Goal: Task Accomplishment & Management: Use online tool/utility

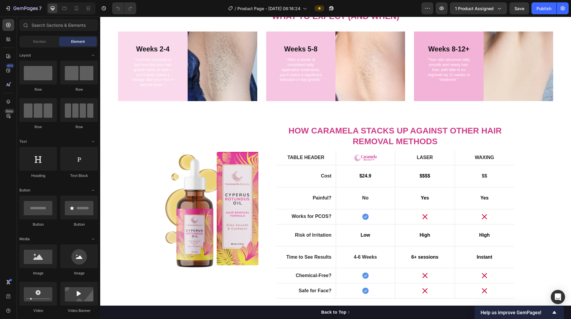
scroll to position [684, 0]
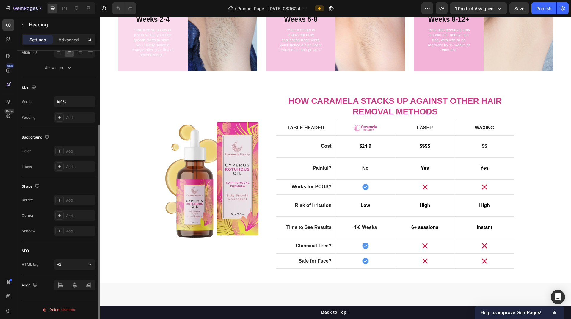
scroll to position [0, 0]
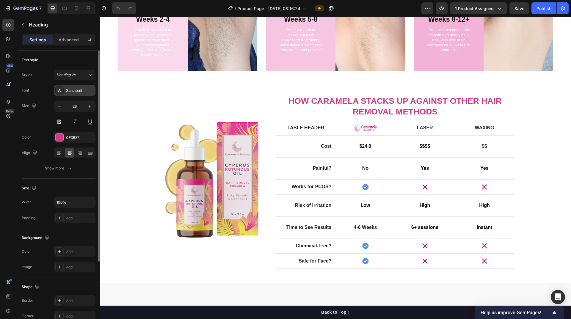
click at [62, 92] on div at bounding box center [59, 90] width 8 height 8
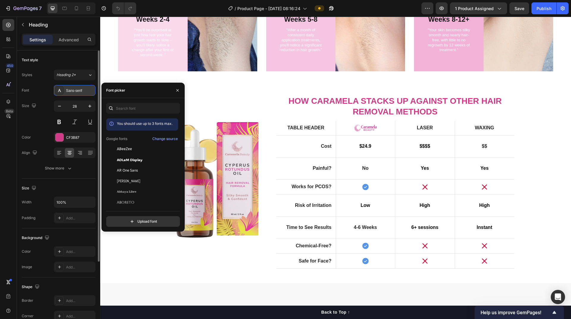
click at [62, 92] on div at bounding box center [59, 90] width 8 height 8
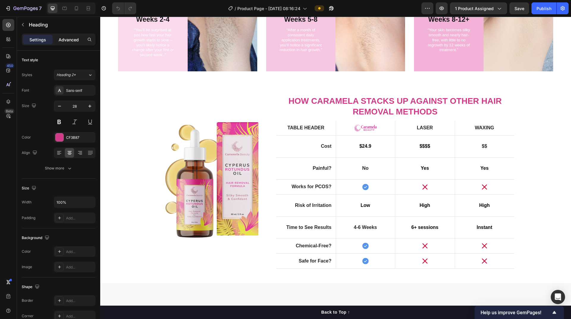
click at [68, 42] on p "Advanced" at bounding box center [69, 40] width 20 height 6
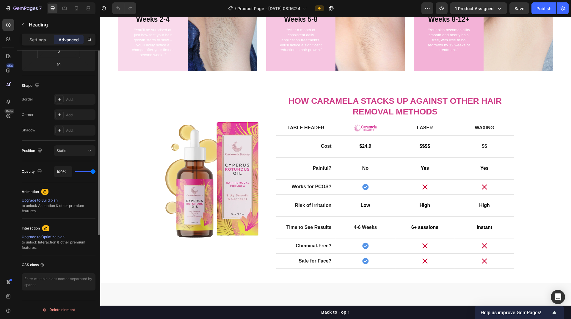
scroll to position [8, 0]
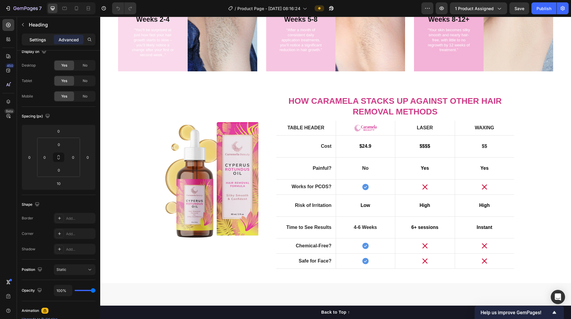
click at [39, 37] on p "Settings" at bounding box center [37, 40] width 17 height 6
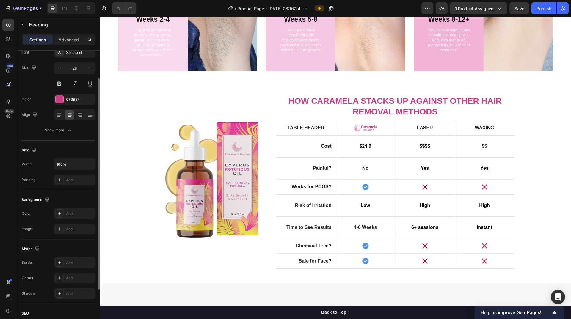
scroll to position [0, 0]
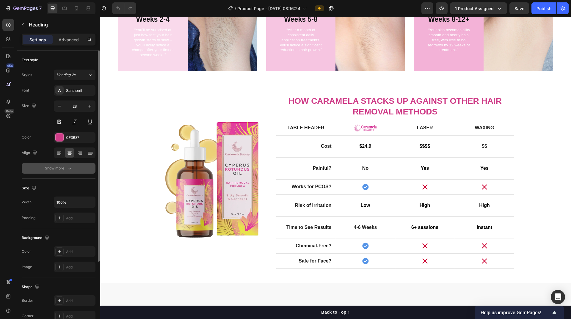
click at [69, 168] on icon "button" at bounding box center [70, 168] width 6 height 6
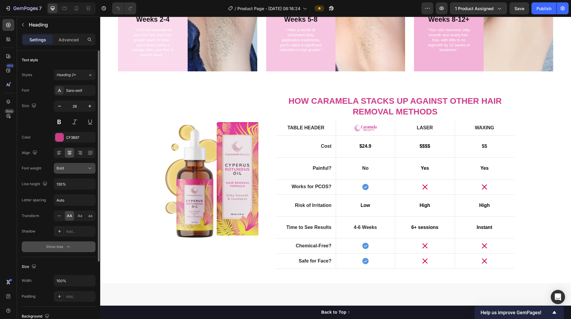
click at [82, 171] on div "Bold" at bounding box center [74, 168] width 36 height 6
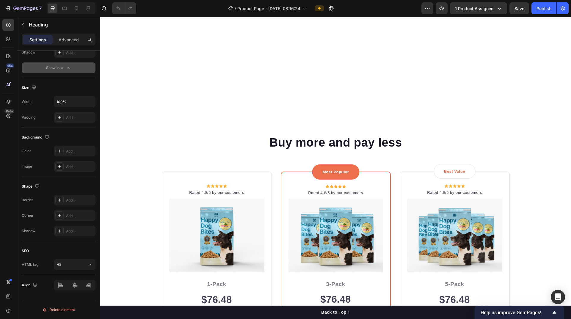
scroll to position [1546, 0]
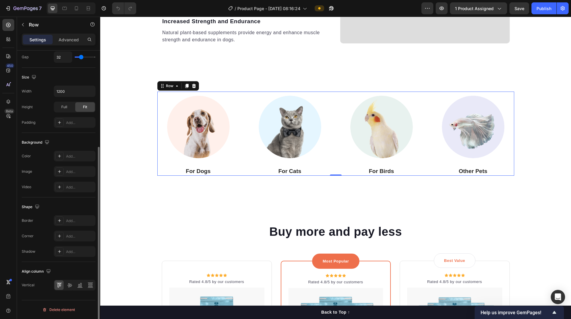
click at [276, 165] on div "Image For Dogs Heading Image For Cats Heading Image For Birds Heading Image Oth…" at bounding box center [335, 134] width 357 height 84
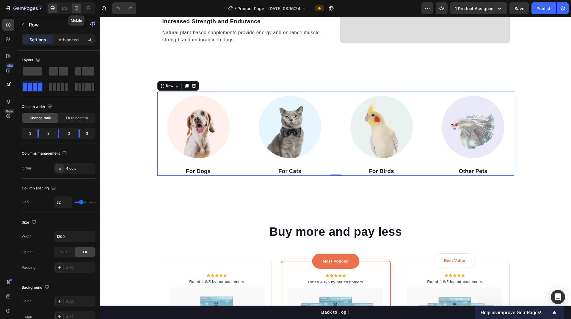
click at [75, 10] on icon at bounding box center [76, 8] width 6 height 6
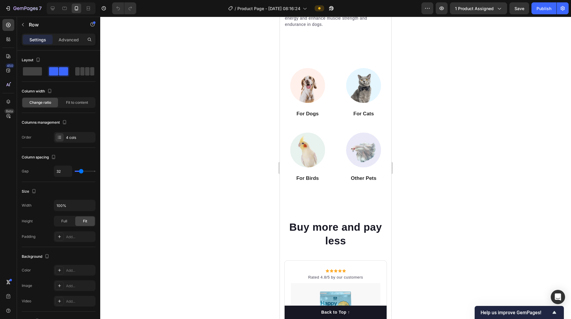
scroll to position [1658, 0]
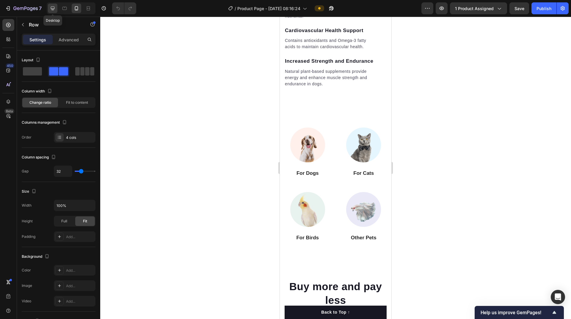
click at [54, 9] on icon at bounding box center [53, 9] width 4 height 4
type input "1200"
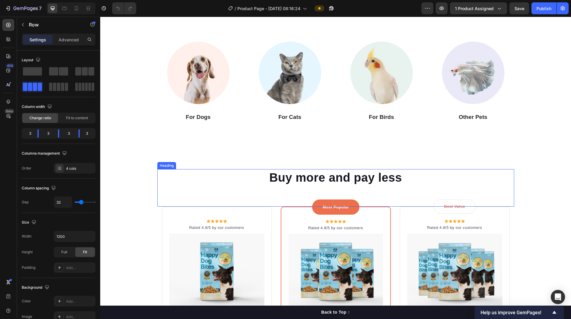
scroll to position [1571, 0]
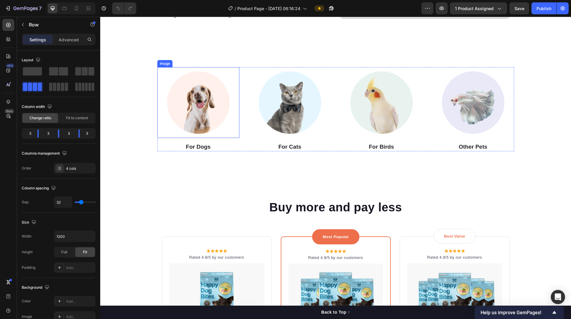
click at [212, 115] on img at bounding box center [198, 102] width 71 height 71
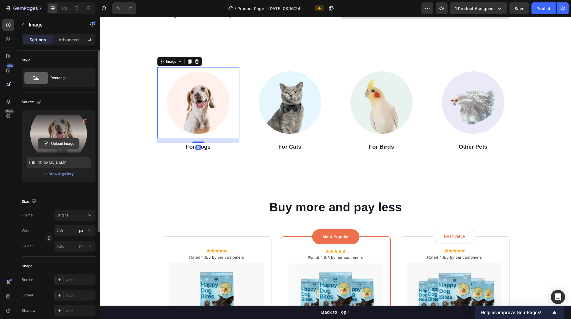
click at [63, 147] on input "file" at bounding box center [58, 144] width 41 height 10
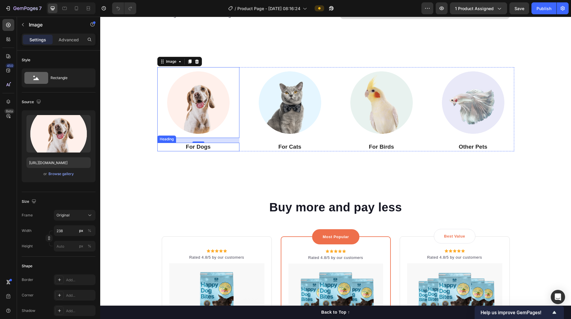
click at [200, 146] on p "For Dogs" at bounding box center [198, 146] width 81 height 7
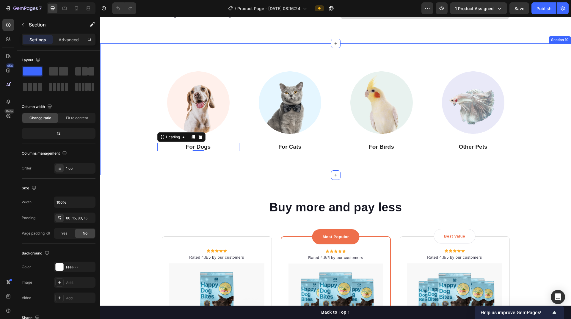
click at [241, 169] on div "Image For Dogs Heading 0 Image For Cats Heading Image For Birds Heading Image O…" at bounding box center [335, 109] width 471 height 132
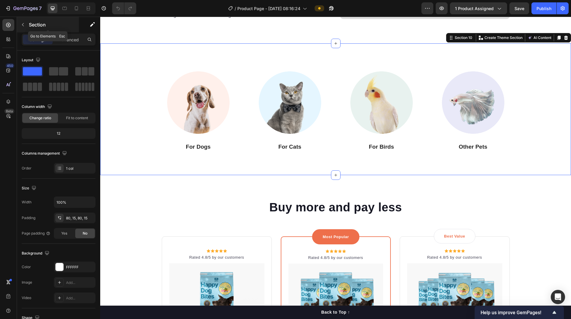
click at [24, 25] on icon "button" at bounding box center [23, 24] width 5 height 5
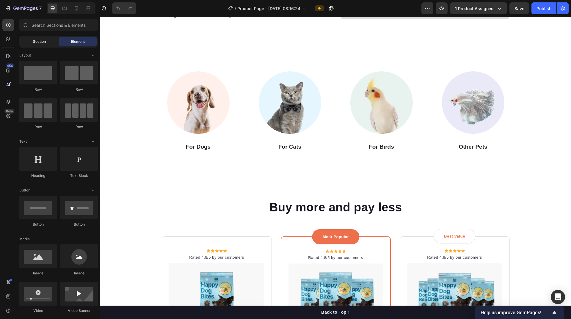
click at [32, 40] on div "Section" at bounding box center [39, 42] width 37 height 10
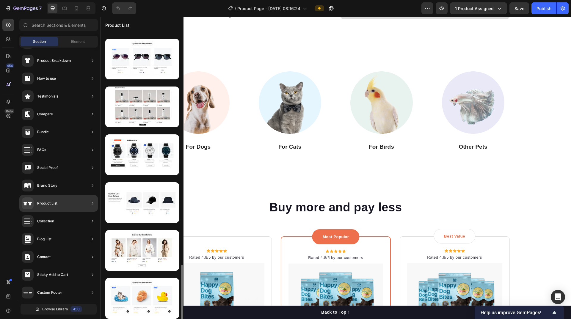
scroll to position [763, 0]
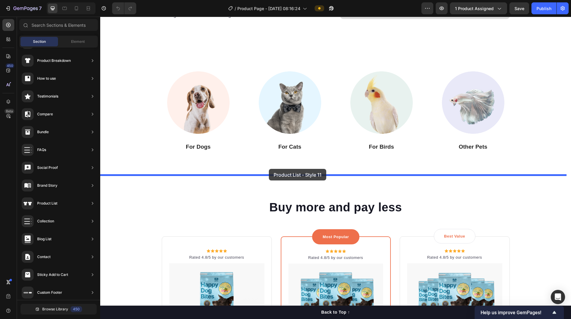
drag, startPoint x: 246, startPoint y: 320, endPoint x: 269, endPoint y: 169, distance: 152.7
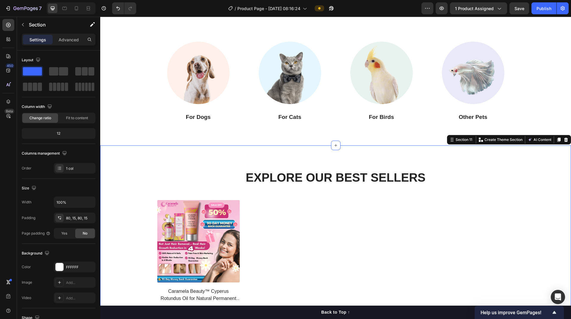
scroll to position [1630, 0]
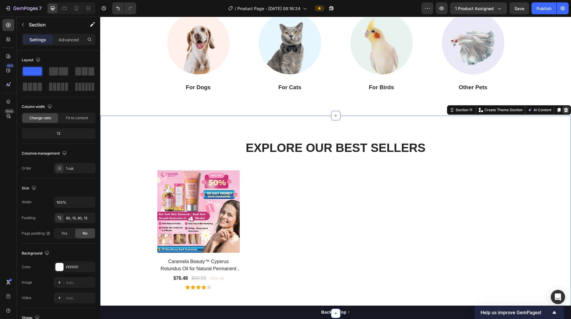
click at [276, 111] on icon at bounding box center [566, 110] width 4 height 4
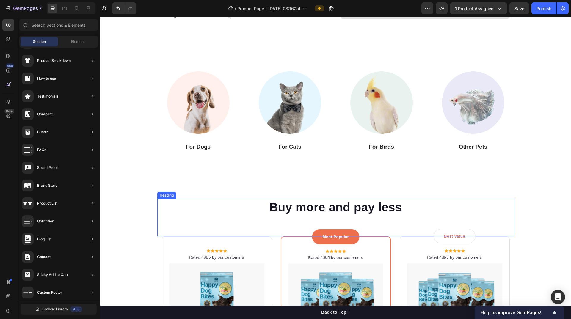
scroll to position [1541, 0]
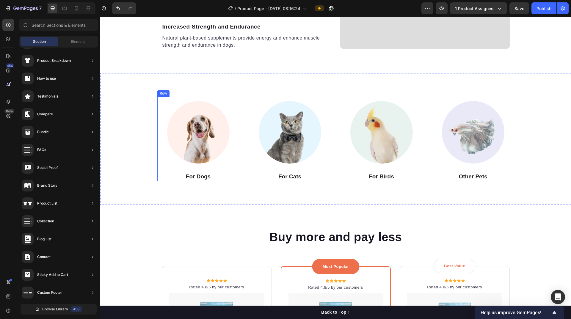
click at [242, 169] on div "Image For Dogs Heading Image For Cats Heading Image For Birds Heading Image Oth…" at bounding box center [335, 139] width 357 height 84
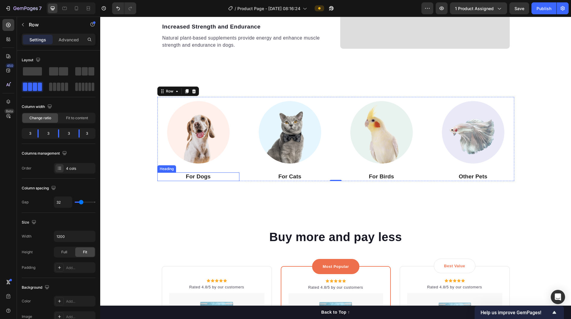
click at [203, 177] on p "For Dogs" at bounding box center [198, 176] width 81 height 7
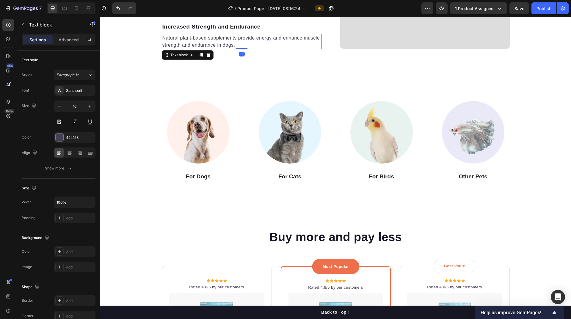
click at [220, 40] on p "Natural plant-based supplements provide energy and enhance muscle strength and …" at bounding box center [241, 41] width 159 height 14
click at [217, 177] on p "For Dogs" at bounding box center [198, 176] width 81 height 7
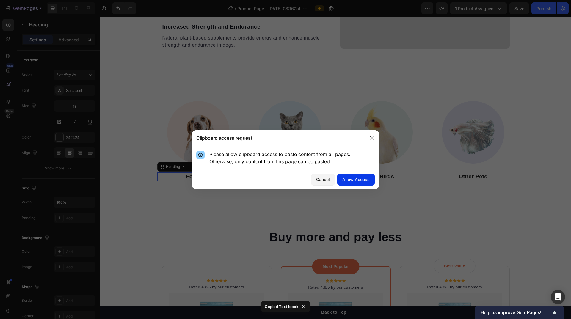
click at [276, 181] on div "Allow Access" at bounding box center [355, 179] width 27 height 6
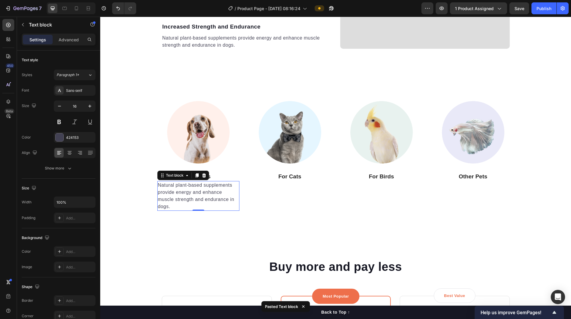
click at [227, 200] on p "Natural plant-based supplements provide energy and enhance muscle strength and …" at bounding box center [198, 196] width 81 height 29
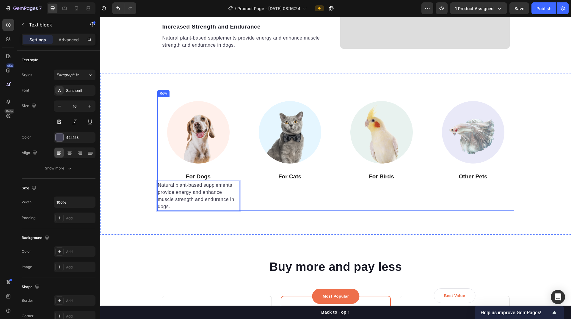
click at [276, 194] on div "Image For Cats Heading" at bounding box center [290, 154] width 82 height 114
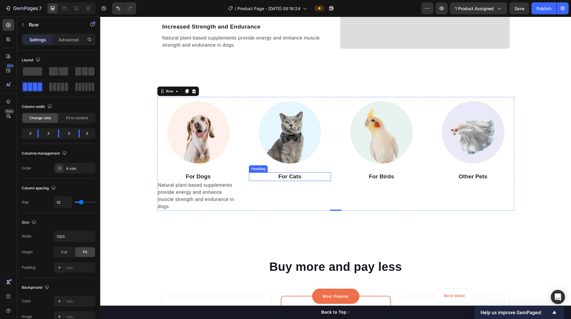
click at [276, 177] on p "For Cats" at bounding box center [289, 176] width 81 height 7
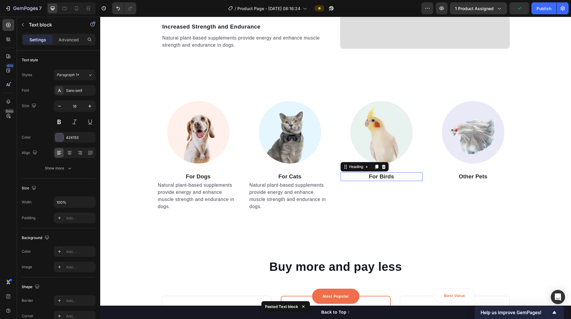
click at [276, 178] on p "For Birds" at bounding box center [381, 176] width 81 height 7
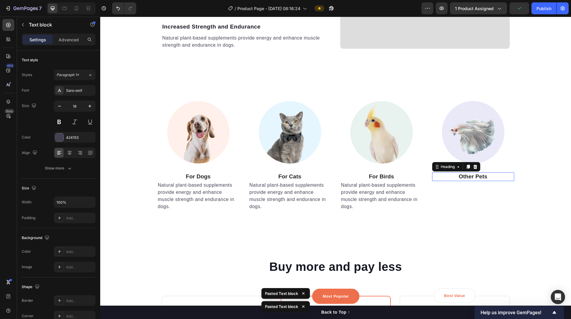
click at [276, 177] on p "Other Pets" at bounding box center [473, 176] width 81 height 7
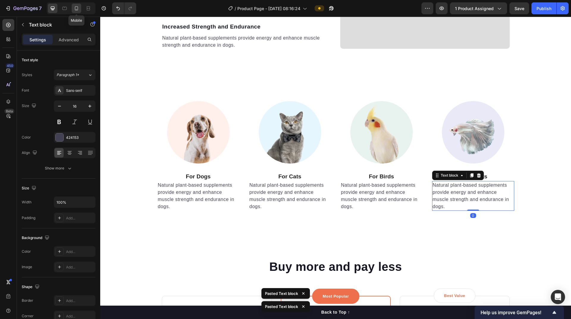
click at [77, 10] on icon at bounding box center [76, 8] width 6 height 6
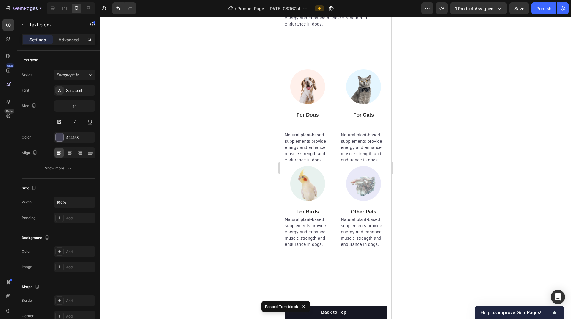
scroll to position [1658, 0]
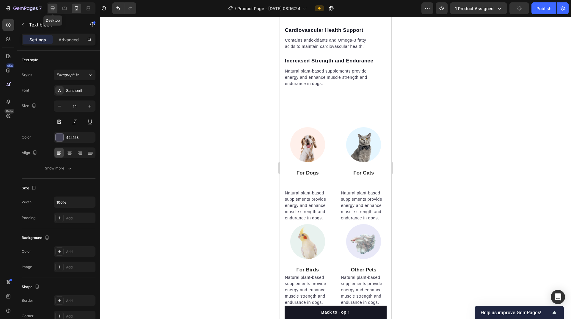
click at [51, 8] on icon at bounding box center [53, 9] width 4 height 4
type input "16"
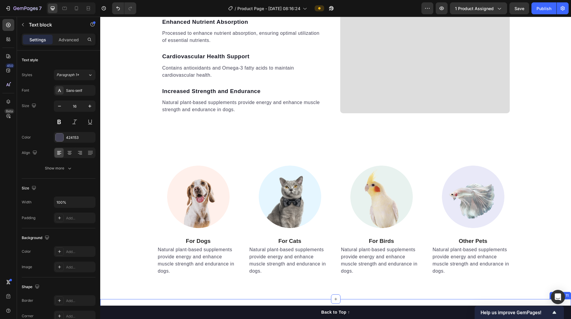
scroll to position [1506, 0]
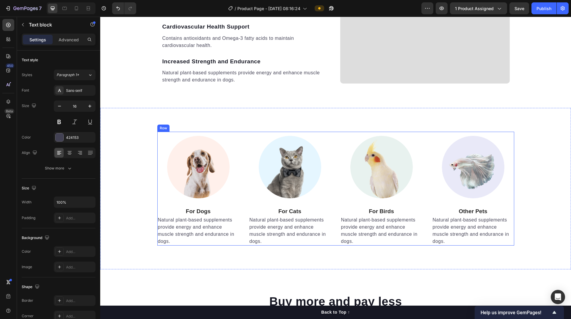
click at [239, 139] on div "Image For Dogs Heading Natural plant-based supplements provide energy and enhan…" at bounding box center [335, 189] width 357 height 114
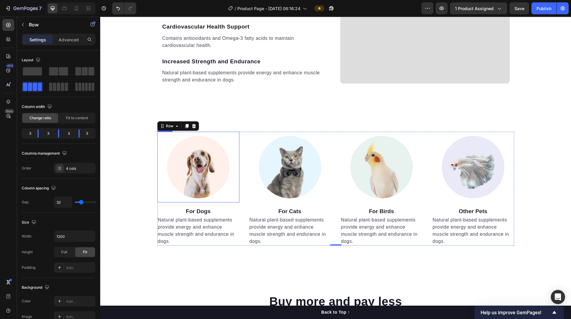
click at [208, 156] on img at bounding box center [198, 167] width 71 height 71
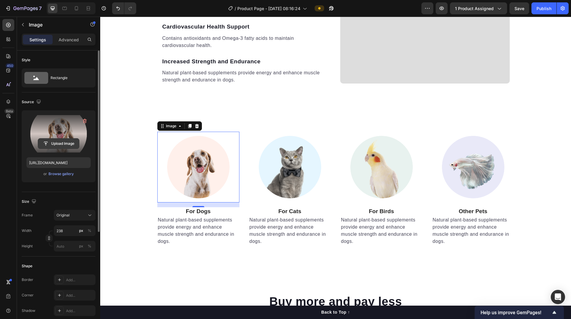
click at [61, 143] on input "file" at bounding box center [58, 144] width 41 height 10
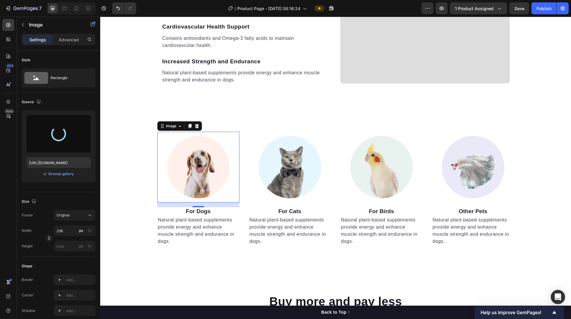
type input "[URL][DOMAIN_NAME]"
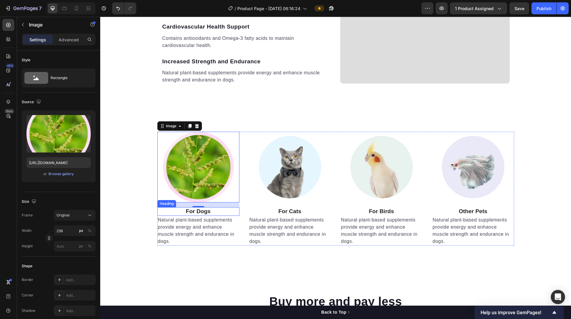
click at [189, 211] on p "For Dogs" at bounding box center [198, 211] width 81 height 7
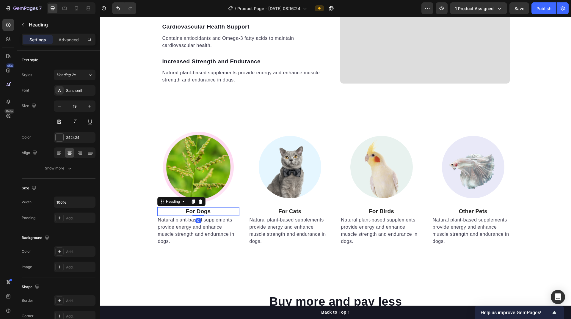
click at [189, 211] on p "For Dogs" at bounding box center [198, 211] width 81 height 7
click at [193, 231] on p "Natural plant-based supplements provide energy and enhance muscle strength and …" at bounding box center [198, 230] width 81 height 29
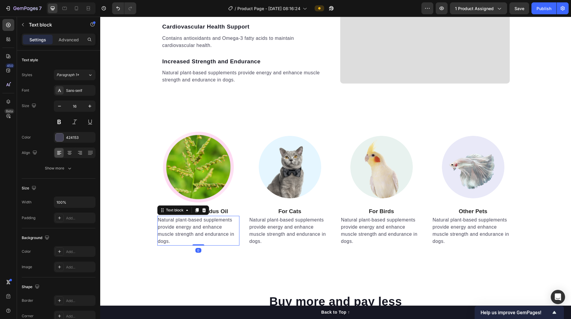
click at [193, 231] on p "Natural plant-based supplements provide energy and enhance muscle strength and …" at bounding box center [198, 230] width 81 height 29
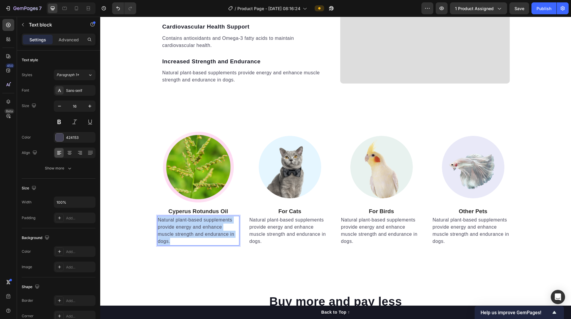
click at [193, 231] on p "Natural plant-based supplements provide energy and enhance muscle strength and …" at bounding box center [198, 230] width 81 height 29
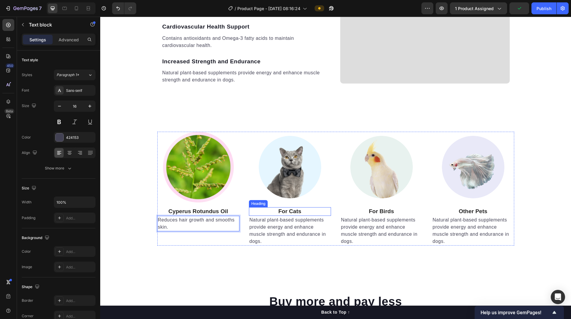
click at [276, 213] on p "For Cats" at bounding box center [289, 211] width 81 height 7
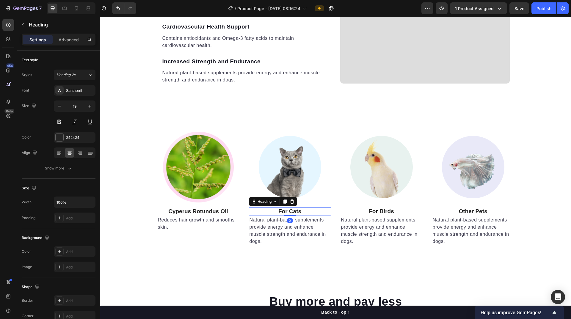
click at [276, 213] on p "For Cats" at bounding box center [289, 211] width 81 height 7
click at [276, 183] on img at bounding box center [290, 167] width 71 height 71
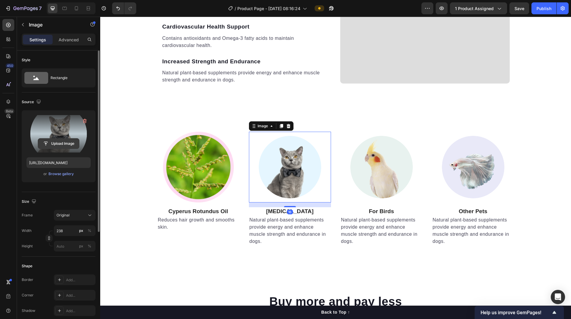
click at [63, 142] on input "file" at bounding box center [58, 144] width 41 height 10
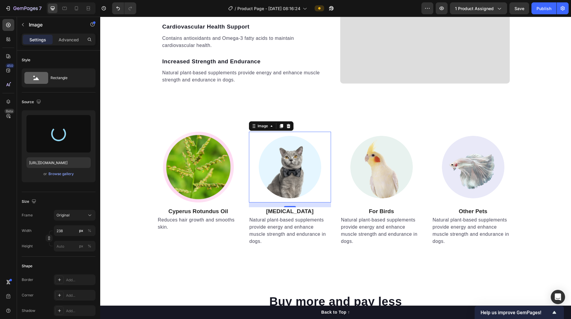
type input "[URL][DOMAIN_NAME]"
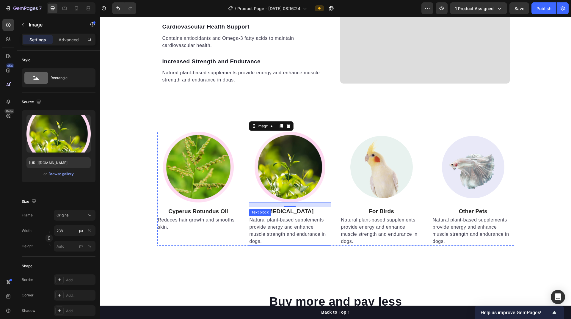
click at [276, 225] on p "Natural plant-based supplements provide energy and enhance muscle strength and …" at bounding box center [289, 230] width 81 height 29
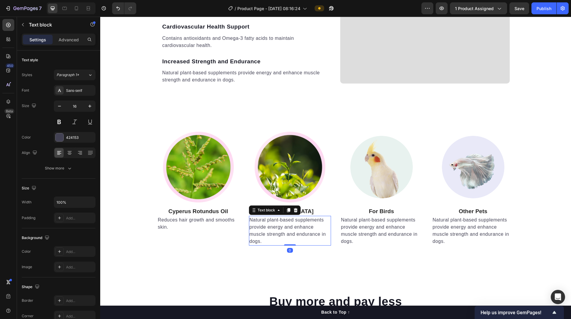
click at [276, 225] on p "Natural plant-based supplements provide energy and enhance muscle strength and …" at bounding box center [289, 230] width 81 height 29
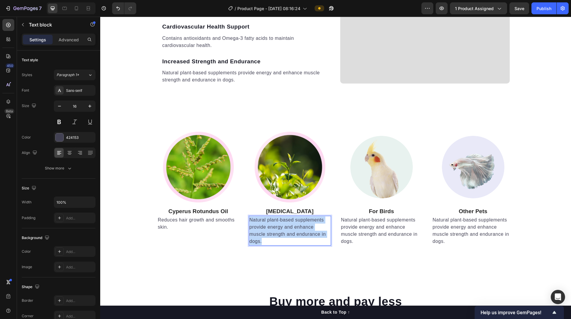
click at [276, 225] on p "Natural plant-based supplements provide energy and enhance muscle strength and …" at bounding box center [289, 230] width 81 height 29
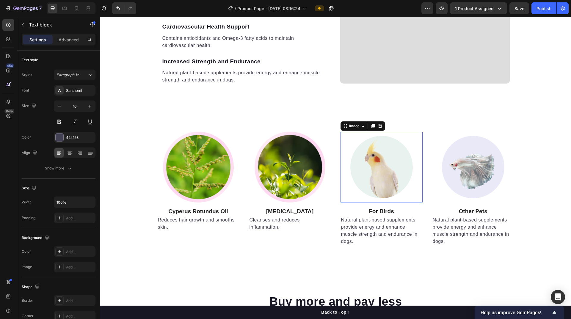
click at [276, 185] on img at bounding box center [381, 167] width 71 height 71
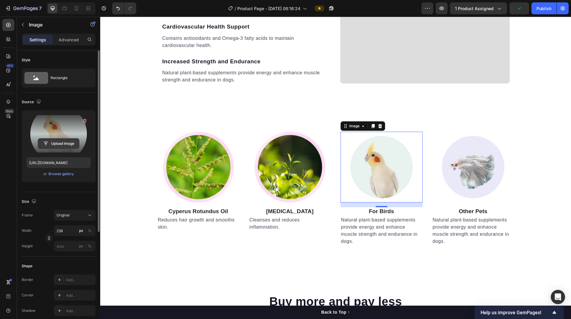
click at [57, 145] on input "file" at bounding box center [58, 144] width 41 height 10
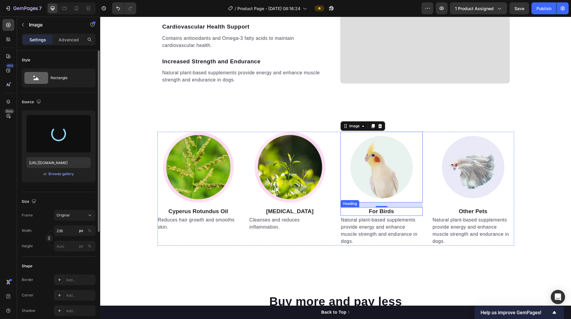
click at [276, 212] on p "For Birds" at bounding box center [381, 211] width 81 height 7
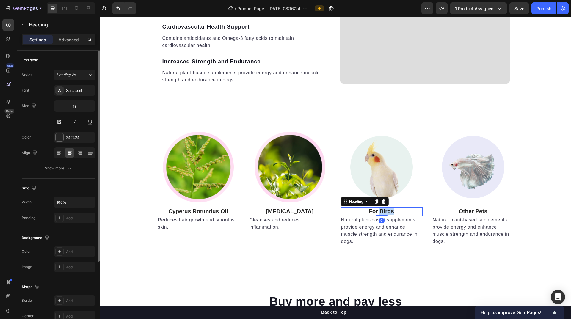
click at [276, 212] on p "For Birds" at bounding box center [381, 211] width 81 height 7
click at [276, 229] on p "Natural plant-based supplements provide energy and enhance muscle strength and …" at bounding box center [381, 230] width 81 height 29
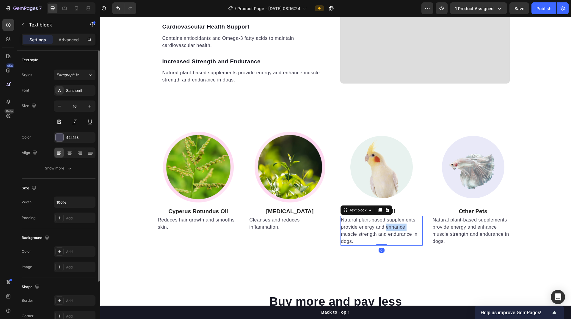
click at [276, 229] on p "Natural plant-based supplements provide energy and enhance muscle strength and …" at bounding box center [381, 230] width 81 height 29
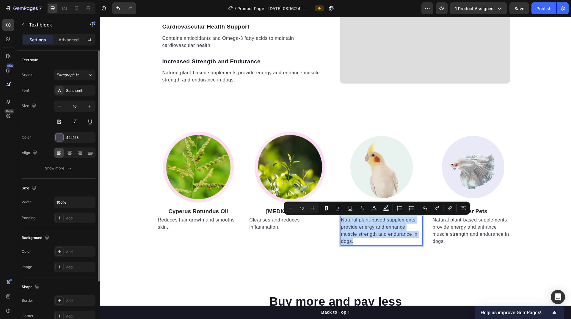
type input "22"
click at [276, 186] on img at bounding box center [381, 167] width 71 height 71
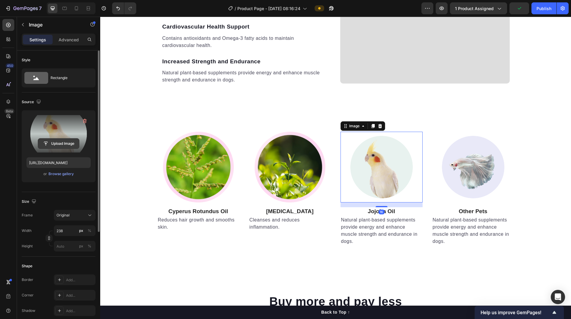
click at [65, 142] on input "file" at bounding box center [58, 144] width 41 height 10
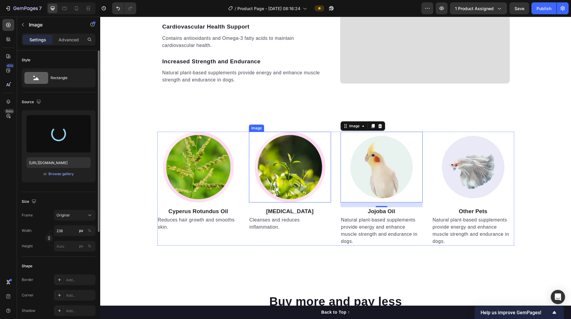
type input "https://cdn.shopify.com/s/files/1/0938/4188/3434/files/gempages_585497951787287…"
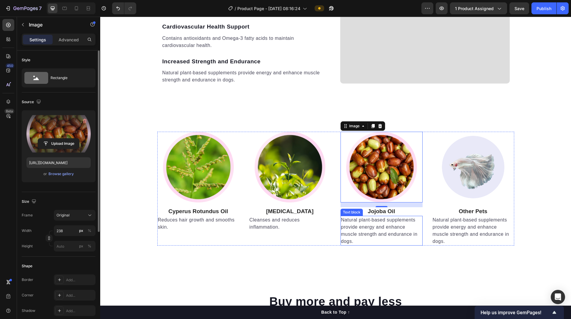
click at [276, 226] on p "Natural plant-based supplements provide energy and enhance muscle strength and …" at bounding box center [381, 230] width 81 height 29
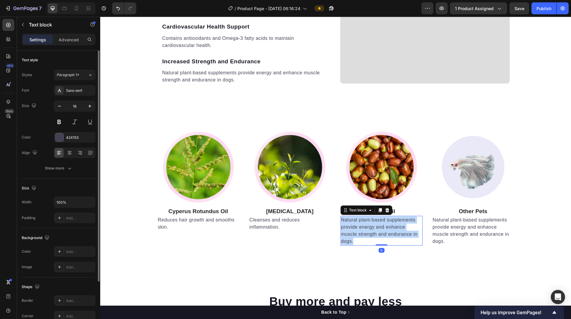
click at [276, 226] on p "Natural plant-based supplements provide energy and enhance muscle strength and …" at bounding box center [381, 230] width 81 height 29
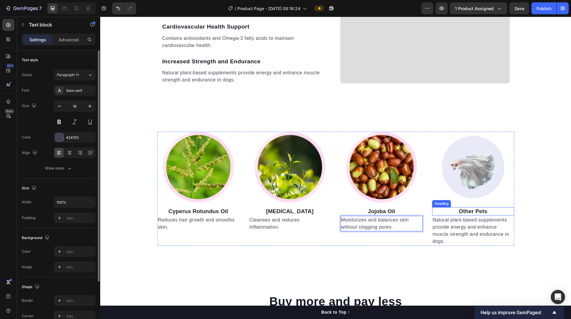
click at [276, 212] on p "Other Pets" at bounding box center [473, 211] width 81 height 7
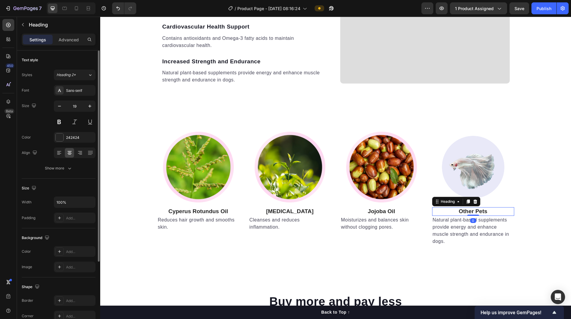
click at [276, 212] on p "Other Pets" at bounding box center [473, 211] width 81 height 7
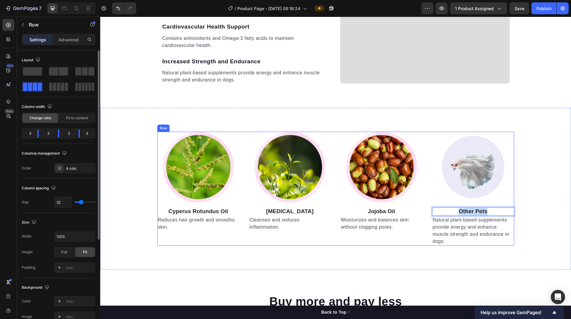
click at [276, 240] on div "Image ⁠⁠⁠⁠⁠⁠⁠ Jojoba Oil Heading Moisturizes and balances skin without clogging…" at bounding box center [381, 189] width 82 height 114
click at [83, 71] on span at bounding box center [85, 71] width 6 height 8
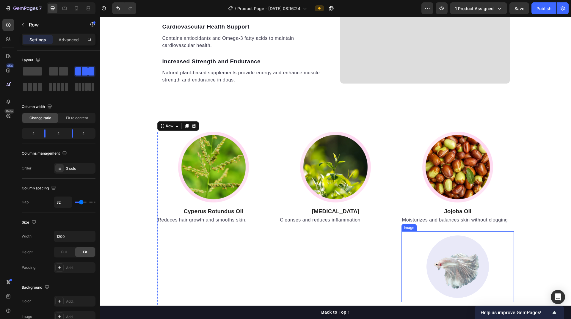
scroll to position [1566, 0]
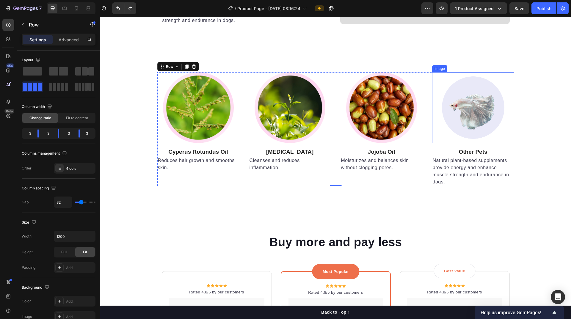
click at [276, 130] on img at bounding box center [473, 107] width 71 height 71
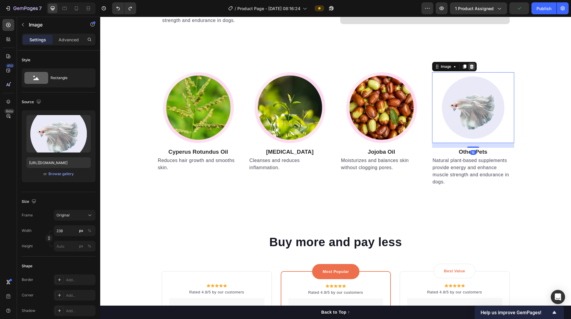
click at [276, 67] on icon at bounding box center [471, 66] width 5 height 5
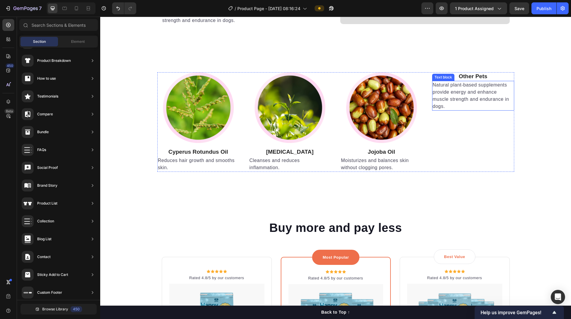
click at [276, 98] on p "Natural plant-based supplements provide energy and enhance muscle strength and …" at bounding box center [473, 95] width 81 height 29
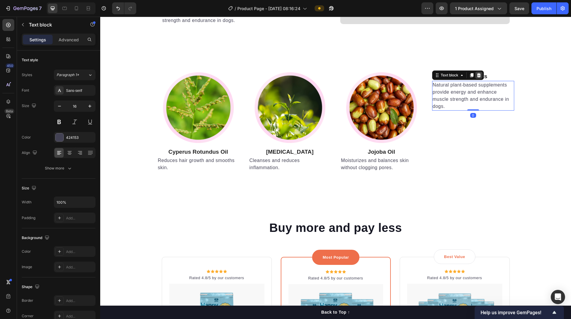
click at [276, 76] on icon at bounding box center [478, 75] width 5 height 5
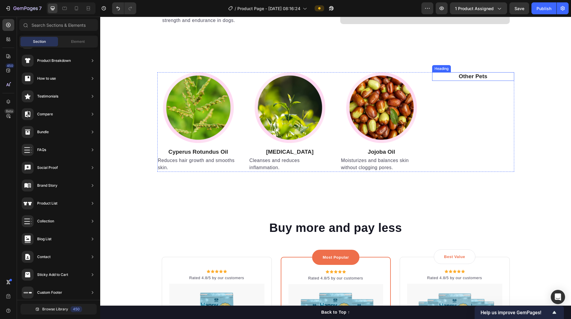
click at [276, 77] on p "Other Pets" at bounding box center [473, 76] width 81 height 7
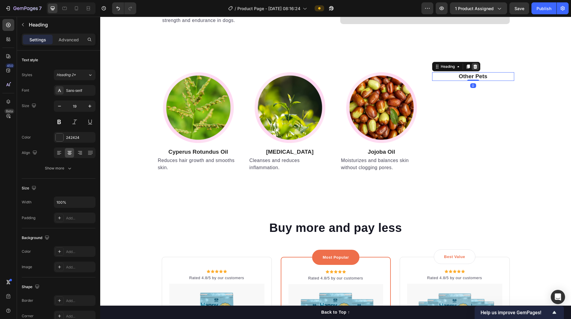
click at [276, 68] on icon at bounding box center [475, 67] width 4 height 4
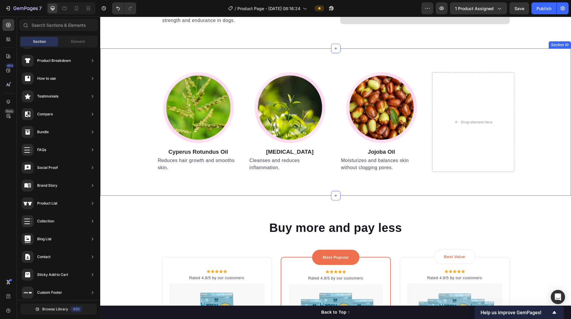
click at [276, 177] on div "Image ⁠⁠⁠⁠⁠⁠⁠ Cyperus Rotundus Oil Heading Reduces hair growth and smooths skin…" at bounding box center [335, 121] width 471 height 147
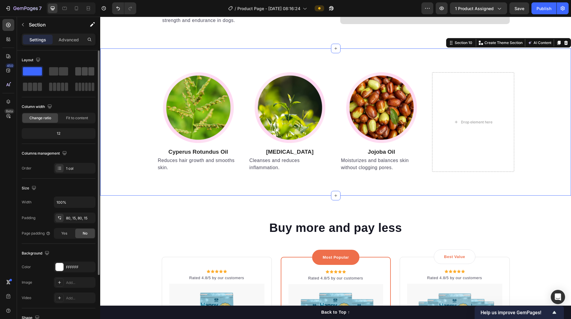
click at [82, 71] on span at bounding box center [85, 71] width 6 height 8
click at [204, 190] on div "Image ⁠⁠⁠⁠⁠⁠⁠ Cyperus Rotundus Oil Heading Reduces hair growth and smooths skin…" at bounding box center [335, 121] width 471 height 147
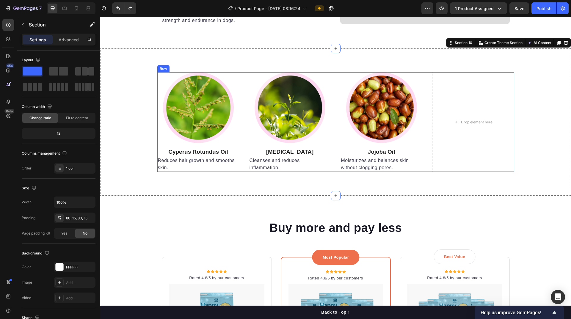
click at [239, 119] on div "Image ⁠⁠⁠⁠⁠⁠⁠ Cyperus Rotundus Oil Heading Reduces hair growth and smooths skin…" at bounding box center [335, 122] width 357 height 100
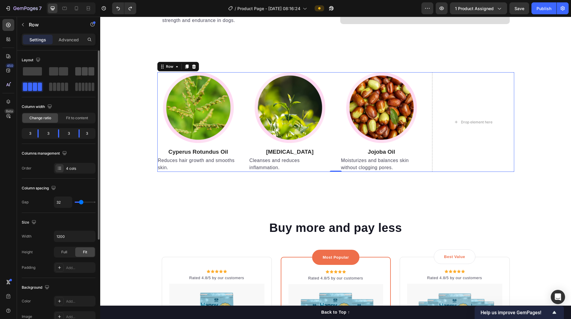
click at [82, 73] on span at bounding box center [85, 71] width 6 height 8
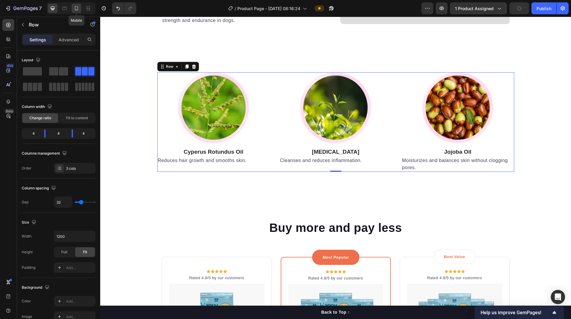
click at [75, 9] on icon at bounding box center [76, 8] width 6 height 6
type input "0"
type input "100%"
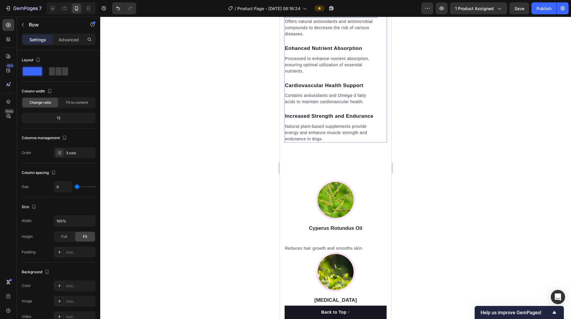
scroll to position [1722, 0]
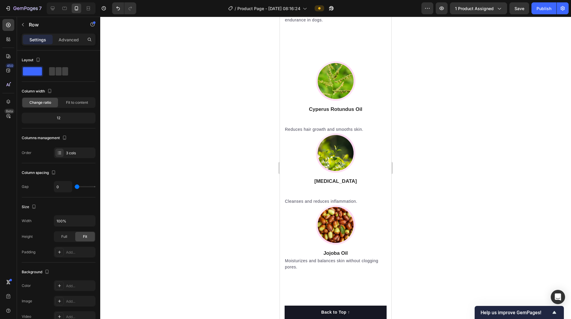
click at [276, 122] on div "Image Cyperus Rotundus Oil Heading Reduces hair growth and smooths skin. Text b…" at bounding box center [335, 97] width 103 height 72
click at [276, 187] on div "Image Tea Tree Oil Heading Cleanses and reduces inflammation. Text block" at bounding box center [335, 169] width 103 height 72
click at [276, 192] on div "Image Tea Tree Oil Heading Cleanses and reduces inflammation. Text block" at bounding box center [335, 169] width 103 height 72
drag, startPoint x: 427, startPoint y: 261, endPoint x: 234, endPoint y: 133, distance: 231.7
click at [234, 133] on div at bounding box center [335, 168] width 471 height 302
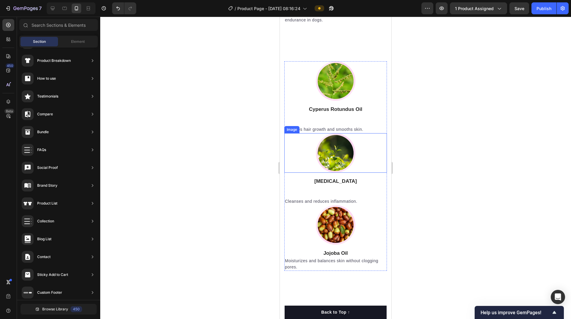
drag, startPoint x: 393, startPoint y: 187, endPoint x: 269, endPoint y: 121, distance: 141.0
click at [269, 121] on div at bounding box center [335, 168] width 471 height 302
click at [276, 93] on div at bounding box center [335, 81] width 103 height 40
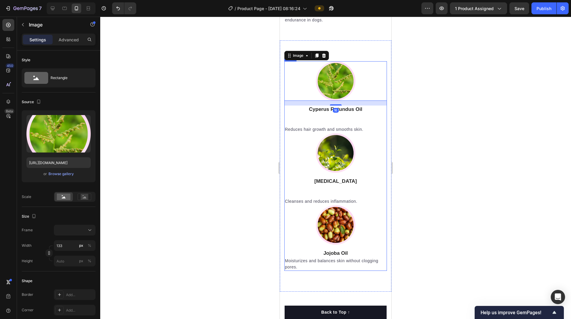
click at [276, 118] on div "Image 16 Cyperus Rotundus Oil Heading Reduces hair growth and smooths skin. Tex…" at bounding box center [335, 97] width 103 height 72
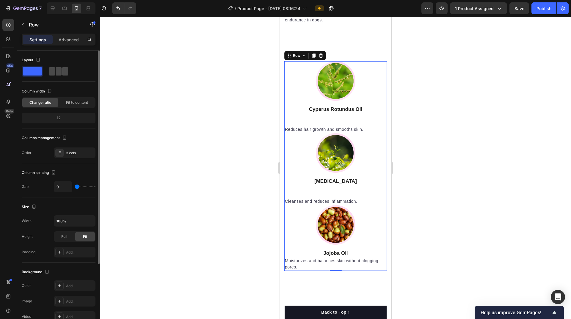
click at [61, 72] on span at bounding box center [59, 71] width 6 height 8
type input "32"
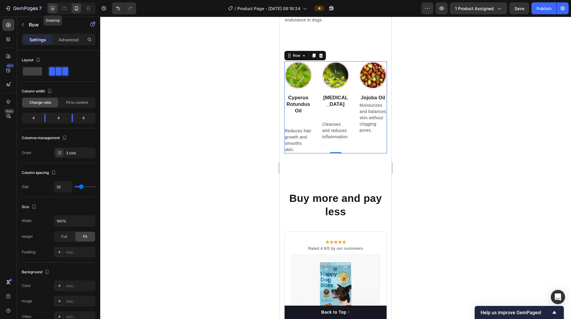
click at [53, 9] on icon at bounding box center [53, 9] width 4 height 4
type input "1200"
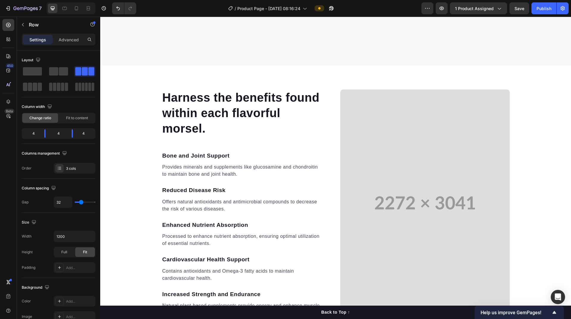
scroll to position [1600, 0]
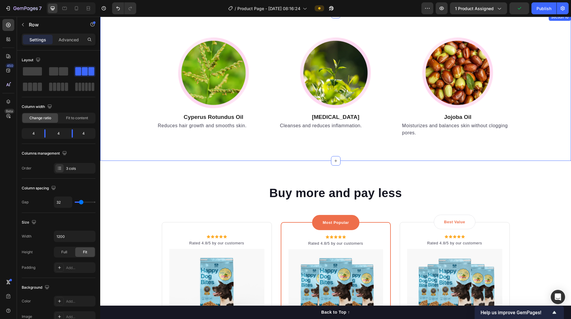
click at [276, 150] on div "Image Cyperus Rotundus Oil Heading Reduces hair growth and smooths skin. Text b…" at bounding box center [335, 87] width 471 height 147
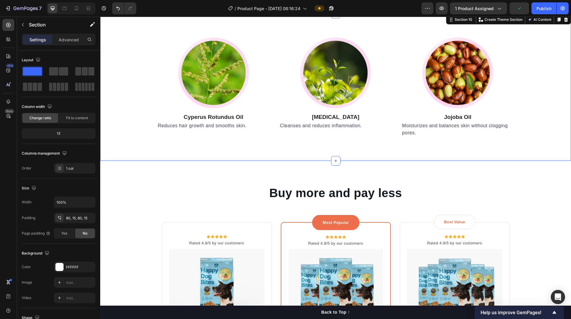
scroll to position [1571, 0]
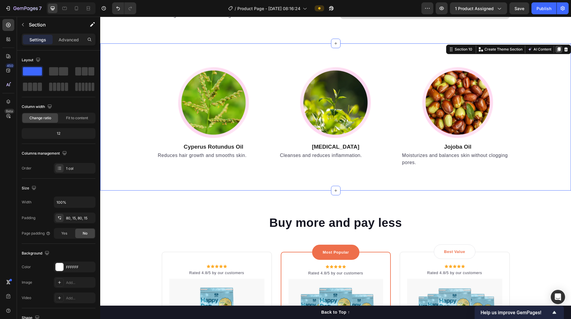
click at [276, 50] on icon at bounding box center [558, 49] width 5 height 5
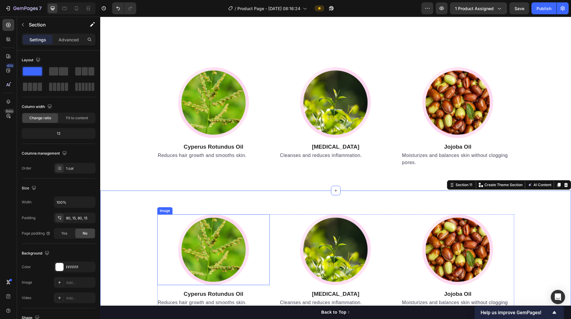
scroll to position [1630, 0]
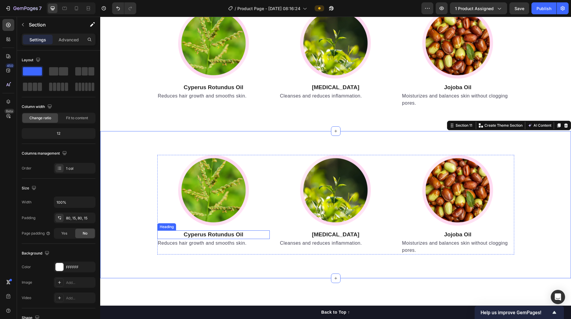
click at [216, 232] on strong "Cyperus Rotundus Oil" at bounding box center [214, 234] width 60 height 6
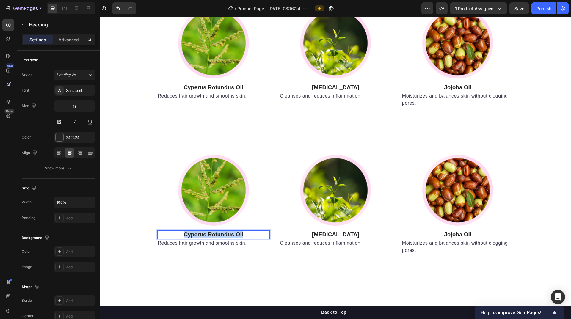
click at [216, 232] on strong "Cyperus Rotundus Oil" at bounding box center [214, 234] width 60 height 6
click at [222, 206] on img at bounding box center [213, 190] width 71 height 71
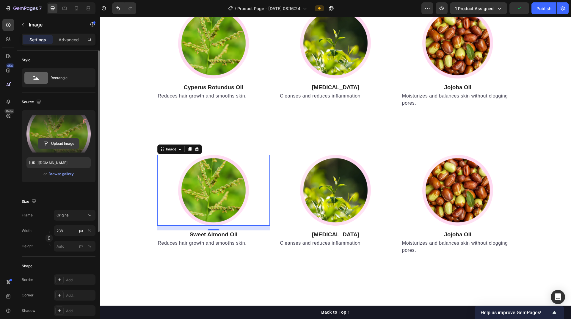
click at [62, 144] on input "file" at bounding box center [58, 144] width 41 height 10
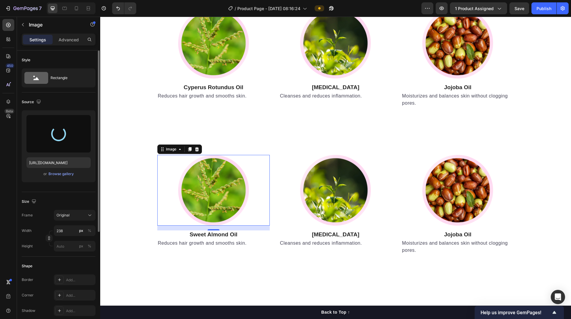
type input "https://cdn.shopify.com/s/files/1/0938/4188/3434/files/gempages_585497951787287…"
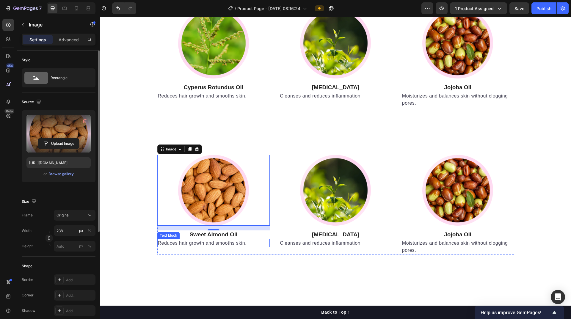
click at [228, 241] on p "Reduces hair growth and smooths skin." at bounding box center [214, 243] width 112 height 7
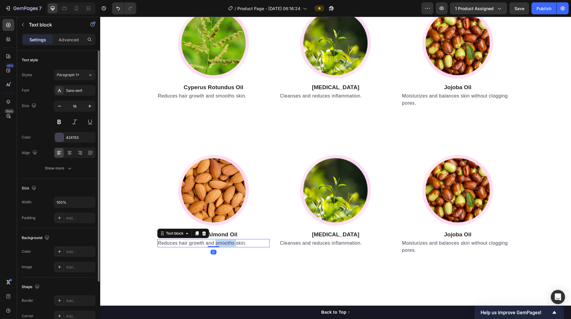
click at [228, 241] on p "Reduces hair growth and smooths skin." at bounding box center [214, 243] width 112 height 7
click at [276, 199] on img at bounding box center [335, 190] width 71 height 71
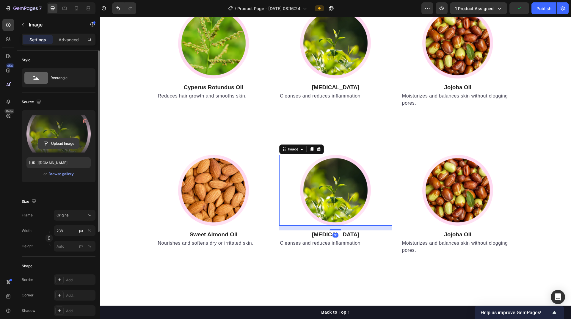
click at [59, 143] on input "file" at bounding box center [58, 144] width 41 height 10
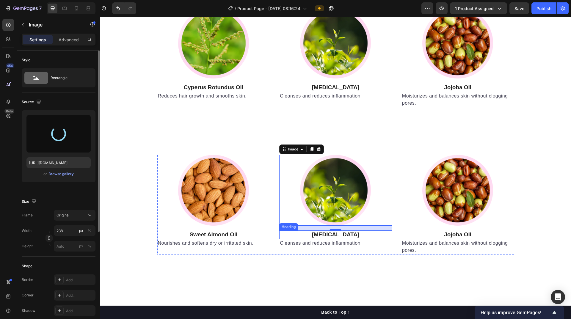
type input "https://cdn.shopify.com/s/files/1/0938/4188/3434/files/gempages_585497951787287…"
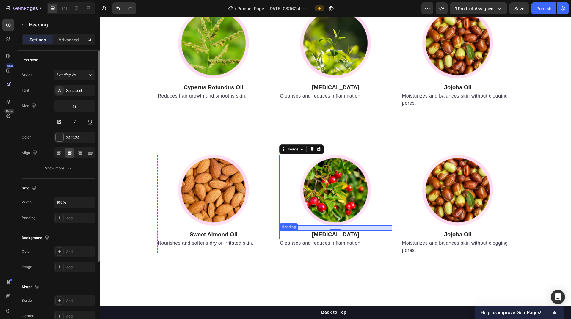
click at [276, 234] on strong "[MEDICAL_DATA]" at bounding box center [336, 234] width 48 height 6
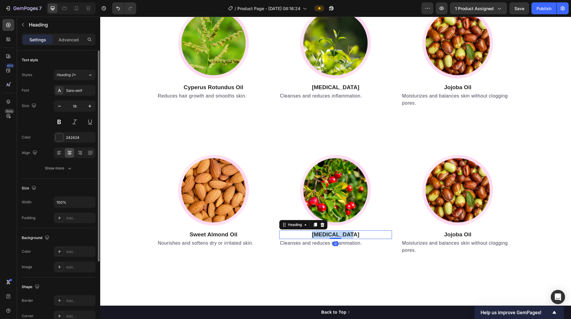
click at [276, 234] on strong "[MEDICAL_DATA]" at bounding box center [336, 234] width 48 height 6
click at [276, 242] on p "Cleanses and reduces inflammation." at bounding box center [336, 243] width 112 height 7
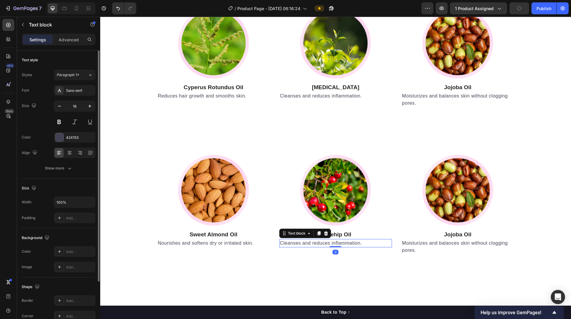
click at [276, 242] on p "Cleanses and reduces inflammation." at bounding box center [336, 243] width 112 height 7
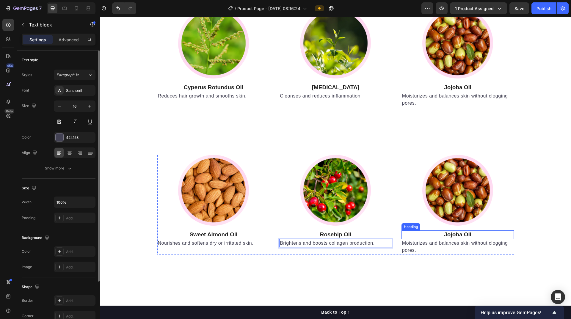
click at [276, 234] on strong "Jojoba Oil" at bounding box center [457, 234] width 27 height 6
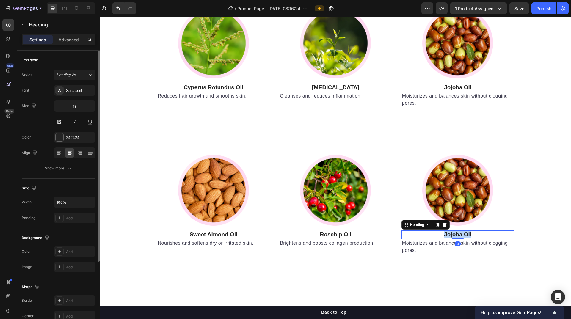
click at [276, 234] on strong "Jojoba Oil" at bounding box center [457, 234] width 27 height 6
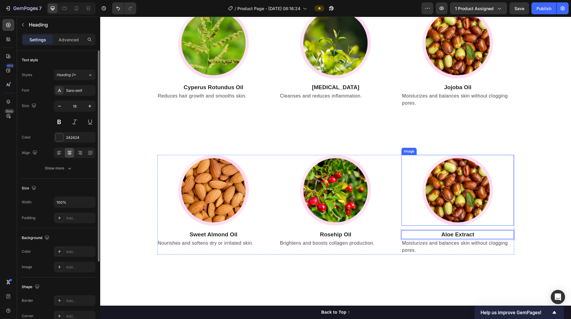
click at [276, 206] on img at bounding box center [457, 190] width 71 height 71
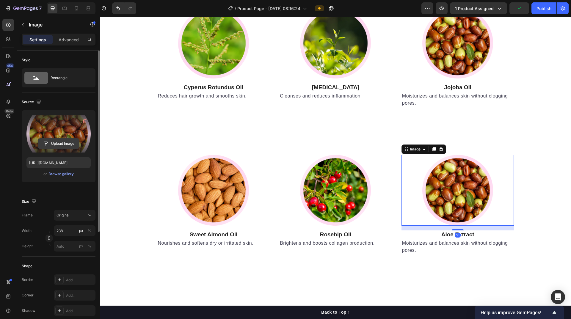
click at [62, 142] on input "file" at bounding box center [58, 144] width 41 height 10
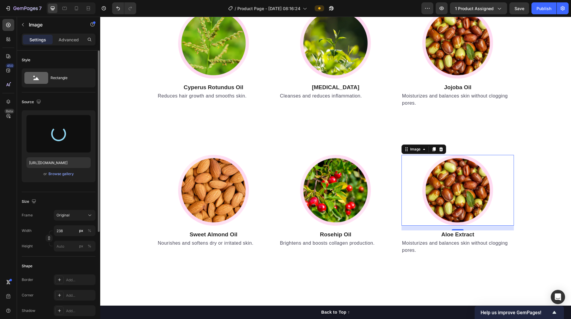
type input "https://cdn.shopify.com/s/files/1/0938/4188/3434/files/gempages_585497951787287…"
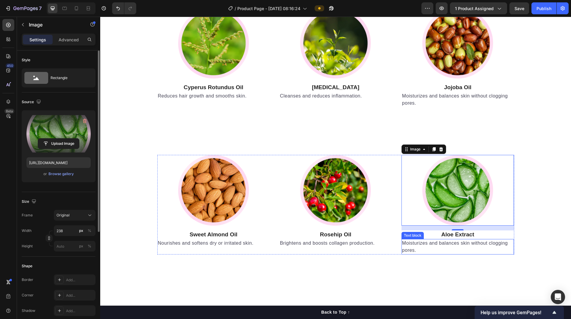
click at [276, 244] on p "Moisturizes and balances skin without clogging pores." at bounding box center [458, 247] width 112 height 14
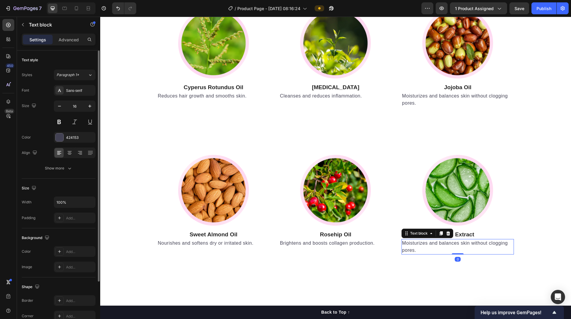
click at [276, 244] on p "Moisturizes and balances skin without clogging pores." at bounding box center [458, 247] width 112 height 14
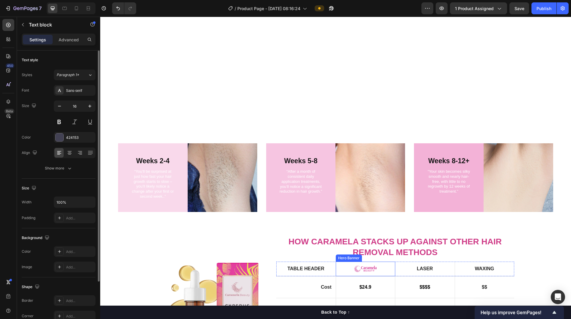
scroll to position [605, 0]
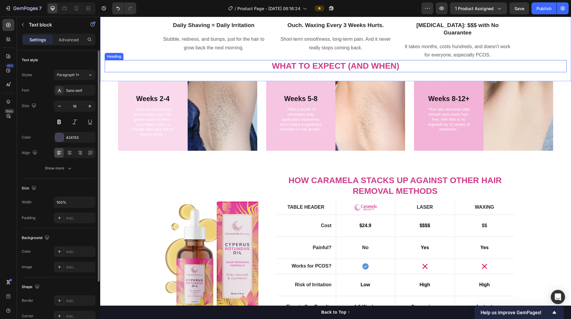
click at [276, 70] on strong "What to Expect (And When)" at bounding box center [335, 65] width 127 height 9
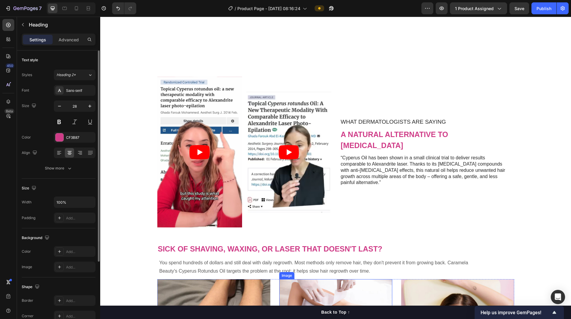
scroll to position [456, 0]
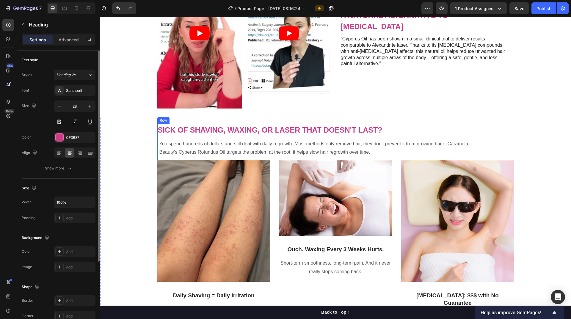
click at [211, 137] on div "Sick of shaving, waxing, or laser that doesn't last? Heading You spend hundreds…" at bounding box center [335, 142] width 357 height 36
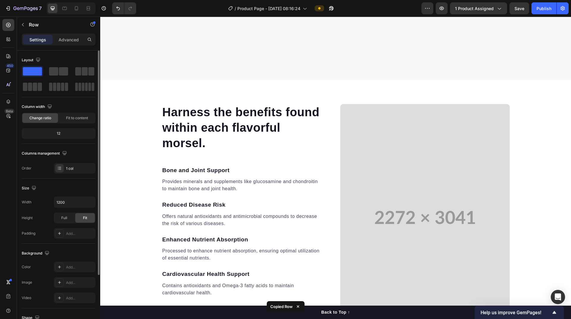
scroll to position [1437, 0]
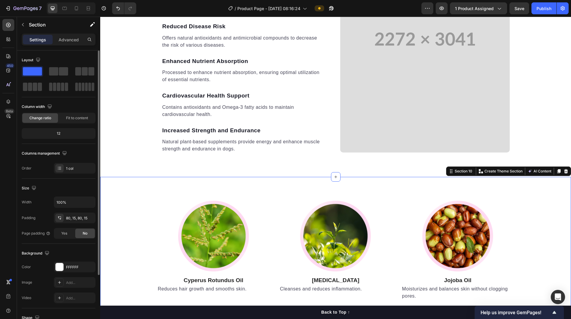
click at [276, 181] on div "Image Cyperus Rotundus Oil Heading Reduces hair growth and smooths skin. Text b…" at bounding box center [335, 250] width 471 height 147
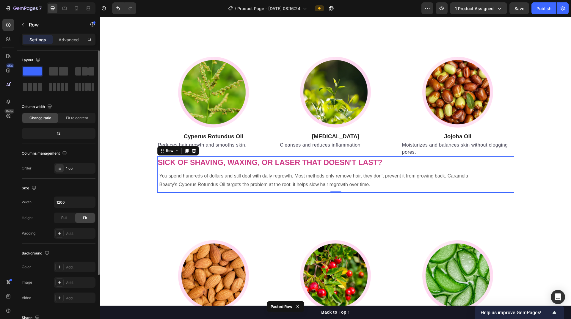
scroll to position [1522, 0]
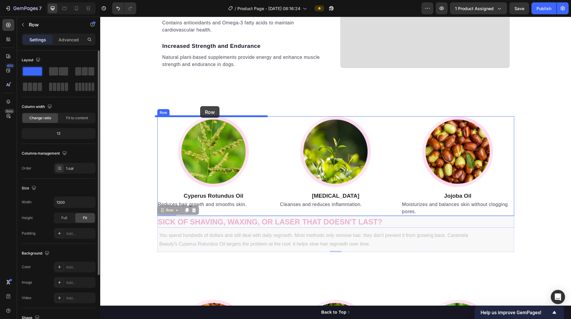
drag, startPoint x: 184, startPoint y: 230, endPoint x: 200, endPoint y: 106, distance: 124.8
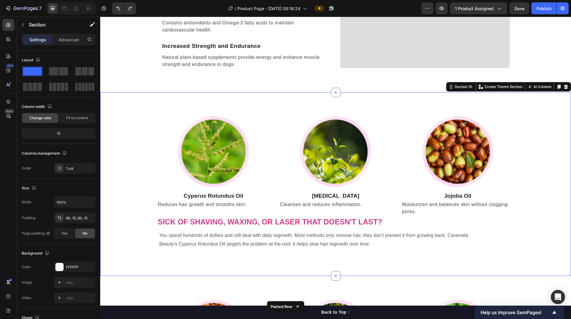
click at [276, 100] on div "Image Cyperus Rotundus Oil Heading Reduces hair growth and smooths skin. Text b…" at bounding box center [335, 183] width 471 height 183
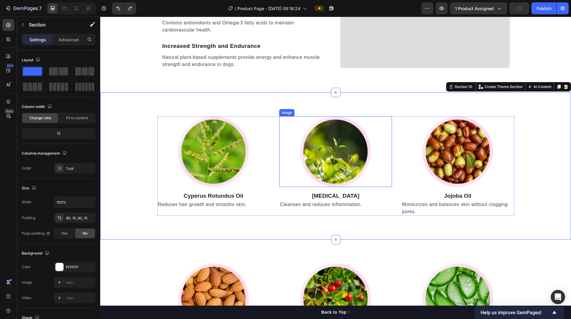
scroll to position [1551, 0]
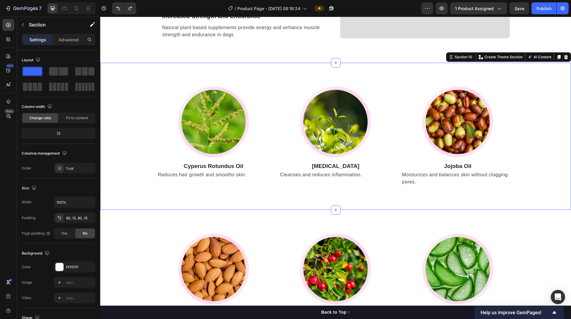
click at [276, 69] on div "Image Cyperus Rotundus Oil Heading Reduces hair growth and smooths skin. Text b…" at bounding box center [335, 136] width 471 height 147
click at [276, 58] on icon at bounding box center [558, 57] width 5 height 5
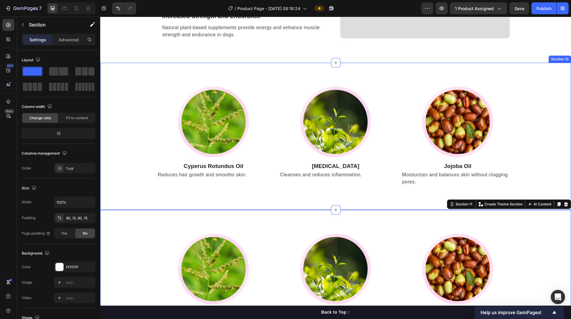
click at [276, 192] on div "Image Cyperus Rotundus Oil Heading Reduces hair growth and smooths skin. Text b…" at bounding box center [335, 136] width 471 height 147
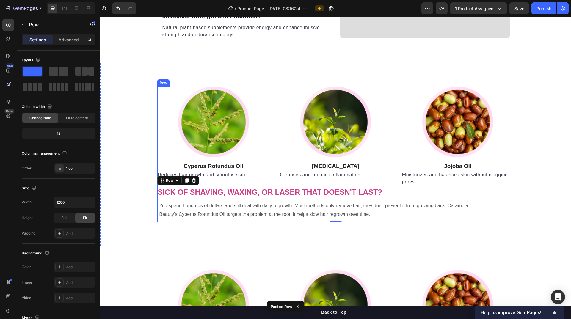
click at [269, 110] on div "Image Cyperus Rotundus Oil Heading Reduces hair growth and smooths skin. Text b…" at bounding box center [335, 137] width 357 height 100
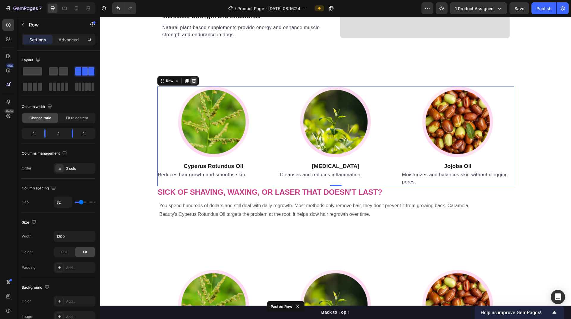
click at [194, 81] on icon at bounding box center [194, 81] width 5 height 5
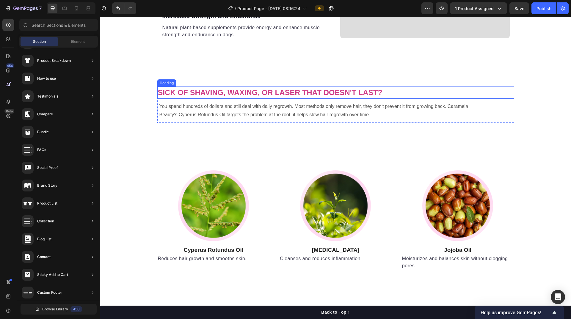
click at [276, 92] on span "Sick of shaving, waxing, or laser that doesn't last?" at bounding box center [270, 92] width 225 height 8
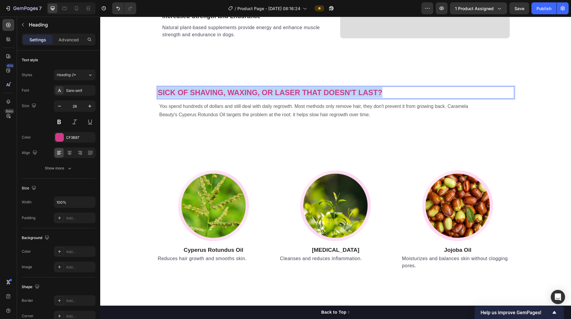
click at [276, 92] on span "Sick of shaving, waxing, or laser that doesn't last?" at bounding box center [270, 92] width 225 height 8
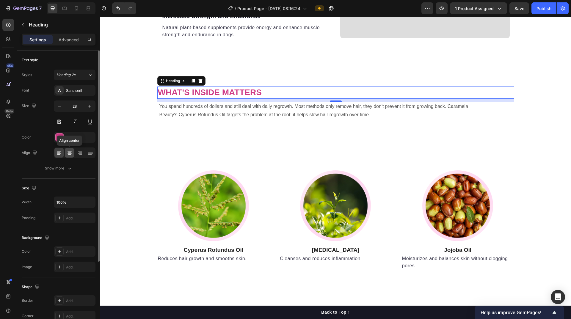
click at [71, 155] on icon at bounding box center [70, 153] width 6 height 6
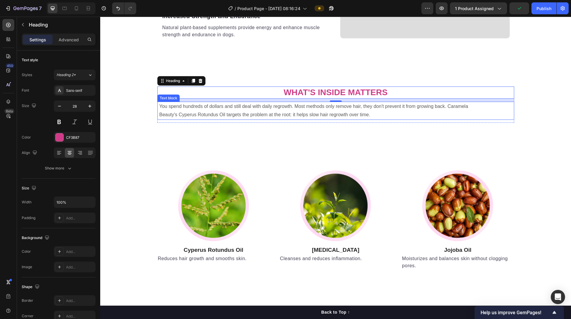
click at [276, 112] on p "You spend hundreds of dollars and still deal with daily regrowth. Most methods …" at bounding box center [321, 110] width 324 height 17
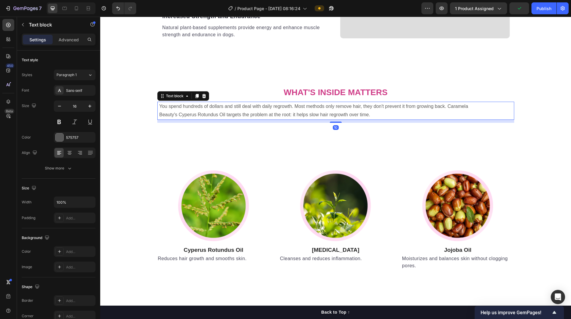
click at [276, 112] on p "You spend hundreds of dollars and still deal with daily regrowth. Most methods …" at bounding box center [321, 110] width 324 height 17
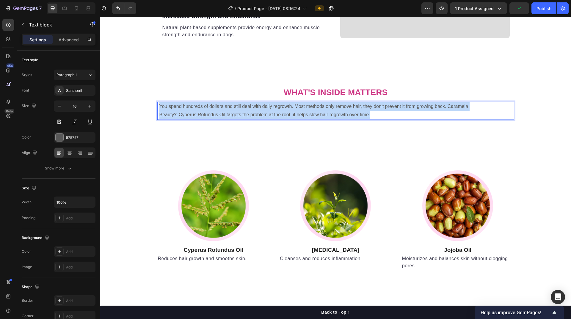
click at [276, 112] on p "You spend hundreds of dollars and still deal with daily regrowth. Most methods …" at bounding box center [321, 110] width 324 height 17
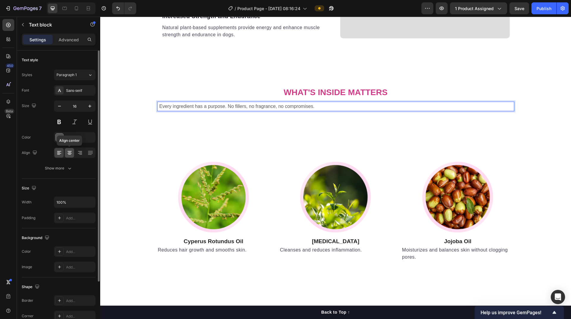
click at [71, 156] on div at bounding box center [69, 153] width 9 height 10
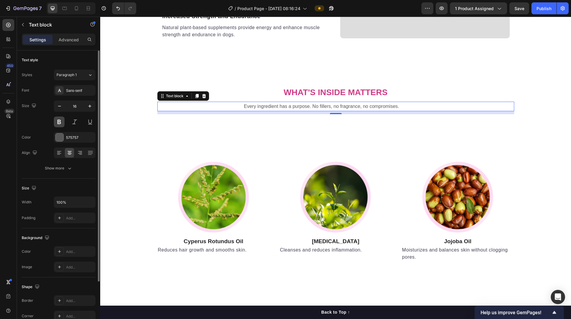
click at [61, 123] on button at bounding box center [59, 122] width 11 height 11
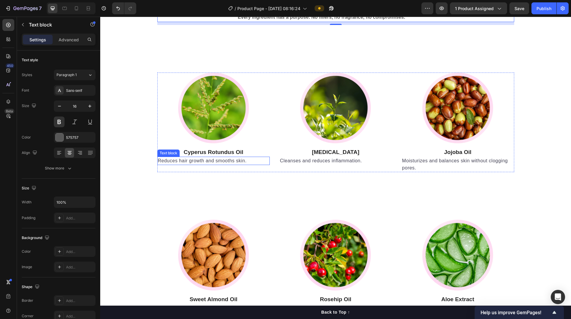
scroll to position [1670, 0]
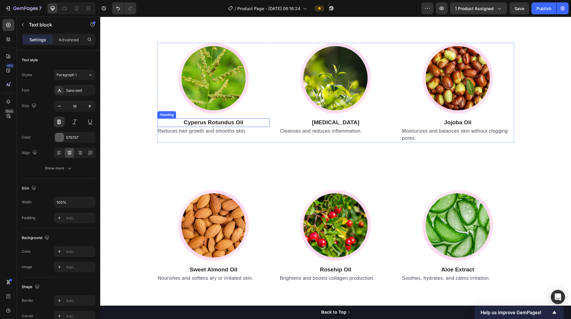
click at [248, 124] on h3 "Cyperus Rotundus Oil" at bounding box center [213, 122] width 113 height 9
click at [241, 133] on p "Reduces hair growth and smooths skin." at bounding box center [214, 131] width 112 height 7
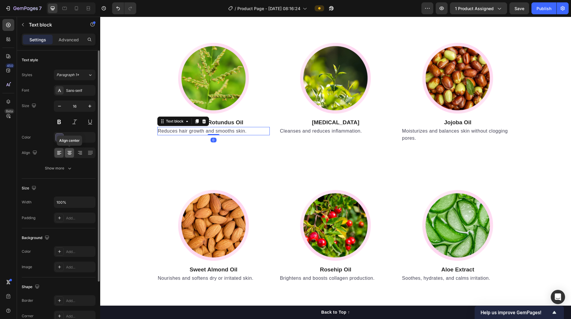
drag, startPoint x: 71, startPoint y: 153, endPoint x: 216, endPoint y: 121, distance: 148.8
click at [71, 153] on icon at bounding box center [70, 153] width 4 height 1
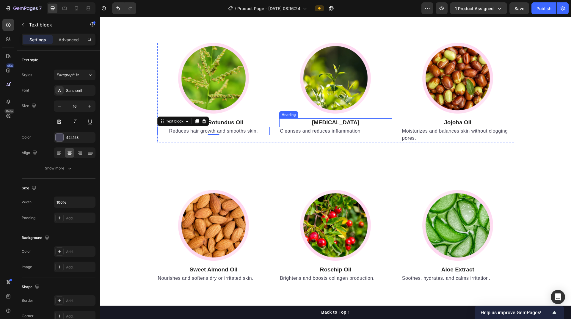
click at [276, 123] on strong "[MEDICAL_DATA]" at bounding box center [336, 122] width 48 height 6
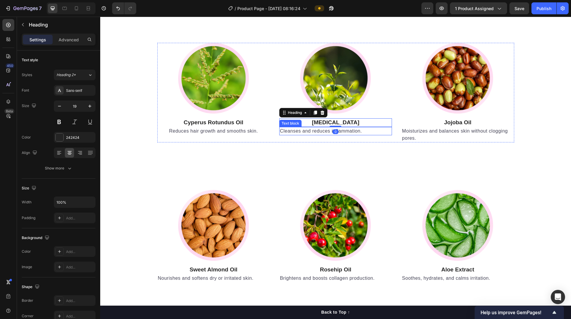
click at [276, 131] on p "Cleanses and reduces inflammation." at bounding box center [336, 131] width 112 height 7
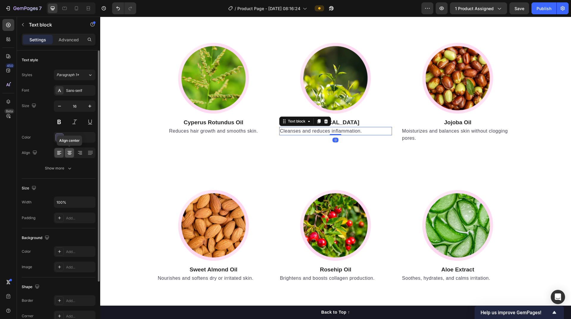
click at [71, 152] on icon at bounding box center [70, 153] width 6 height 6
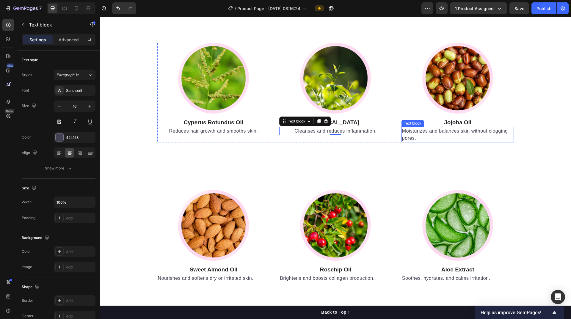
click at [276, 133] on p "Moisturizes and balances skin without clogging pores." at bounding box center [458, 135] width 112 height 14
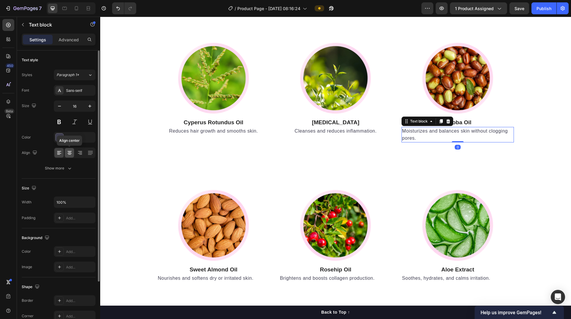
click at [71, 153] on icon at bounding box center [70, 153] width 6 height 6
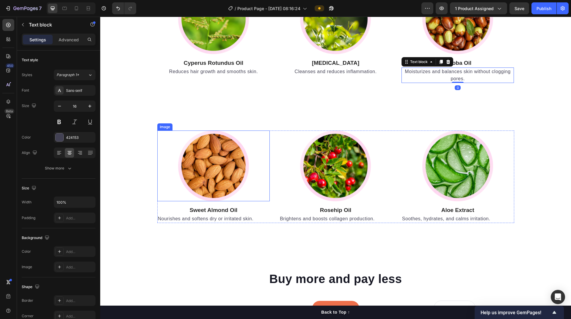
scroll to position [1759, 0]
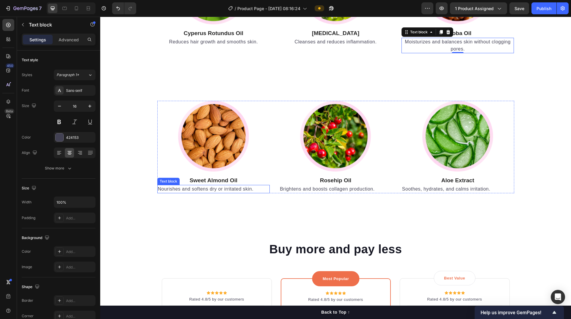
click at [220, 188] on p "Nourishes and softens dry or irritated skin." at bounding box center [214, 189] width 112 height 7
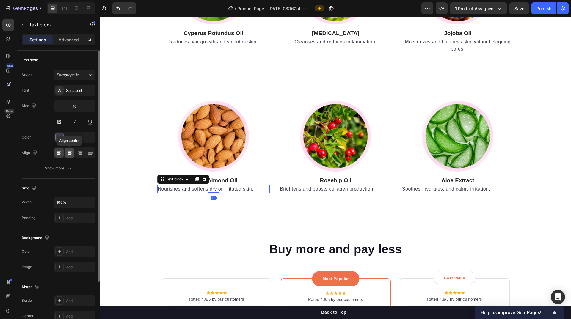
click at [71, 153] on icon at bounding box center [70, 153] width 4 height 1
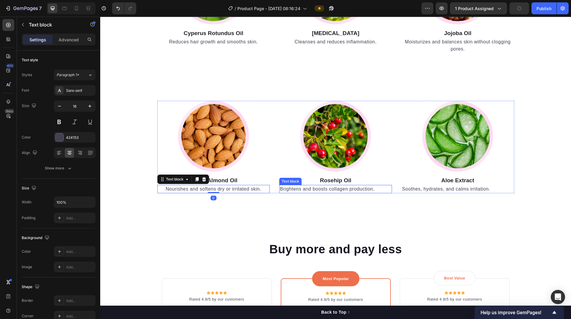
click at [276, 189] on p "Brightens and boosts collagen production." at bounding box center [336, 189] width 112 height 7
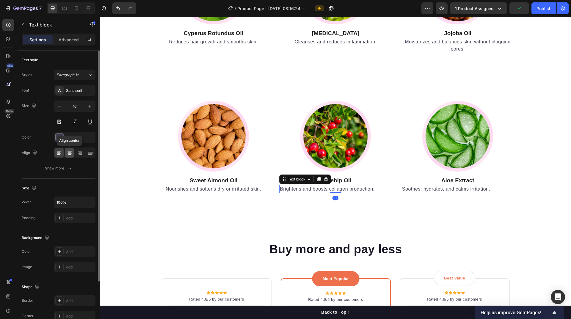
click at [70, 155] on icon at bounding box center [70, 153] width 6 height 6
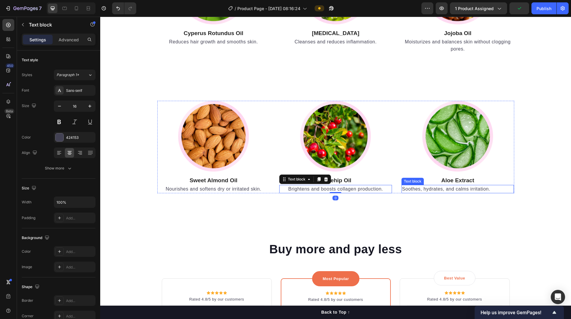
click at [276, 189] on p "Soothes, hydrates, and calms irritation." at bounding box center [458, 189] width 112 height 7
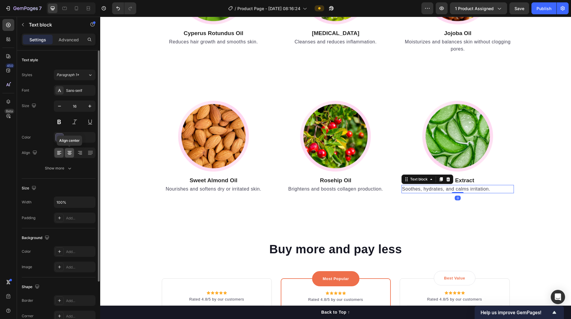
click at [70, 157] on div at bounding box center [69, 153] width 9 height 10
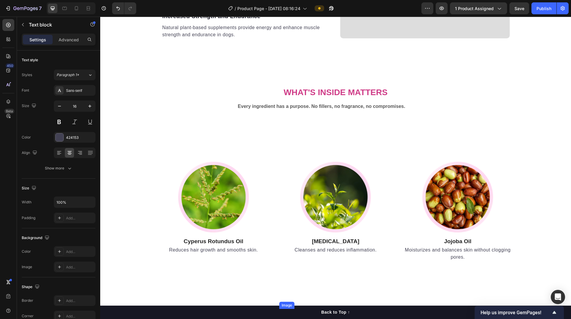
scroll to position [1522, 0]
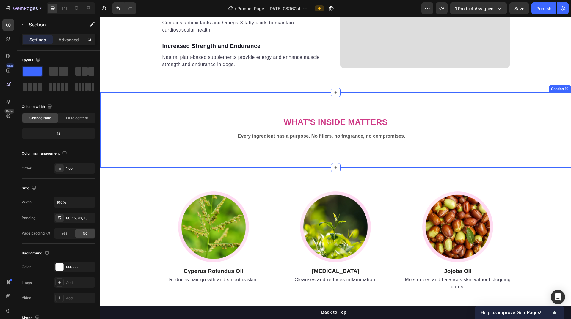
click at [276, 162] on div "What's Inside Matters Heading Every ingredient has a purpose. No fillers, no fr…" at bounding box center [335, 129] width 471 height 75
click at [66, 41] on p "Advanced" at bounding box center [69, 40] width 20 height 6
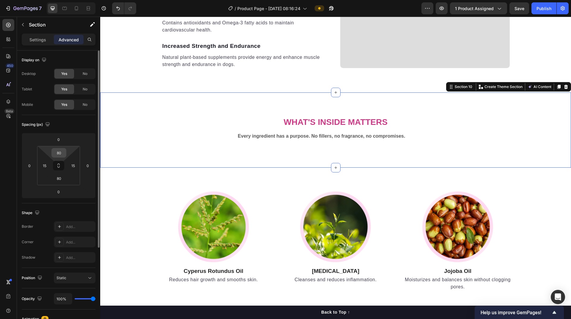
click at [58, 155] on input "80" at bounding box center [59, 152] width 12 height 9
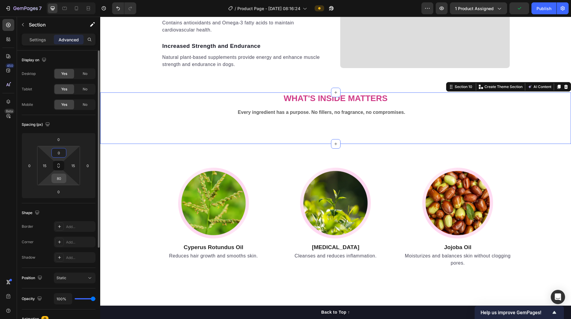
type input "0"
click at [59, 181] on input "80" at bounding box center [59, 178] width 12 height 9
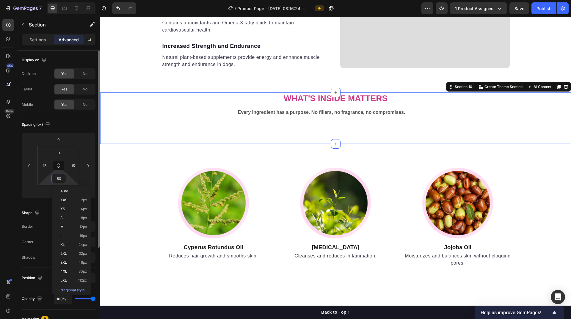
type input "0"
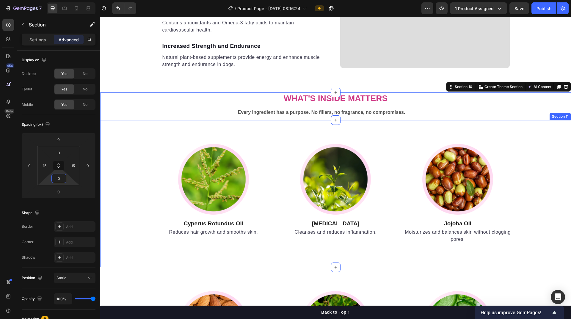
click at [276, 134] on div "Image Cyperus Rotundus Oil Heading Reduces hair growth and smooths skin. Text b…" at bounding box center [335, 193] width 471 height 147
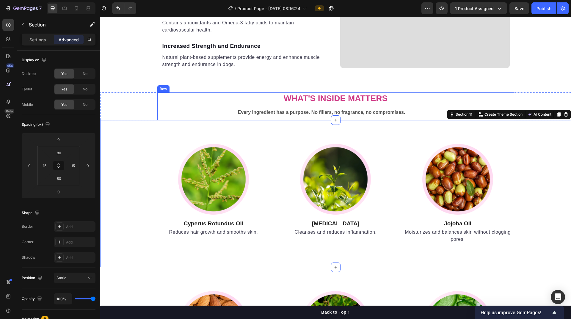
click at [276, 106] on div "What's Inside Matters Heading Every ingredient has a purpose. No fillers, no fr…" at bounding box center [335, 106] width 357 height 28
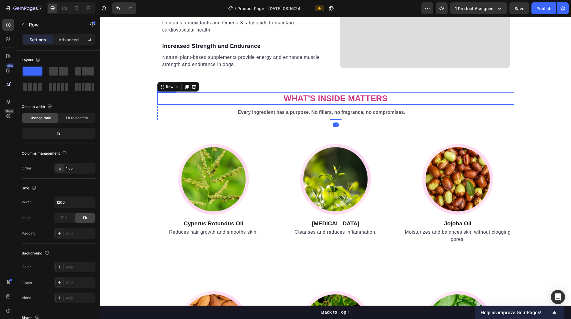
click at [276, 100] on strong "What's Inside Matters" at bounding box center [336, 98] width 104 height 9
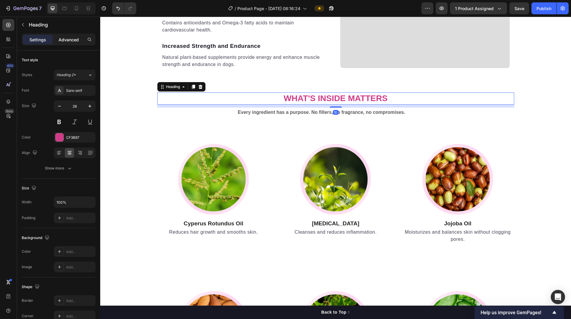
click at [70, 38] on p "Advanced" at bounding box center [69, 40] width 20 height 6
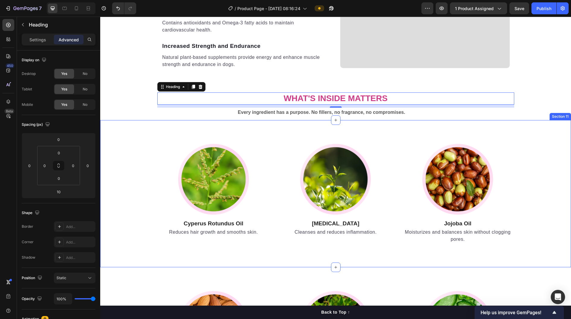
click at [276, 134] on div "Image Cyperus Rotundus Oil Heading Reduces hair growth and smooths skin. Text b…" at bounding box center [335, 193] width 471 height 147
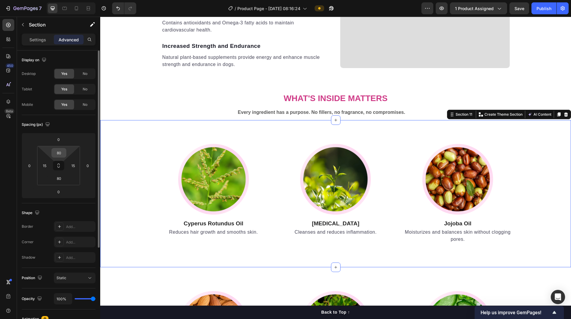
click at [61, 154] on input "80" at bounding box center [59, 152] width 12 height 9
type input "0"
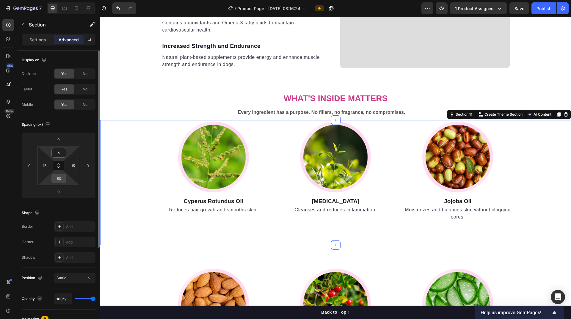
type input "5"
click at [60, 182] on input "80" at bounding box center [59, 178] width 12 height 9
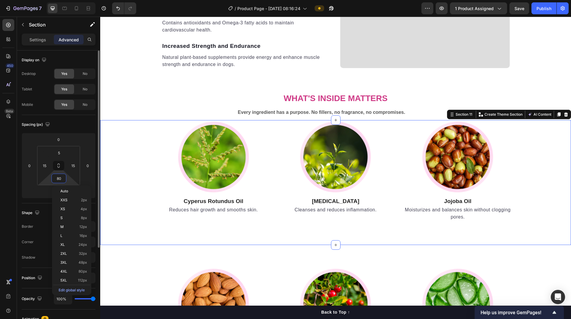
type input "0"
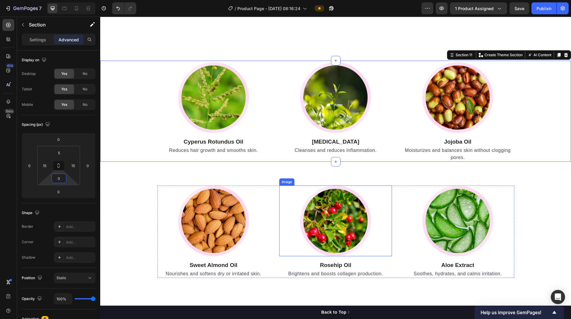
scroll to position [1641, 0]
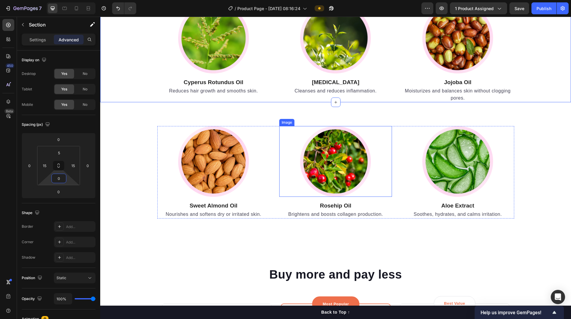
click at [276, 185] on div at bounding box center [335, 161] width 113 height 71
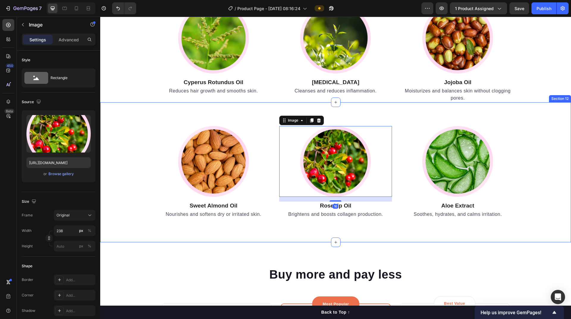
click at [272, 118] on div "Image Sweet Almond Oil Heading Nourishes and softens dry or irritated skin. Tex…" at bounding box center [335, 172] width 471 height 140
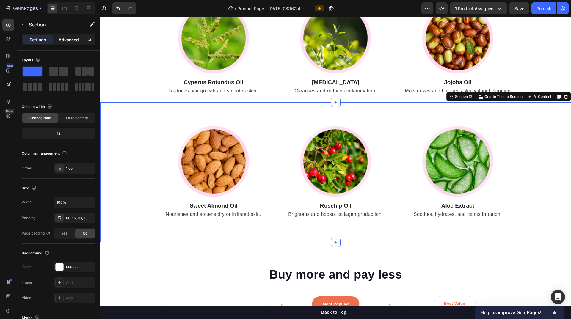
click at [70, 39] on p "Advanced" at bounding box center [69, 40] width 20 height 6
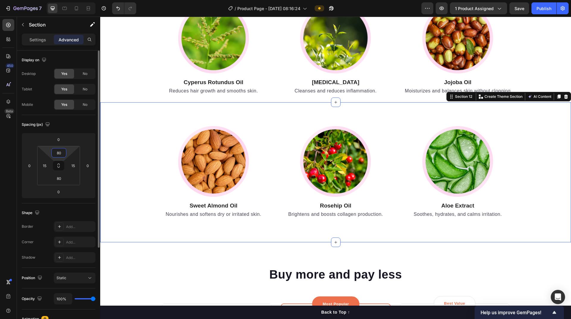
click at [57, 155] on input "80" at bounding box center [59, 152] width 12 height 9
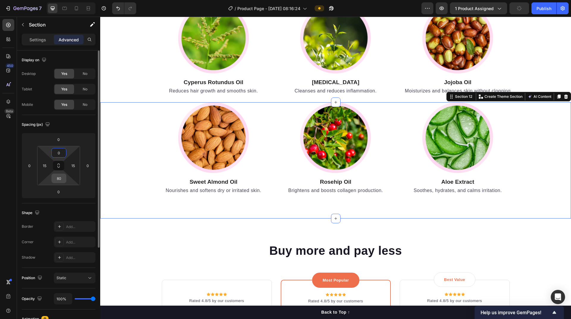
type input "0"
click at [60, 180] on input "80" at bounding box center [59, 178] width 12 height 9
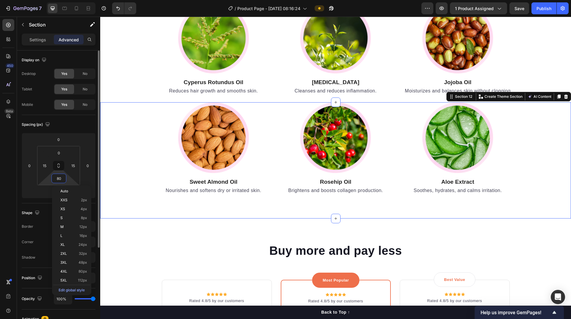
type input "0"
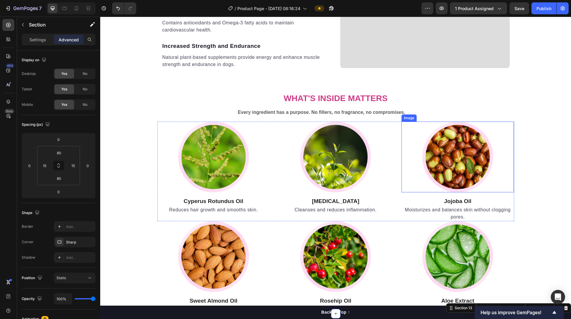
scroll to position [1581, 0]
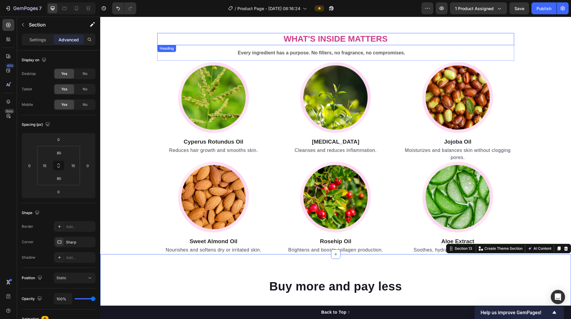
click at [167, 37] on h2 "What's Inside Matters" at bounding box center [335, 39] width 357 height 12
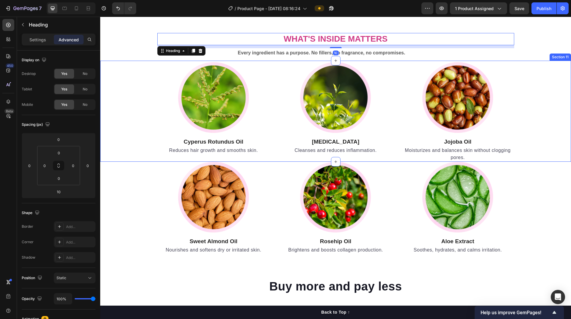
click at [138, 66] on div "Image Cyperus Rotundus Oil Heading Reduces hair growth and smooths skin. Text b…" at bounding box center [336, 112] width 462 height 100
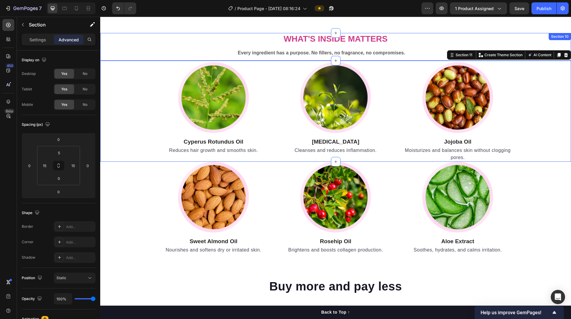
click at [150, 52] on div "What's Inside Matters Heading Every ingredient has a purpose. No fillers, no fr…" at bounding box center [336, 47] width 462 height 28
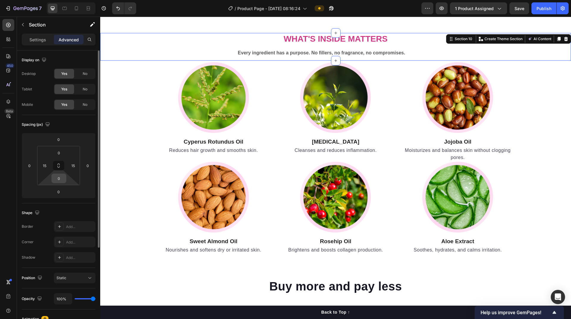
click at [59, 182] on input "0" at bounding box center [59, 178] width 12 height 9
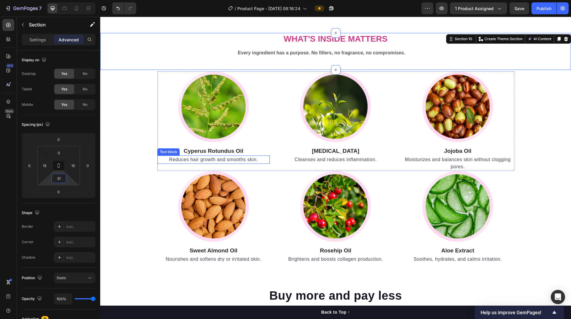
type input "3"
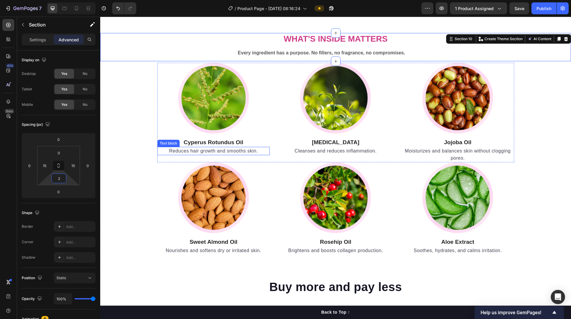
type input "20"
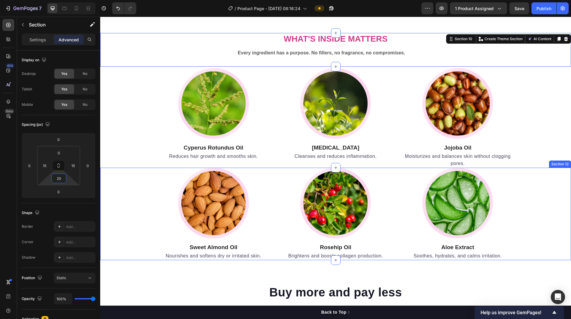
click at [125, 186] on div "Image Sweet Almond Oil Heading Nourishes and softens dry or irritated skin. Tex…" at bounding box center [336, 214] width 462 height 92
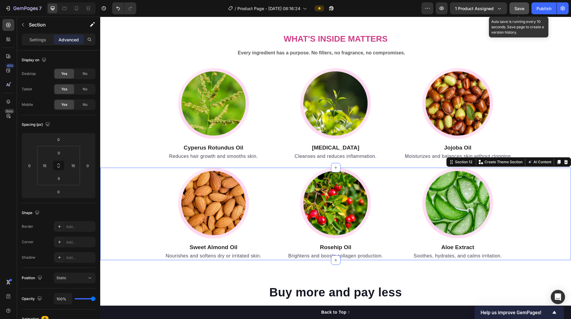
click at [276, 10] on span "Save" at bounding box center [519, 8] width 10 height 5
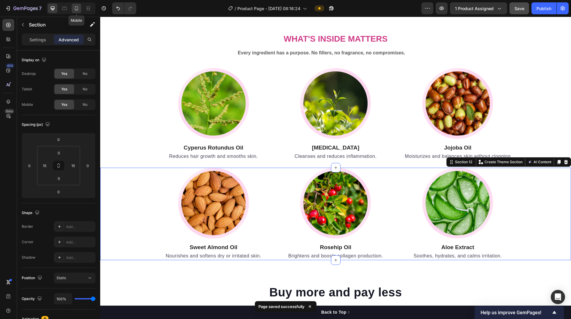
click at [76, 9] on icon at bounding box center [76, 8] width 6 height 6
type input "70"
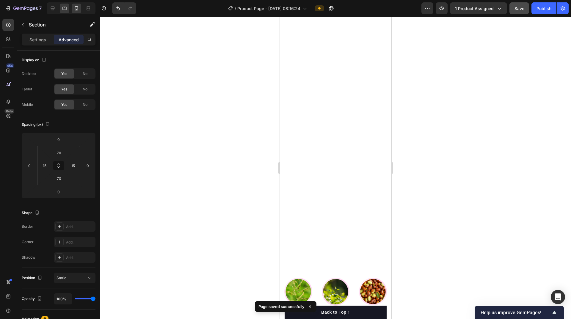
scroll to position [1960, 0]
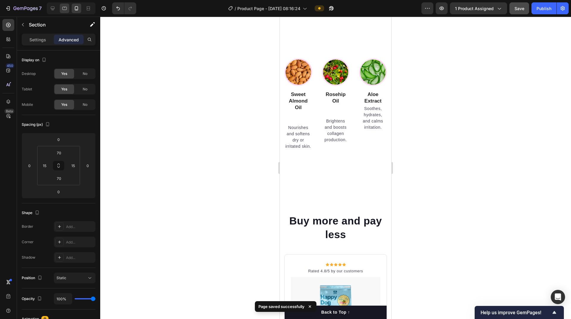
click at [64, 9] on icon at bounding box center [65, 8] width 6 height 6
type input "80"
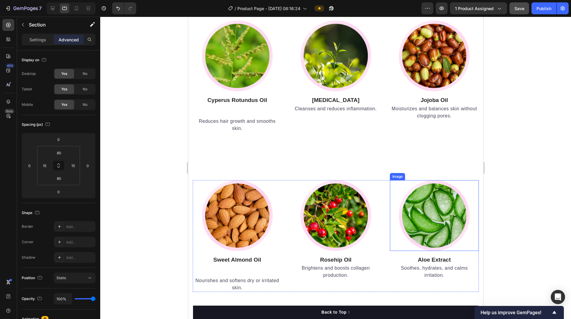
scroll to position [1812, 0]
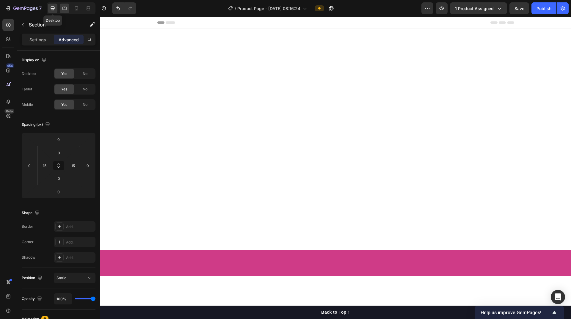
scroll to position [1861, 0]
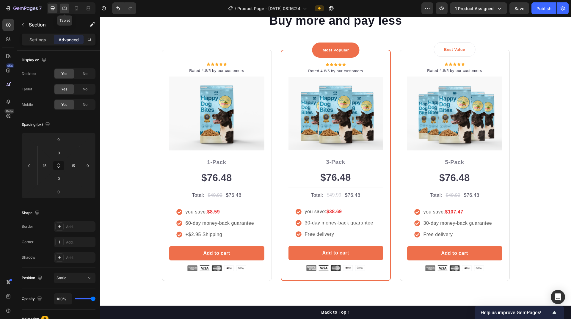
click at [67, 10] on icon at bounding box center [64, 8] width 4 height 3
type input "80"
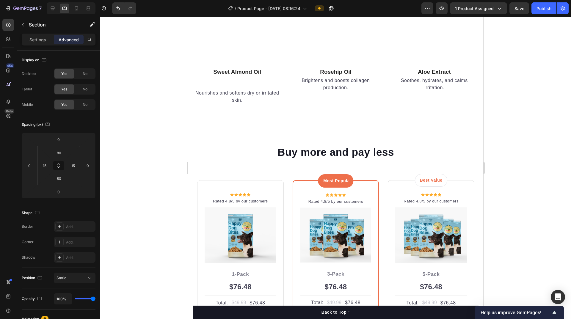
scroll to position [1933, 0]
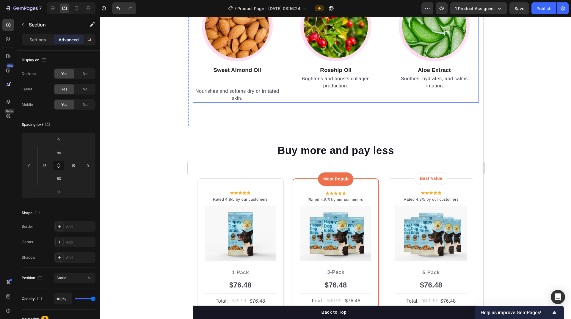
click at [254, 103] on div "Image Sweet Almond Oil Heading Nourishes and softens dry or irritated skin. Tex…" at bounding box center [236, 46] width 89 height 112
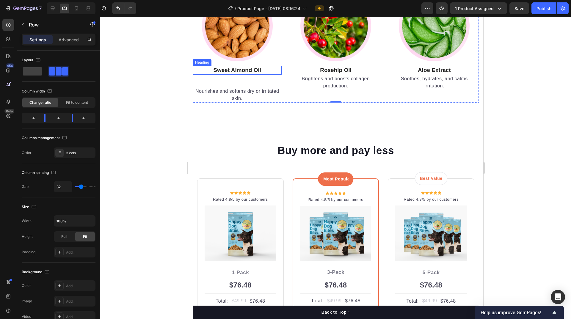
click at [249, 73] on strong "Sweet Almond Oil" at bounding box center [237, 70] width 48 height 6
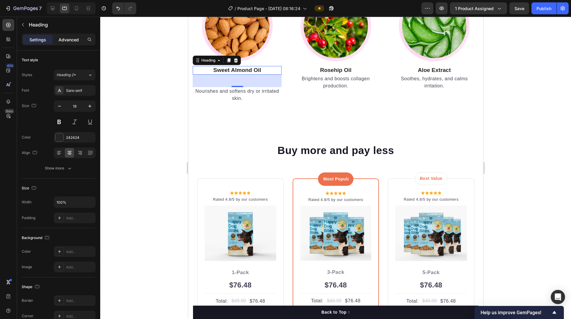
click at [73, 42] on p "Advanced" at bounding box center [69, 40] width 20 height 6
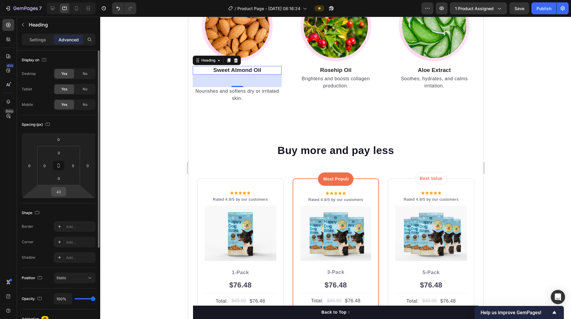
click at [59, 193] on input "42" at bounding box center [59, 191] width 12 height 9
type input "0"
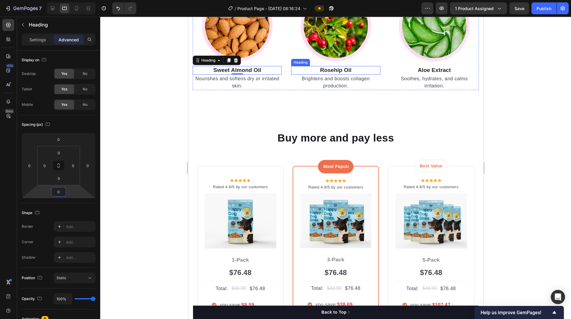
click at [338, 73] on strong "Rosehip Oil" at bounding box center [336, 70] width 32 height 6
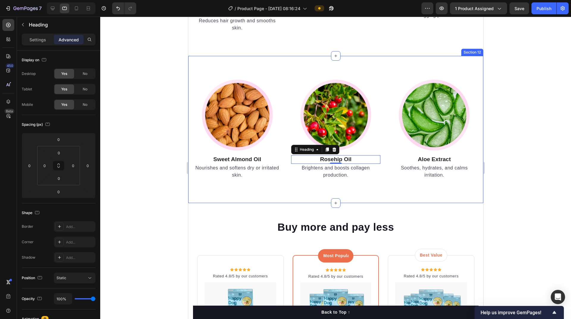
scroll to position [1785, 0]
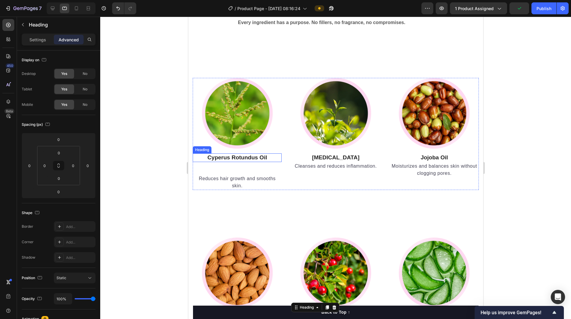
click at [259, 158] on strong "Cyperus Rotundus Oil" at bounding box center [237, 157] width 60 height 6
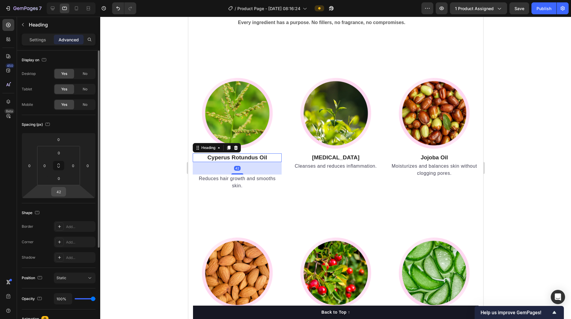
click at [65, 194] on div "42" at bounding box center [58, 192] width 15 height 10
click at [60, 193] on input "42" at bounding box center [59, 191] width 12 height 9
type input "0"
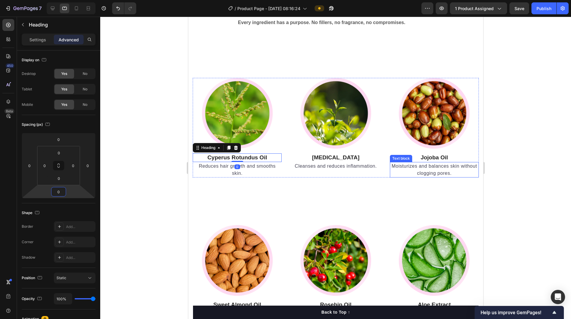
click at [519, 166] on div at bounding box center [335, 168] width 471 height 302
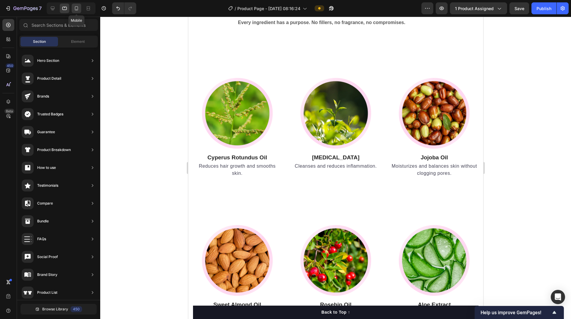
click at [76, 10] on icon at bounding box center [76, 8] width 3 height 4
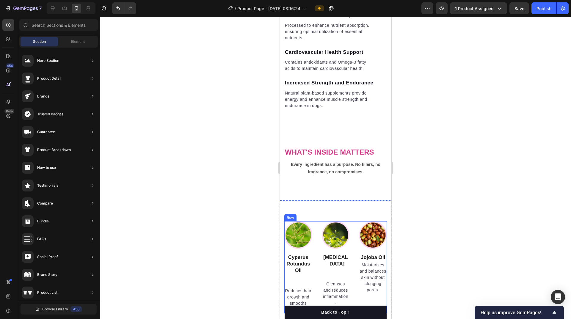
scroll to position [1666, 0]
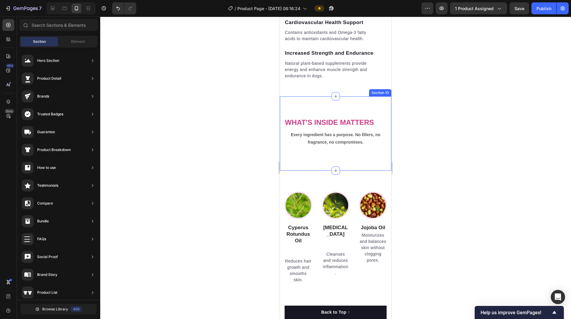
click at [353, 153] on div "What's Inside Matters Heading Every ingredient has a purpose. No fillers, no fr…" at bounding box center [336, 133] width 112 height 74
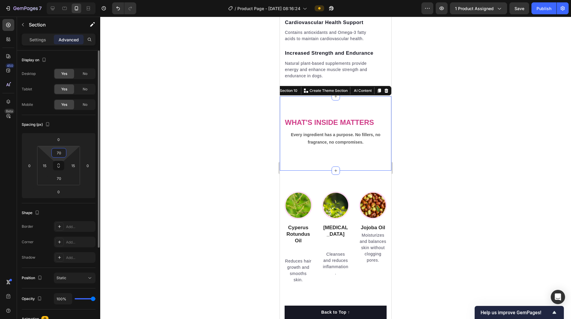
click at [59, 156] on input "70" at bounding box center [59, 152] width 12 height 9
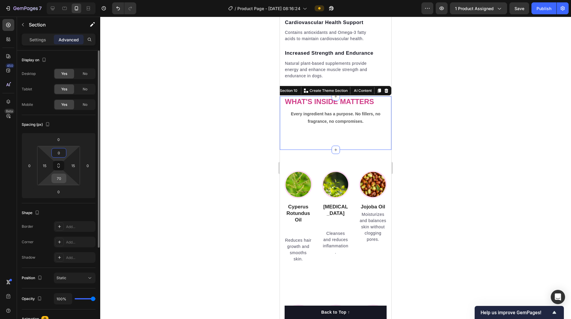
type input "0"
click at [56, 181] on input "70" at bounding box center [59, 178] width 12 height 9
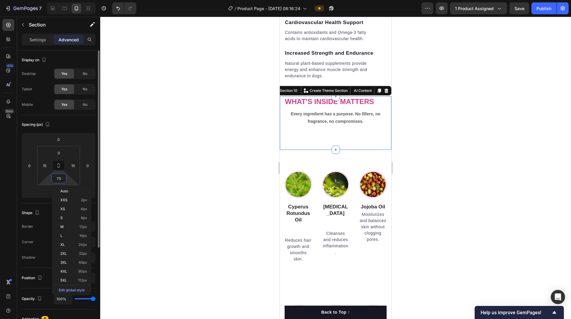
click at [56, 181] on input "70" at bounding box center [59, 178] width 12 height 9
type input "0"
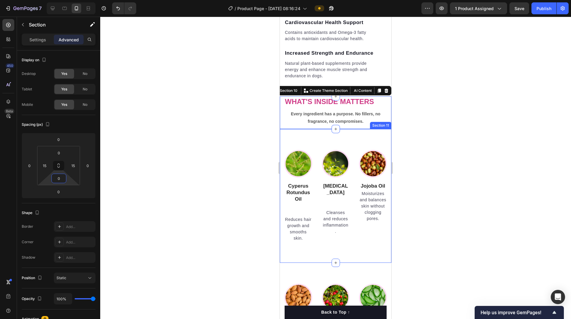
click at [328, 141] on div "Image Cyperus Rotundus Oil Heading Reduces hair growth and smooths skin. Text b…" at bounding box center [336, 196] width 112 height 134
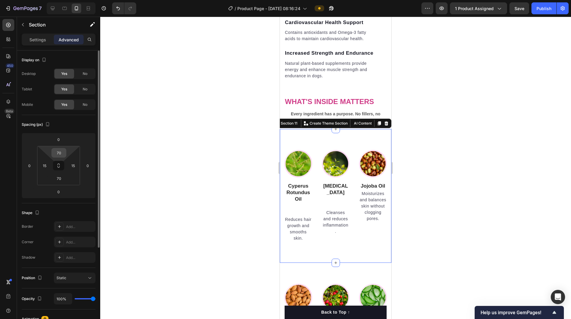
click at [56, 154] on input "70" at bounding box center [59, 152] width 12 height 9
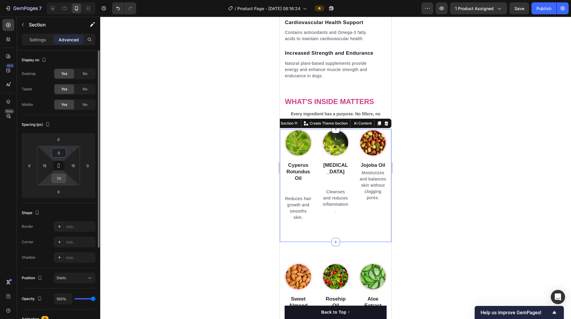
type input "0"
click at [57, 178] on input "70" at bounding box center [59, 178] width 12 height 9
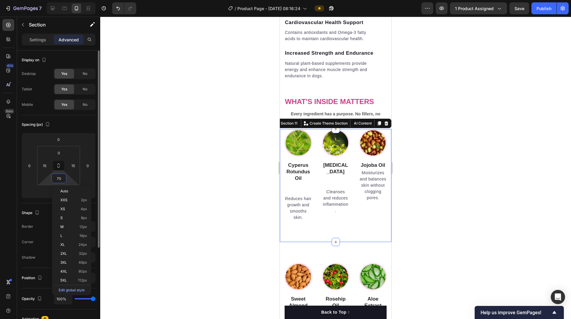
click at [57, 178] on input "70" at bounding box center [59, 178] width 12 height 9
type input "0"
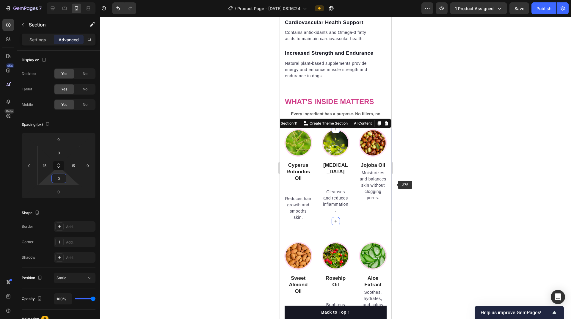
click at [422, 178] on div at bounding box center [335, 168] width 471 height 302
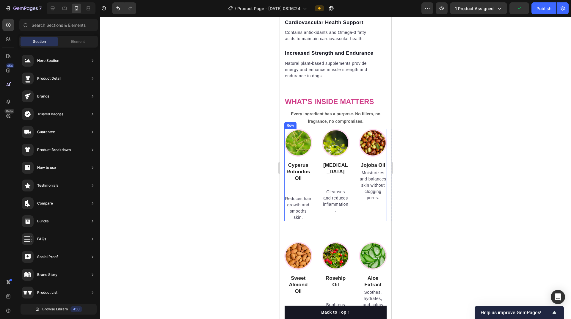
click at [316, 138] on div "Image Cyperus Rotundus Oil Heading Reduces hair growth and smooths skin. Text b…" at bounding box center [335, 175] width 103 height 92
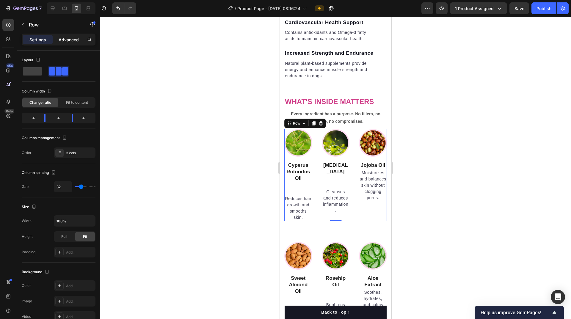
click at [66, 40] on p "Advanced" at bounding box center [69, 40] width 20 height 6
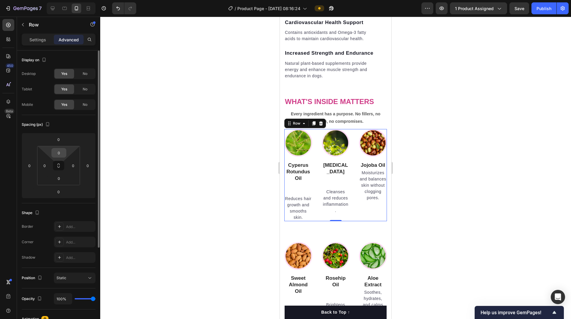
click at [58, 156] on input "0" at bounding box center [59, 152] width 12 height 9
type input "10"
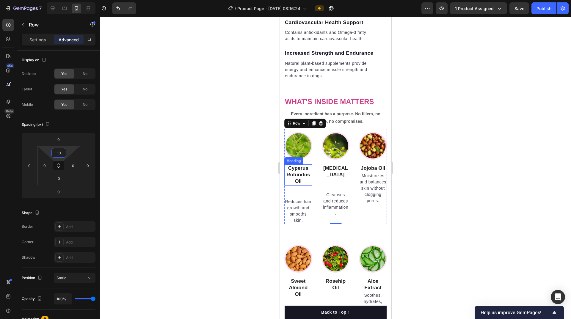
click at [299, 181] on strong "Cyperus Rotundus Oil" at bounding box center [297, 174] width 23 height 19
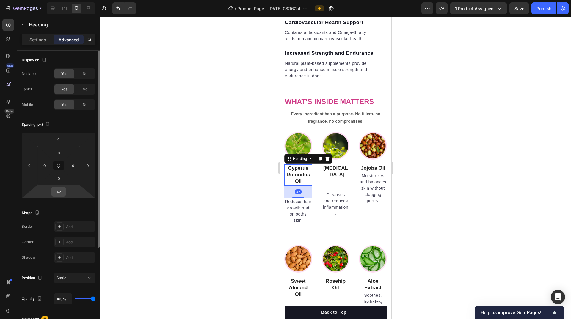
click at [61, 193] on input "42" at bounding box center [59, 191] width 12 height 9
type input "0"
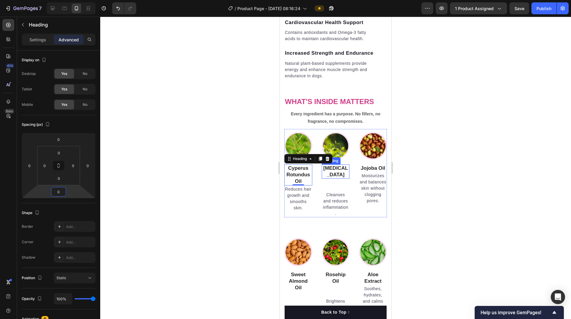
click at [340, 175] on h3 "[MEDICAL_DATA]" at bounding box center [336, 171] width 28 height 14
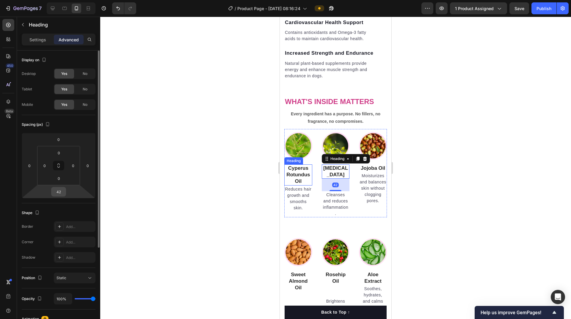
click at [59, 195] on input "42" at bounding box center [59, 191] width 12 height 9
type input "0"
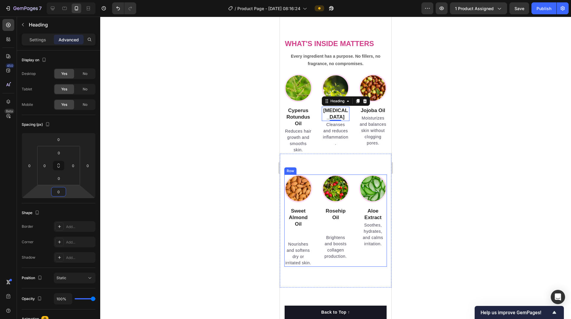
scroll to position [1755, 0]
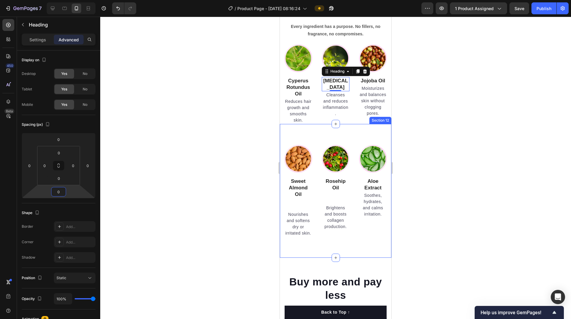
click at [327, 140] on div "Image Sweet Almond Oil Heading Nourishes and softens dry or irritated skin. Tex…" at bounding box center [336, 191] width 112 height 134
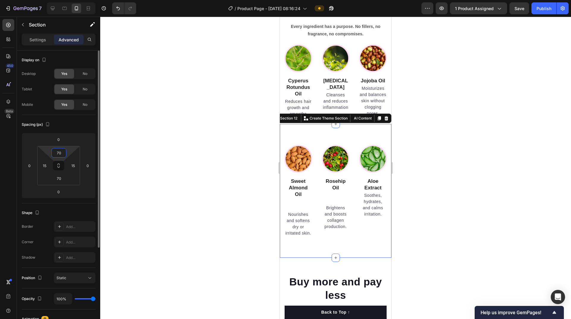
click at [61, 154] on input "70" at bounding box center [59, 152] width 12 height 9
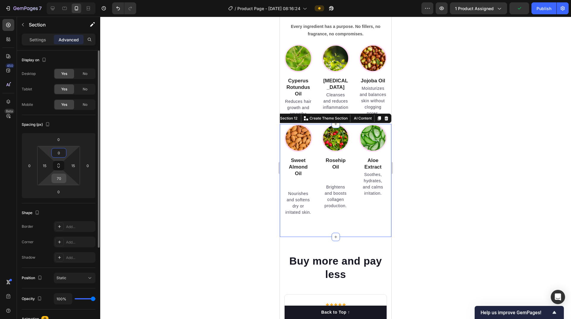
type input "0"
click at [61, 175] on input "70" at bounding box center [59, 178] width 12 height 9
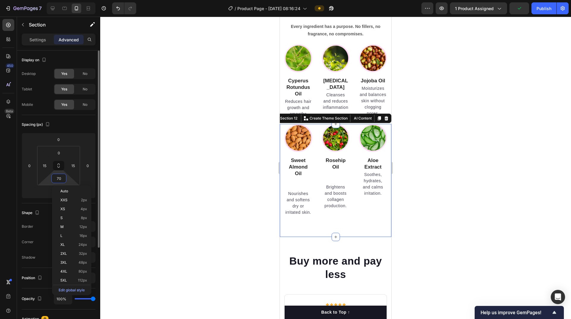
type input "0"
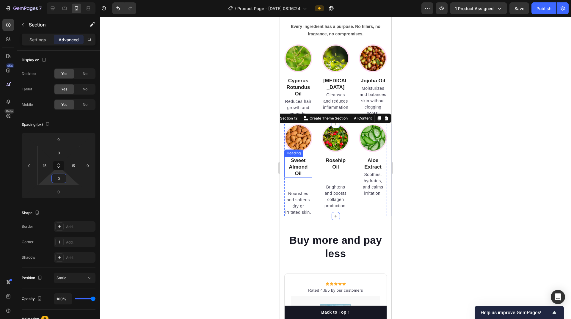
click at [304, 171] on strong "Sweet Almond Oil" at bounding box center [298, 167] width 19 height 19
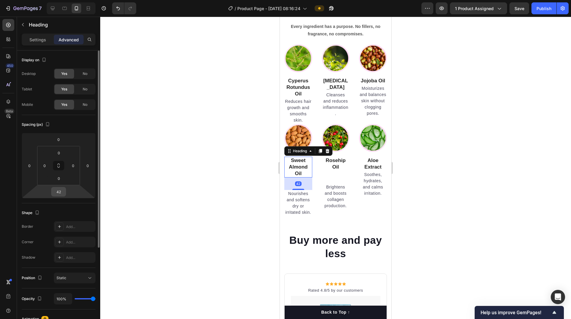
click at [63, 192] on input "42" at bounding box center [59, 191] width 12 height 9
type input "0"
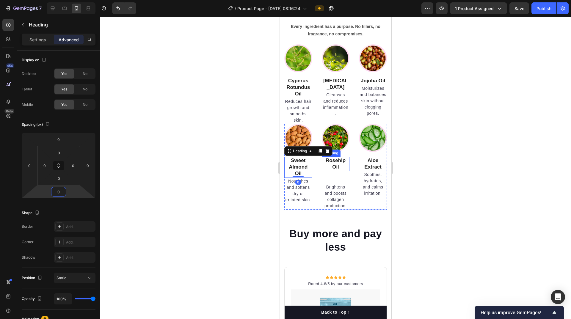
click at [338, 169] on h3 "Rosehip Oil" at bounding box center [336, 164] width 28 height 14
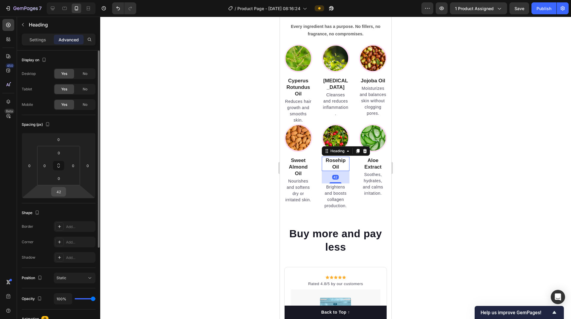
click at [60, 193] on input "42" at bounding box center [59, 191] width 12 height 9
type input "0"
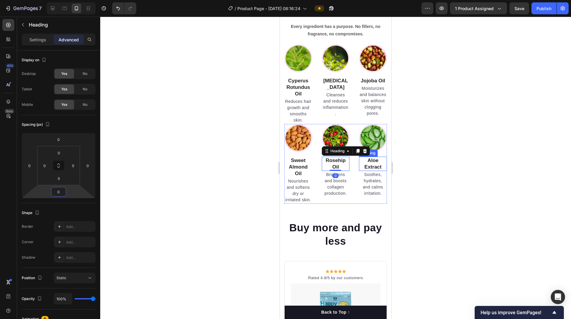
click at [373, 167] on strong "Aloe Extract" at bounding box center [372, 164] width 17 height 12
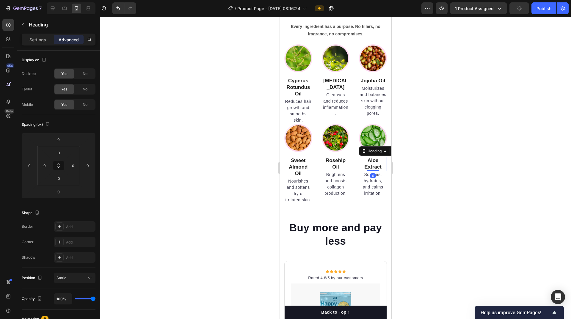
click at [477, 167] on div at bounding box center [335, 168] width 471 height 302
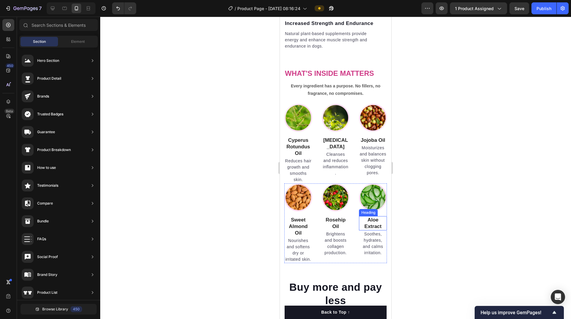
scroll to position [1666, 0]
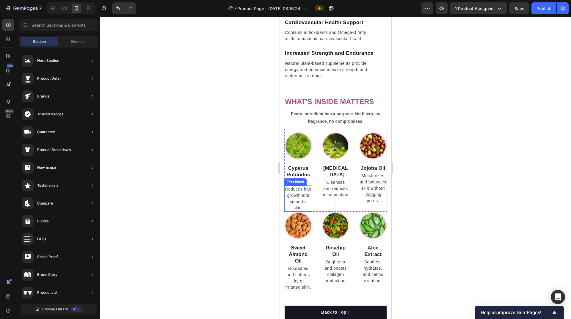
click at [299, 195] on p "Reduces hair growth and smooths skin." at bounding box center [298, 198] width 27 height 25
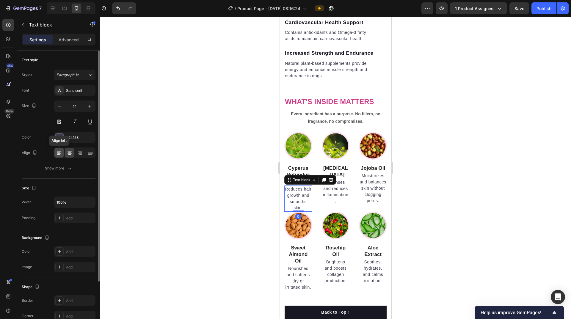
click at [59, 153] on icon at bounding box center [59, 153] width 4 height 1
click at [69, 152] on icon at bounding box center [69, 152] width 3 height 1
click at [60, 154] on icon at bounding box center [59, 153] width 6 height 6
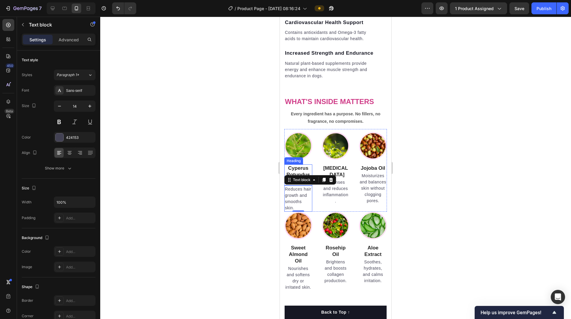
click at [305, 169] on strong "Cyperus Rotundus Oil" at bounding box center [297, 174] width 23 height 19
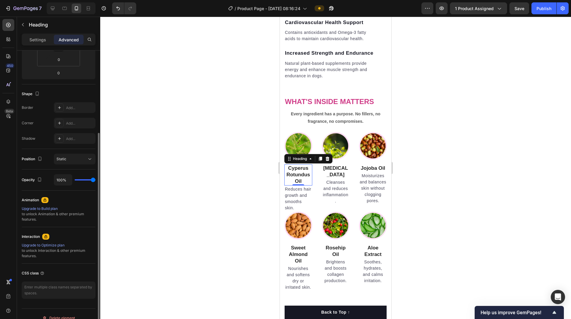
scroll to position [0, 0]
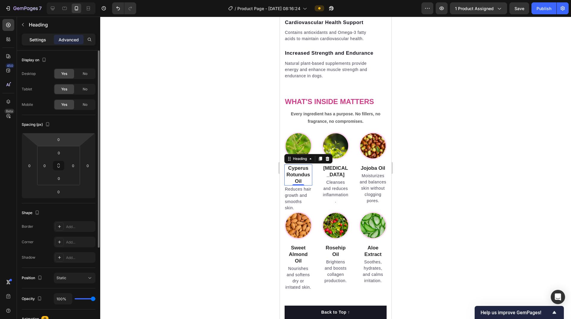
click at [38, 40] on p "Settings" at bounding box center [37, 40] width 17 height 6
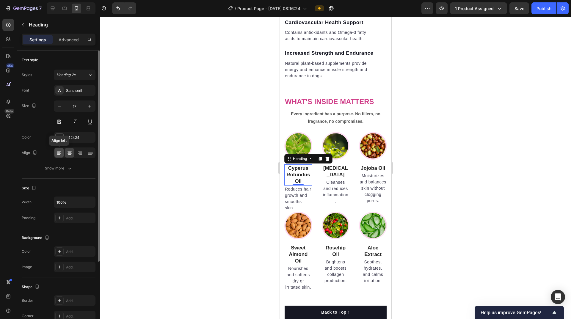
click at [59, 156] on div at bounding box center [58, 153] width 9 height 10
click at [70, 154] on icon at bounding box center [70, 153] width 6 height 6
click at [467, 155] on div at bounding box center [335, 168] width 471 height 302
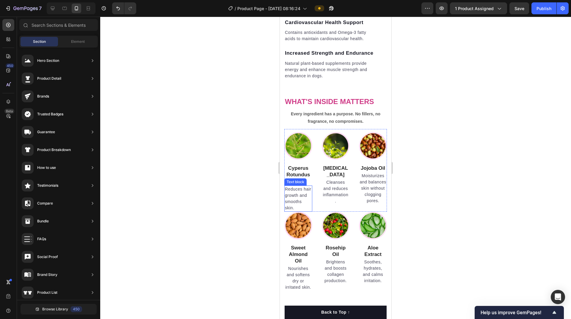
click at [299, 196] on p "Reduces hair growth and smooths skin." at bounding box center [298, 198] width 27 height 25
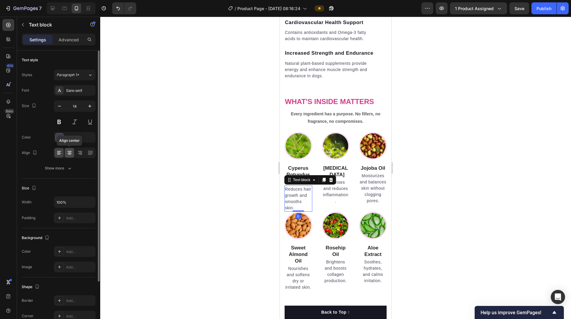
click at [71, 155] on icon at bounding box center [70, 153] width 6 height 6
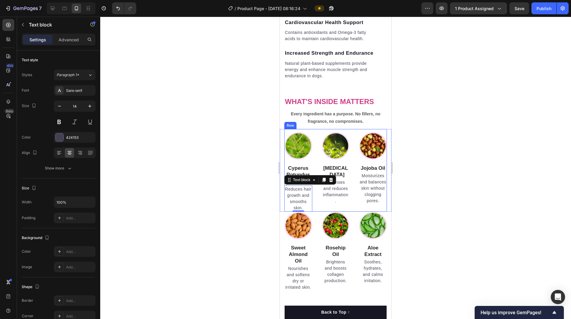
click at [317, 157] on div "Image Cyperus Rotundus Oil Heading Reduces hair growth and smooths skin. Text b…" at bounding box center [335, 170] width 103 height 83
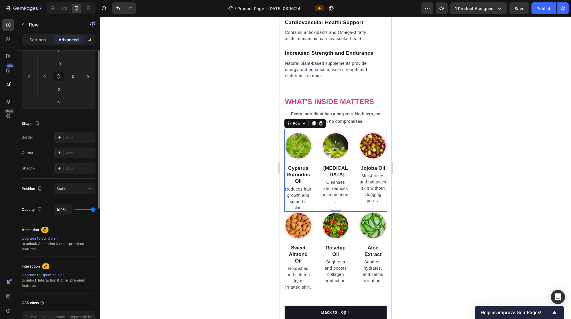
scroll to position [30, 0]
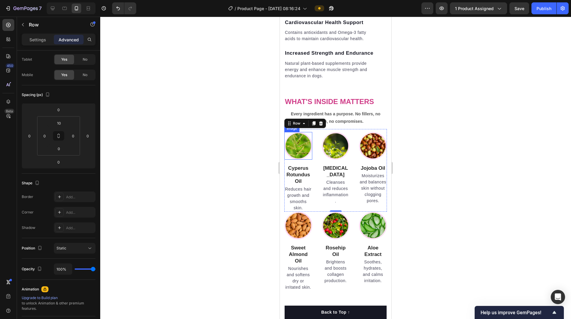
click at [307, 156] on img at bounding box center [298, 146] width 28 height 28
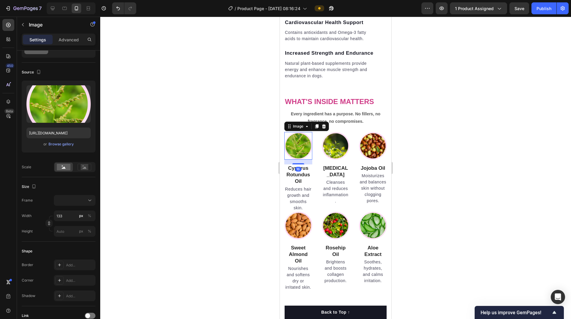
scroll to position [0, 0]
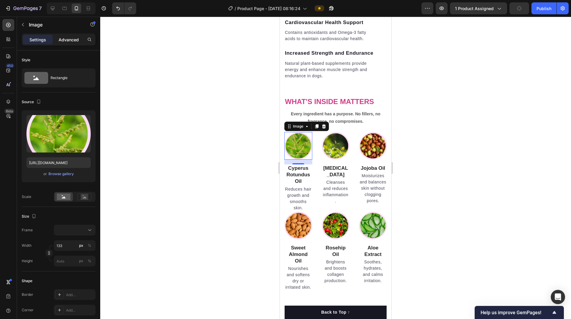
click at [73, 39] on p "Advanced" at bounding box center [69, 40] width 20 height 6
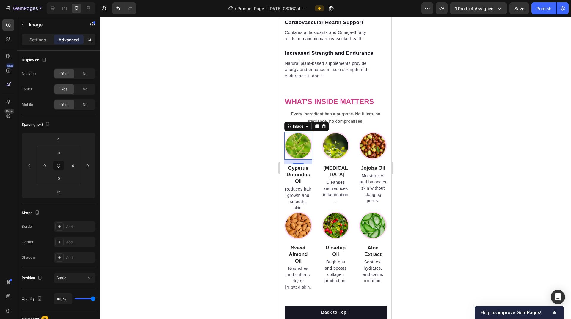
click at [456, 176] on div at bounding box center [335, 168] width 471 height 302
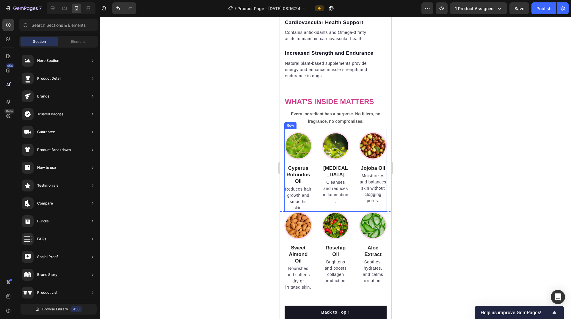
click at [316, 156] on div "Image Cyperus Rotundus Oil Heading Reduces hair growth and smooths skin. Text b…" at bounding box center [335, 170] width 103 height 83
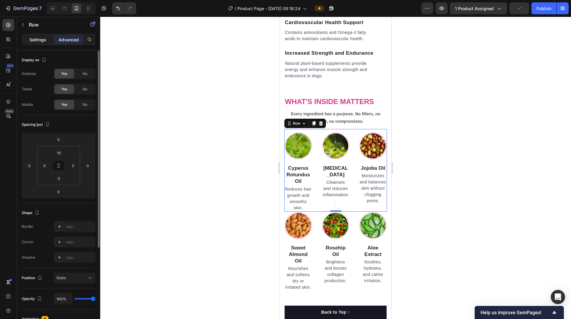
click at [36, 37] on p "Settings" at bounding box center [37, 40] width 17 height 6
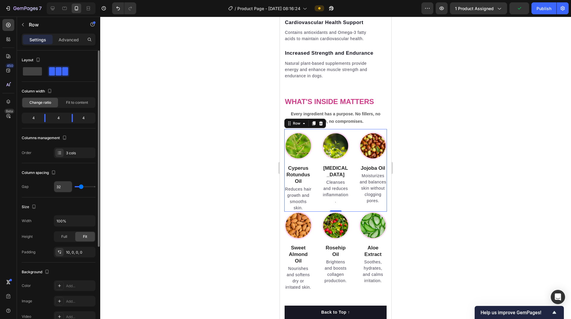
scroll to position [30, 0]
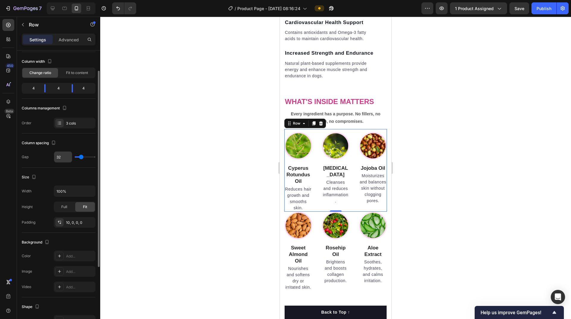
click at [59, 157] on input "32" at bounding box center [63, 157] width 18 height 11
type input "5"
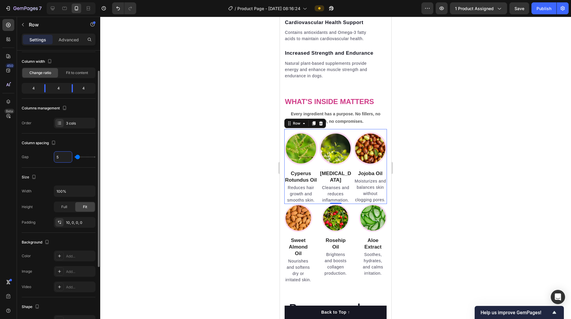
click at [59, 157] on input "5" at bounding box center [63, 157] width 18 height 11
type input "1"
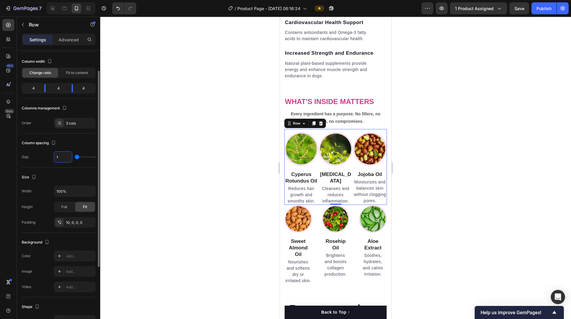
type input "10"
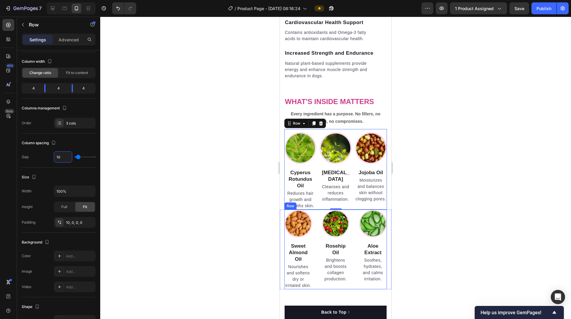
click at [317, 219] on div "Image Sweet Almond Oil Heading Nourishes and softens dry or irritated skin. Tex…" at bounding box center [335, 250] width 103 height 80
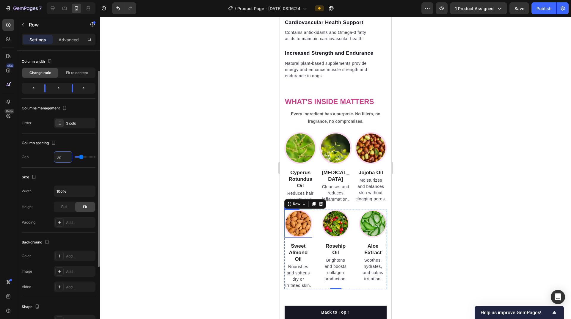
click at [60, 157] on input "32" at bounding box center [63, 157] width 18 height 11
type input "1"
type input "10"
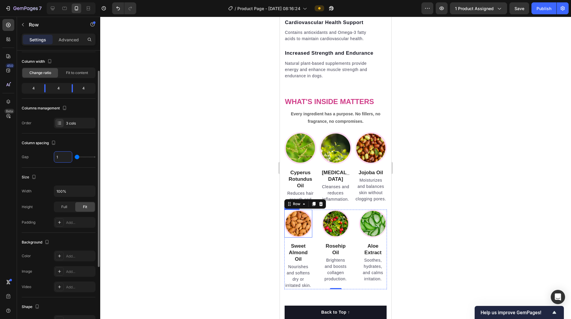
type input "10"
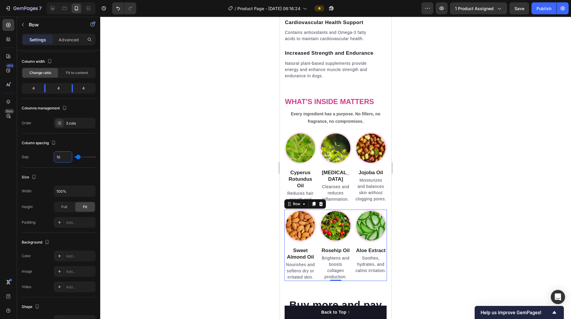
click at [456, 168] on div at bounding box center [335, 168] width 471 height 302
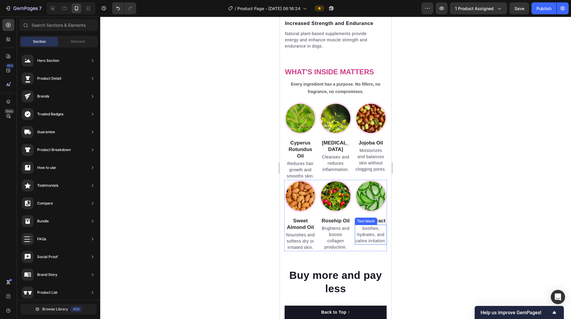
scroll to position [1636, 0]
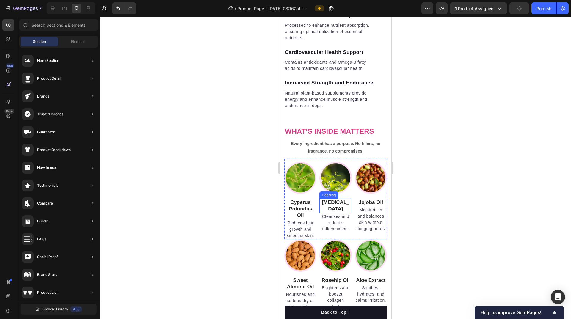
click at [343, 202] on strong "[MEDICAL_DATA]" at bounding box center [336, 206] width 28 height 12
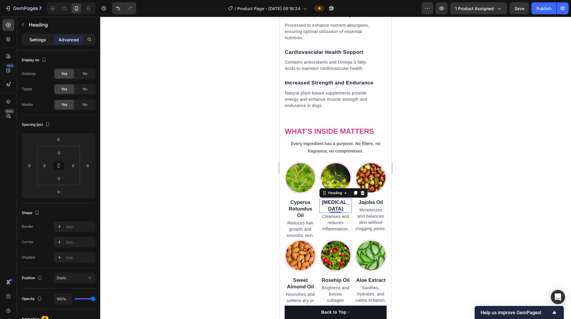
click at [38, 42] on p "Settings" at bounding box center [37, 40] width 17 height 6
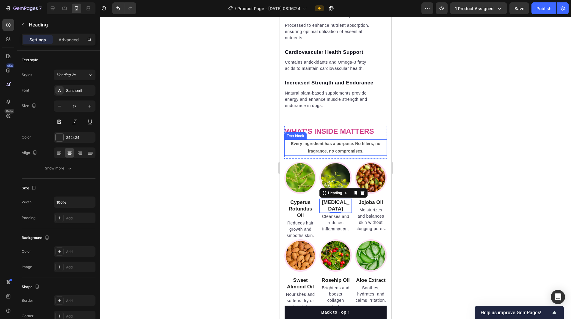
click at [344, 150] on p "Every ingredient has a purpose. No fillers, no fragrance, no compromises." at bounding box center [335, 147] width 101 height 15
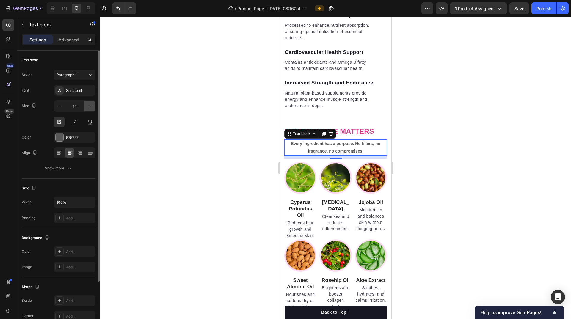
click at [91, 105] on icon "button" at bounding box center [90, 106] width 6 height 6
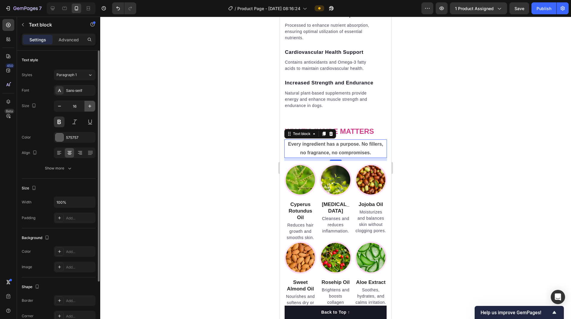
click at [91, 105] on icon "button" at bounding box center [90, 106] width 6 height 6
type input "17"
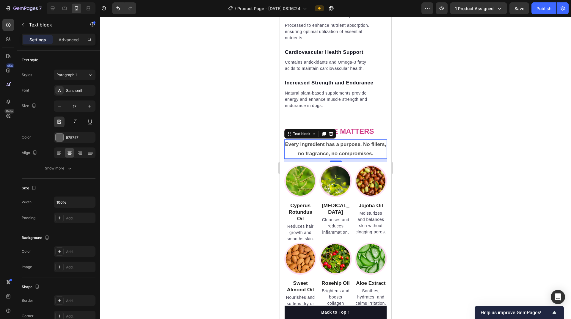
click at [459, 134] on div at bounding box center [335, 168] width 471 height 302
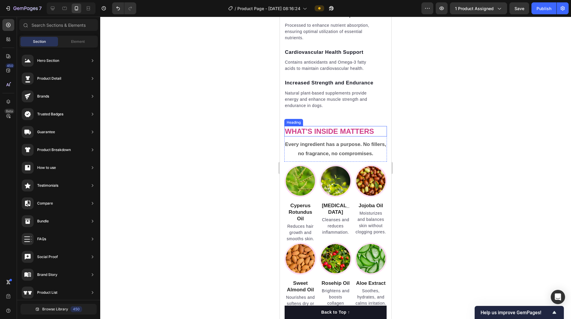
click at [352, 135] on strong "What's Inside Matters" at bounding box center [329, 131] width 89 height 8
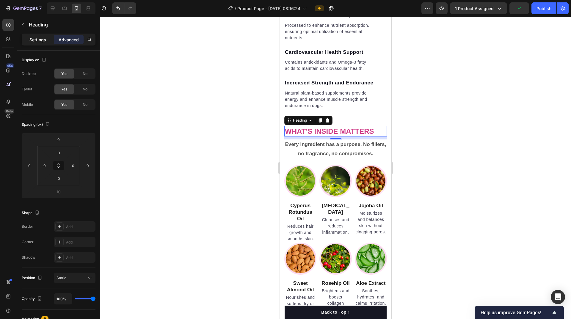
click at [36, 38] on p "Settings" at bounding box center [37, 40] width 17 height 6
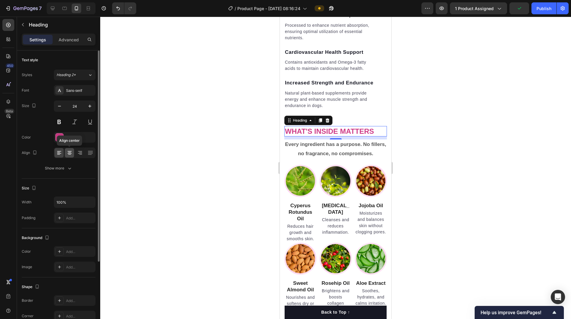
click at [71, 153] on icon at bounding box center [70, 153] width 4 height 1
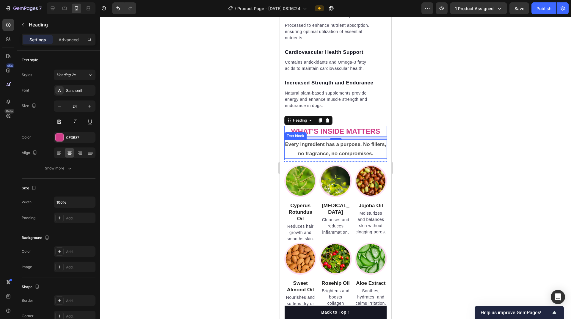
click at [336, 151] on p "Every ingredient has a purpose. No fillers, no fragrance, no compromises." at bounding box center [335, 149] width 101 height 18
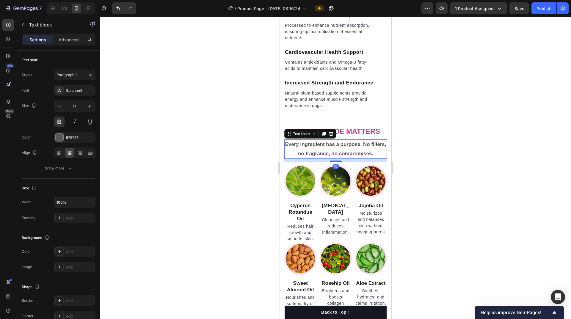
click at [453, 151] on div at bounding box center [335, 168] width 471 height 302
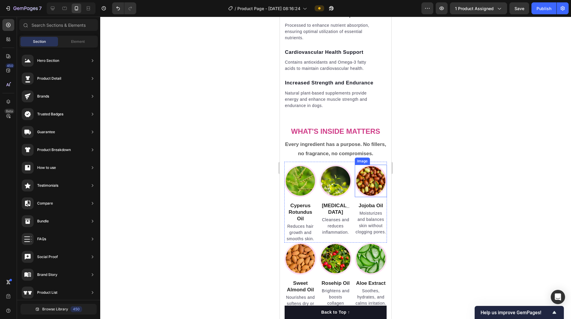
scroll to position [1696, 0]
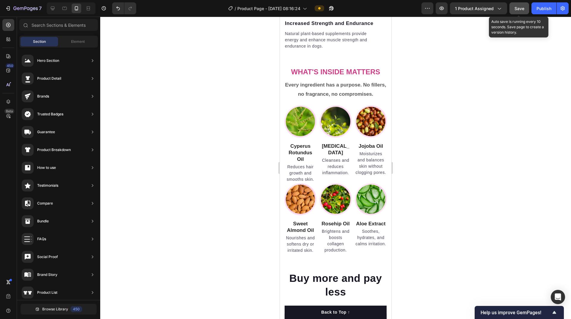
click at [518, 10] on span "Save" at bounding box center [519, 8] width 10 height 5
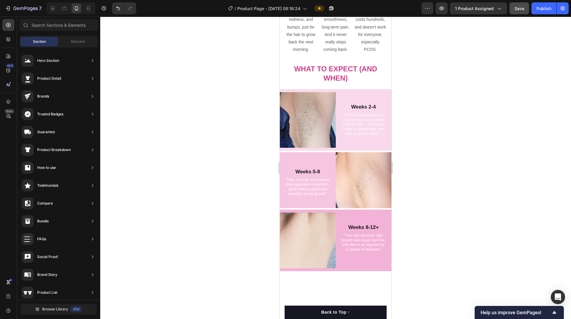
scroll to position [566, 0]
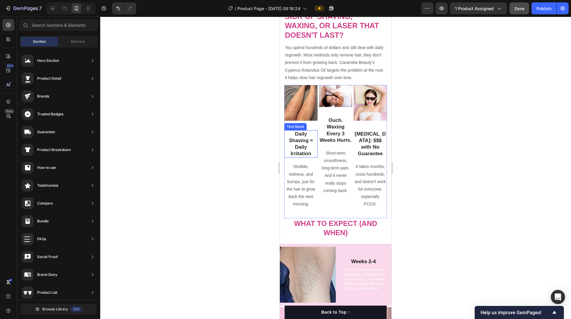
click at [310, 134] on p "Daily Shaving = Daily Irritation" at bounding box center [301, 144] width 32 height 26
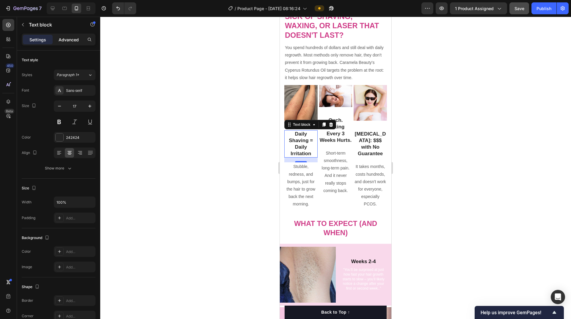
click at [70, 38] on p "Advanced" at bounding box center [69, 40] width 20 height 6
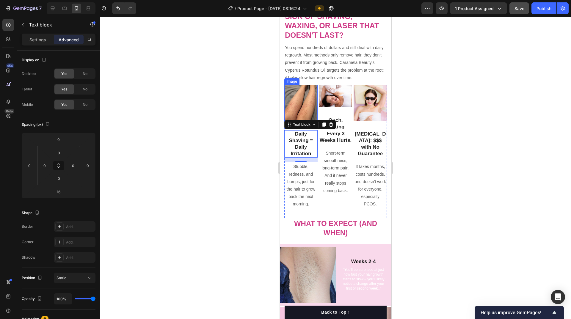
click at [311, 112] on img at bounding box center [300, 103] width 33 height 36
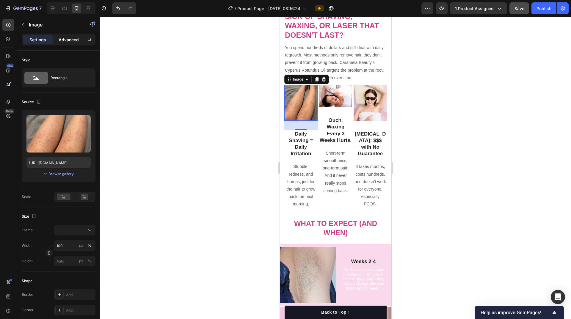
click at [68, 39] on p "Advanced" at bounding box center [69, 40] width 20 height 6
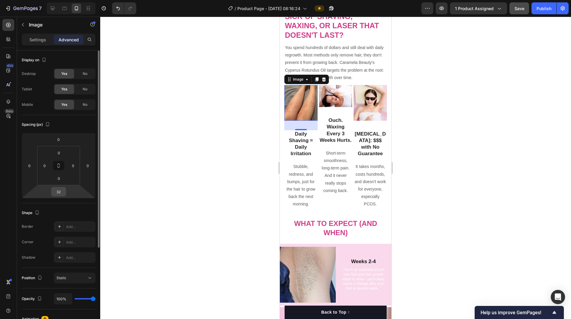
click at [58, 195] on input "32" at bounding box center [59, 191] width 12 height 9
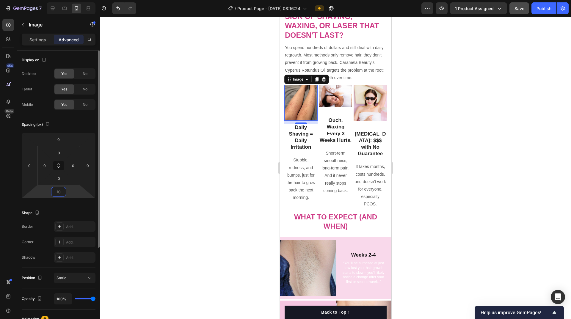
click at [62, 194] on input "10" at bounding box center [59, 191] width 12 height 9
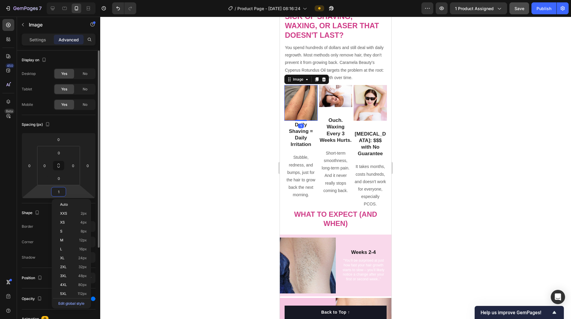
type input "15"
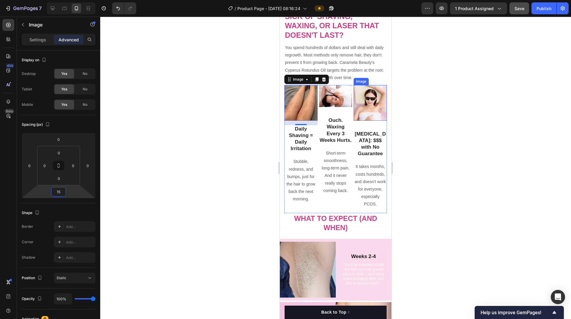
click at [369, 111] on img at bounding box center [370, 103] width 33 height 36
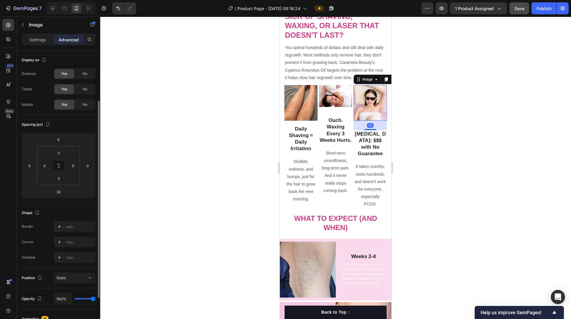
scroll to position [30, 0]
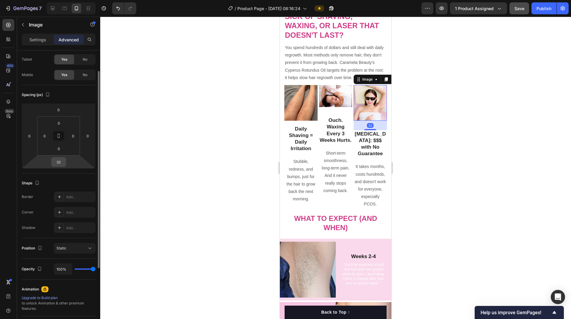
click at [54, 163] on input "32" at bounding box center [59, 162] width 12 height 9
type input "15"
click at [445, 150] on div at bounding box center [335, 168] width 471 height 302
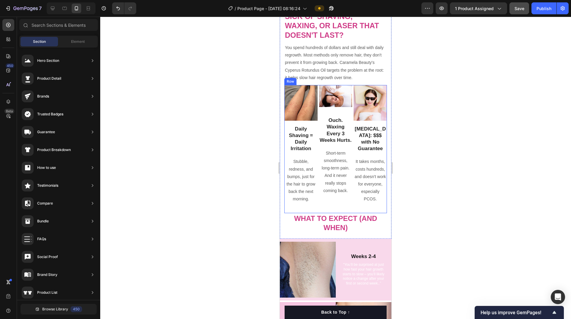
click at [342, 112] on div "Image Ouch. Waxing Every 3 Weeks Hurts. Text block Short-term smoothness, long-…" at bounding box center [335, 149] width 33 height 128
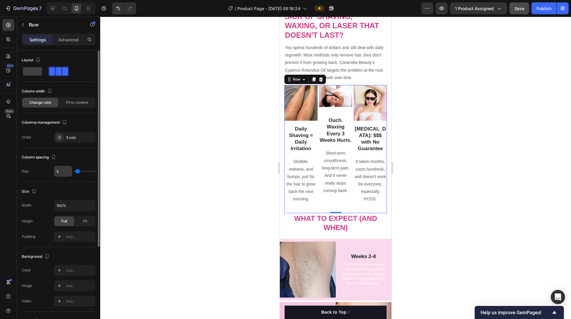
click at [62, 170] on input "5" at bounding box center [63, 171] width 18 height 11
type input "6"
type input "0"
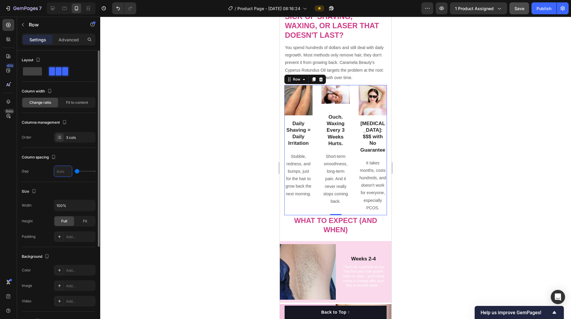
type input "8"
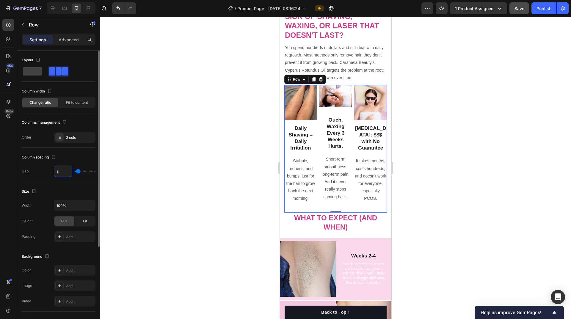
type input "0"
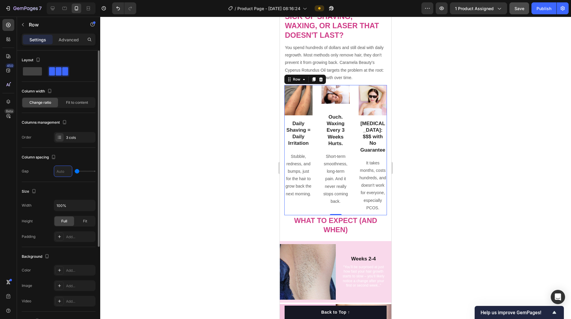
type input "1"
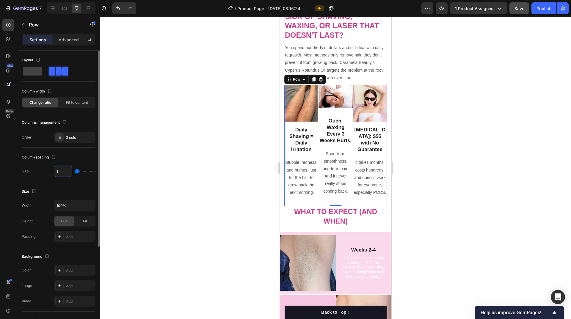
type input "10"
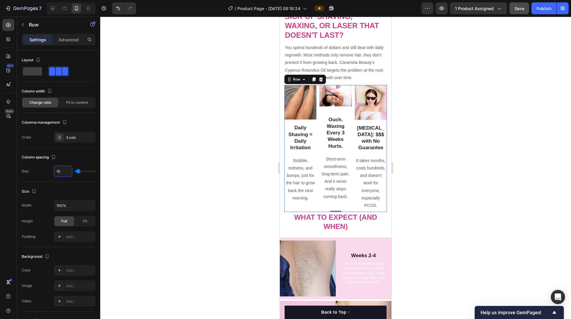
click at [468, 110] on div at bounding box center [335, 168] width 471 height 302
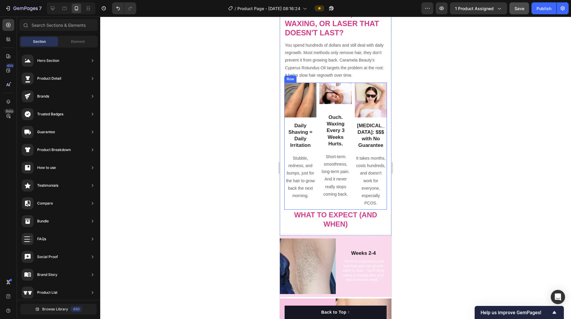
scroll to position [595, 0]
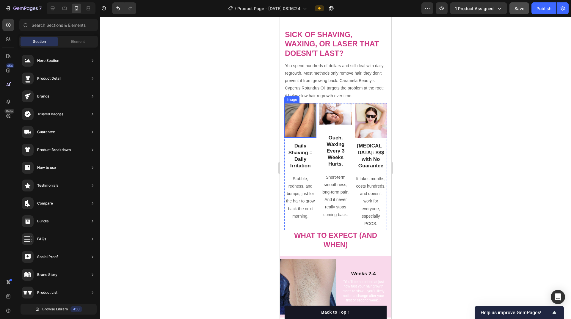
click at [309, 138] on img at bounding box center [300, 120] width 32 height 35
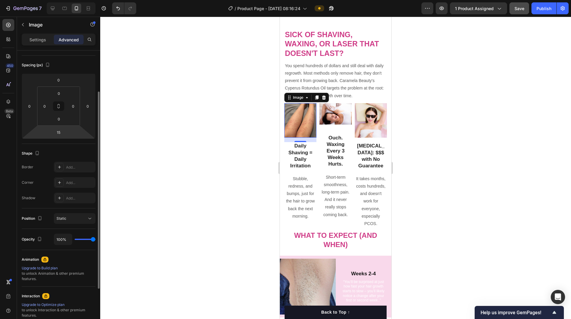
scroll to position [89, 0]
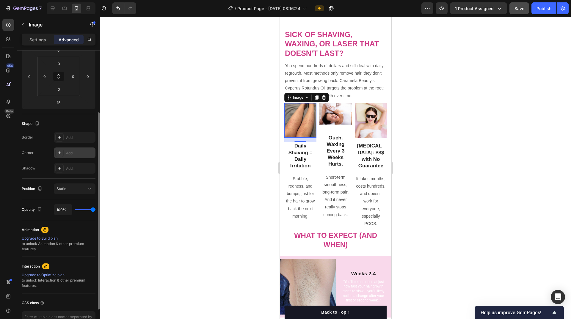
click at [66, 155] on div "Add..." at bounding box center [80, 152] width 28 height 5
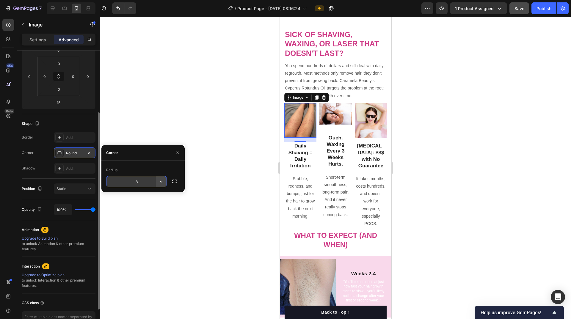
click at [159, 183] on icon "button" at bounding box center [161, 182] width 6 height 6
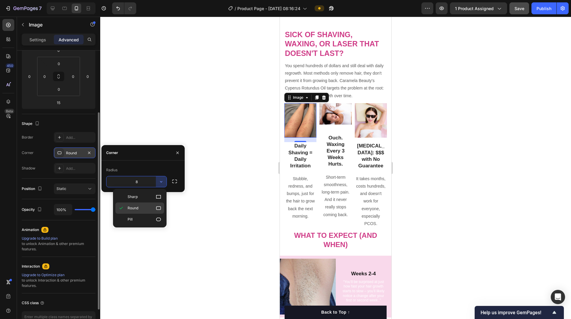
click at [147, 204] on div "Round" at bounding box center [139, 208] width 49 height 11
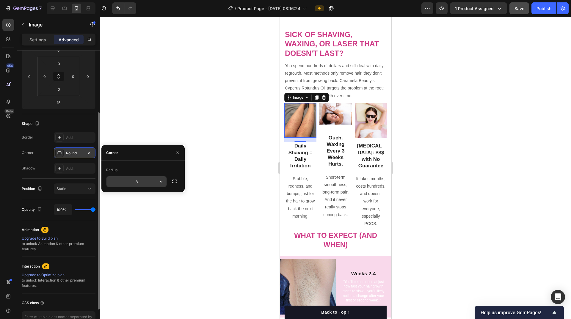
click at [149, 183] on input "8" at bounding box center [136, 181] width 60 height 11
click at [161, 182] on icon "button" at bounding box center [161, 182] width 6 height 6
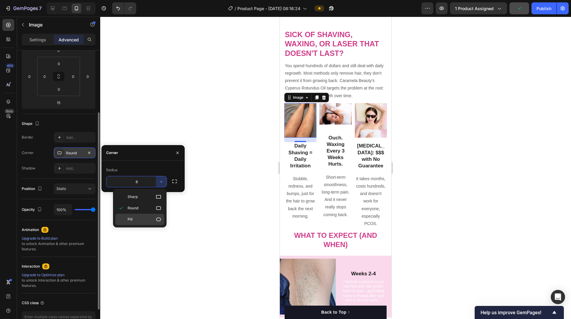
click at [153, 218] on p "Pill" at bounding box center [145, 219] width 34 height 6
type input "9999"
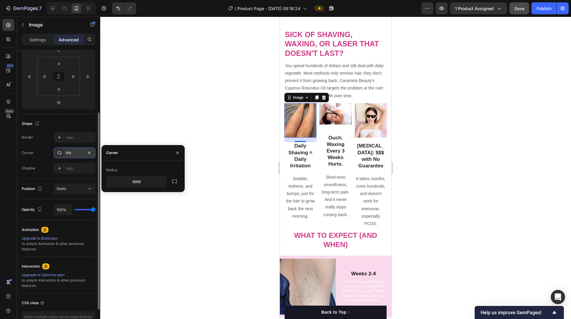
click at [453, 155] on div at bounding box center [335, 168] width 471 height 302
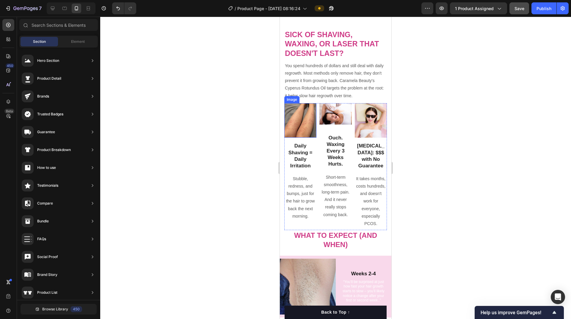
click at [307, 132] on img at bounding box center [300, 120] width 32 height 35
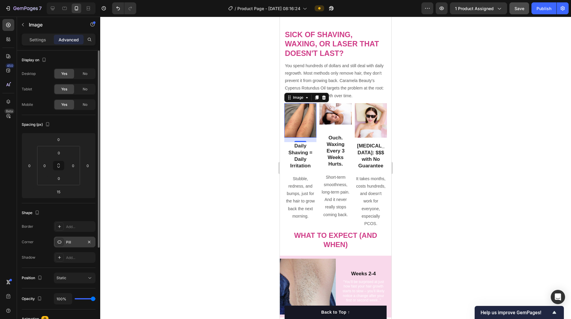
click at [74, 240] on div "Pill" at bounding box center [74, 242] width 17 height 5
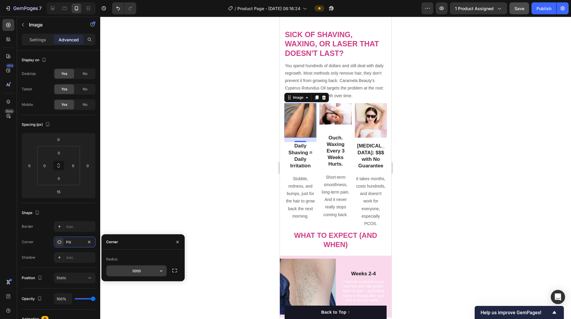
click at [138, 272] on input "9999" at bounding box center [136, 271] width 60 height 11
click at [175, 272] on icon "button" at bounding box center [175, 271] width 6 height 6
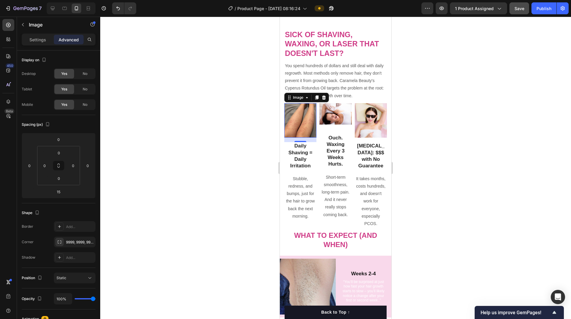
click at [209, 247] on div at bounding box center [335, 168] width 471 height 302
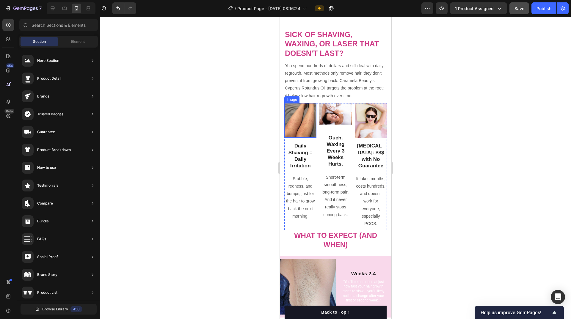
click at [304, 135] on img at bounding box center [300, 120] width 32 height 35
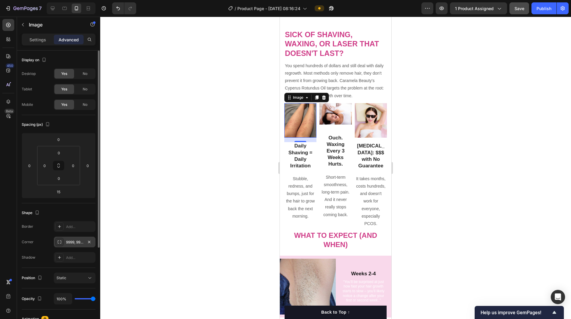
click at [73, 242] on div "9999, 9999, 9999, 9999" at bounding box center [74, 242] width 17 height 5
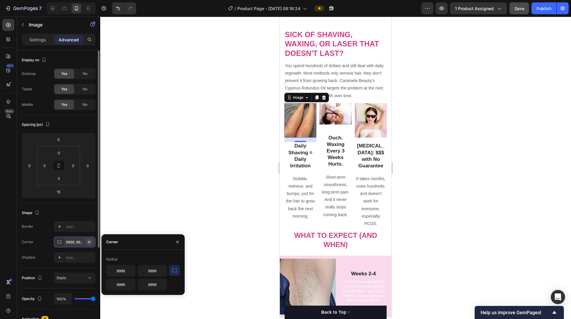
click at [90, 242] on icon "button" at bounding box center [89, 242] width 5 height 5
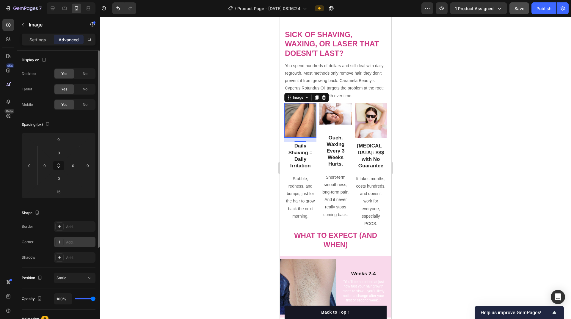
click at [79, 242] on div "Add..." at bounding box center [80, 242] width 28 height 5
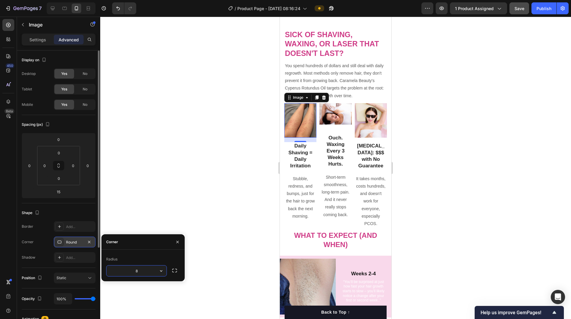
click at [137, 271] on input "8" at bounding box center [136, 271] width 60 height 11
click at [145, 272] on input "8" at bounding box center [136, 271] width 60 height 11
click at [158, 272] on icon "button" at bounding box center [161, 271] width 6 height 6
click at [141, 270] on input "8" at bounding box center [136, 271] width 60 height 11
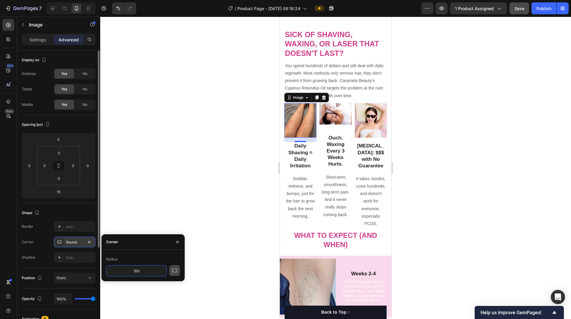
type input "100"
click at [172, 273] on icon "button" at bounding box center [175, 271] width 6 height 6
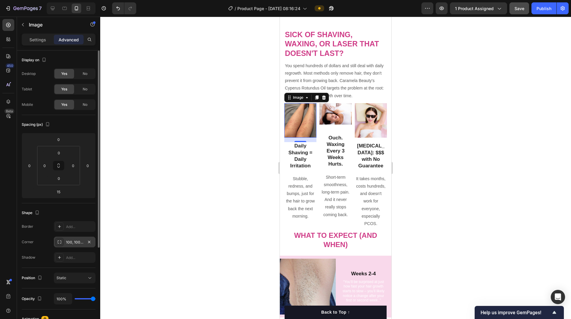
click at [238, 243] on div at bounding box center [335, 168] width 471 height 302
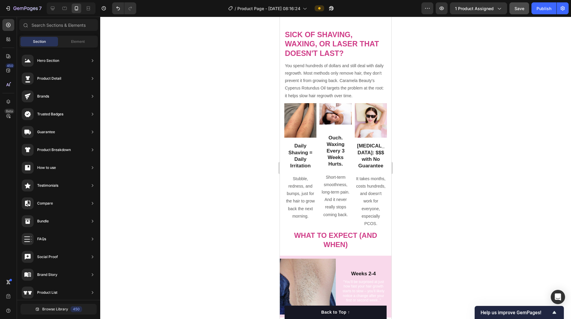
click at [428, 196] on div at bounding box center [335, 168] width 471 height 302
click at [52, 7] on icon at bounding box center [53, 9] width 4 height 4
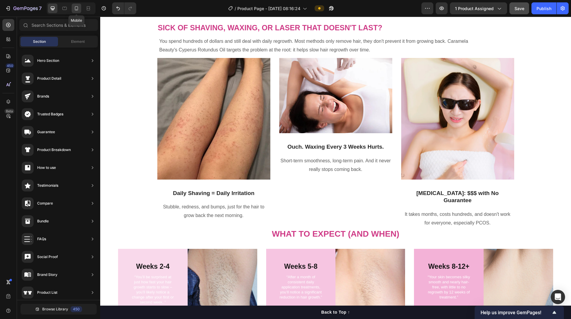
click at [76, 10] on icon at bounding box center [76, 8] width 6 height 6
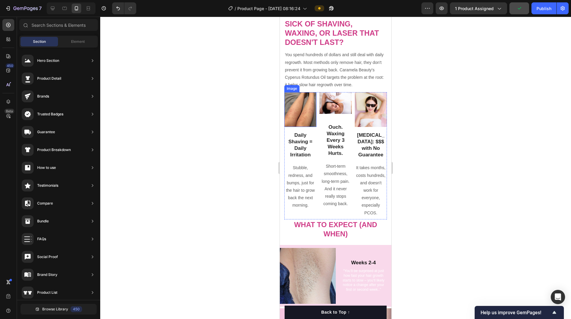
click at [301, 114] on img at bounding box center [300, 109] width 32 height 35
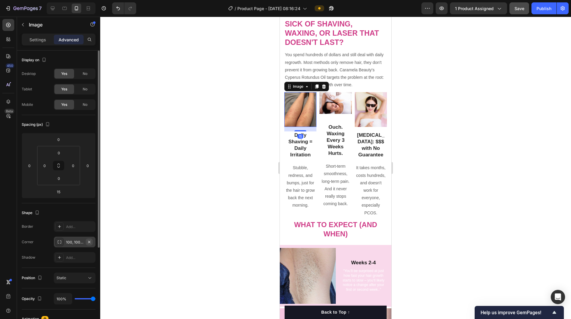
click at [90, 242] on icon "button" at bounding box center [89, 242] width 5 height 5
click at [189, 190] on div at bounding box center [335, 168] width 471 height 302
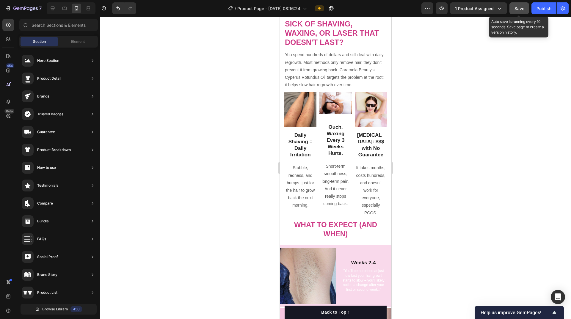
click at [522, 7] on span "Save" at bounding box center [519, 8] width 10 height 5
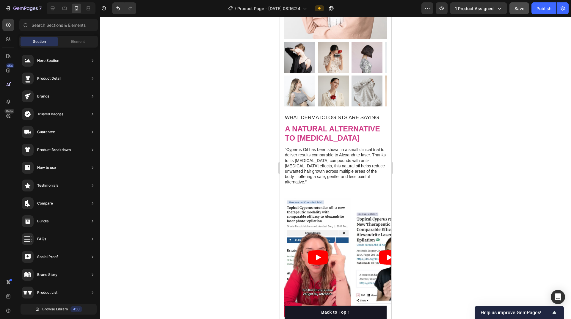
scroll to position [417, 0]
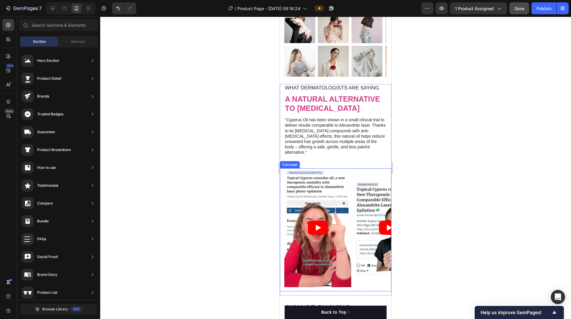
click at [353, 176] on div "Video Video Video Video" at bounding box center [337, 229] width 107 height 123
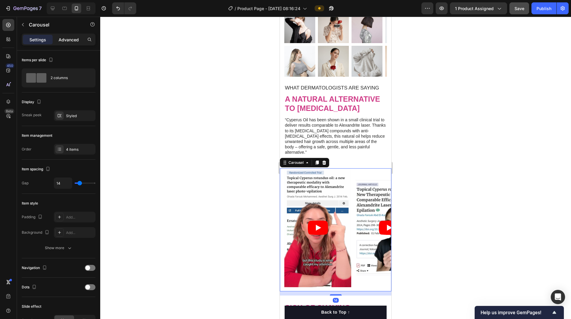
click at [73, 39] on p "Advanced" at bounding box center [69, 40] width 20 height 6
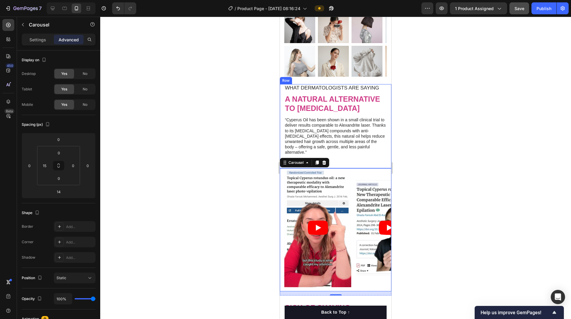
click at [358, 162] on div "What Dermatologists are Saying Text Block a natural alternative to laser hair r…" at bounding box center [335, 126] width 103 height 84
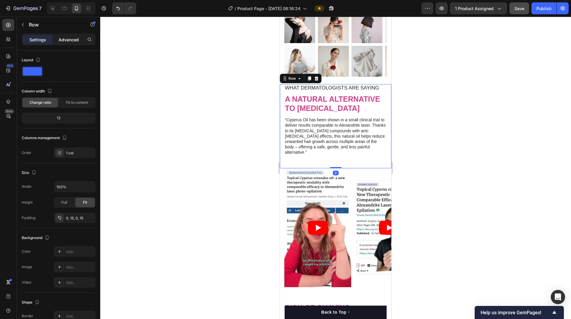
click at [67, 41] on p "Advanced" at bounding box center [69, 40] width 20 height 6
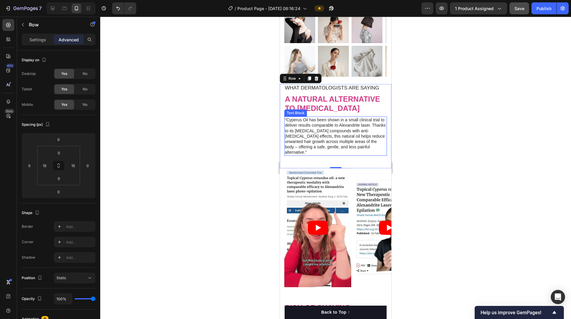
click at [326, 155] on p "“Cyperus Oil has been shown in a small clinical trial to deliver results compar…" at bounding box center [335, 136] width 101 height 38
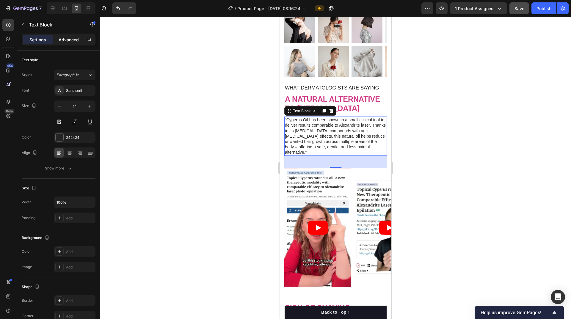
click at [69, 40] on p "Advanced" at bounding box center [69, 40] width 20 height 6
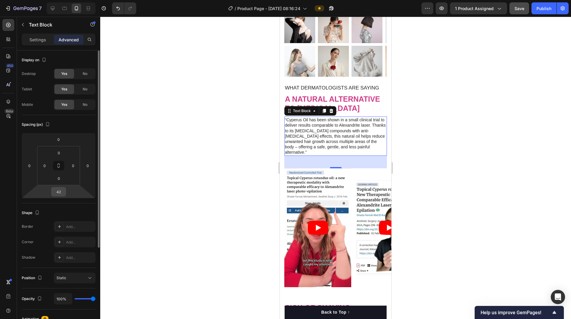
click at [60, 194] on input "42" at bounding box center [59, 191] width 12 height 9
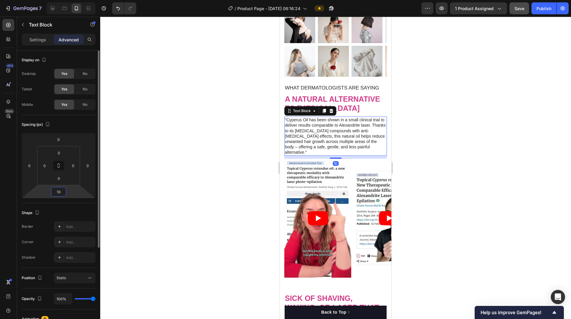
type input "1"
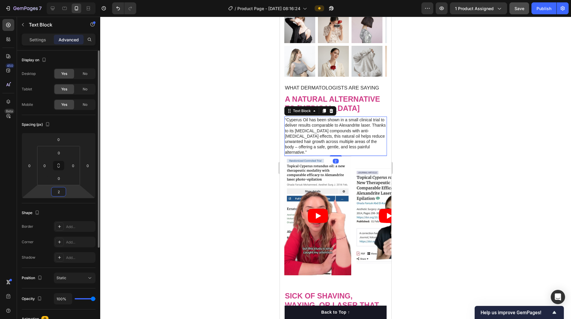
type input "20"
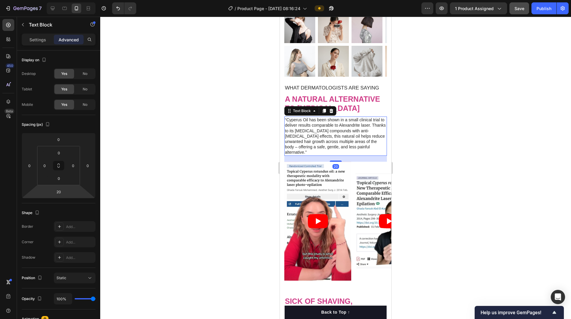
click at [525, 141] on div at bounding box center [335, 168] width 471 height 302
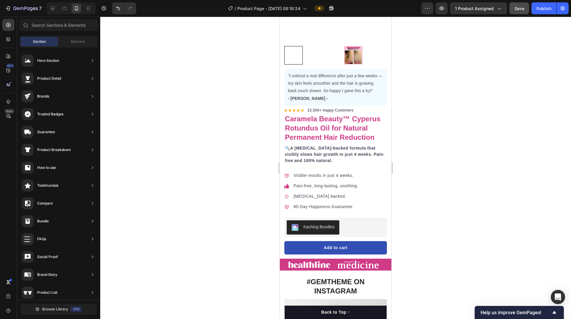
scroll to position [120, 0]
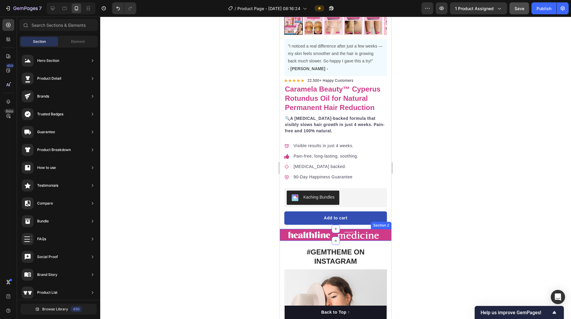
click at [385, 230] on div "Image Image Image Image Carousel" at bounding box center [336, 235] width 112 height 12
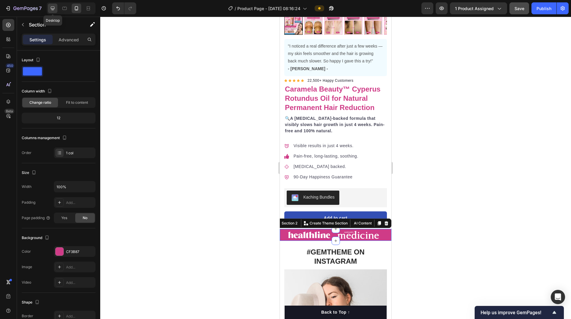
drag, startPoint x: 52, startPoint y: 10, endPoint x: 103, endPoint y: 93, distance: 97.9
click at [52, 10] on icon at bounding box center [53, 9] width 4 height 4
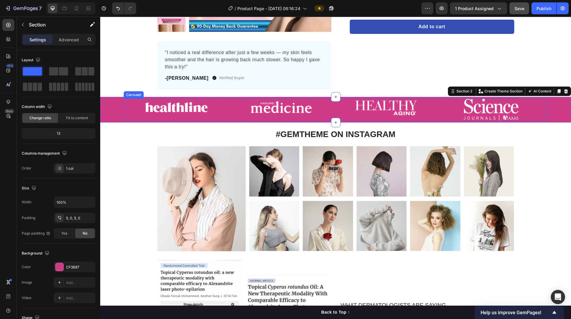
click at [223, 117] on div "Image" at bounding box center [176, 109] width 105 height 23
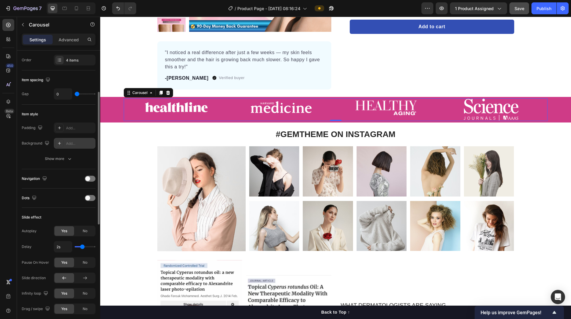
scroll to position [119, 0]
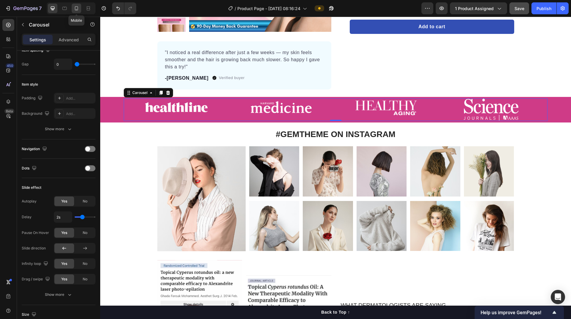
click at [76, 9] on icon at bounding box center [76, 8] width 6 height 6
type input "7"
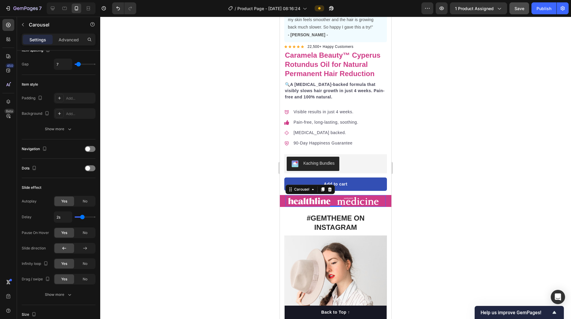
scroll to position [307, 0]
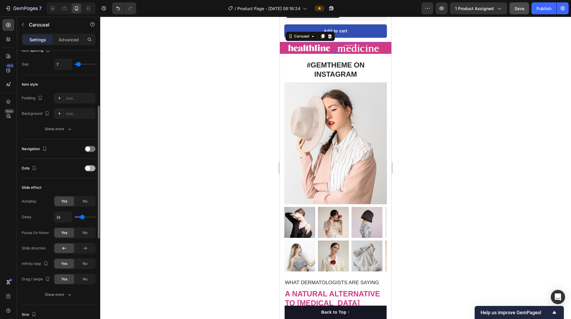
click at [90, 168] on span at bounding box center [87, 168] width 5 height 5
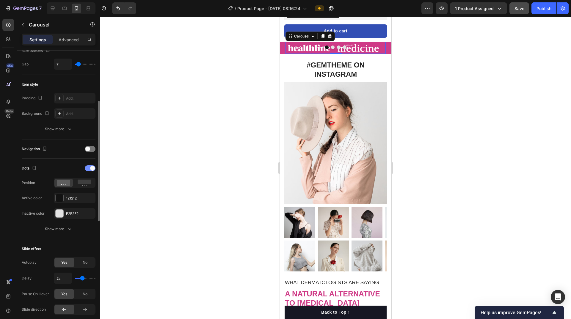
click at [90, 168] on div at bounding box center [90, 168] width 11 height 6
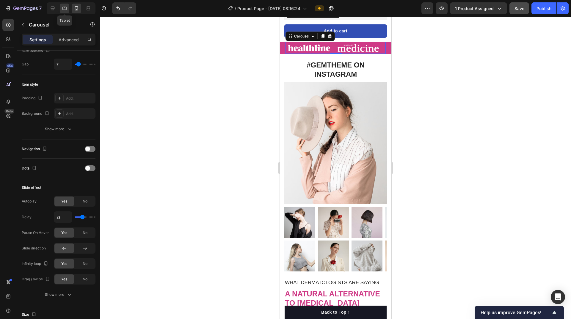
click at [62, 8] on icon at bounding box center [65, 8] width 6 height 6
type input "0"
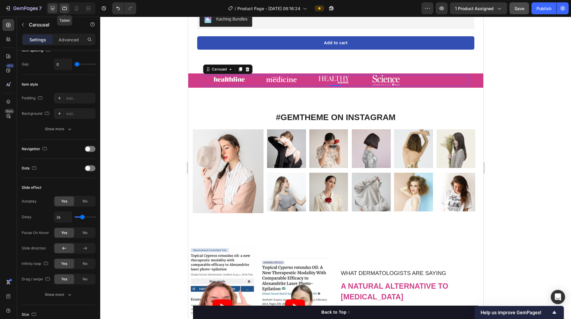
click at [51, 11] on icon at bounding box center [53, 8] width 6 height 6
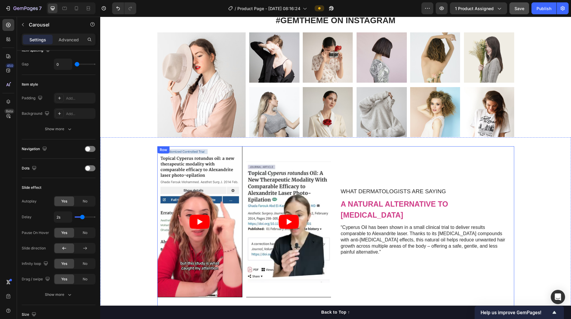
scroll to position [327, 0]
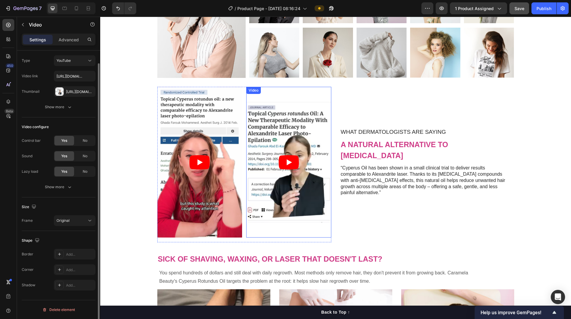
click at [313, 196] on article at bounding box center [288, 162] width 85 height 151
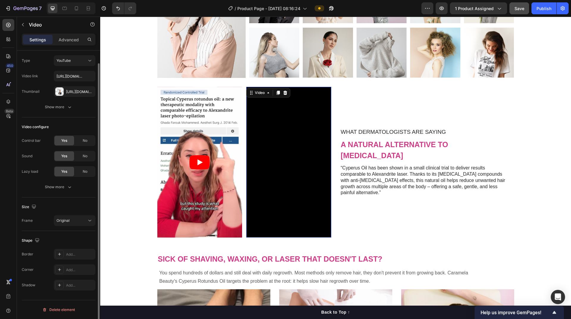
scroll to position [0, 0]
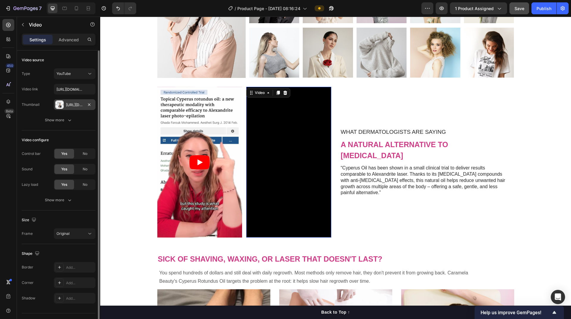
click at [75, 106] on div "Https://cdn.Shopify.Com/s/files/1/0938/4188/3434/files/gempages_585497951787287…" at bounding box center [74, 104] width 17 height 5
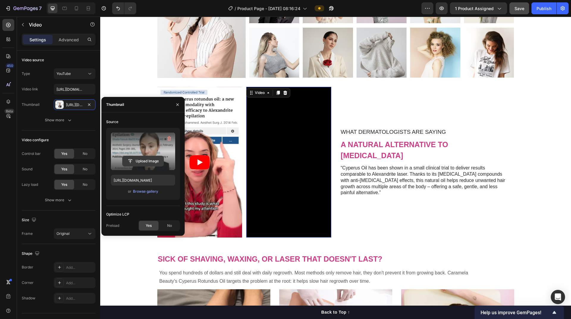
click at [147, 161] on input "file" at bounding box center [143, 161] width 41 height 10
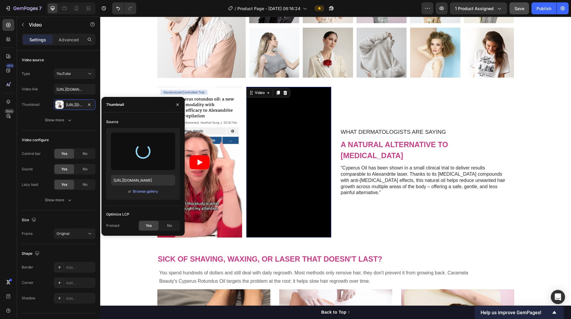
type input "https://cdn.shopify.com/s/files/1/0938/4188/3434/files/gempages_585497951787287…"
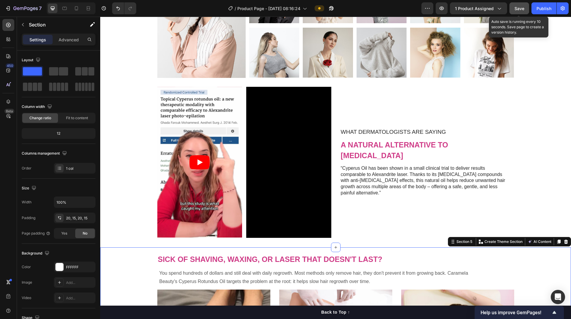
click at [522, 9] on span "Save" at bounding box center [519, 8] width 10 height 5
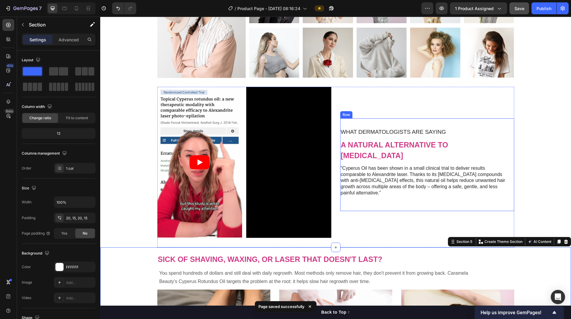
scroll to position [238, 0]
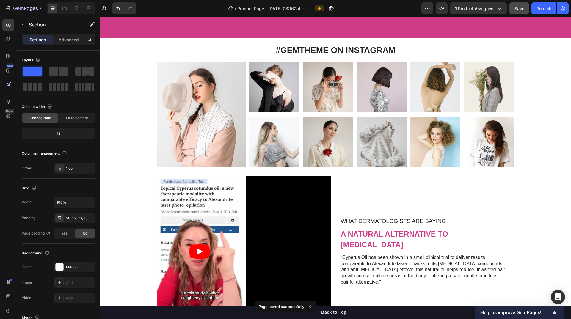
click at [517, 10] on span "Save" at bounding box center [519, 8] width 10 height 5
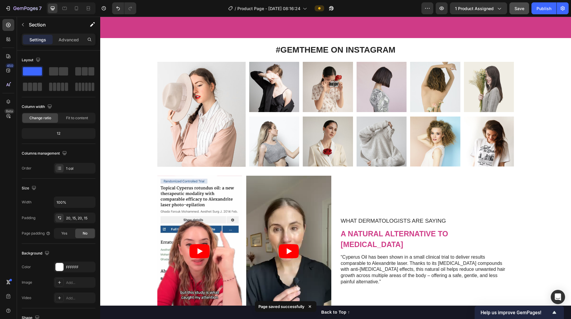
scroll to position [178, 0]
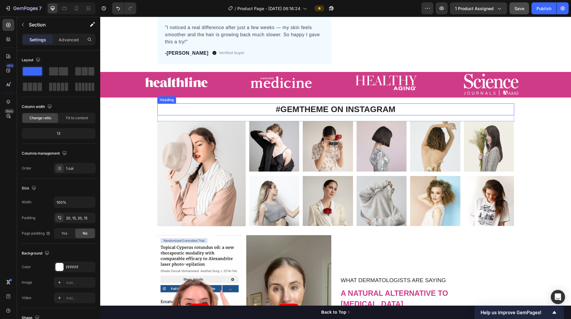
click at [318, 109] on p "#GEMTHEME ON INSTAGRAM" at bounding box center [336, 109] width 356 height 11
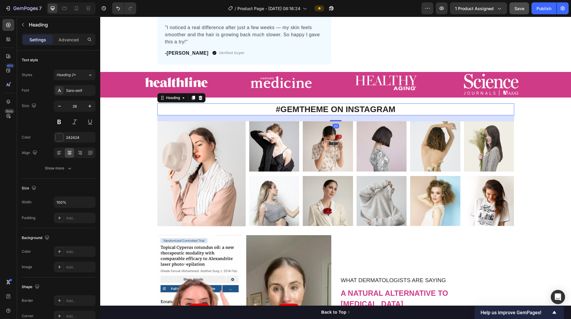
click at [318, 109] on p "#GEMTHEME ON INSTAGRAM" at bounding box center [336, 109] width 356 height 11
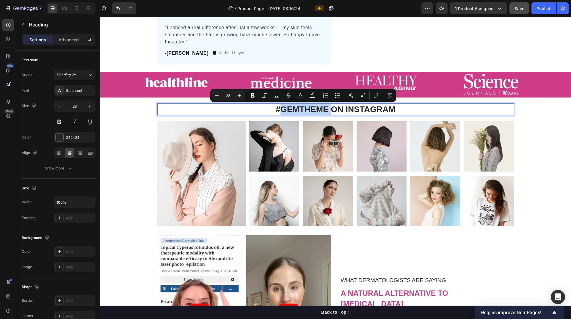
click at [295, 109] on p "#GEMTHEME ON INSTAGRAM" at bounding box center [336, 109] width 356 height 11
click at [281, 110] on p "#GEMTHEME ON INSTAGRAM" at bounding box center [336, 109] width 356 height 11
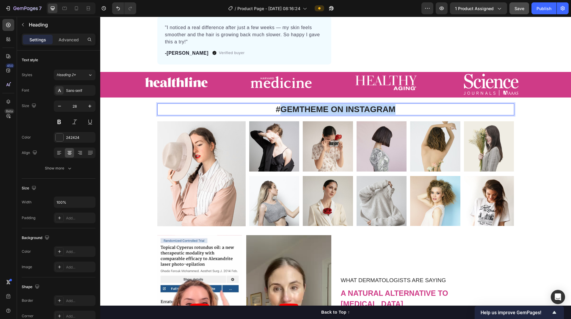
drag, startPoint x: 280, startPoint y: 109, endPoint x: 396, endPoint y: 109, distance: 116.3
click at [396, 109] on p "#GEMTHEME ON INSTAGRAM" at bounding box center [336, 109] width 356 height 11
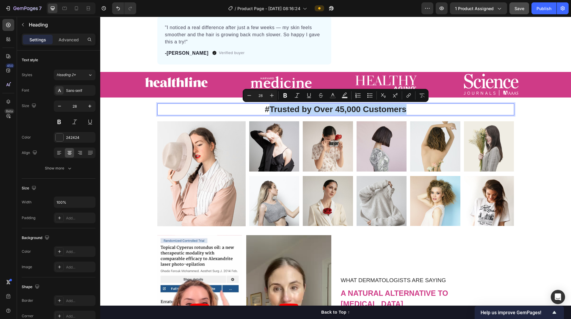
drag, startPoint x: 268, startPoint y: 109, endPoint x: 414, endPoint y: 109, distance: 145.7
click at [414, 109] on p "#Trusted by Over 45,000 Customers" at bounding box center [336, 109] width 356 height 11
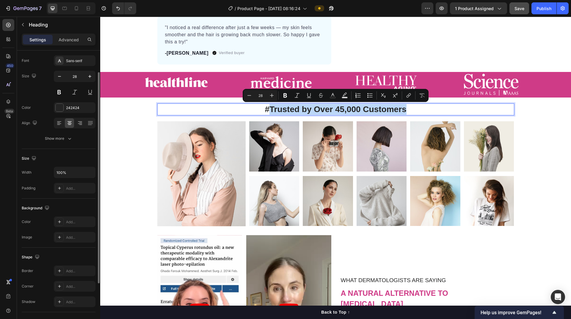
scroll to position [0, 0]
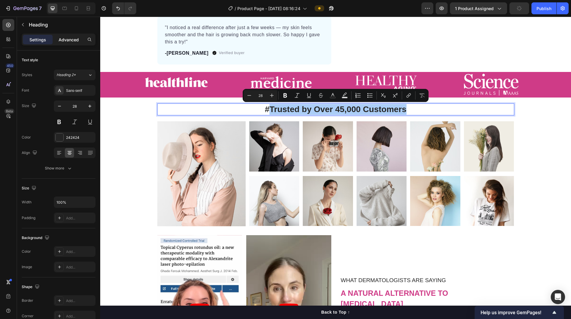
click at [70, 41] on p "Advanced" at bounding box center [69, 40] width 20 height 6
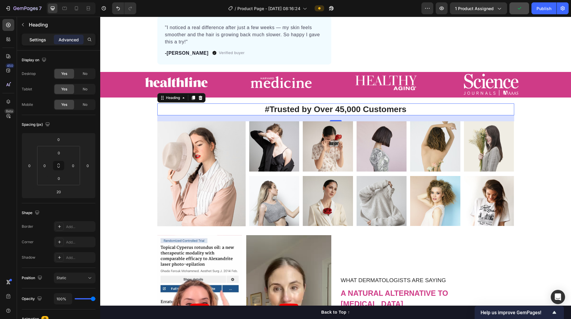
click at [39, 42] on p "Settings" at bounding box center [37, 40] width 17 height 6
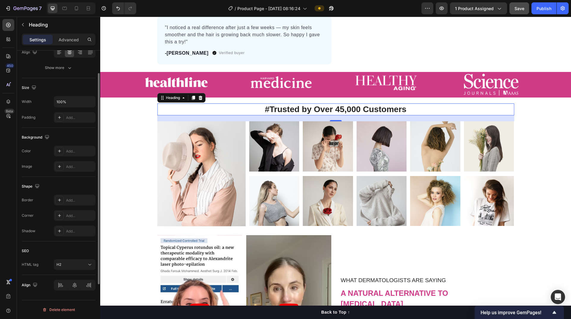
scroll to position [71, 0]
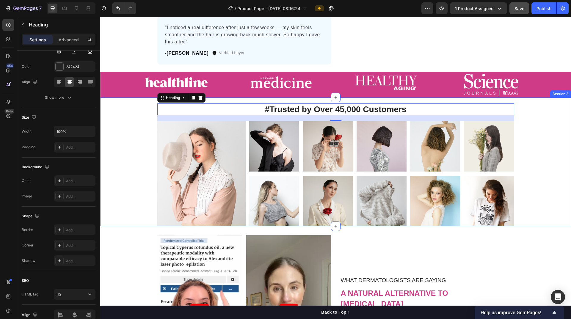
click at [125, 145] on div "#Trusted by Over 45,000 Customers Heading 20 Row Image Image Image Image Image …" at bounding box center [336, 164] width 462 height 123
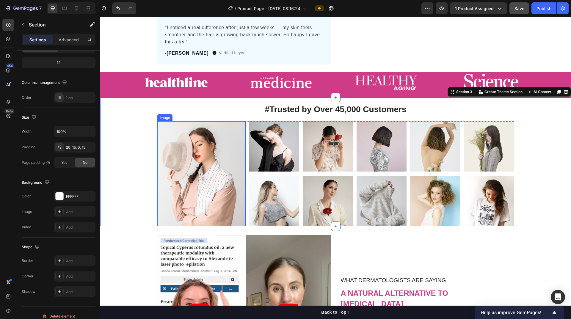
scroll to position [0, 0]
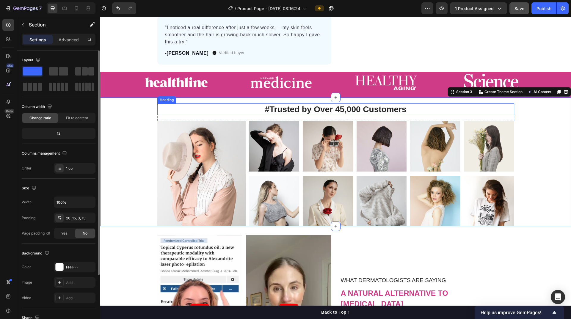
click at [192, 109] on p "#Trusted by Over 45,000 Customers" at bounding box center [336, 109] width 356 height 11
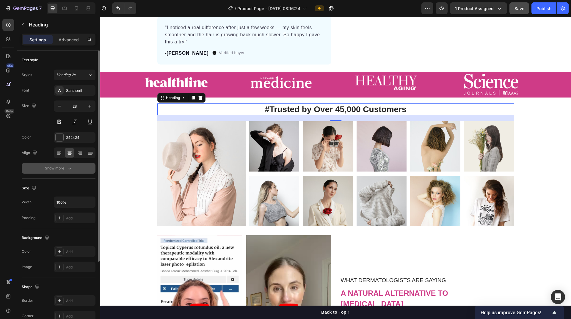
click at [71, 166] on icon "button" at bounding box center [70, 168] width 6 height 6
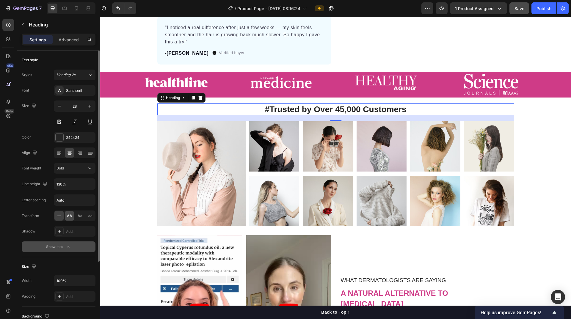
click at [71, 215] on span "AA" at bounding box center [69, 215] width 5 height 5
click at [61, 137] on div at bounding box center [60, 138] width 8 height 8
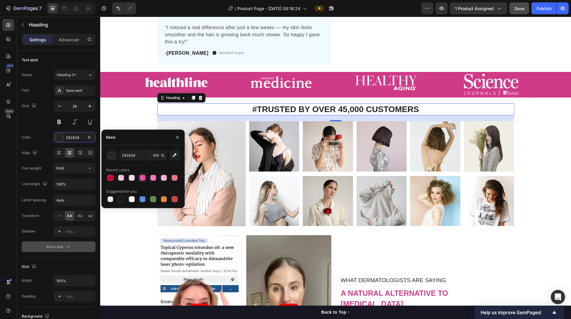
click at [142, 178] on div at bounding box center [142, 178] width 6 height 6
type input "E452A5"
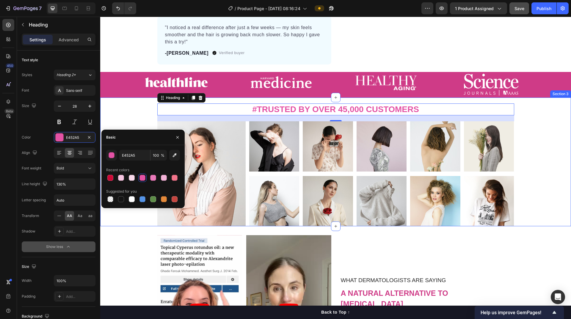
click at [534, 169] on div "#Trusted by Over 45,000 Customers Heading 20 Row Image Image Image Image Image …" at bounding box center [336, 164] width 462 height 123
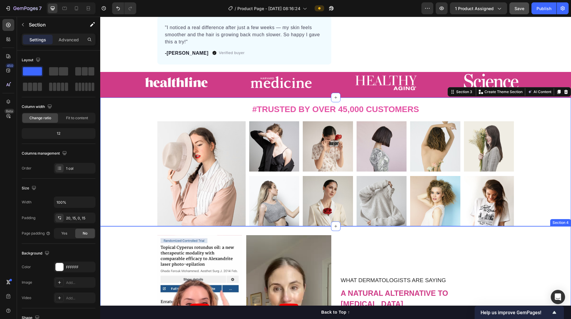
click at [134, 248] on div "Video Video Video Video Carousel What Dermatologists are Saying Text Block a na…" at bounding box center [335, 315] width 471 height 161
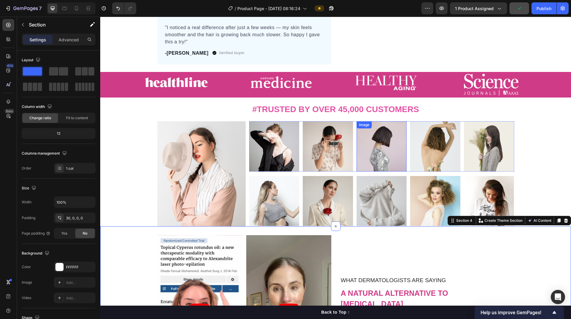
scroll to position [208, 0]
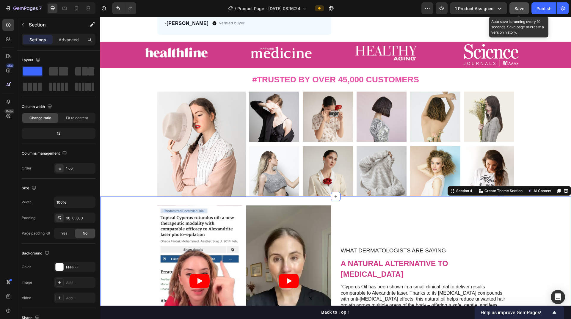
click at [522, 9] on span "Save" at bounding box center [519, 8] width 10 height 5
click at [76, 8] on icon at bounding box center [76, 8] width 6 height 6
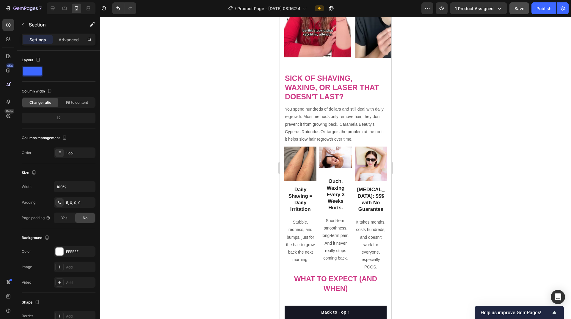
scroll to position [685, 0]
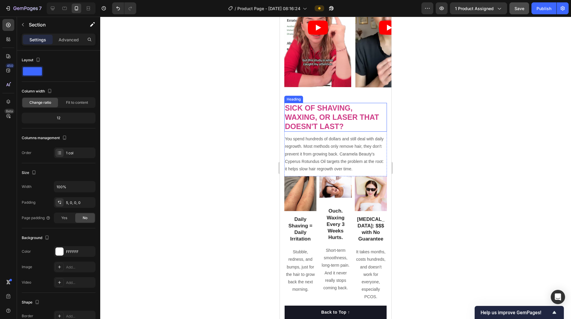
click at [365, 132] on h2 "Sick of shaving, waxing, or laser that doesn't last?" at bounding box center [335, 117] width 103 height 29
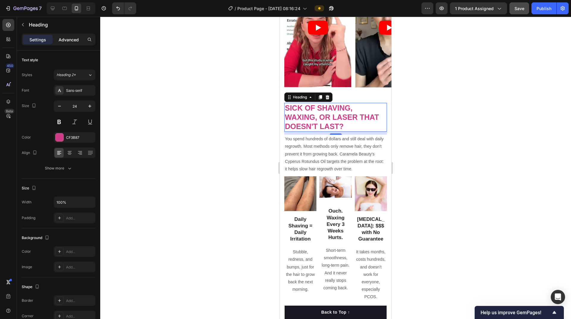
click at [74, 36] on div "Advanced" at bounding box center [69, 40] width 30 height 10
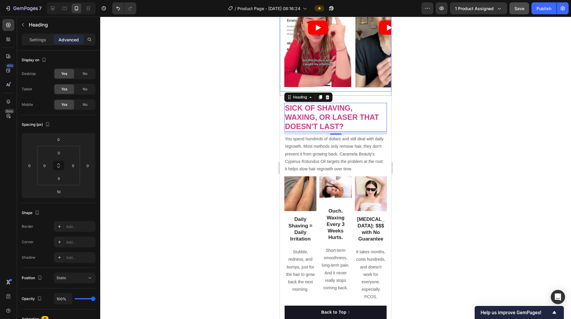
click at [352, 91] on div "Video Video Video Video" at bounding box center [337, 29] width 107 height 123
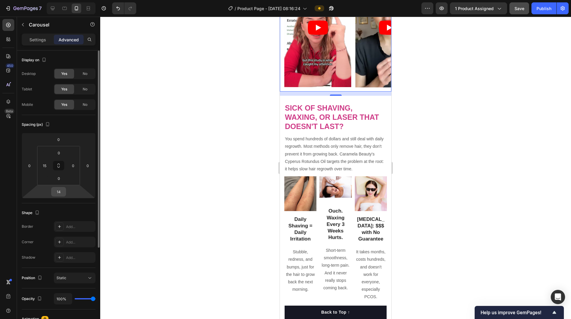
click at [63, 191] on input "14" at bounding box center [59, 191] width 12 height 9
type input "0"
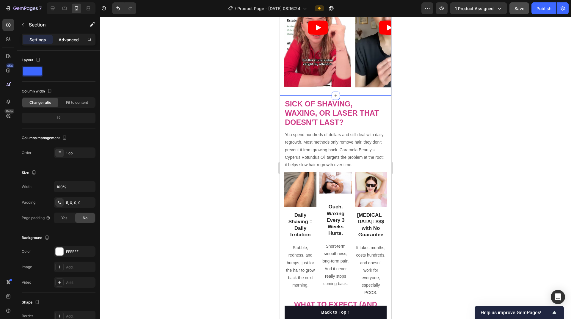
click at [70, 42] on p "Advanced" at bounding box center [69, 40] width 20 height 6
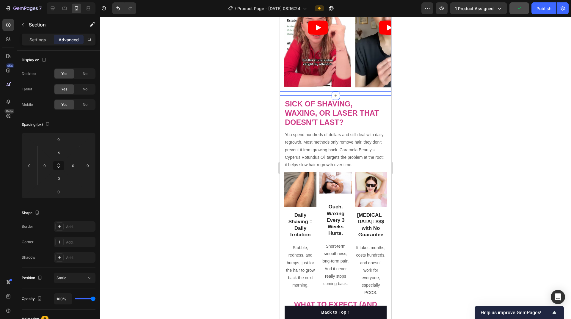
click at [327, 91] on div "Video" at bounding box center [317, 29] width 67 height 123
click at [485, 115] on div at bounding box center [335, 168] width 471 height 302
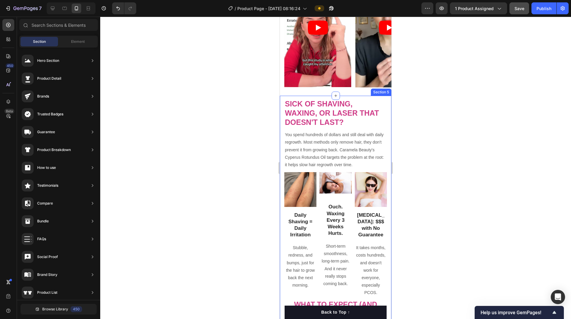
click at [353, 105] on div "Sick of shaving, waxing, or laser that doesn't last? Heading You spend hundreds…" at bounding box center [336, 210] width 112 height 229
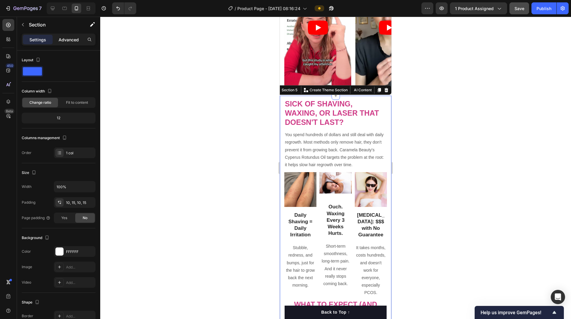
click at [70, 39] on p "Advanced" at bounding box center [69, 40] width 20 height 6
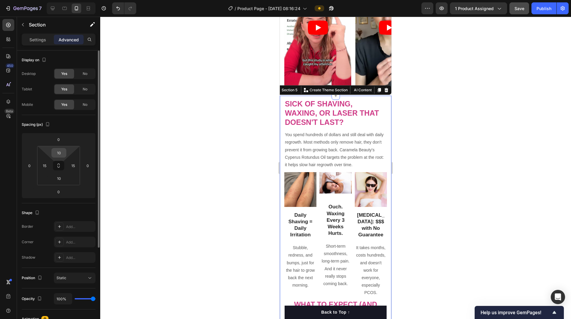
click at [62, 155] on input "10" at bounding box center [59, 152] width 12 height 9
type input "0"
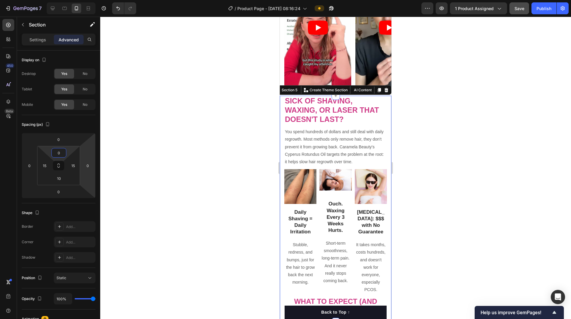
click at [473, 173] on div at bounding box center [335, 168] width 471 height 302
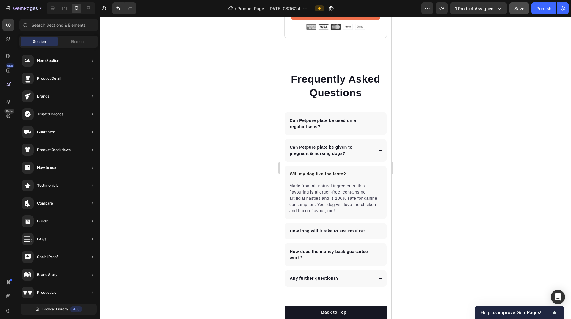
scroll to position [3183, 0]
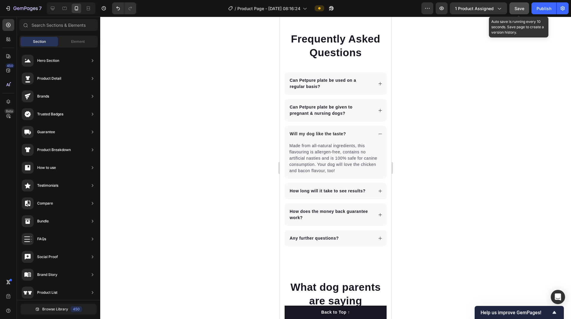
click at [519, 10] on span "Save" at bounding box center [519, 8] width 10 height 5
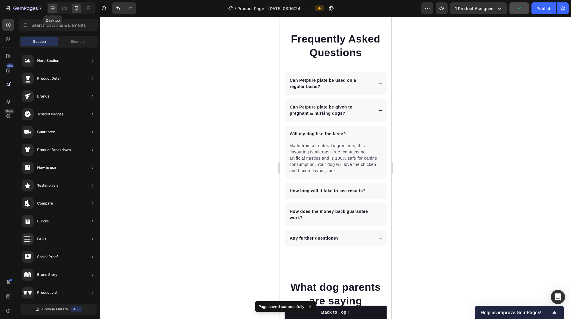
click at [54, 9] on icon at bounding box center [53, 8] width 6 height 6
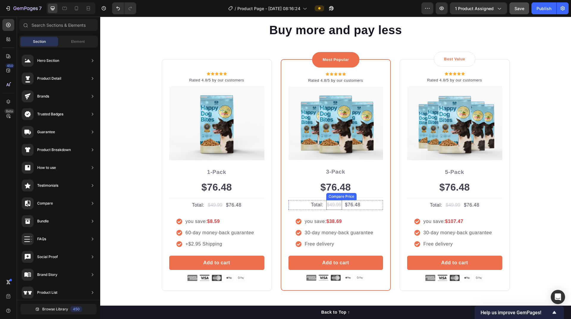
scroll to position [2522, 0]
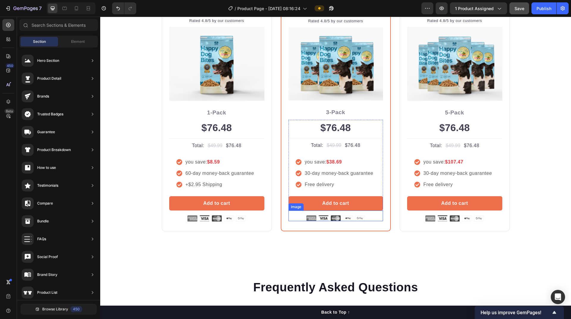
click at [297, 219] on div at bounding box center [335, 218] width 95 height 6
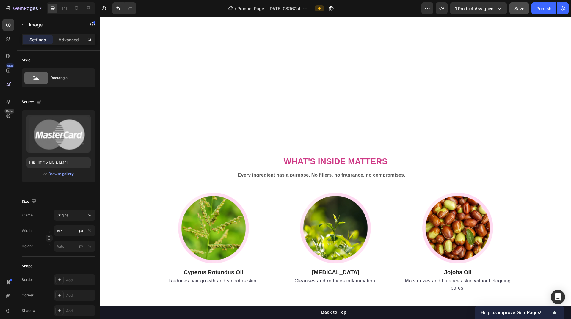
scroll to position [2046, 0]
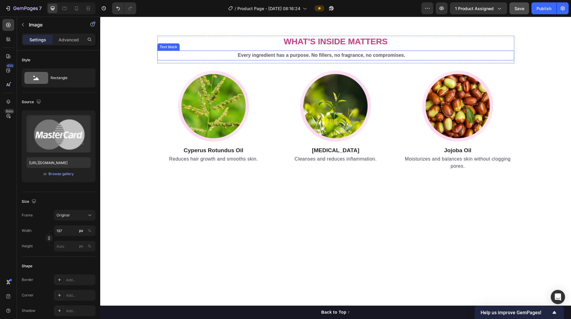
click at [368, 56] on p "Every ingredient has a purpose. No fillers, no fragrance, no compromises." at bounding box center [321, 55] width 324 height 9
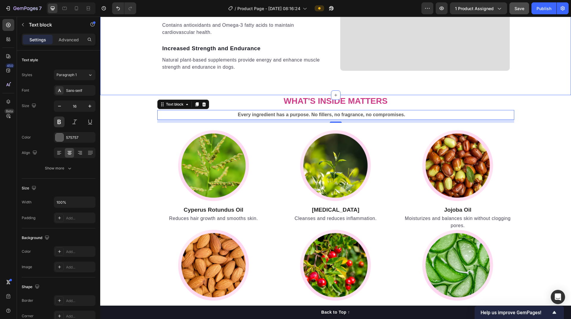
scroll to position [1897, 0]
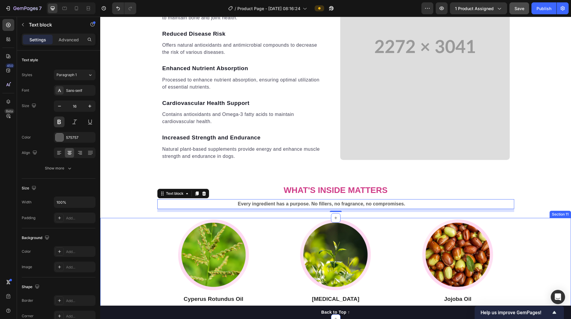
click at [551, 220] on div "Image Cyperus Rotundus Oil Heading Reduces hair growth and smooths skin. Text b…" at bounding box center [336, 269] width 462 height 100
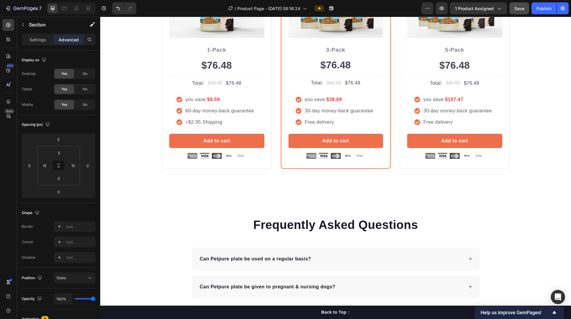
scroll to position [2462, 0]
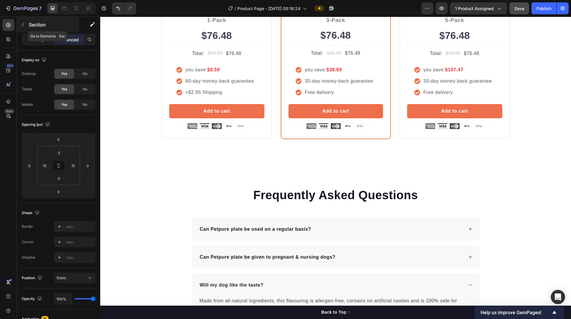
click at [26, 25] on button "button" at bounding box center [23, 25] width 10 height 10
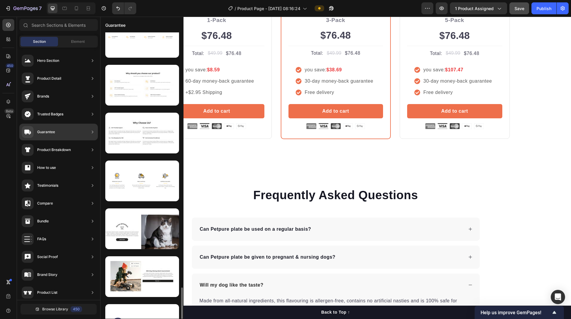
scroll to position [1098, 0]
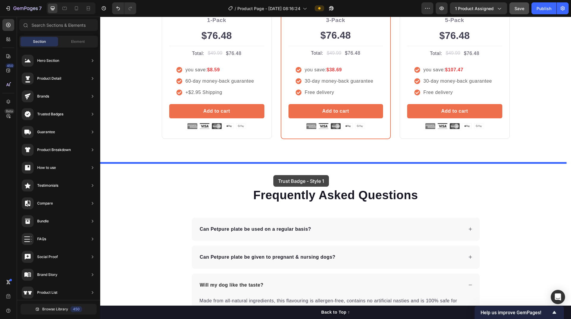
drag, startPoint x: 238, startPoint y: 306, endPoint x: 273, endPoint y: 175, distance: 135.4
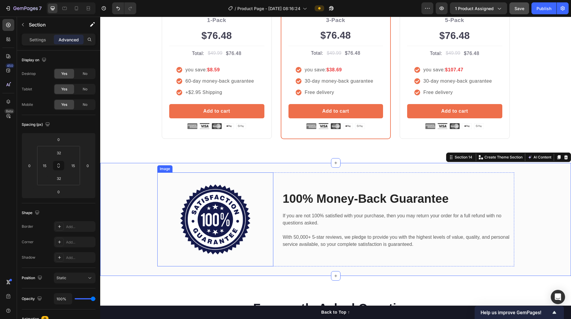
scroll to position [2492, 0]
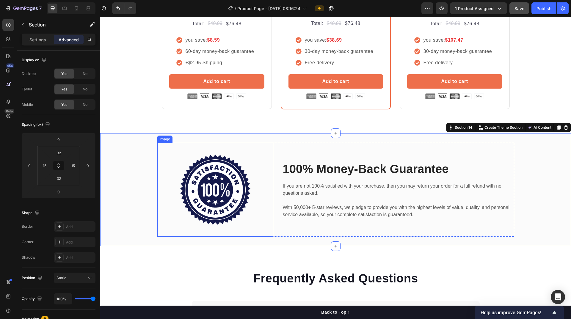
click at [207, 190] on img at bounding box center [215, 190] width 70 height 70
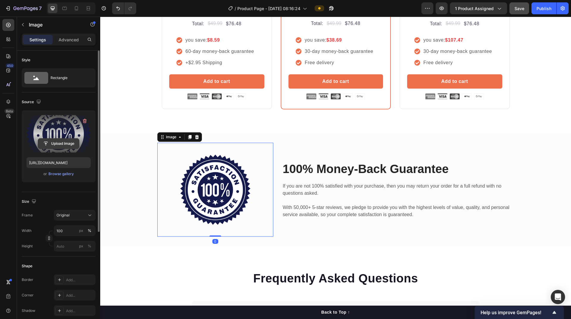
click at [55, 142] on input "file" at bounding box center [58, 144] width 41 height 10
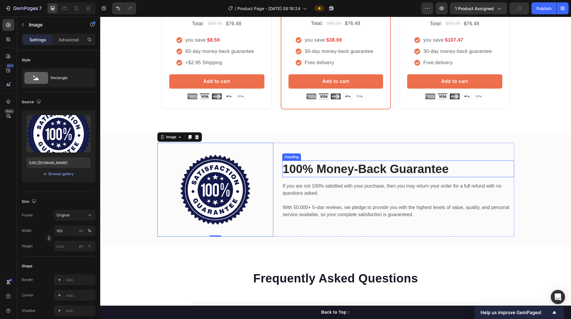
click at [361, 172] on p "100% Money-Back Guarantee" at bounding box center [398, 168] width 231 height 15
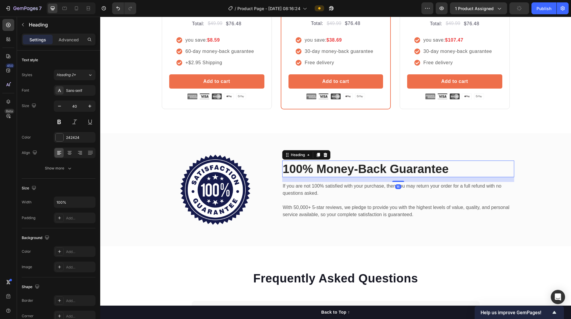
click at [361, 172] on p "100% Money-Back Guarantee" at bounding box center [398, 168] width 231 height 15
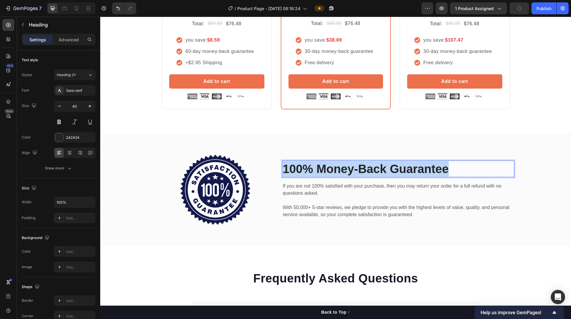
click at [361, 172] on p "100% Money-Back Guarantee" at bounding box center [398, 168] width 231 height 15
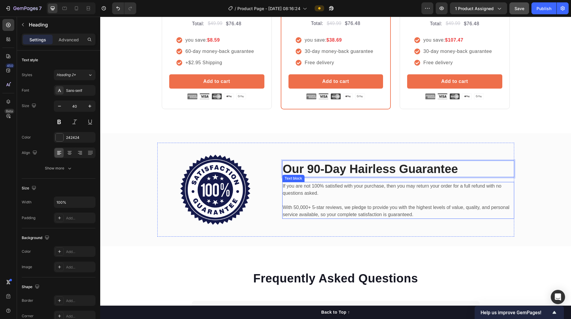
click at [342, 192] on p "If you are not 100% satisfied with your purchase, then you may return your orde…" at bounding box center [398, 190] width 231 height 14
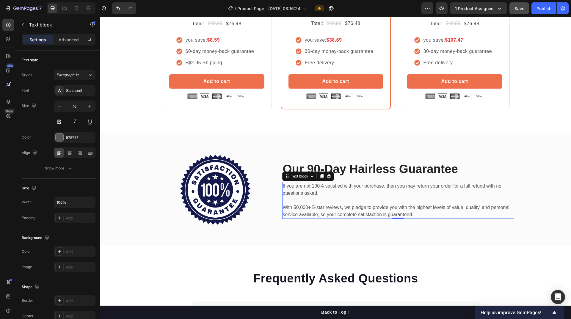
click at [365, 194] on p "If you are not 100% satisfied with your purchase, then you may return your orde…" at bounding box center [398, 190] width 231 height 14
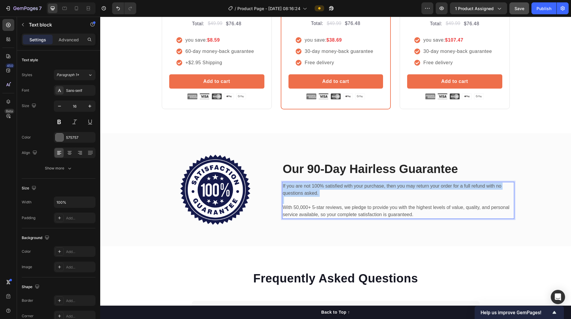
click at [365, 194] on p "If you are not 100% satisfied with your purchase, then you may return your orde…" at bounding box center [398, 190] width 231 height 14
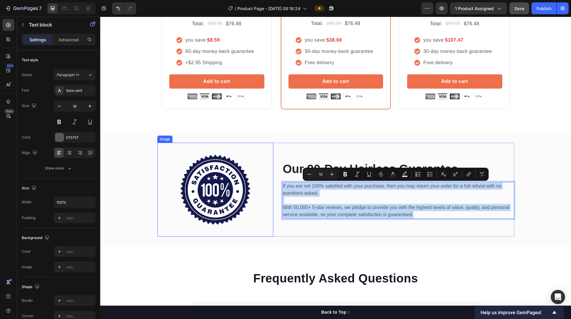
copy div "If you are not 100% satisfied with your purchase, then you may return your orde…"
click at [323, 195] on p "If you are not 100% satisfied with your purchase, then you may return your orde…" at bounding box center [398, 190] width 231 height 14
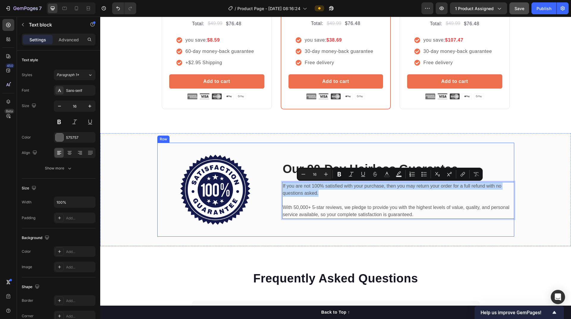
drag, startPoint x: 319, startPoint y: 193, endPoint x: 279, endPoint y: 186, distance: 40.7
click at [279, 186] on div "Image ⁠⁠⁠⁠⁠⁠⁠ Our 90-Day Hairless Guarantee Heading If you are not 100% satisfi…" at bounding box center [335, 190] width 357 height 94
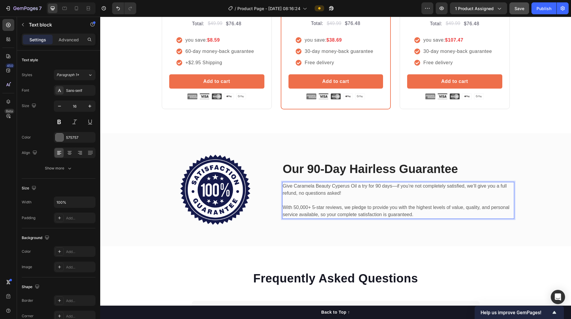
click at [307, 198] on p "Rich Text Editor. Editing area: main" at bounding box center [398, 200] width 231 height 7
click at [294, 207] on p "With 50,000+ 5-star reviews, we pledge to provide you with the highest levels o…" at bounding box center [398, 211] width 231 height 14
click at [296, 208] on p "With 50,000+ 5-star reviews, we pledge to provide you with the highest levels o…" at bounding box center [398, 211] width 231 height 14
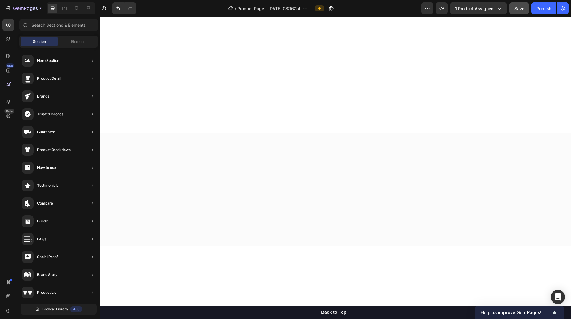
scroll to position [0, 0]
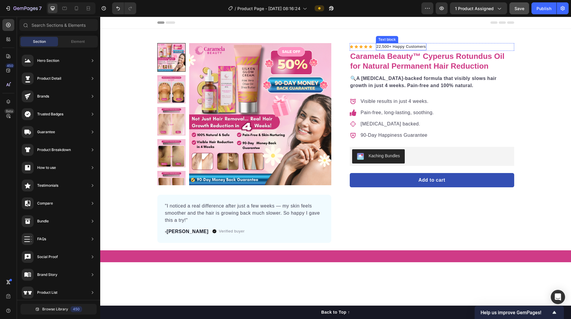
click at [376, 47] on p "22,500+ Happy Customers" at bounding box center [401, 47] width 50 height 6
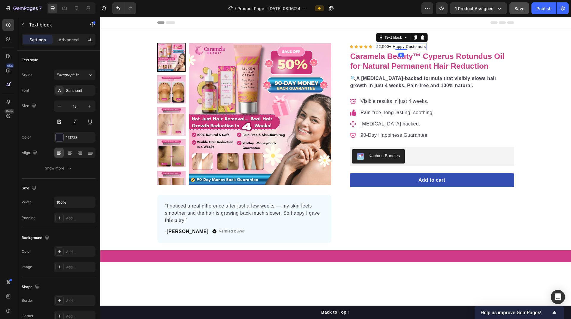
click at [376, 47] on p "22,500+ Happy Customers" at bounding box center [401, 47] width 50 height 6
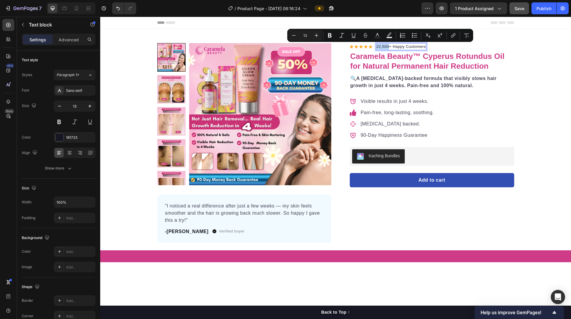
click at [377, 48] on p "22,500+ Happy Customers" at bounding box center [401, 47] width 50 height 6
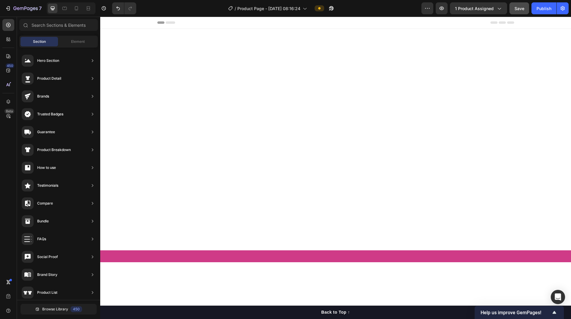
scroll to position [1894, 0]
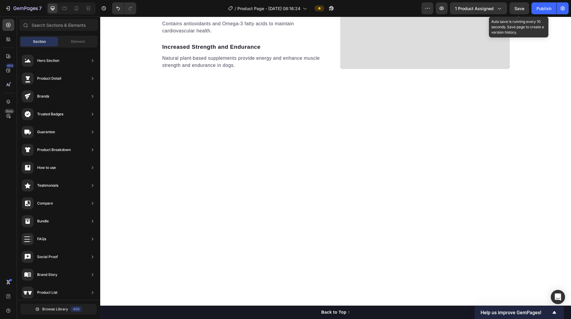
click at [520, 10] on span "Save" at bounding box center [519, 8] width 10 height 5
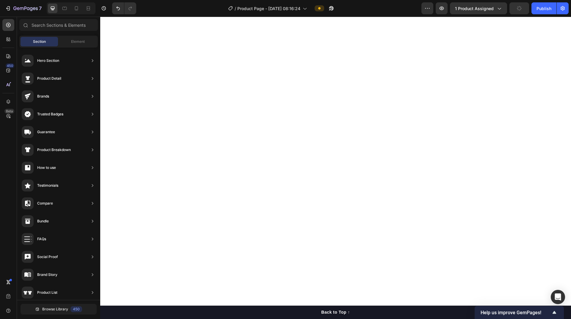
scroll to position [2489, 0]
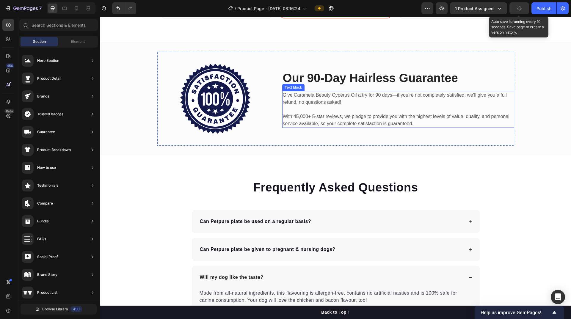
click at [296, 119] on p "With 45,000+ 5-star reviews, we pledge to provide you with the highest levels o…" at bounding box center [398, 120] width 231 height 14
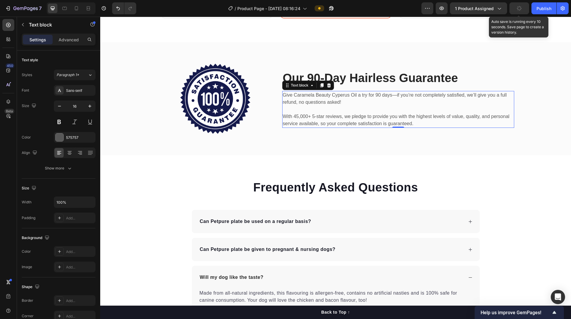
click at [296, 119] on p "With 45,000+ 5-star reviews, we pledge to provide you with the highest levels o…" at bounding box center [398, 120] width 231 height 14
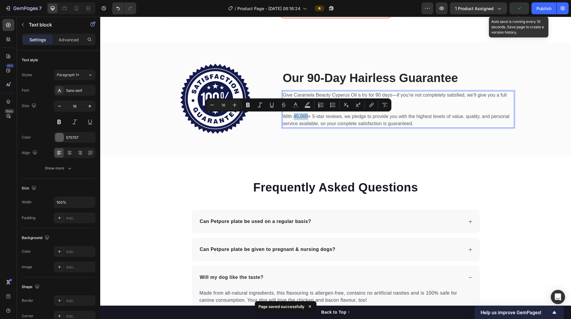
click at [296, 118] on p "With 45,000+ 5-star reviews, we pledge to provide you with the highest levels o…" at bounding box center [398, 120] width 231 height 14
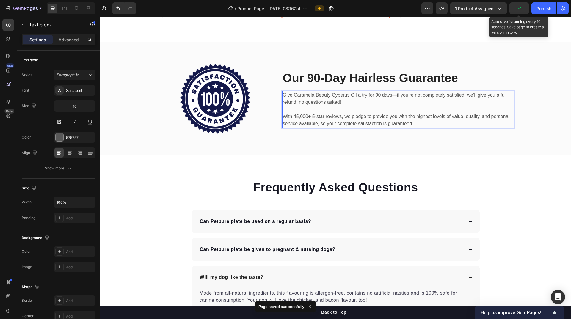
click at [294, 117] on p "With 45,000+ 5-star reviews, we pledge to provide you with the highest levels o…" at bounding box center [398, 120] width 231 height 14
click at [536, 124] on div "Image Our 90-Day Hairless Guarantee Heading Give Caramela Beauty Cyperus Oil a …" at bounding box center [336, 99] width 462 height 94
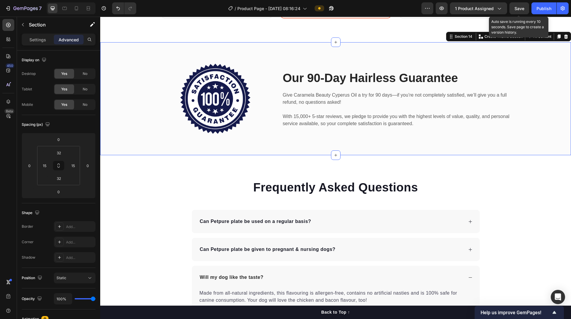
click at [131, 128] on div "Image Our 90-Day Hairless Guarantee Heading Give Caramela Beauty Cyperus Oil a …" at bounding box center [336, 99] width 462 height 94
click at [28, 38] on div "Settings" at bounding box center [38, 40] width 30 height 10
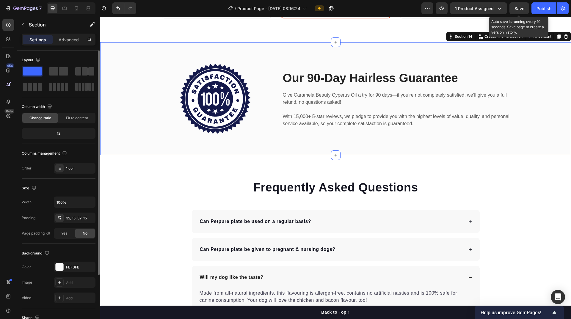
scroll to position [77, 0]
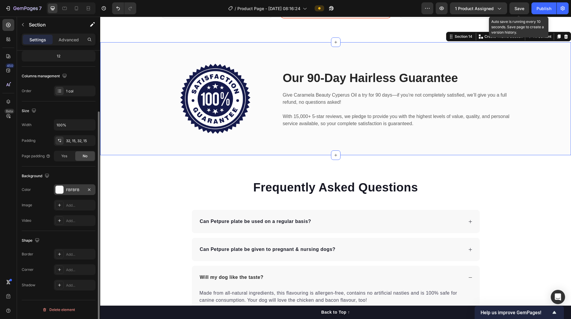
click at [72, 191] on div "FBFBFB" at bounding box center [74, 189] width 17 height 5
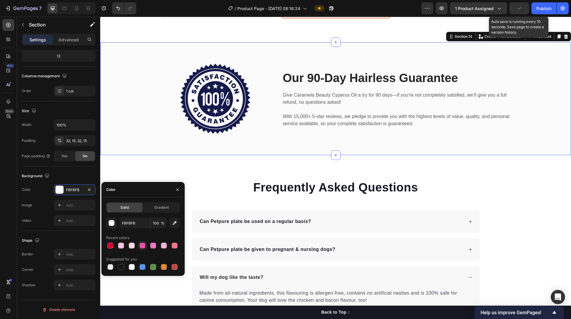
click at [142, 246] on div at bounding box center [142, 246] width 6 height 6
type input "E452A5"
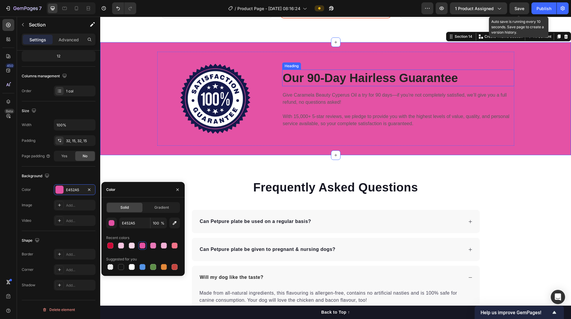
click at [313, 77] on strong "Our 90-Day Hairless Guarantee" at bounding box center [370, 77] width 175 height 13
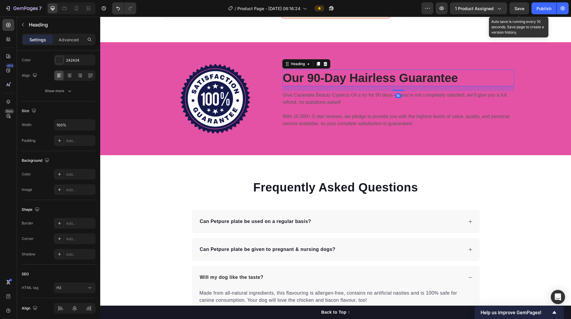
scroll to position [0, 0]
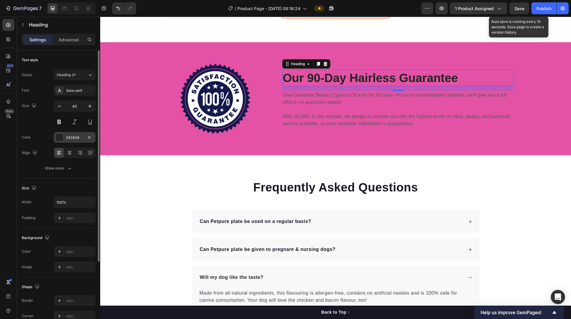
click at [62, 139] on div at bounding box center [60, 138] width 8 height 8
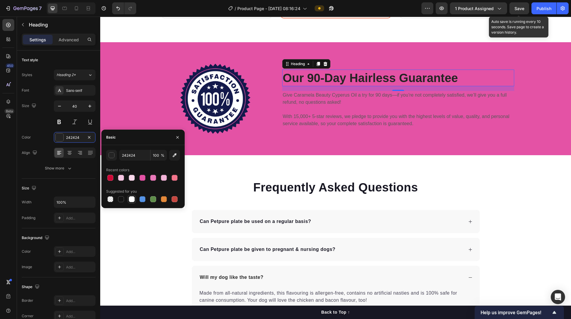
click at [133, 199] on div at bounding box center [132, 199] width 6 height 6
type input "FFFFFF"
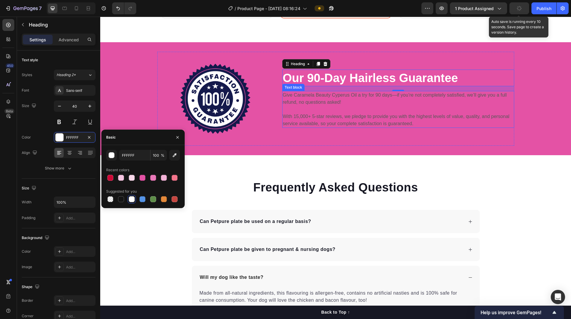
click at [325, 97] on p "Give Caramela Beauty Cyperus Oil a try for 90 days—if you’re not completely sat…" at bounding box center [398, 99] width 231 height 14
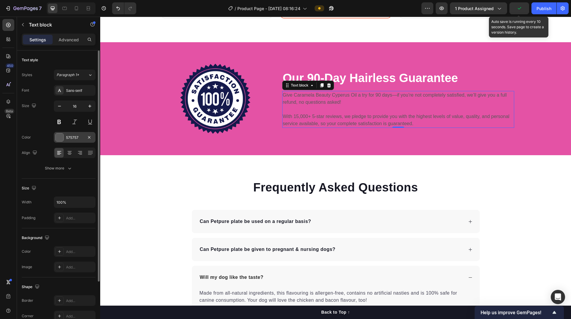
click at [60, 138] on div at bounding box center [60, 138] width 8 height 8
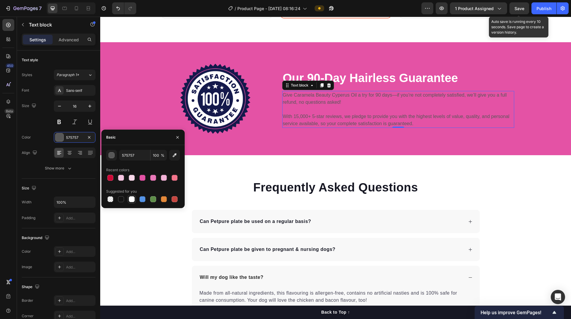
click at [131, 201] on div at bounding box center [132, 199] width 6 height 6
type input "FFFFFF"
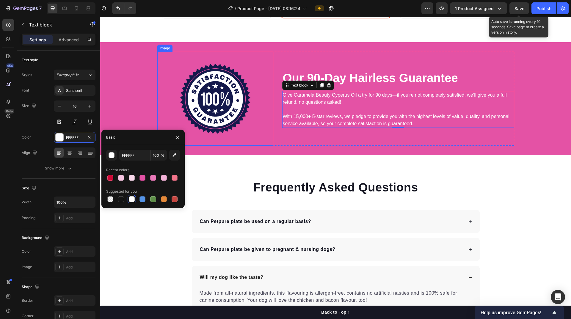
click at [228, 109] on img at bounding box center [215, 99] width 70 height 70
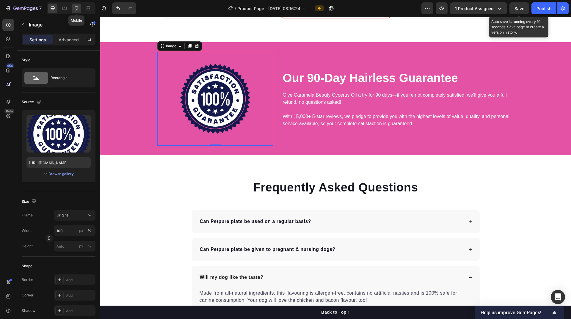
click at [75, 10] on icon at bounding box center [76, 8] width 6 height 6
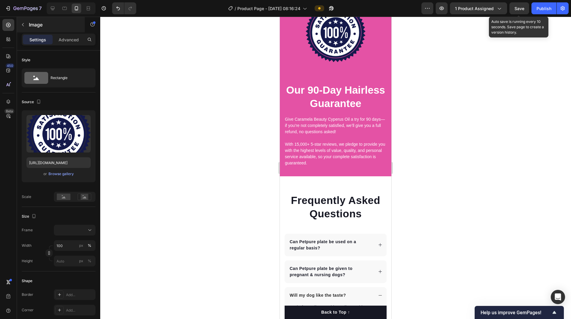
scroll to position [2956, 0]
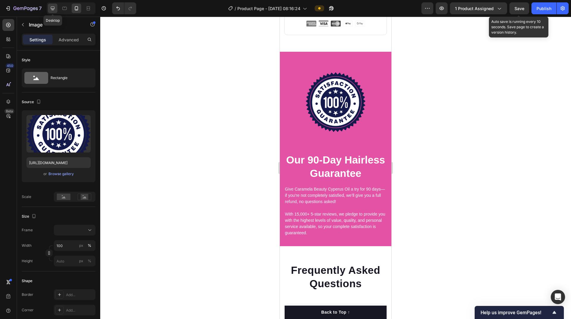
click at [53, 9] on icon at bounding box center [53, 9] width 4 height 4
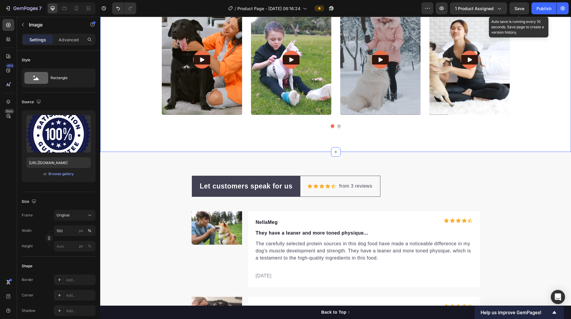
scroll to position [2896, 0]
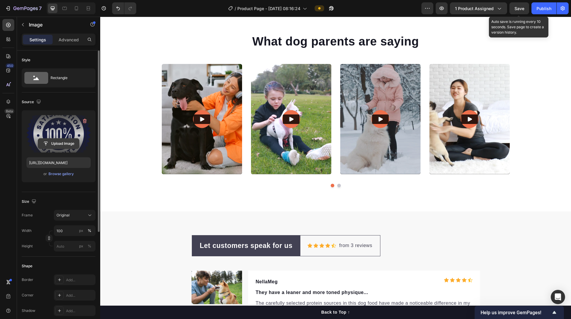
click at [61, 141] on input "file" at bounding box center [58, 144] width 41 height 10
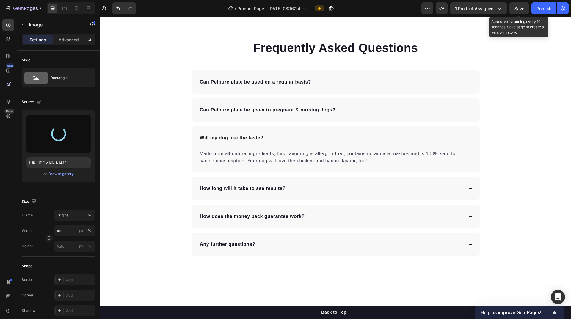
scroll to position [2539, 0]
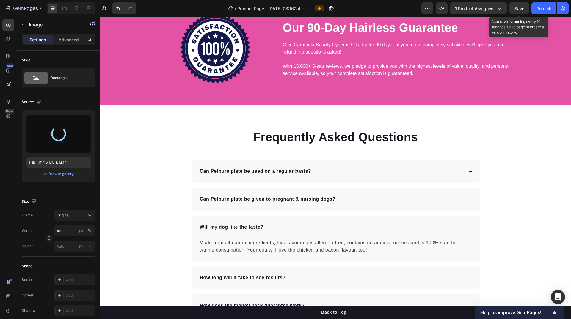
type input "https://cdn.shopify.com/s/files/1/0938/4188/3434/files/gempages_585497951787287…"
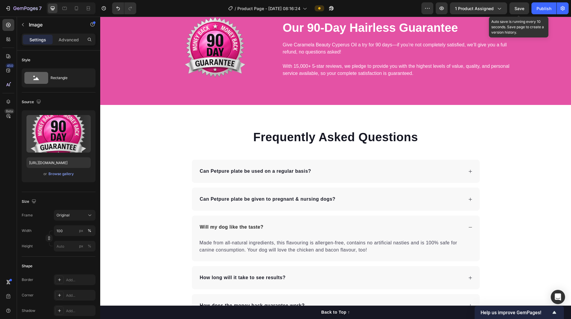
scroll to position [2510, 0]
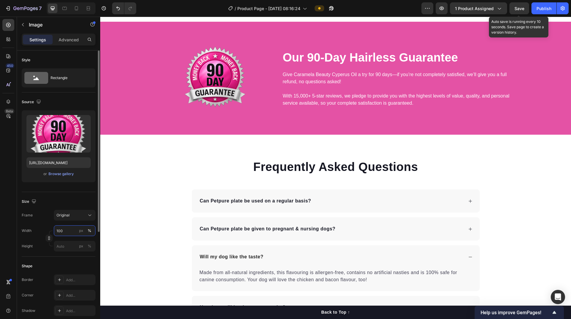
click at [65, 231] on input "100" at bounding box center [75, 230] width 42 height 11
click at [81, 243] on span "100%" at bounding box center [86, 244] width 10 height 5
click at [59, 231] on input "100" at bounding box center [75, 230] width 42 height 11
click at [59, 230] on input "100" at bounding box center [75, 230] width 42 height 11
click at [61, 232] on input "100" at bounding box center [75, 230] width 42 height 11
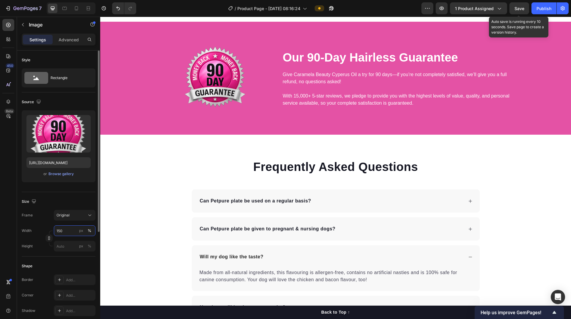
click at [70, 232] on input "150" at bounding box center [75, 230] width 42 height 11
click at [70, 232] on input "200" at bounding box center [75, 230] width 42 height 11
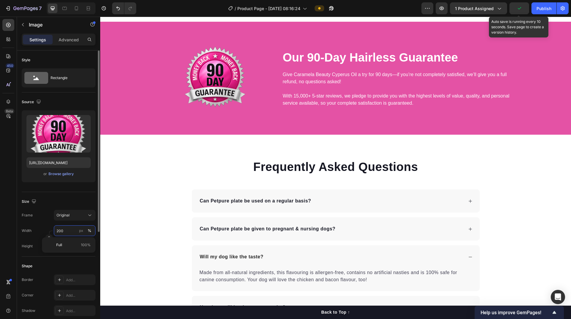
click at [70, 232] on input "200" at bounding box center [75, 230] width 42 height 11
click at [69, 231] on input "300" at bounding box center [75, 230] width 42 height 11
type input "500"
click at [44, 230] on div "Width 500 px %" at bounding box center [59, 230] width 74 height 11
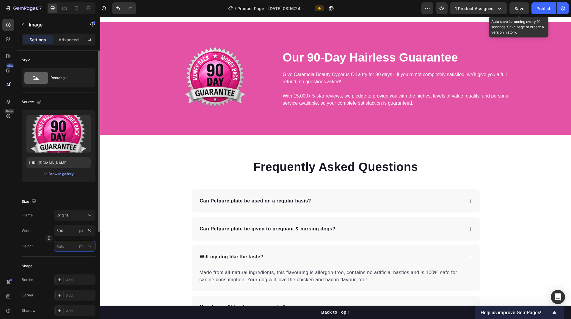
click at [62, 246] on input "px %" at bounding box center [75, 246] width 42 height 11
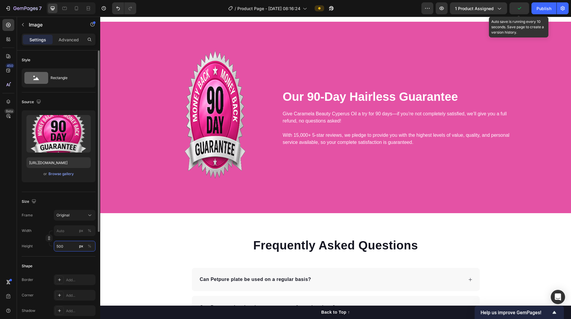
type input "500"
click at [84, 247] on button "px" at bounding box center [81, 246] width 7 height 7
click at [87, 247] on button "%" at bounding box center [89, 246] width 7 height 7
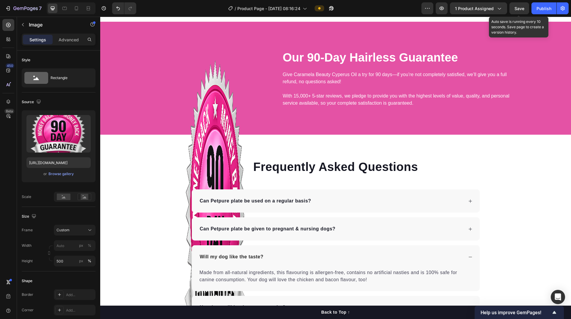
click at [139, 237] on div "Frequently Asked Questions Heading Can Petpure plate be used on a regular basis…" at bounding box center [335, 266] width 471 height 216
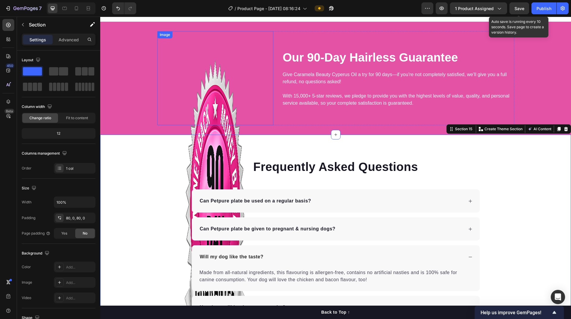
click at [210, 111] on img at bounding box center [215, 218] width 70 height 351
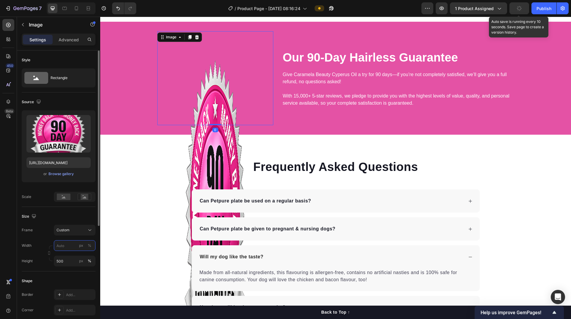
click at [66, 247] on input "px %" at bounding box center [75, 245] width 42 height 11
click at [84, 259] on span "100%" at bounding box center [86, 259] width 10 height 5
click at [64, 247] on input "100" at bounding box center [75, 245] width 42 height 11
type input "500"
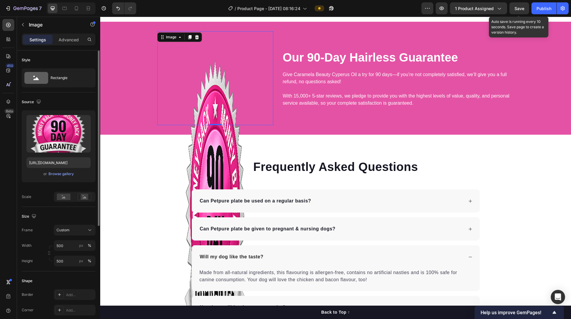
click at [35, 254] on div "Width 500 px % Height 500 px %" at bounding box center [59, 253] width 74 height 26
click at [68, 263] on input "500" at bounding box center [75, 261] width 42 height 11
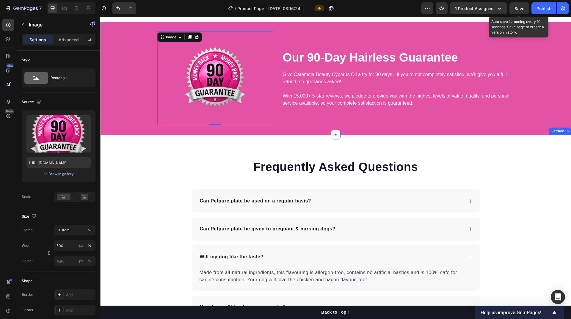
click at [118, 232] on div "Frequently Asked Questions Heading Can Petpure plate be used on a regular basis…" at bounding box center [335, 266] width 471 height 216
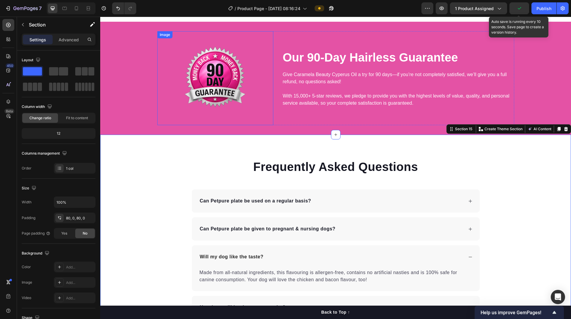
click at [213, 95] on img at bounding box center [215, 78] width 70 height 70
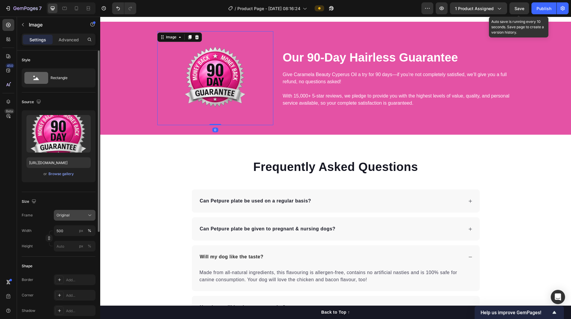
click at [71, 216] on div "Original" at bounding box center [70, 215] width 29 height 5
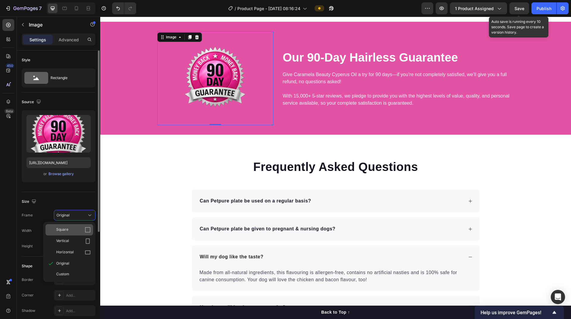
click at [73, 227] on div "Square" at bounding box center [73, 230] width 34 height 6
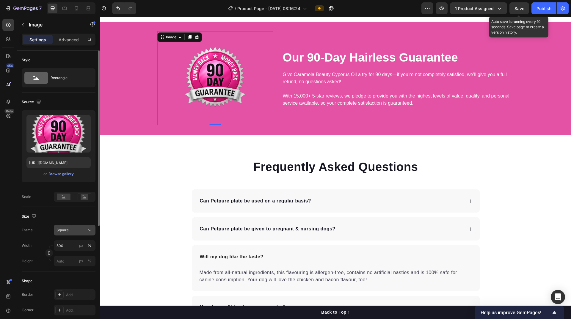
click at [73, 230] on div "Square" at bounding box center [70, 229] width 29 height 5
click at [70, 277] on div "Original" at bounding box center [73, 278] width 34 height 5
click at [74, 216] on div "Original" at bounding box center [70, 215] width 29 height 5
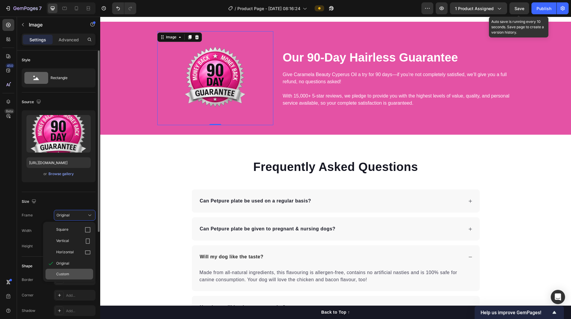
click at [64, 276] on span "Custom" at bounding box center [62, 273] width 13 height 5
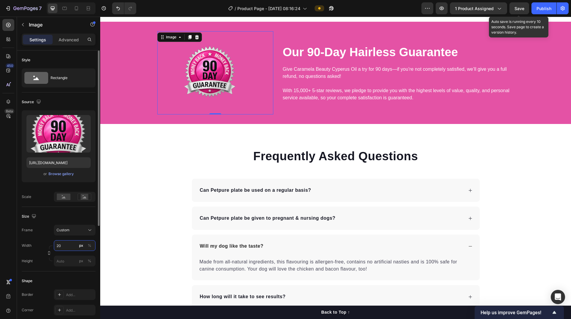
type input "2"
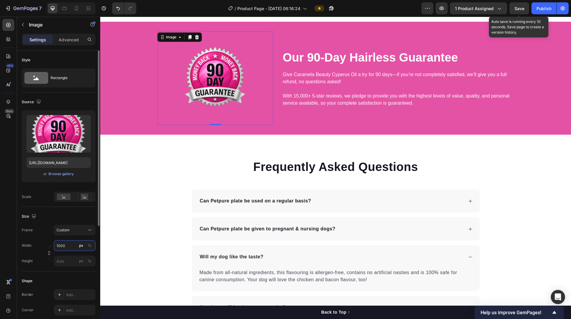
click at [70, 242] on input "1000" at bounding box center [75, 245] width 42 height 11
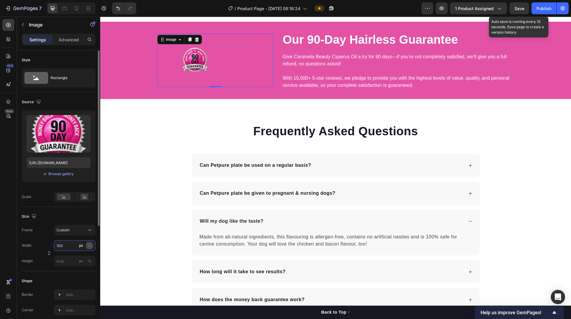
type input "100"
click at [90, 247] on div "%" at bounding box center [90, 245] width 4 height 5
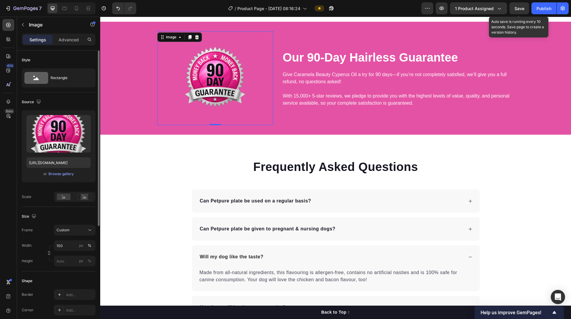
click at [41, 241] on div "Width 100 px %" at bounding box center [59, 245] width 74 height 11
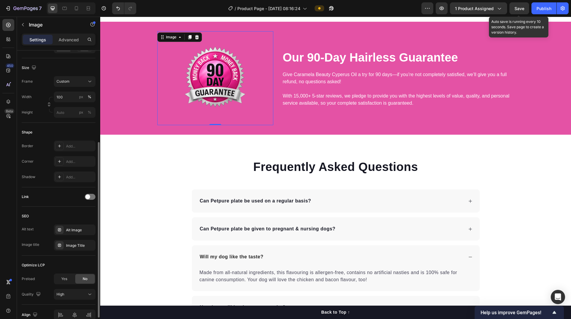
scroll to position [178, 0]
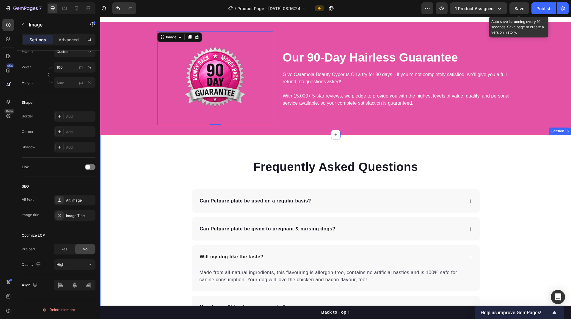
click at [160, 233] on div "Frequently Asked Questions Heading Can Petpure plate be used on a regular basis…" at bounding box center [335, 266] width 471 height 216
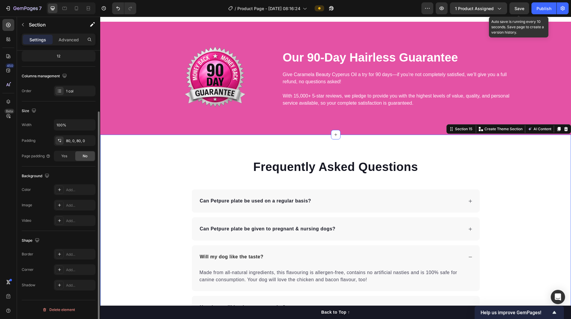
scroll to position [0, 0]
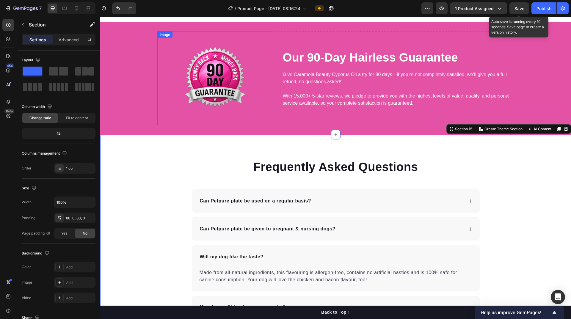
click at [223, 103] on img at bounding box center [215, 78] width 70 height 70
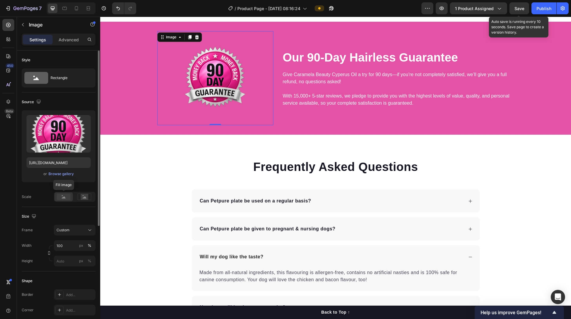
click at [64, 197] on icon at bounding box center [64, 197] width 4 height 2
click at [86, 197] on rect at bounding box center [85, 197] width 8 height 6
click at [63, 199] on rect at bounding box center [64, 197] width 14 height 7
click at [68, 198] on rect at bounding box center [64, 197] width 14 height 7
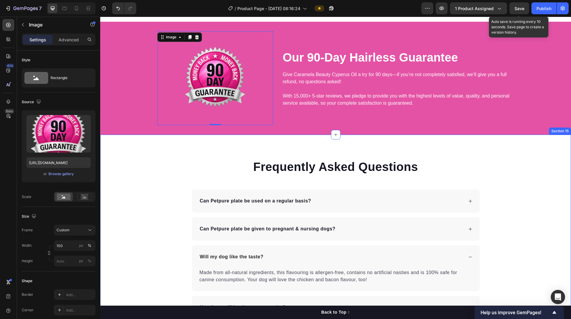
click at [139, 201] on div "Frequently Asked Questions Heading Can Petpure plate be used on a regular basis…" at bounding box center [335, 266] width 471 height 216
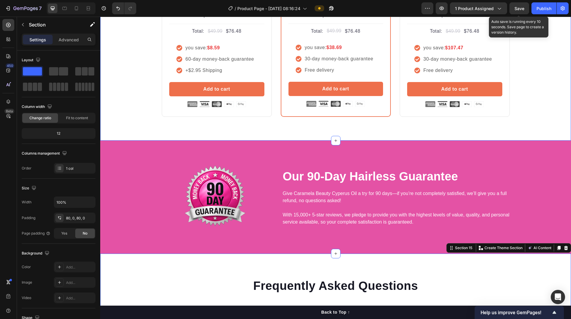
scroll to position [2421, 0]
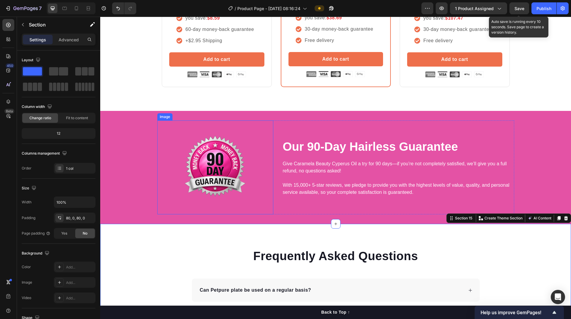
click at [204, 187] on img at bounding box center [215, 167] width 70 height 70
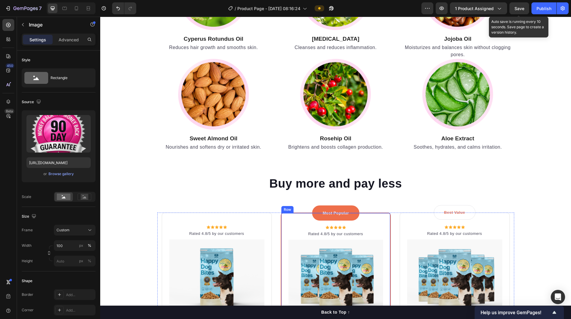
scroll to position [2212, 0]
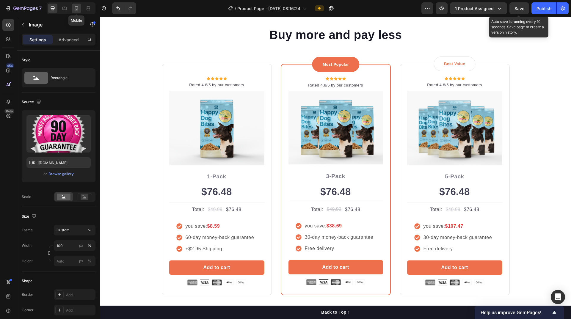
click at [78, 9] on icon at bounding box center [76, 8] width 3 height 4
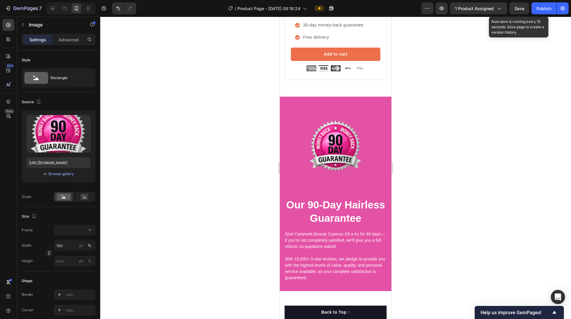
scroll to position [2896, 0]
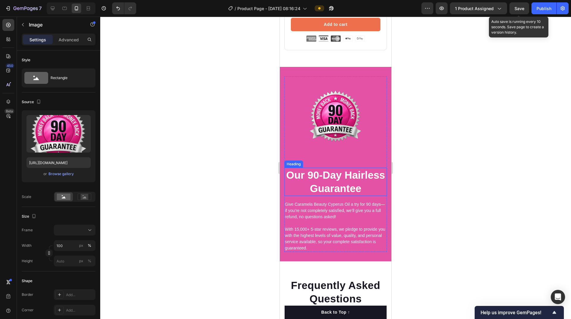
click at [356, 152] on div "Image" at bounding box center [335, 121] width 103 height 91
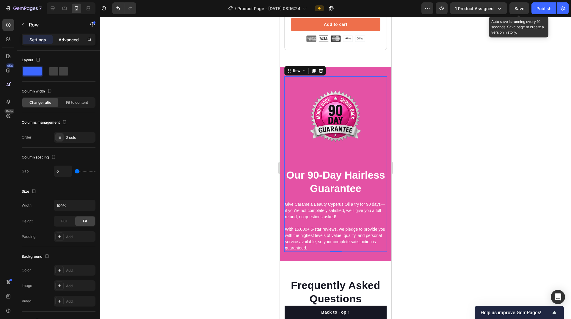
click at [71, 40] on p "Advanced" at bounding box center [69, 40] width 20 height 6
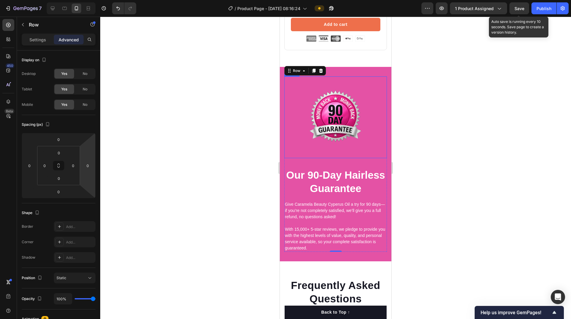
click at [332, 76] on div "Image" at bounding box center [335, 117] width 103 height 82
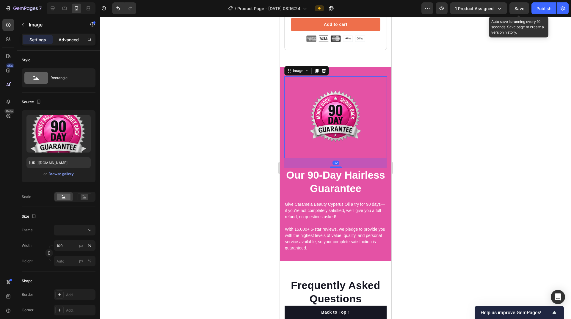
click at [71, 37] on p "Advanced" at bounding box center [69, 40] width 20 height 6
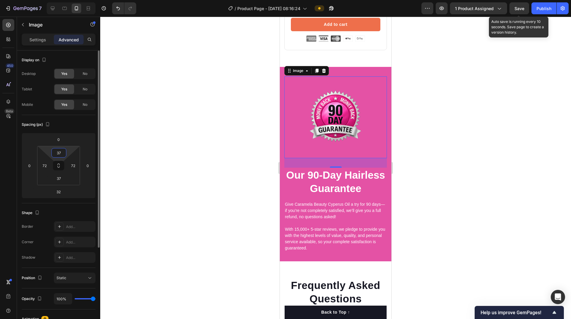
click at [59, 154] on input "37" at bounding box center [59, 152] width 12 height 9
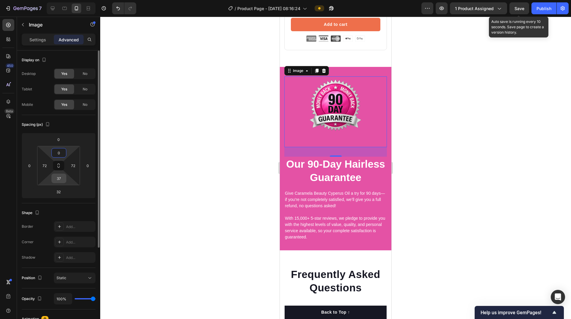
type input "0"
click at [62, 181] on input "37" at bounding box center [59, 178] width 12 height 9
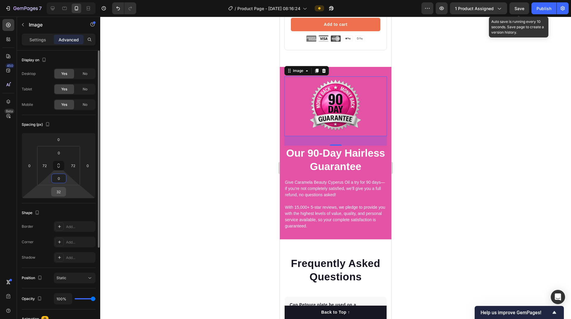
type input "0"
click at [58, 192] on input "32" at bounding box center [59, 191] width 12 height 9
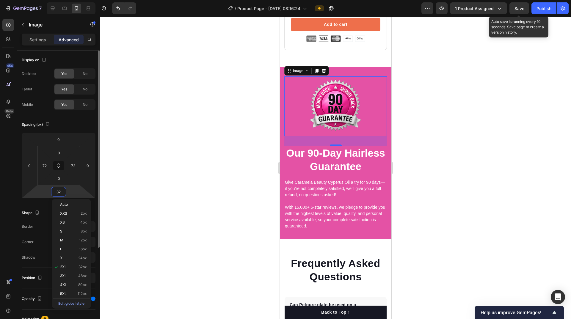
click at [58, 192] on input "32" at bounding box center [59, 191] width 12 height 9
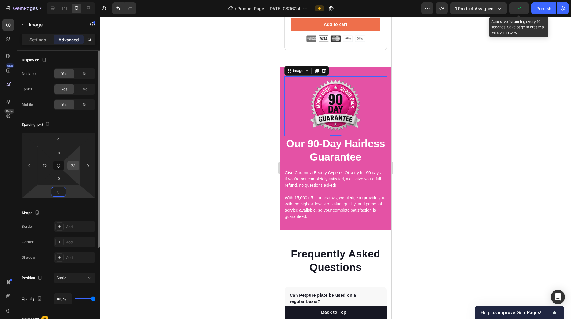
type input "0"
click at [71, 165] on input "72" at bounding box center [73, 165] width 9 height 9
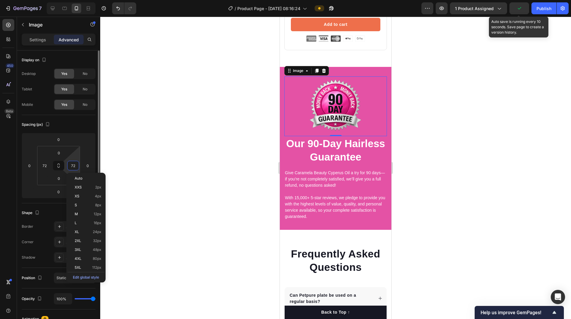
click at [71, 165] on input "72" at bounding box center [73, 165] width 9 height 9
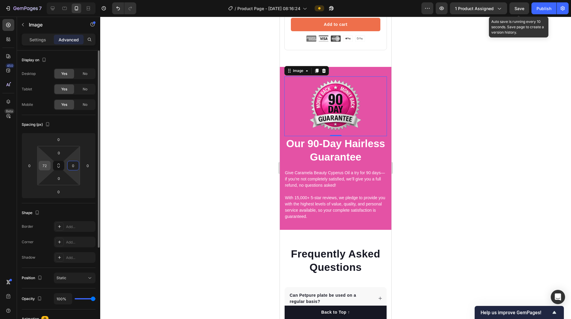
type input "0"
click at [47, 166] on input "72" at bounding box center [44, 165] width 9 height 9
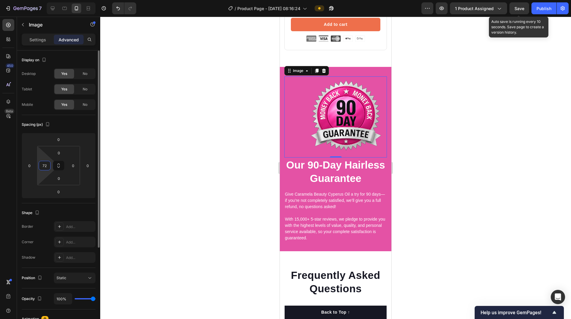
click at [47, 166] on input "72" at bounding box center [44, 165] width 9 height 9
type input "0"
click at [137, 197] on div at bounding box center [335, 168] width 471 height 302
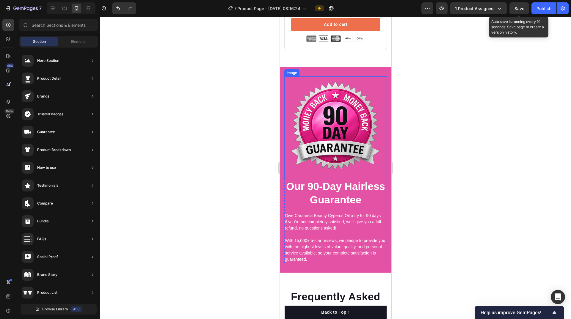
click at [331, 133] on img at bounding box center [335, 127] width 103 height 103
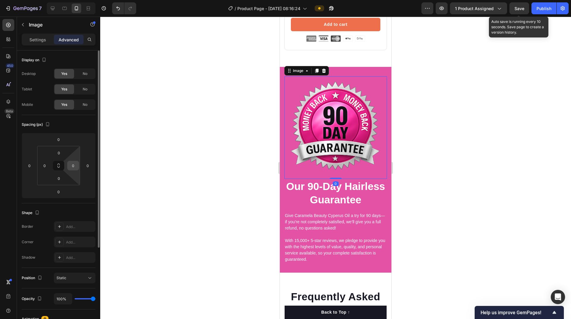
click at [74, 166] on input "0" at bounding box center [73, 165] width 9 height 9
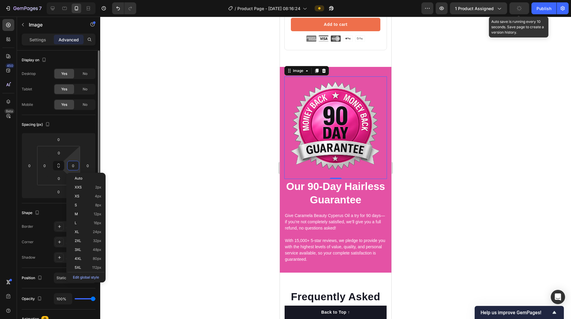
click at [74, 166] on input "0" at bounding box center [73, 165] width 9 height 9
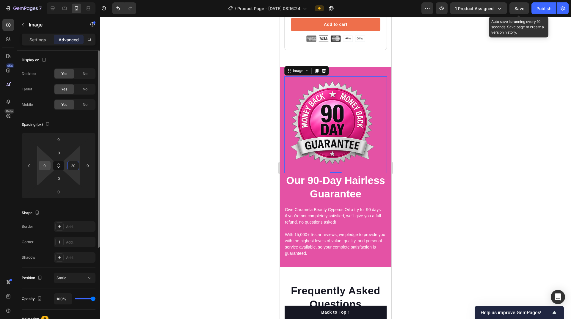
type input "20"
click at [48, 166] on input "0" at bounding box center [44, 165] width 9 height 9
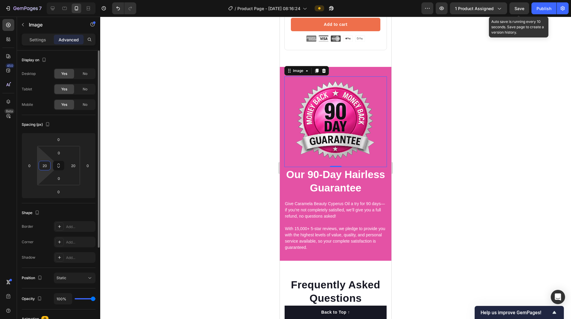
click at [48, 166] on input "20" at bounding box center [44, 165] width 9 height 9
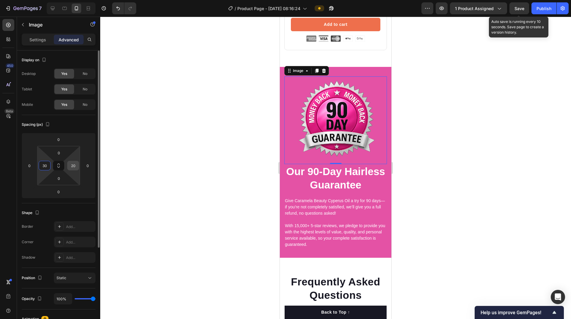
type input "30"
click at [76, 169] on input "20" at bounding box center [73, 165] width 9 height 9
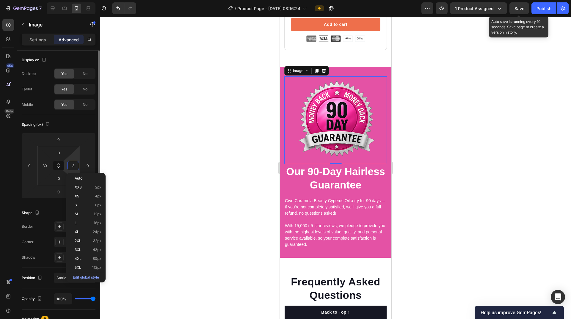
type input "30"
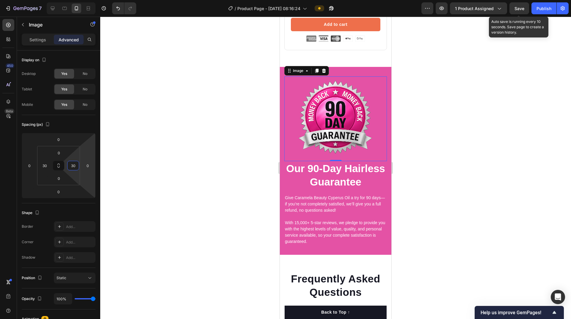
click at [189, 152] on div at bounding box center [335, 168] width 471 height 302
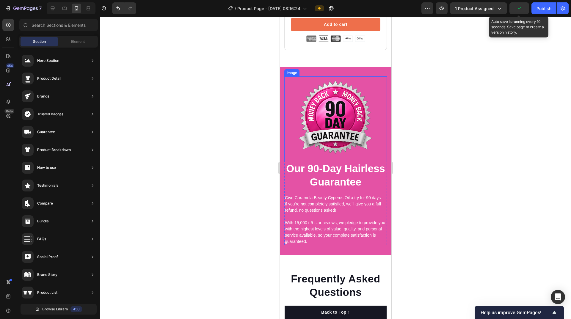
click at [340, 117] on img at bounding box center [335, 118] width 85 height 85
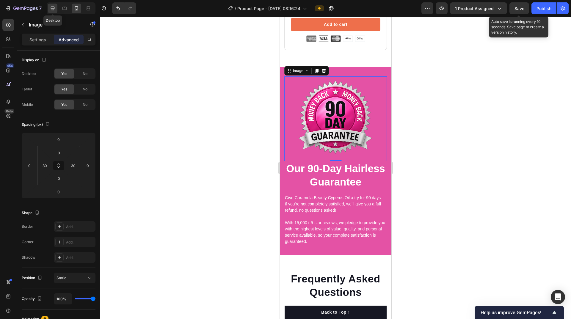
click at [53, 10] on icon at bounding box center [53, 8] width 6 height 6
type input "40"
type input "77"
type input "40"
type input "77"
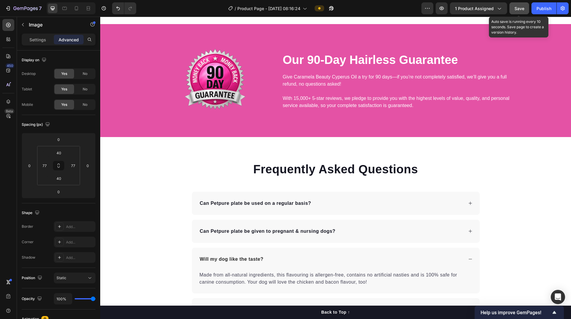
click at [518, 9] on span "Save" at bounding box center [519, 8] width 10 height 5
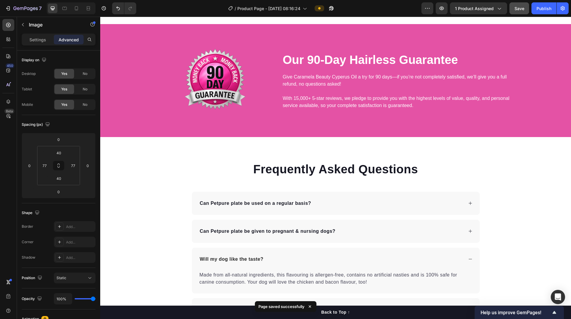
click at [203, 116] on img at bounding box center [215, 80] width 70 height 70
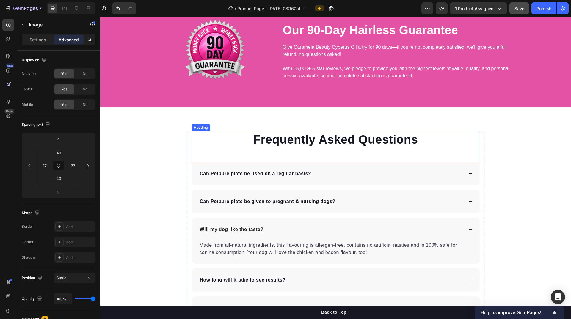
click at [234, 147] on p "Frequently Asked Questions" at bounding box center [335, 139] width 287 height 15
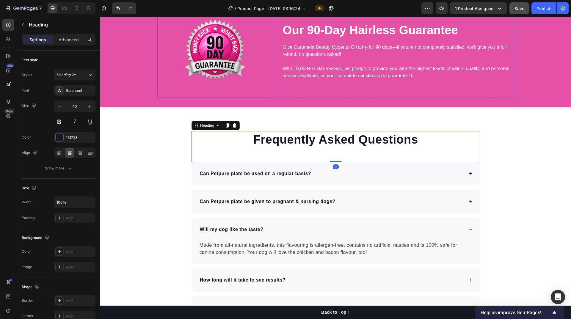
click at [220, 86] on img at bounding box center [215, 51] width 70 height 70
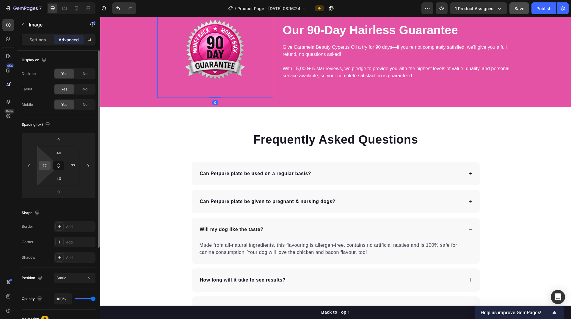
click at [47, 166] on input "77" at bounding box center [44, 165] width 9 height 9
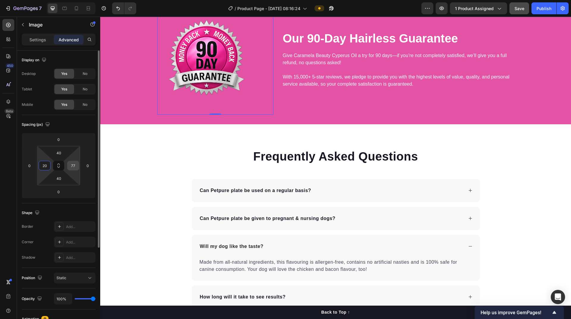
type input "20"
click at [70, 167] on input "77" at bounding box center [73, 165] width 9 height 9
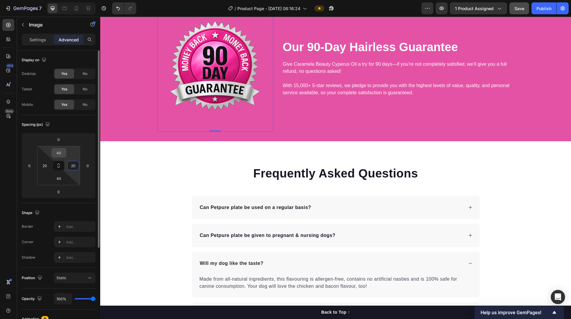
type input "20"
click at [58, 154] on input "40" at bounding box center [59, 152] width 12 height 9
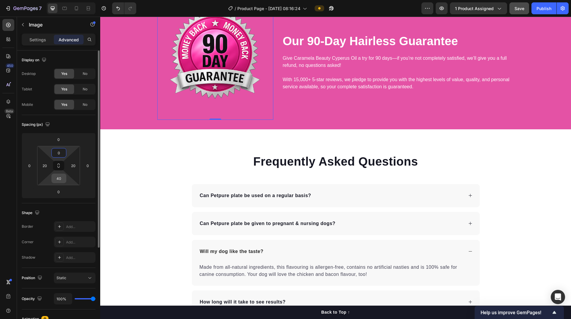
type input "0"
click at [58, 176] on input "40" at bounding box center [59, 178] width 12 height 9
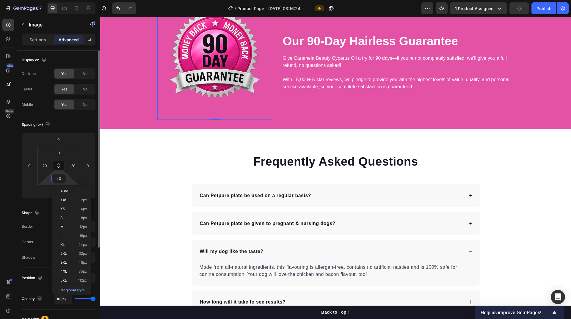
type input "0"
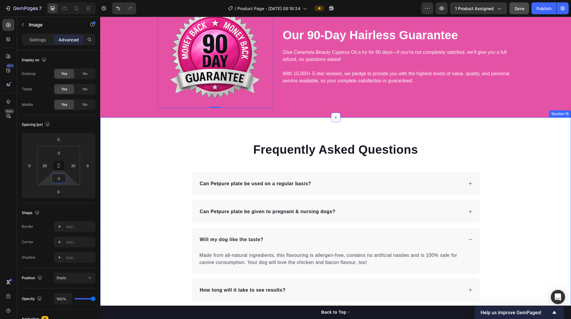
click at [152, 217] on div "Frequently Asked Questions Heading Can Petpure plate be used on a regular basis…" at bounding box center [335, 249] width 471 height 264
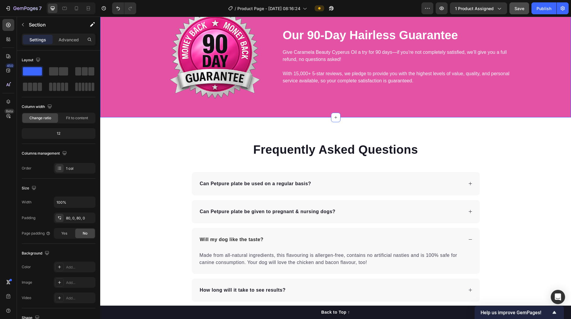
click at [529, 84] on div "Image Our 90-Day Hairless Guarantee Heading Give Caramela Beauty Cyperus Oil a …" at bounding box center [336, 56] width 462 height 104
click at [70, 40] on p "Advanced" at bounding box center [69, 40] width 20 height 6
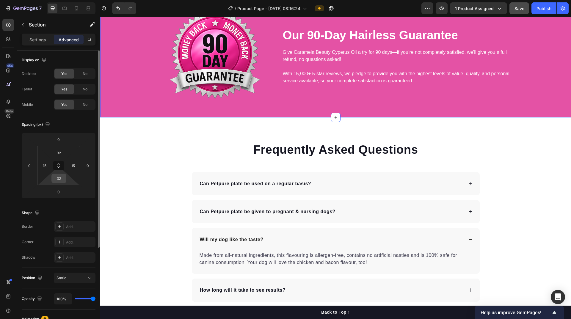
click at [62, 181] on input "32" at bounding box center [59, 178] width 12 height 9
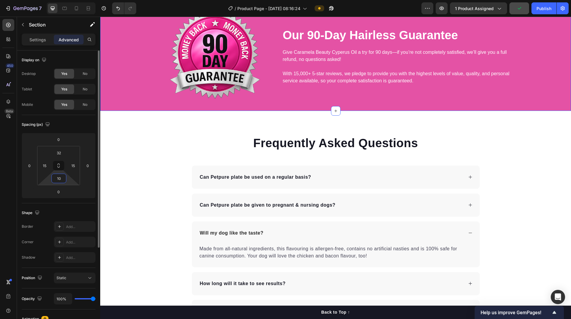
click at [62, 181] on input "10" at bounding box center [59, 178] width 12 height 9
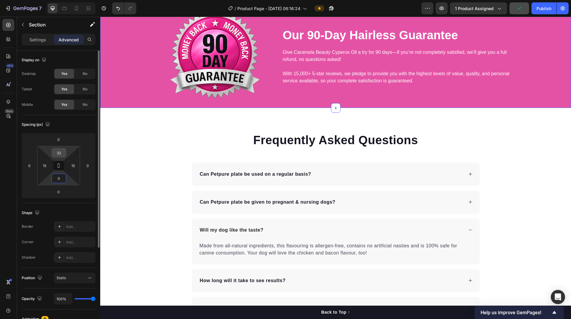
type input "0"
click at [59, 154] on input "32" at bounding box center [59, 152] width 12 height 9
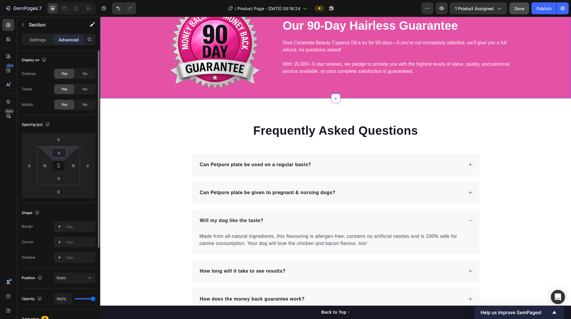
click at [59, 154] on input "0" at bounding box center [59, 152] width 12 height 9
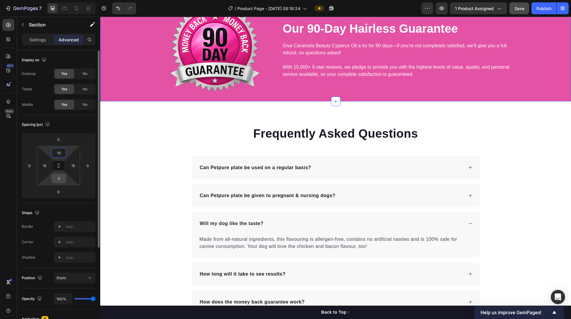
type input "10"
click at [59, 180] on input "0" at bounding box center [59, 178] width 12 height 9
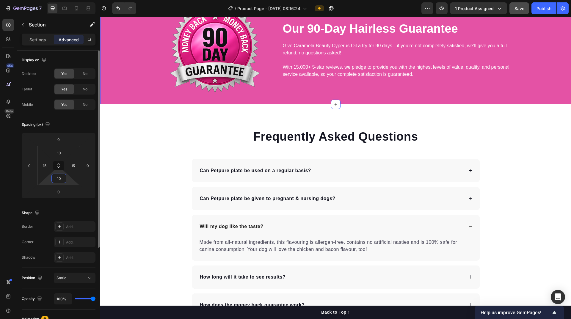
click at [59, 180] on input "10" at bounding box center [59, 178] width 12 height 9
type input "0"
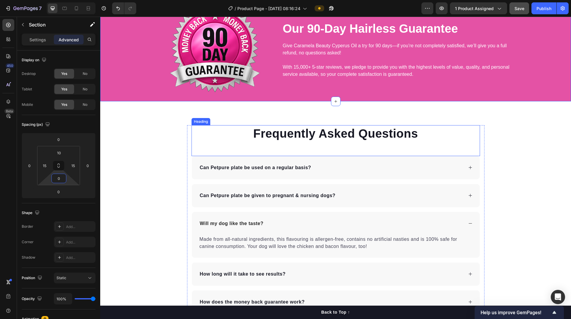
click at [187, 215] on div "Frequently Asked Questions Heading Can Petpure plate be used on a regular basis…" at bounding box center [335, 233] width 297 height 216
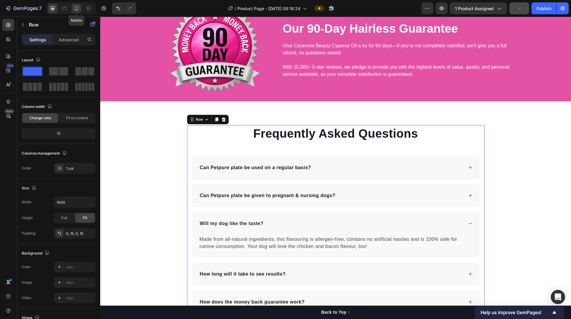
click at [78, 8] on icon at bounding box center [76, 8] width 3 height 4
type input "100%"
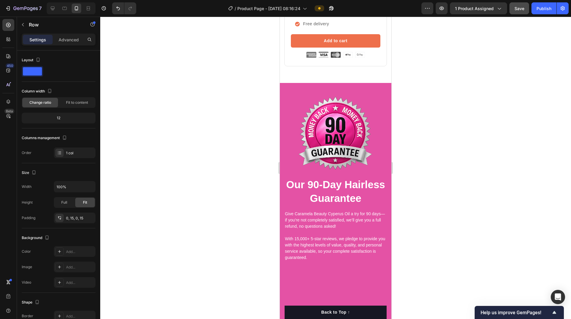
scroll to position [2850, 0]
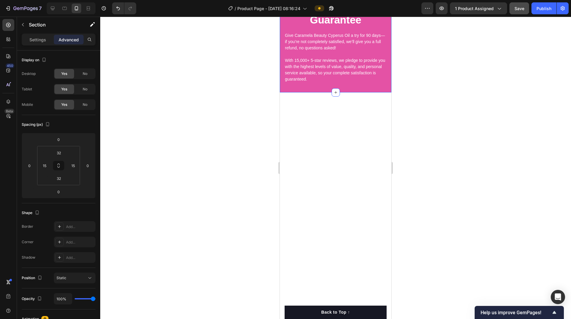
click at [59, 155] on input "32" at bounding box center [59, 152] width 12 height 9
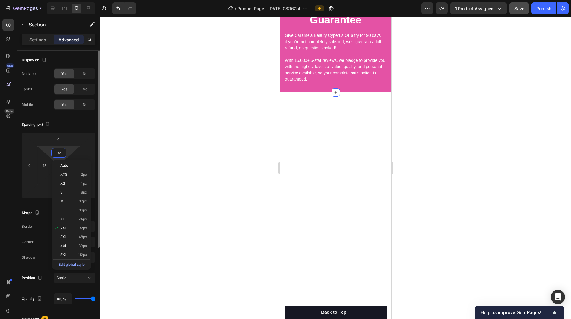
click at [59, 155] on input "32" at bounding box center [59, 152] width 12 height 9
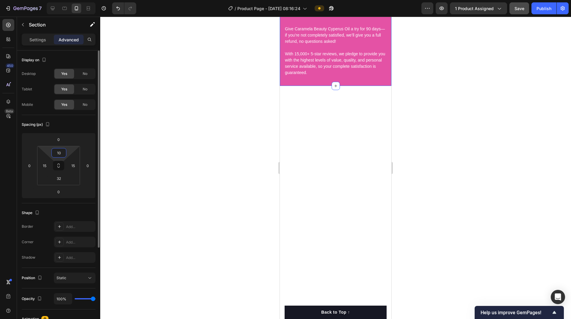
click at [59, 155] on input "10" at bounding box center [59, 152] width 12 height 9
type input "15"
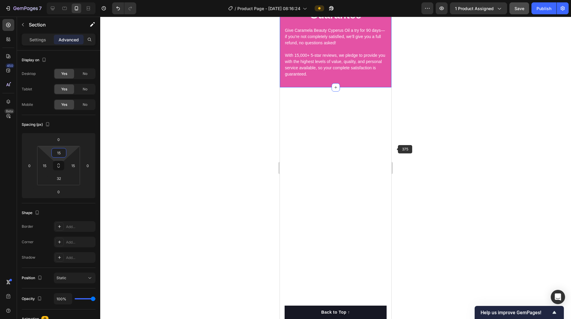
click at [439, 145] on div at bounding box center [335, 168] width 471 height 302
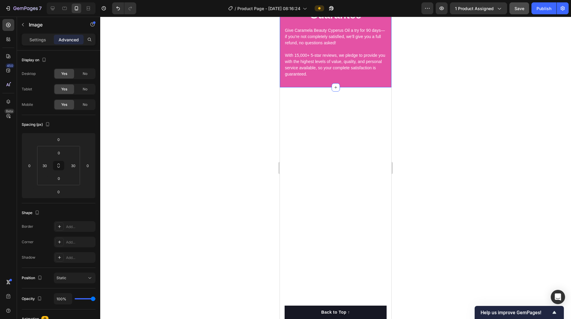
click at [65, 154] on div "15" at bounding box center [58, 153] width 15 height 10
click at [61, 154] on input "15" at bounding box center [59, 152] width 12 height 9
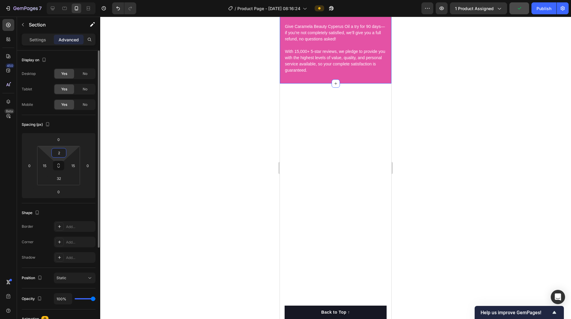
type input "20"
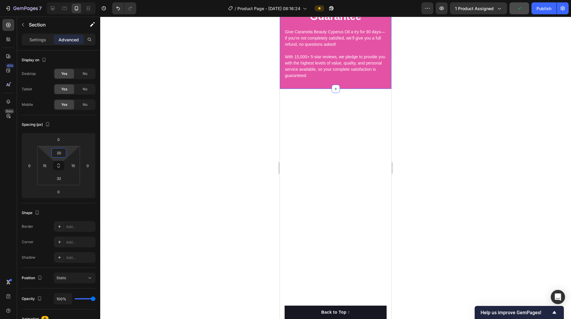
click at [445, 185] on div at bounding box center [335, 168] width 471 height 302
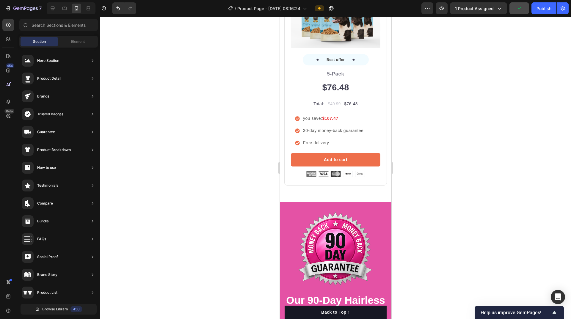
scroll to position [0, 0]
click at [53, 8] on icon at bounding box center [53, 9] width 4 height 4
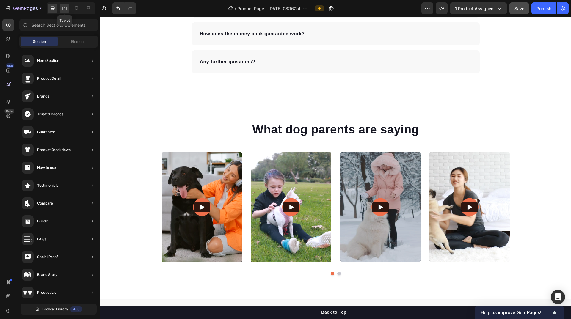
scroll to position [2787, 0]
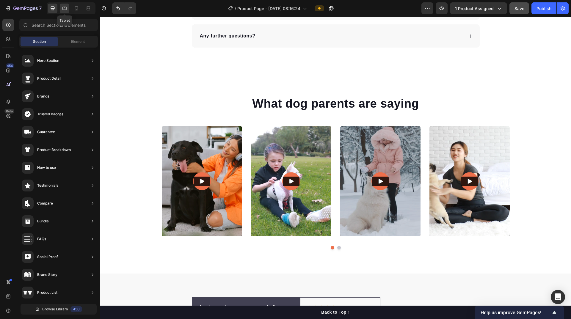
click at [65, 10] on icon at bounding box center [64, 8] width 4 height 3
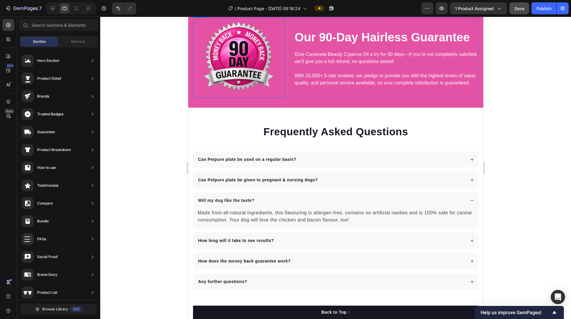
scroll to position [2400, 0]
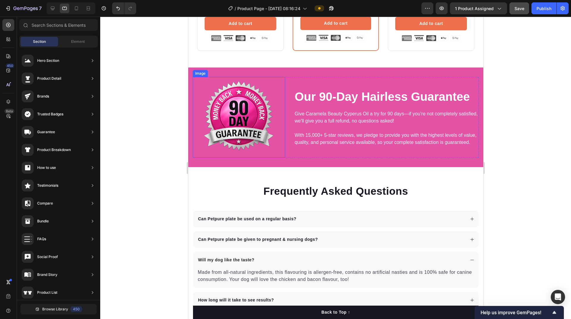
click at [246, 124] on img at bounding box center [238, 117] width 81 height 81
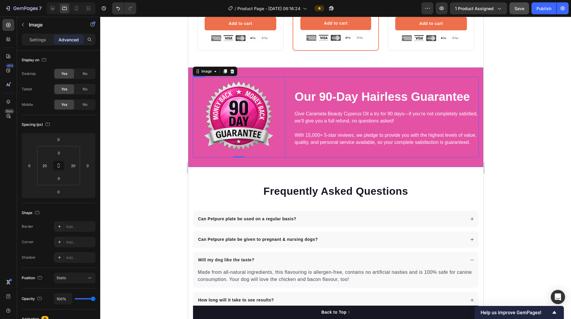
click at [531, 147] on div at bounding box center [335, 168] width 471 height 302
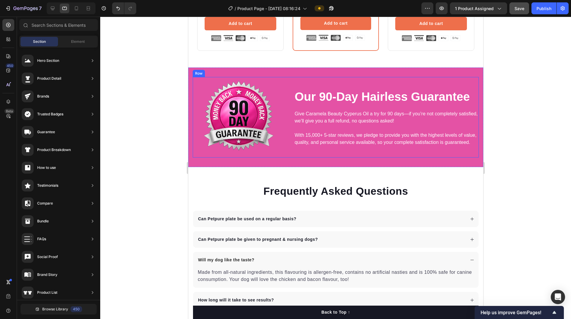
click at [543, 152] on div at bounding box center [335, 168] width 471 height 302
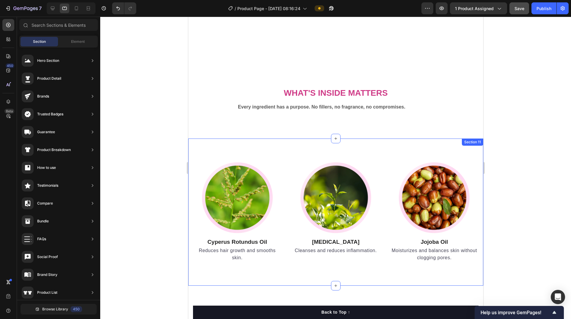
scroll to position [2043, 0]
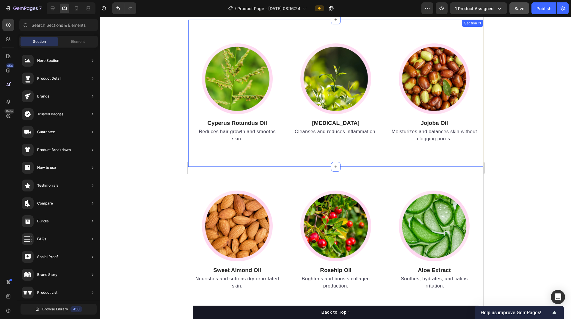
click at [378, 158] on div "Image Cyperus Rotundus Oil Heading Reduces hair growth and smooths skin. Text b…" at bounding box center [335, 93] width 295 height 147
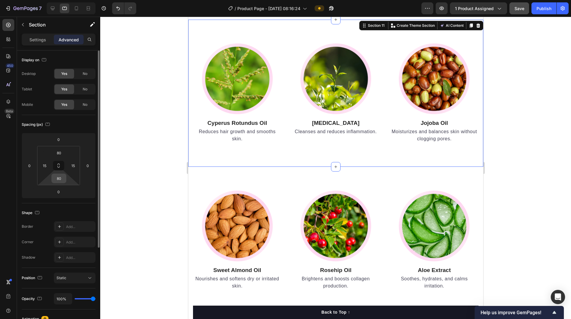
click at [58, 179] on input "80" at bounding box center [59, 178] width 12 height 9
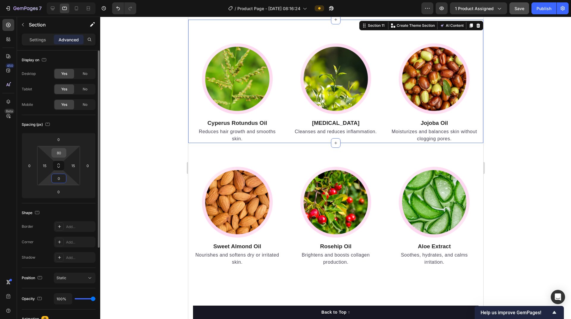
type input "0"
click at [58, 153] on input "80" at bounding box center [59, 152] width 12 height 9
type input "0"
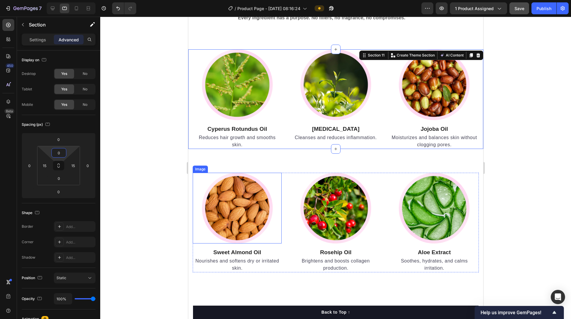
scroll to position [1925, 0]
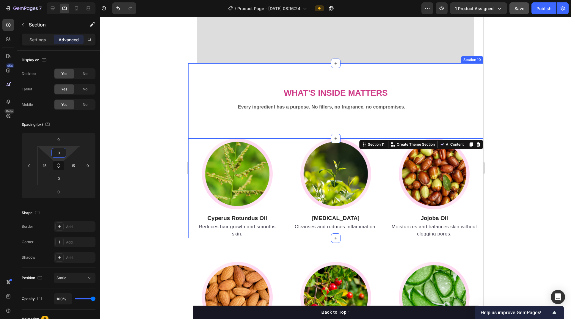
click at [307, 124] on div "What's Inside Matters Heading Every ingredient has a purpose. No fillers, no fr…" at bounding box center [335, 100] width 295 height 75
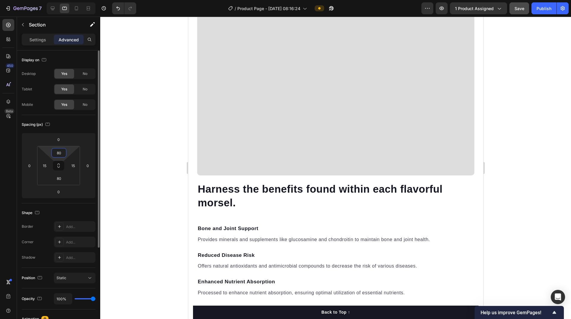
click at [60, 154] on input "80" at bounding box center [59, 152] width 12 height 9
type input "0"
click at [59, 179] on input "80" at bounding box center [59, 178] width 12 height 9
click at [58, 179] on input "80" at bounding box center [59, 178] width 12 height 9
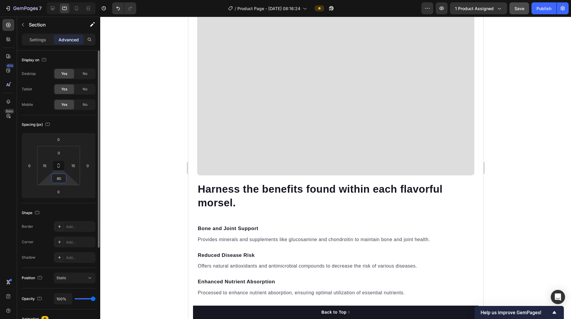
click at [58, 179] on input "80" at bounding box center [59, 178] width 12 height 9
type input "0"
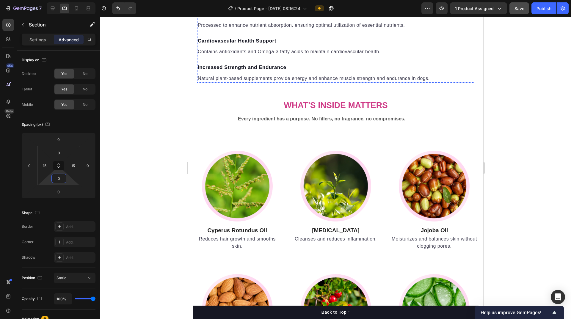
scroll to position [2222, 0]
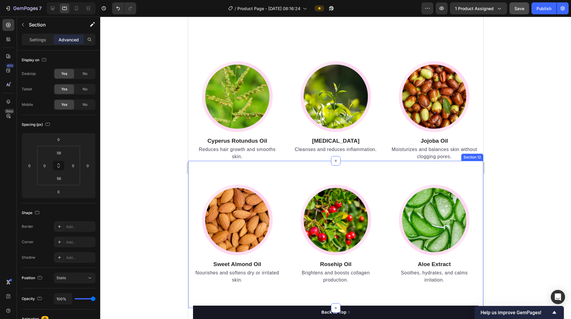
scroll to position [2341, 0]
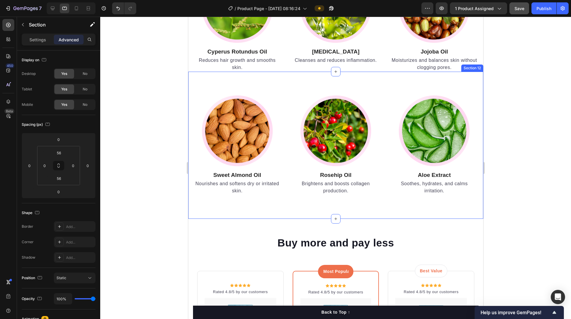
click at [296, 85] on div "Image Sweet Almond Oil Heading Nourishes and softens dry or irritated skin. Tex…" at bounding box center [335, 145] width 295 height 147
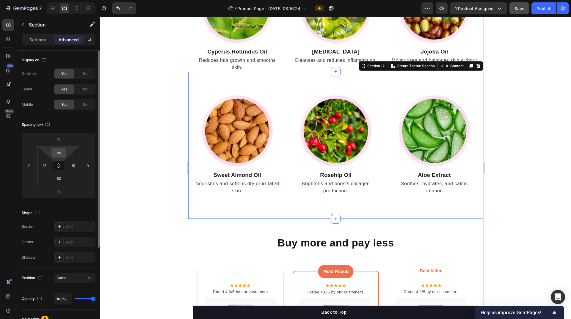
click at [62, 153] on input "80" at bounding box center [59, 152] width 12 height 9
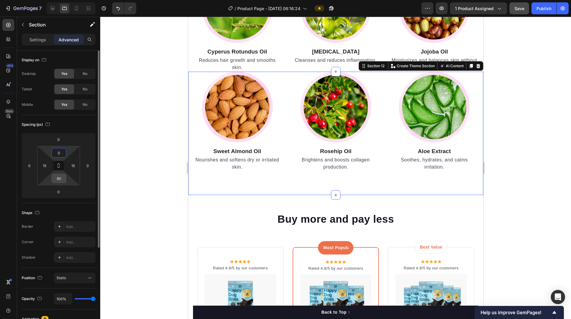
type input "0"
click at [58, 179] on input "80" at bounding box center [59, 178] width 12 height 9
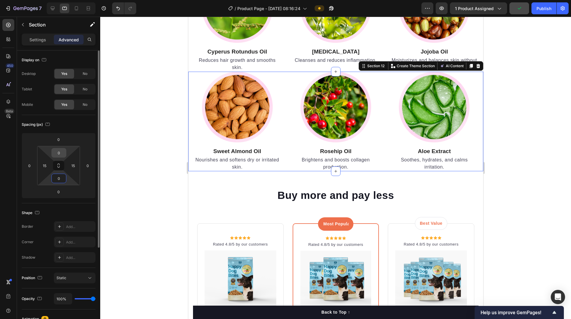
type input "0"
click at [60, 154] on input "0" at bounding box center [59, 152] width 12 height 9
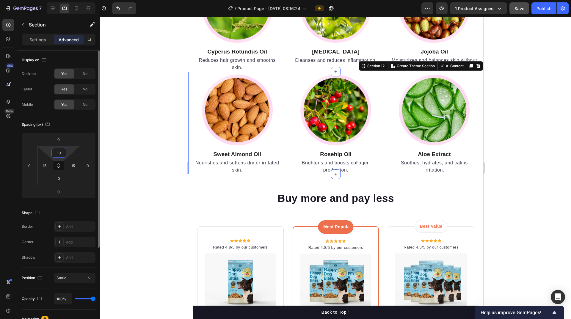
click at [60, 154] on input "10" at bounding box center [59, 152] width 12 height 9
type input "30"
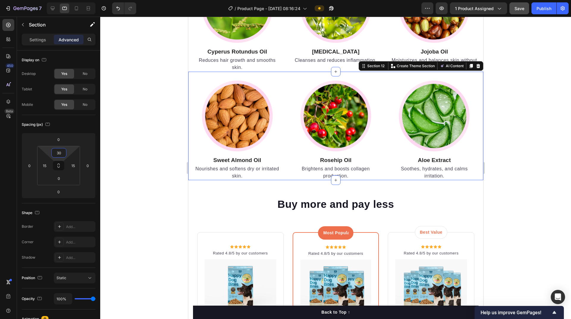
click at [517, 159] on div at bounding box center [335, 168] width 471 height 302
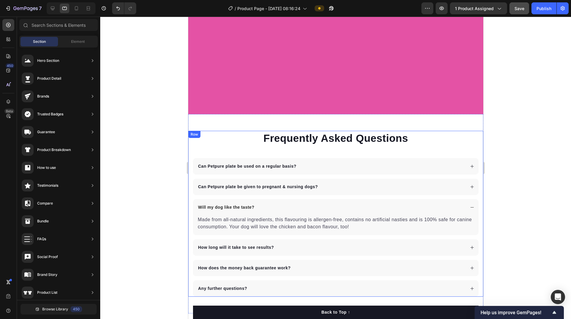
scroll to position [2906, 0]
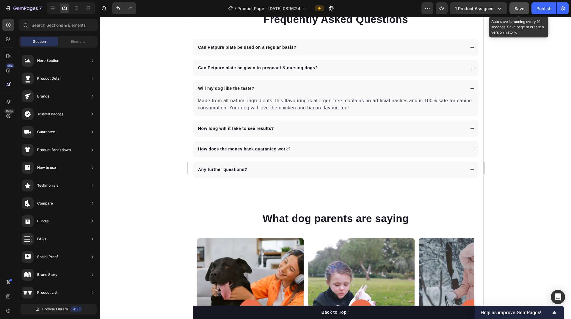
click at [518, 10] on span "Save" at bounding box center [519, 8] width 10 height 5
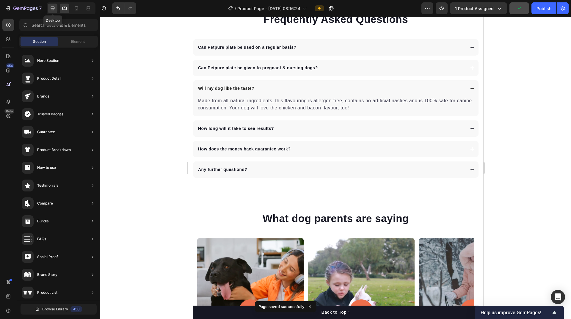
click at [52, 7] on icon at bounding box center [53, 8] width 6 height 6
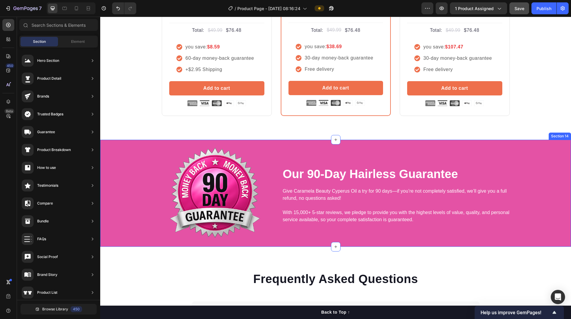
scroll to position [2757, 0]
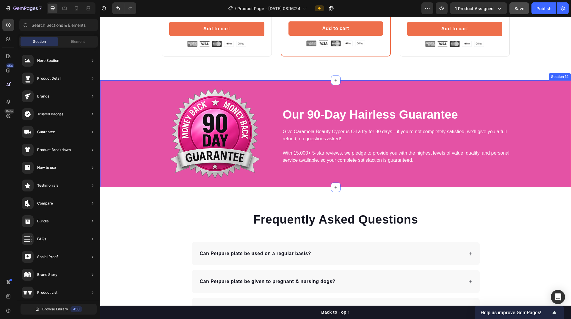
click at [135, 160] on div "Image Our 90-Day Hairless Guarantee Heading Give Caramela Beauty Cyperus Oil a …" at bounding box center [336, 135] width 462 height 104
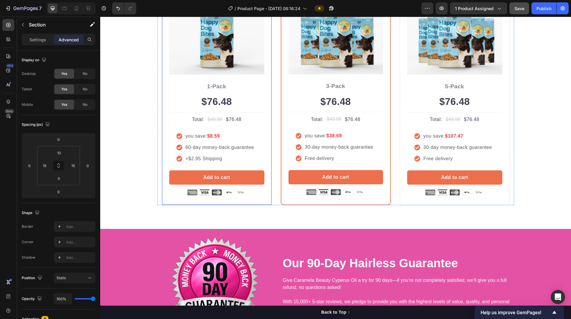
scroll to position [2549, 0]
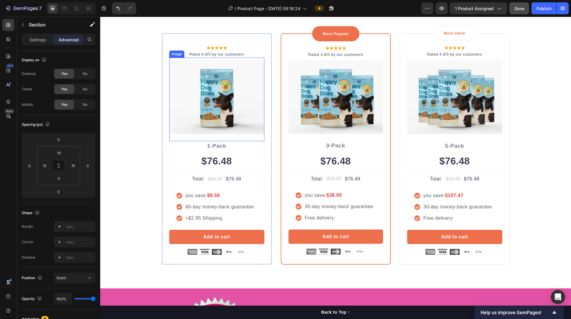
click at [231, 109] on img at bounding box center [216, 97] width 95 height 74
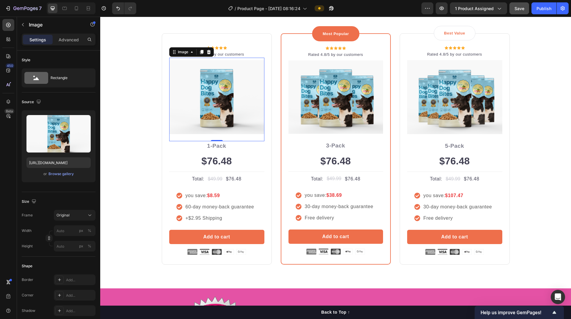
click at [221, 122] on img at bounding box center [216, 97] width 95 height 74
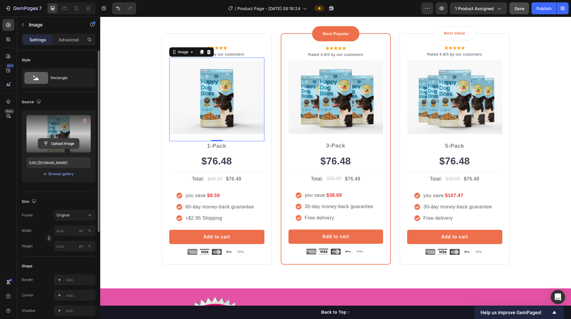
click at [60, 144] on input "file" at bounding box center [58, 144] width 41 height 10
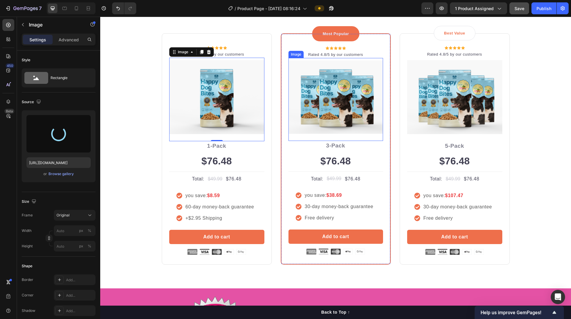
type input "https://cdn.shopify.com/s/files/1/0938/4188/3434/files/gempages_585497951787287…"
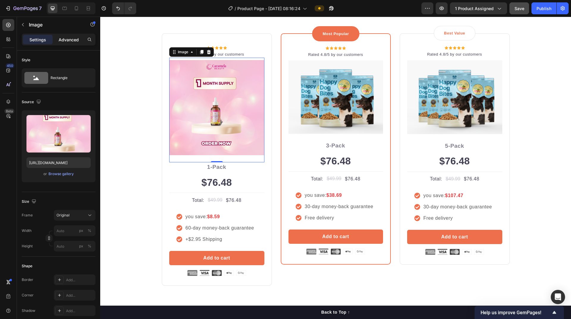
click at [69, 41] on p "Advanced" at bounding box center [69, 40] width 20 height 6
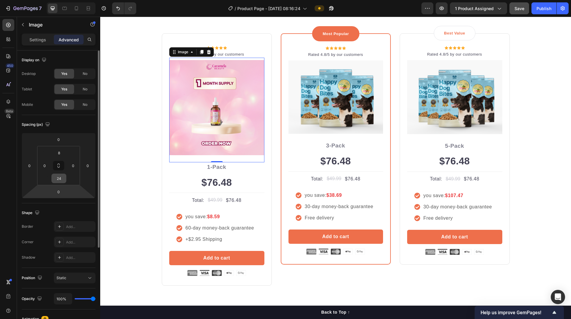
click at [61, 183] on div "24" at bounding box center [58, 179] width 15 height 10
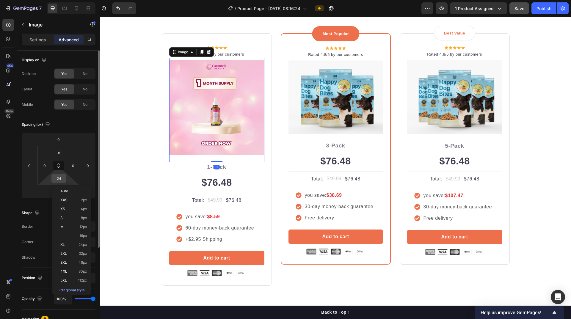
click at [61, 179] on input "24" at bounding box center [59, 178] width 12 height 9
type input "0"
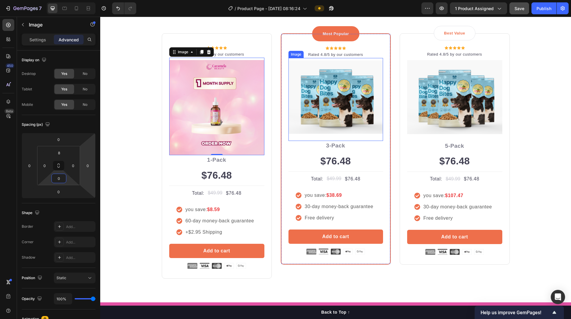
click at [328, 99] on img at bounding box center [335, 96] width 95 height 73
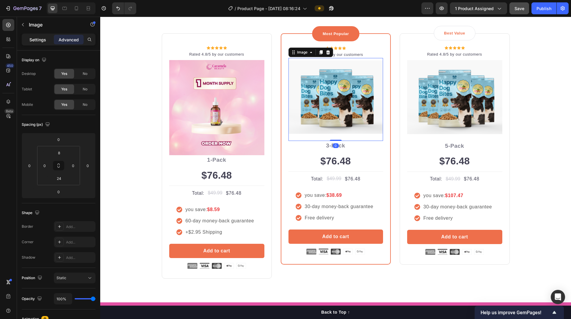
click at [34, 38] on p "Settings" at bounding box center [37, 40] width 17 height 6
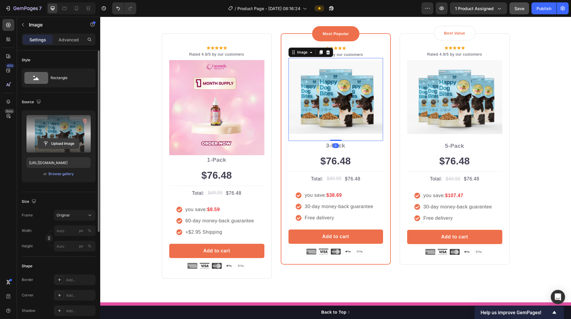
click at [59, 144] on input "file" at bounding box center [58, 144] width 41 height 10
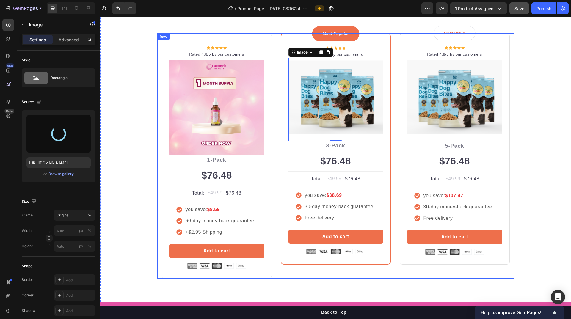
type input "https://cdn.shopify.com/s/files/1/0938/4188/3434/files/gempages_585497951787287…"
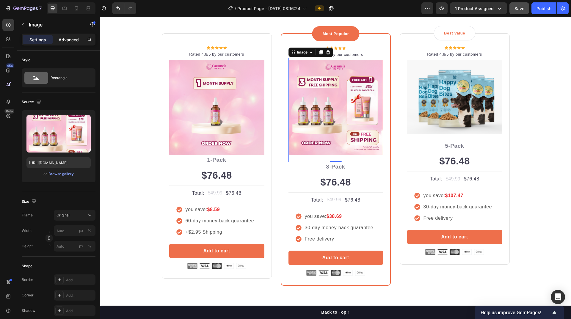
click at [69, 40] on p "Advanced" at bounding box center [69, 40] width 20 height 6
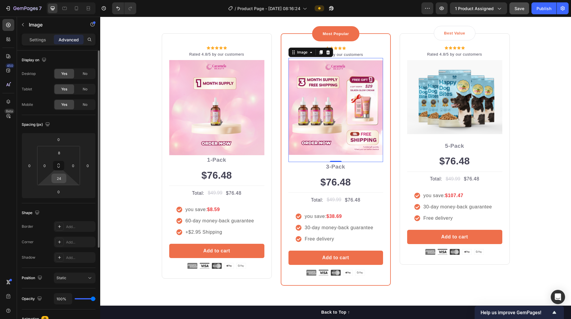
click at [62, 179] on input "24" at bounding box center [59, 178] width 12 height 9
type input "0"
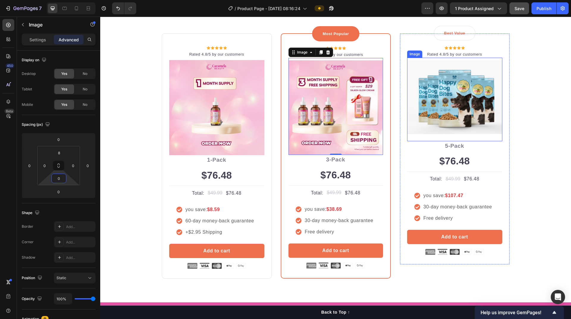
click at [453, 129] on img at bounding box center [454, 97] width 95 height 74
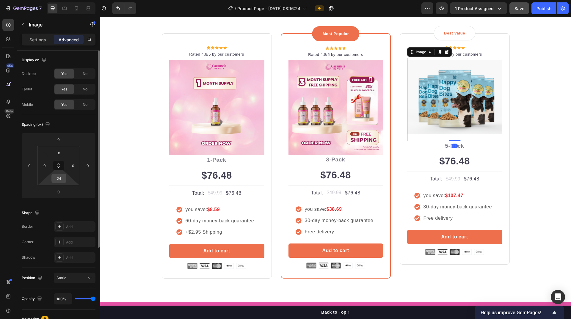
click at [61, 182] on input "24" at bounding box center [59, 178] width 12 height 9
type input "0"
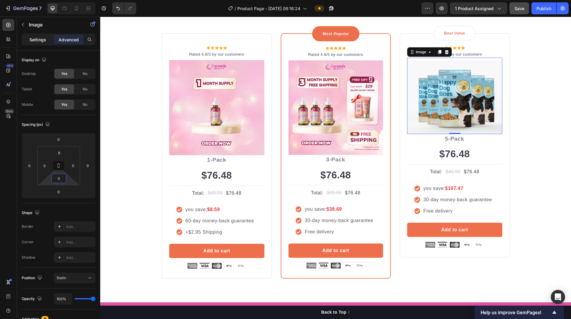
click at [42, 40] on p "Settings" at bounding box center [37, 40] width 17 height 6
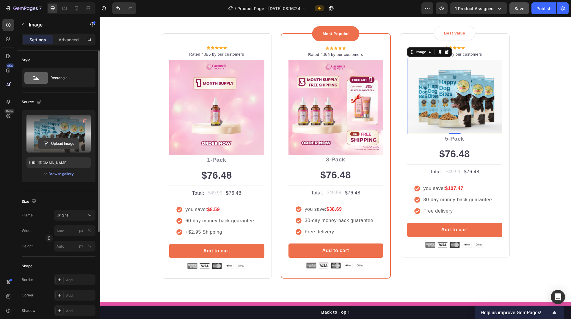
click at [60, 145] on input "file" at bounding box center [58, 144] width 41 height 10
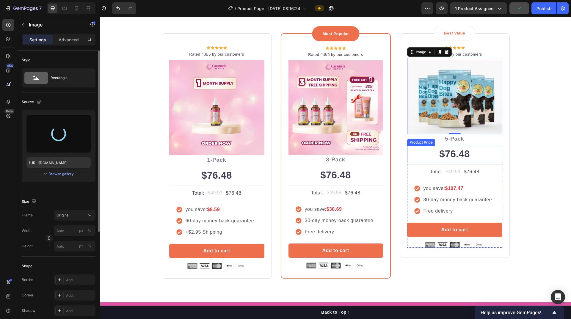
type input "https://cdn.shopify.com/s/files/1/0938/4188/3434/files/gempages_585497951787287…"
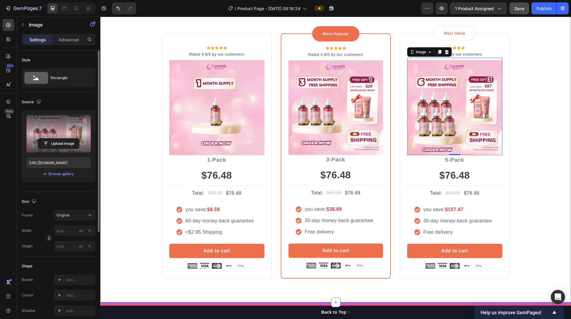
click at [519, 180] on div "Buy more and pay less Heading Row Icon Icon Icon Icon Icon Icon List Hoz Rated …" at bounding box center [336, 137] width 462 height 283
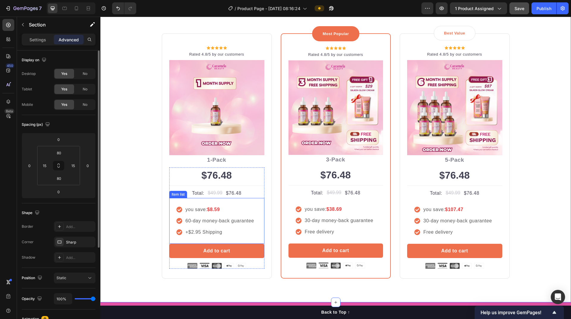
click at [191, 221] on p "60-day money-back guarantee" at bounding box center [220, 220] width 69 height 7
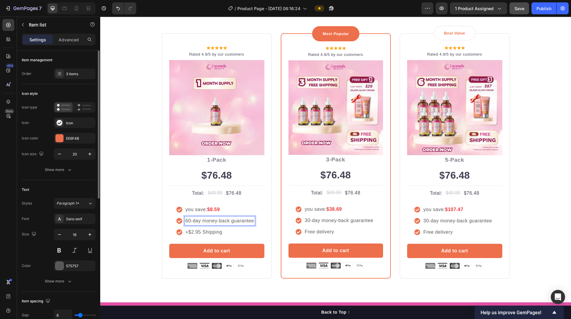
click at [186, 221] on p "60-day money-back guarantee" at bounding box center [220, 220] width 69 height 7
drag, startPoint x: 309, startPoint y: 222, endPoint x: 306, endPoint y: 221, distance: 3.0
click at [309, 222] on p "30-day money-back guarantee" at bounding box center [339, 220] width 69 height 7
click at [306, 221] on p "30-day money-back guarantee" at bounding box center [339, 220] width 69 height 7
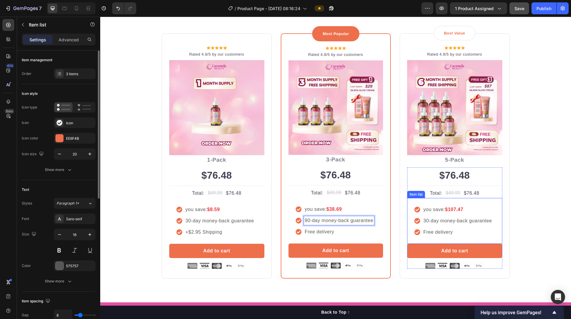
click at [435, 223] on p "30-day money-back guarantee" at bounding box center [457, 220] width 69 height 7
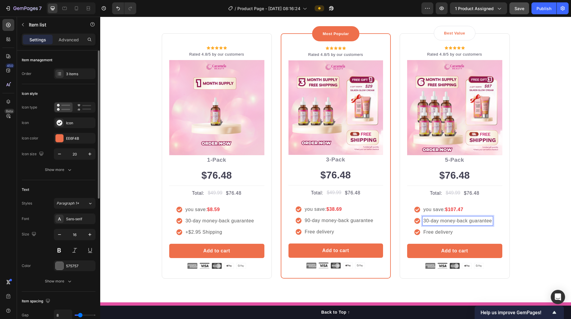
click at [423, 222] on p "30-day money-back guarantee" at bounding box center [457, 220] width 69 height 7
click at [193, 234] on p "+$2.95 Shipping" at bounding box center [220, 232] width 69 height 7
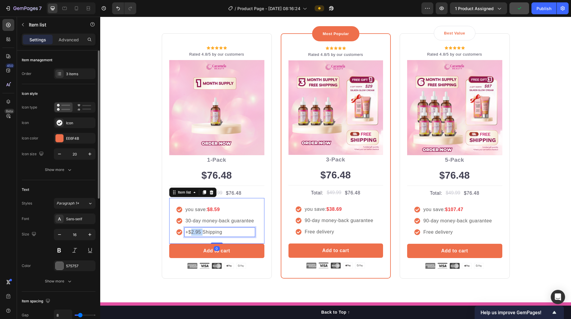
click at [191, 233] on p "+$2.95 Shipping" at bounding box center [220, 232] width 69 height 7
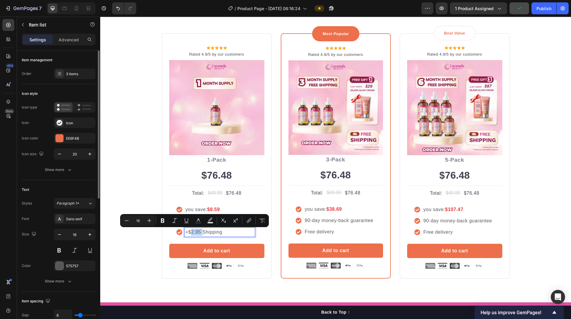
click at [191, 232] on p "+$2.95 Shipping" at bounding box center [220, 232] width 69 height 7
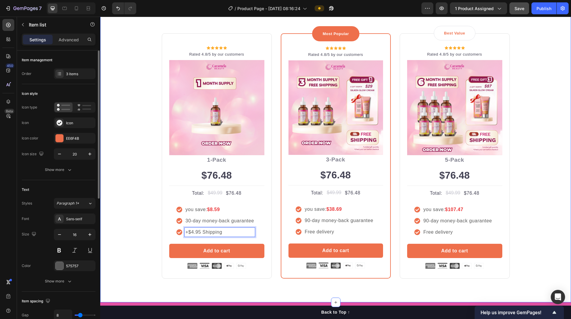
click at [139, 275] on div "Buy more and pay less Heading Row Icon Icon Icon Icon Icon Icon List Hoz Rated …" at bounding box center [336, 137] width 462 height 283
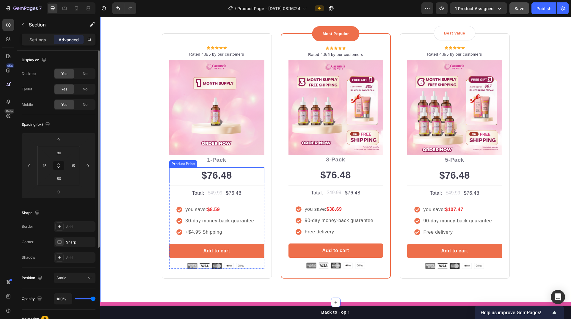
click at [219, 176] on div "$76.48" at bounding box center [216, 175] width 95 height 16
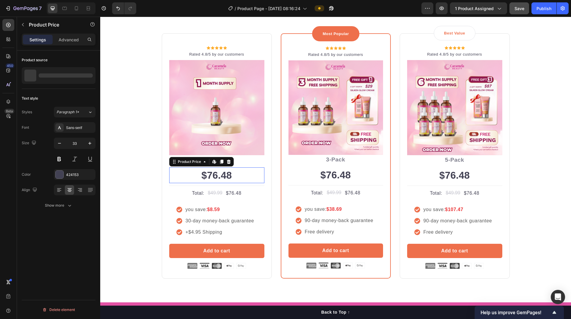
click at [219, 176] on div "$76.48" at bounding box center [216, 175] width 95 height 16
click at [229, 175] on div "$76.48" at bounding box center [216, 175] width 95 height 16
click at [191, 164] on div "Product Price" at bounding box center [190, 161] width 26 height 5
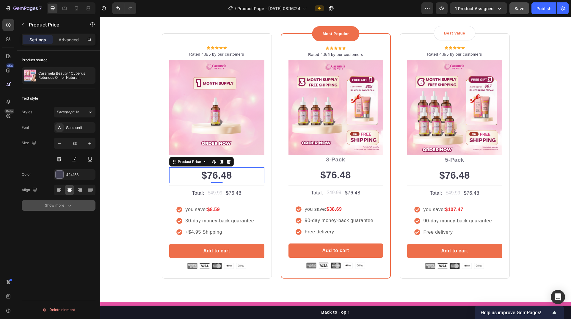
click at [72, 206] on icon "button" at bounding box center [70, 206] width 6 height 6
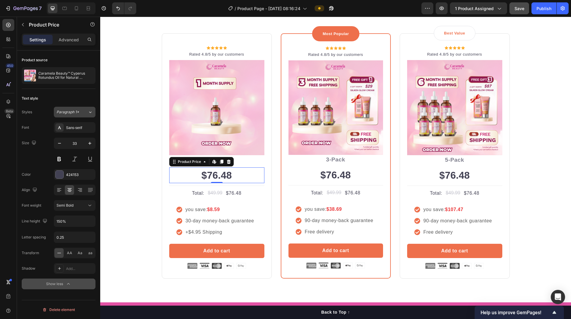
click at [88, 112] on icon at bounding box center [90, 112] width 5 height 6
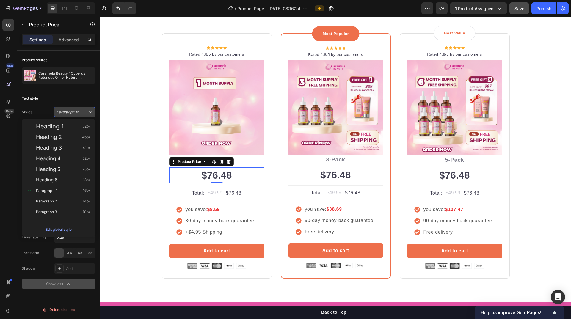
click at [88, 112] on icon at bounding box center [90, 112] width 5 height 6
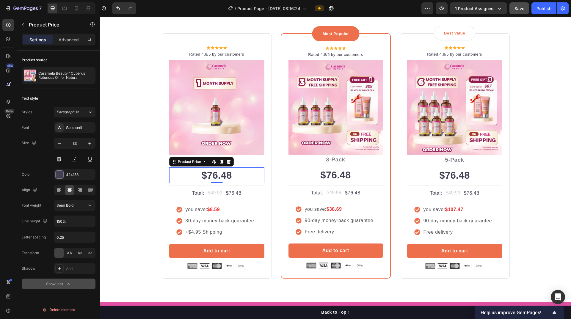
click at [219, 178] on div "$76.48" at bounding box center [216, 175] width 95 height 16
click at [212, 162] on icon at bounding box center [213, 162] width 2 height 4
click at [344, 175] on div "$76.48" at bounding box center [335, 175] width 95 height 16
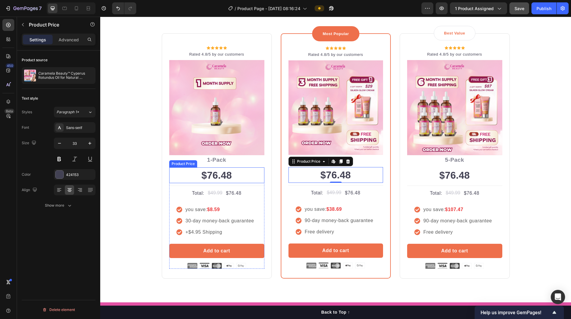
click at [212, 175] on div "$76.48" at bounding box center [216, 175] width 95 height 16
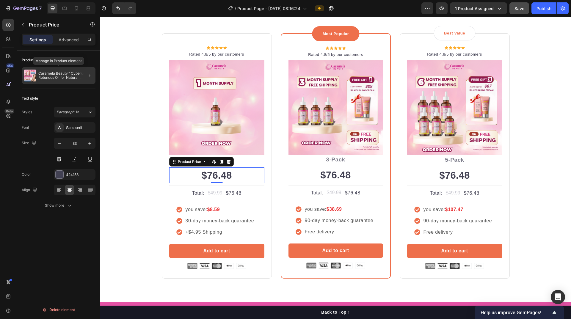
click at [65, 78] on p "Caramela Beauty™ Cyperus Rotundus Oil for Natural Permanent Hair Reduction" at bounding box center [65, 75] width 55 height 8
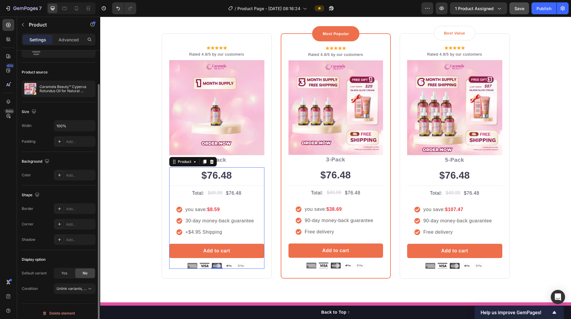
scroll to position [33, 0]
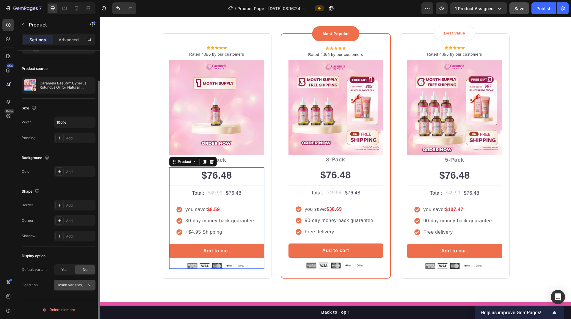
click at [84, 288] on button "Unlink variants, quantity <br> between same products" at bounding box center [75, 285] width 42 height 11
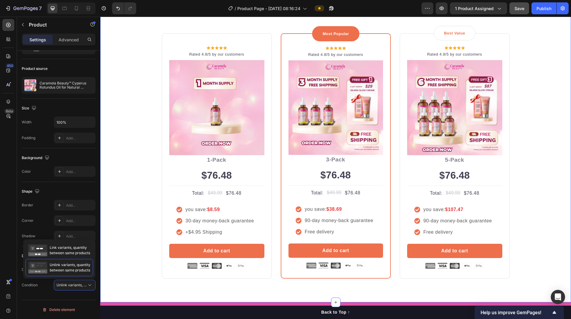
click at [130, 199] on div "Buy more and pay less Heading Row Icon Icon Icon Icon Icon Icon List Hoz Rated …" at bounding box center [336, 137] width 462 height 283
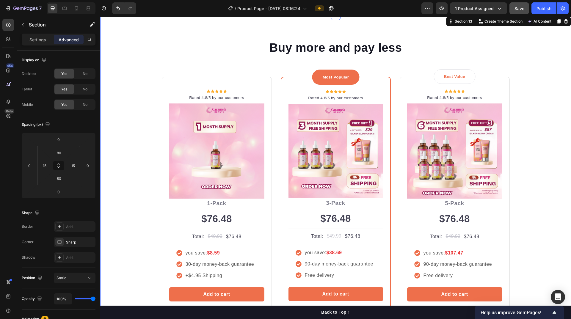
scroll to position [2519, 0]
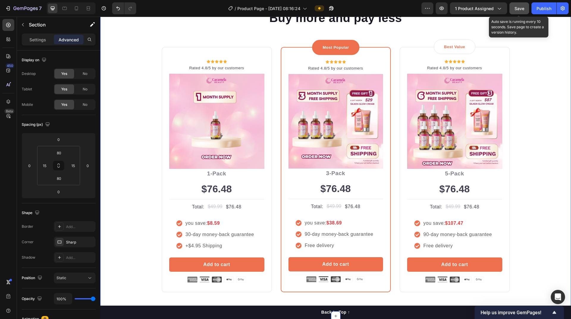
click at [520, 10] on span "Save" at bounding box center [519, 8] width 10 height 5
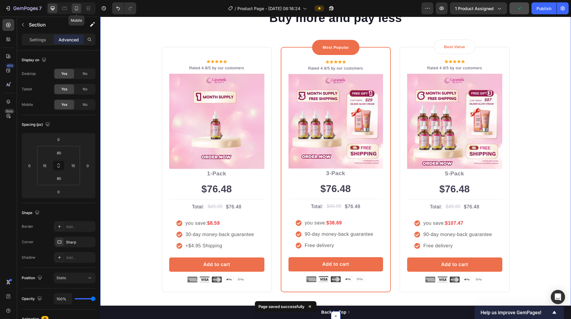
drag, startPoint x: 78, startPoint y: 8, endPoint x: 120, endPoint y: 103, distance: 103.4
click at [78, 8] on icon at bounding box center [76, 8] width 3 height 4
type input "56"
type input "0"
type input "56"
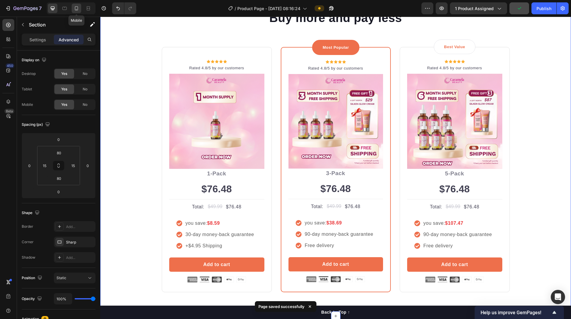
type input "0"
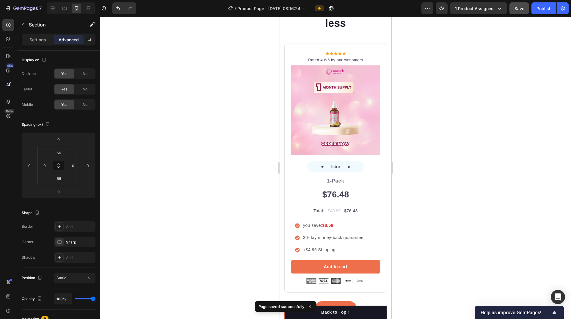
scroll to position [2468, 0]
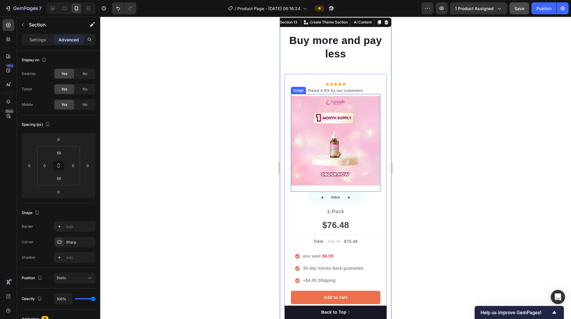
click at [365, 161] on img at bounding box center [336, 141] width 90 height 90
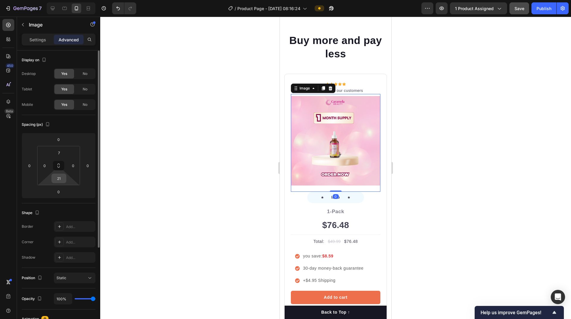
click at [60, 177] on input "21" at bounding box center [59, 178] width 12 height 9
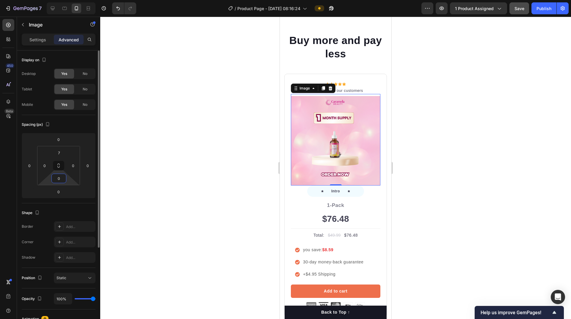
click at [57, 181] on input "0" at bounding box center [59, 178] width 12 height 9
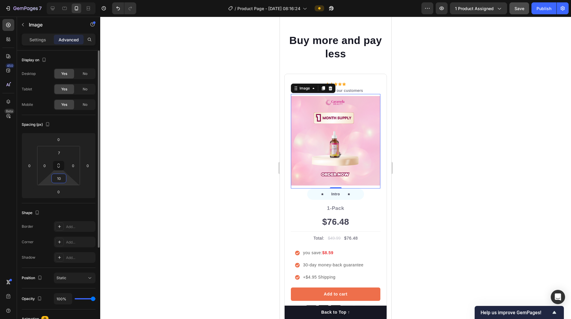
click at [57, 181] on input "10" at bounding box center [59, 178] width 12 height 9
type input "6"
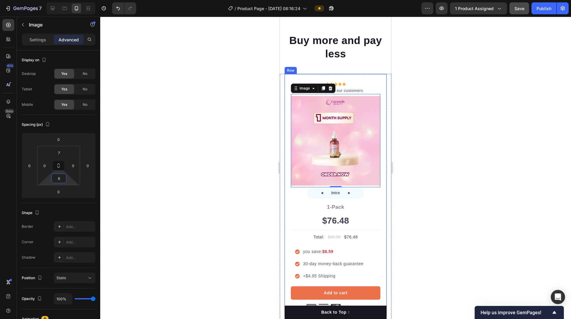
click at [287, 144] on div "Icon Icon Icon Icon Icon Icon List Hoz Rated 4.8/5 by our customers Text block …" at bounding box center [335, 196] width 103 height 245
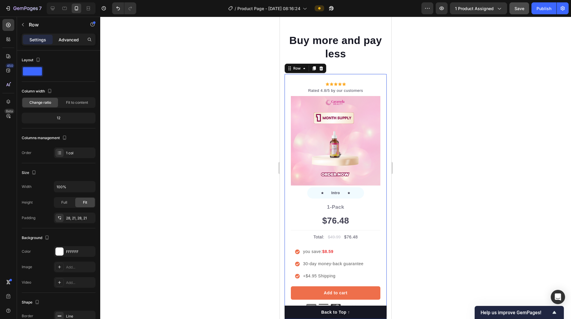
click at [67, 39] on p "Advanced" at bounding box center [69, 40] width 20 height 6
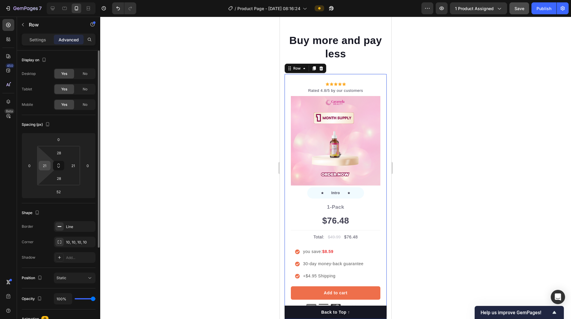
click at [45, 169] on input "21" at bounding box center [44, 165] width 9 height 9
type input "0"
click at [72, 168] on input "21" at bounding box center [73, 165] width 9 height 9
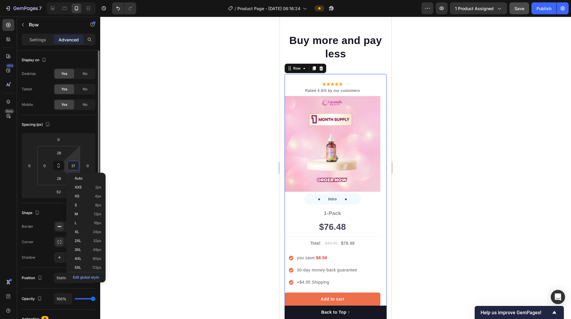
click at [72, 168] on input "21" at bounding box center [73, 165] width 9 height 9
type input "0"
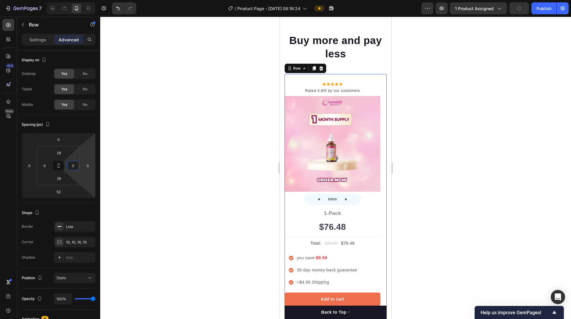
click at [141, 161] on div at bounding box center [335, 168] width 471 height 302
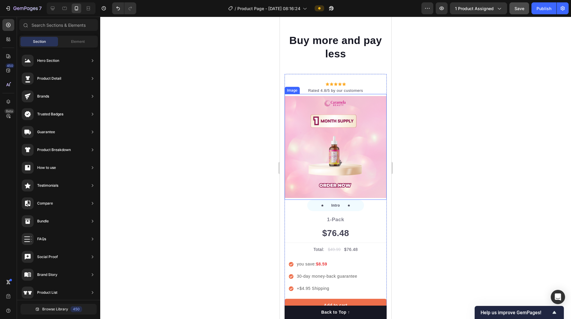
click at [295, 98] on img at bounding box center [336, 147] width 102 height 102
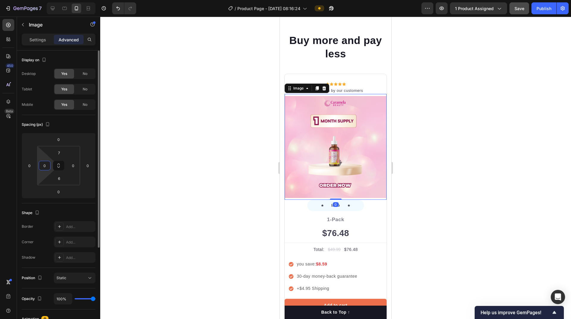
click at [42, 166] on input "0" at bounding box center [44, 165] width 9 height 9
type input "5"
click at [72, 165] on input "0" at bounding box center [73, 165] width 9 height 9
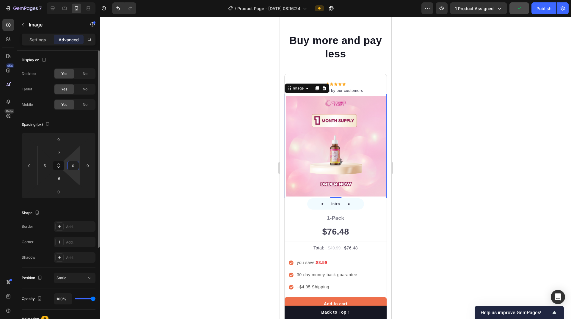
click at [72, 165] on input "0" at bounding box center [73, 165] width 9 height 9
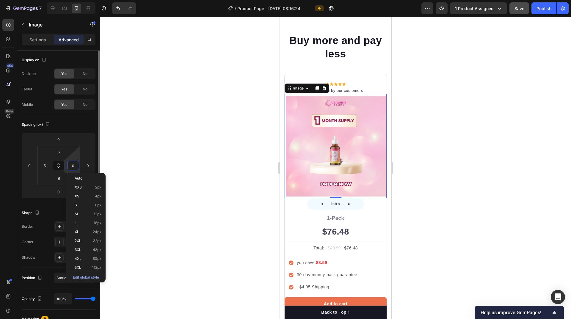
type input "5"
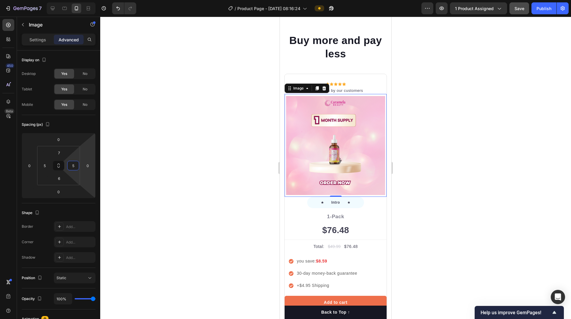
click at [245, 167] on div at bounding box center [335, 168] width 471 height 302
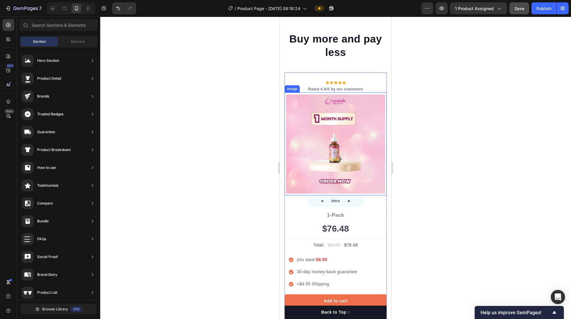
scroll to position [2497, 0]
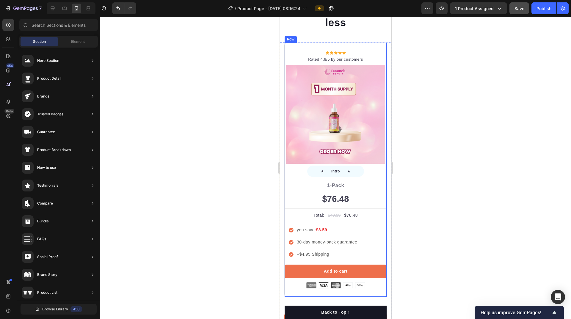
click at [294, 171] on div "Icon Icon Icon Icon Icon Icon List Hoz Rated 4.8/5 by our customers Text block …" at bounding box center [336, 169] width 102 height 237
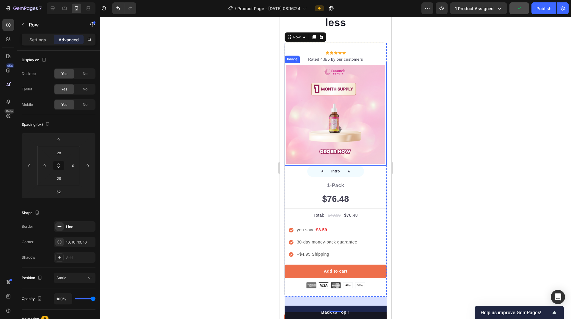
click at [295, 91] on img at bounding box center [335, 114] width 99 height 99
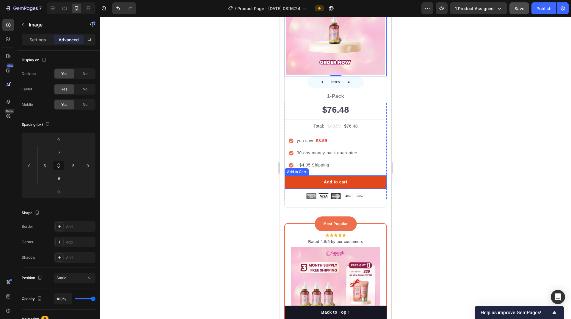
scroll to position [2527, 0]
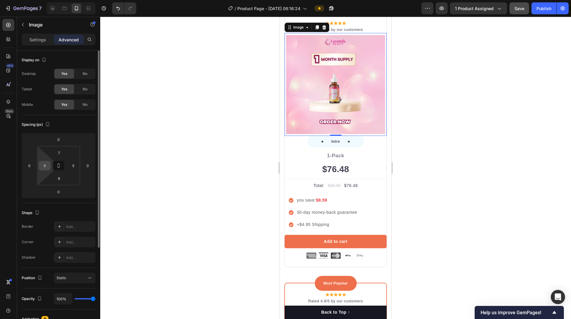
click at [41, 169] on input "5" at bounding box center [44, 165] width 9 height 9
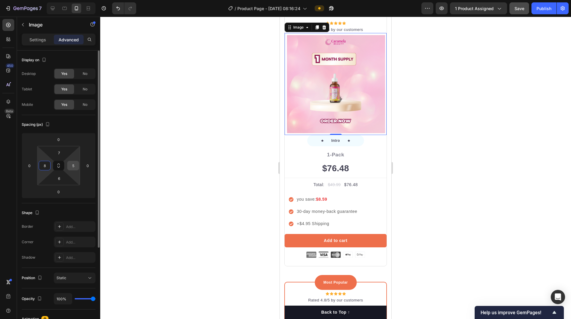
type input "8"
click at [70, 165] on input "5" at bounding box center [73, 165] width 9 height 9
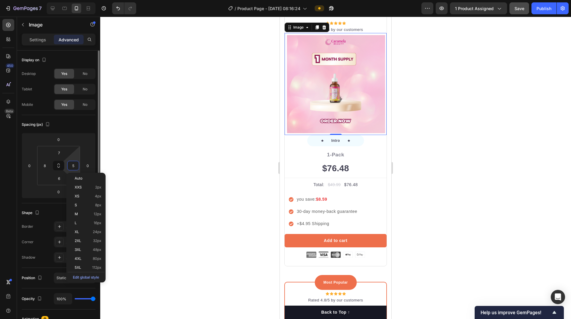
type input "8"
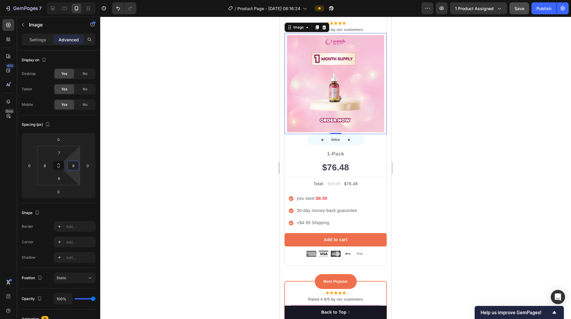
click at [171, 152] on div at bounding box center [335, 168] width 471 height 302
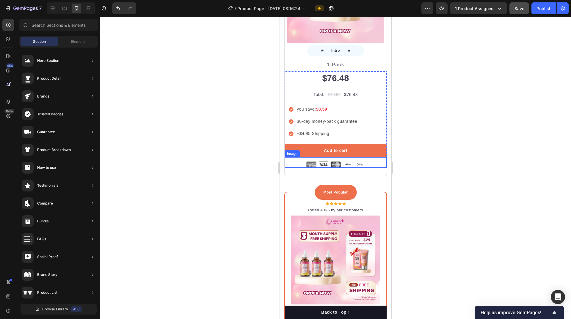
scroll to position [2676, 0]
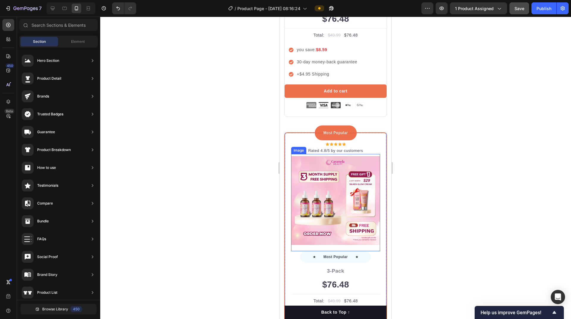
click at [371, 169] on img at bounding box center [335, 200] width 89 height 89
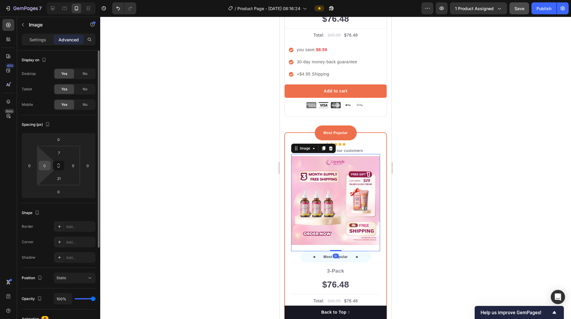
click at [44, 167] on input "0" at bounding box center [44, 165] width 9 height 9
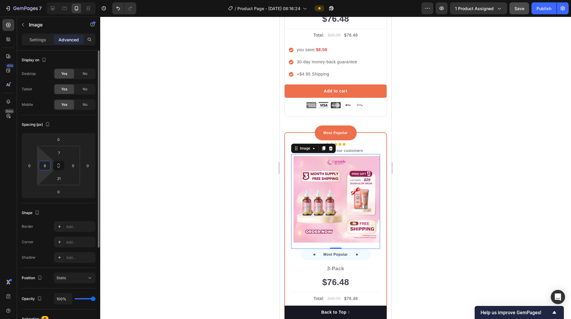
click at [44, 167] on input "8" at bounding box center [44, 165] width 9 height 9
type input "0"
click at [202, 164] on div at bounding box center [335, 168] width 471 height 302
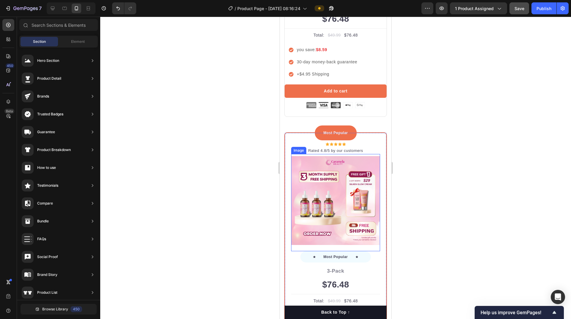
click at [315, 159] on img at bounding box center [335, 200] width 89 height 89
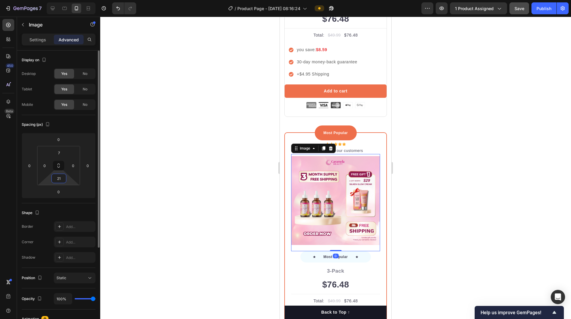
click at [61, 178] on input "21" at bounding box center [59, 178] width 12 height 9
click at [60, 177] on input "8" at bounding box center [59, 178] width 12 height 9
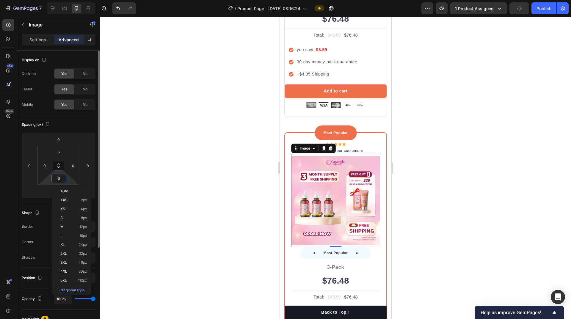
type input "6"
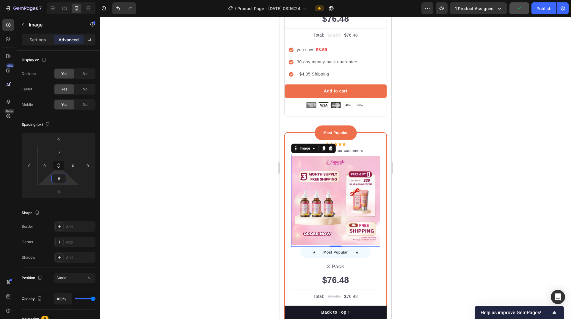
click at [228, 181] on div at bounding box center [335, 168] width 471 height 302
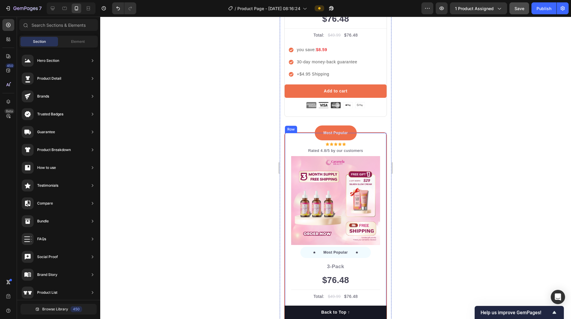
click at [288, 172] on div "Most Popular Text block Row Icon Icon Icon Icon Icon Icon List Hoz Rated 4.8/5 …" at bounding box center [335, 253] width 103 height 243
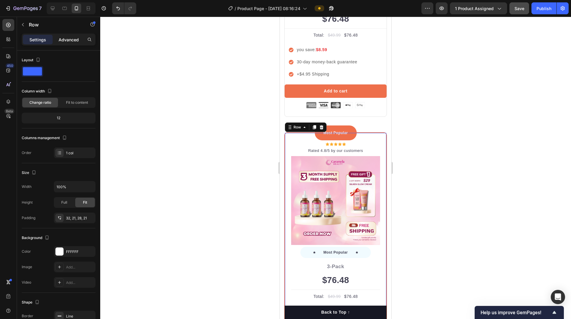
click at [75, 40] on p "Advanced" at bounding box center [69, 40] width 20 height 6
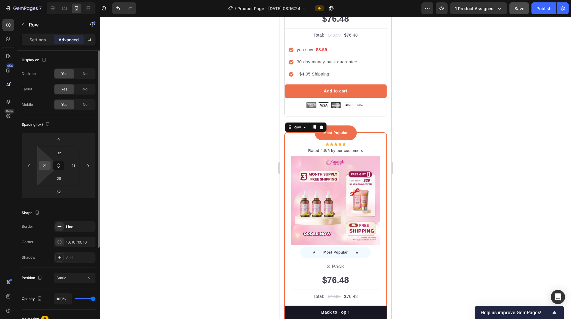
click at [45, 165] on input "21" at bounding box center [44, 165] width 9 height 9
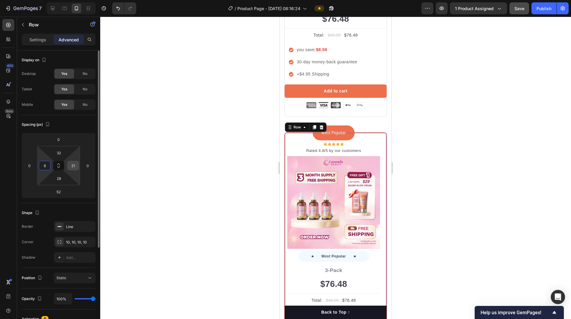
type input "8"
click at [70, 165] on input "21" at bounding box center [73, 165] width 9 height 9
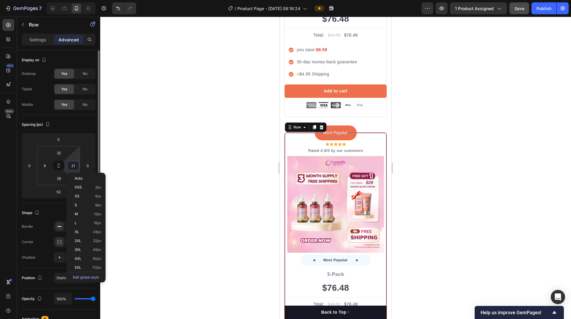
type input "8"
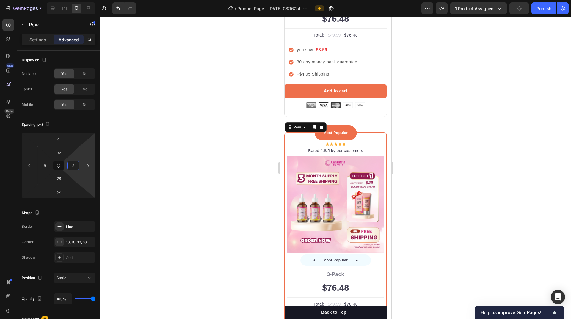
click at [205, 163] on div at bounding box center [335, 168] width 471 height 302
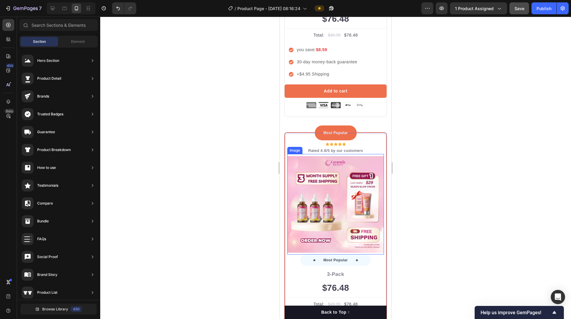
scroll to position [2586, 0]
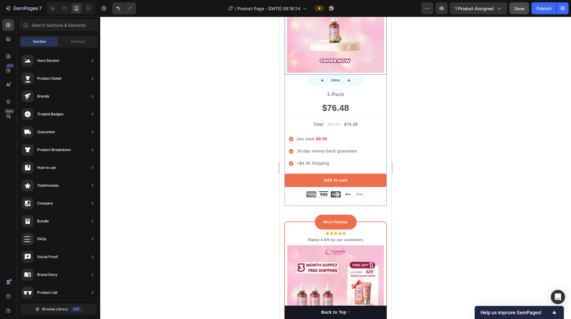
click at [366, 61] on img at bounding box center [335, 24] width 97 height 97
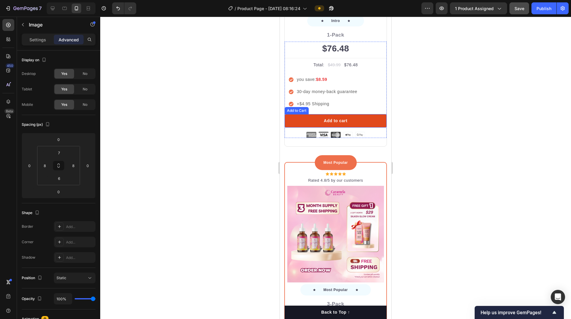
scroll to position [2705, 0]
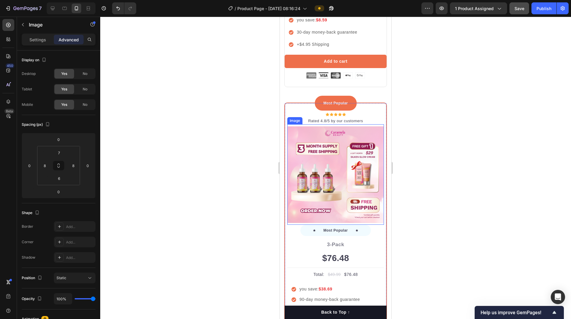
click at [293, 165] on img at bounding box center [335, 174] width 97 height 97
click at [286, 185] on div "Most Popular Text block Row Icon Icon Icon Icon Icon Icon List Hoz Rated 4.8/5 …" at bounding box center [335, 228] width 103 height 250
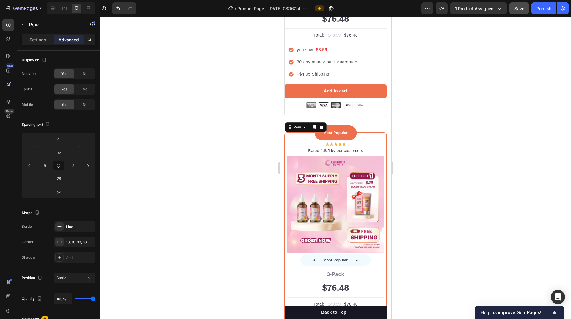
click at [377, 136] on div "Most Popular Text block Row Icon Icon Icon Icon Icon Icon List Hoz Rated 4.8/5 …" at bounding box center [335, 257] width 103 height 250
click at [299, 156] on img at bounding box center [335, 204] width 97 height 97
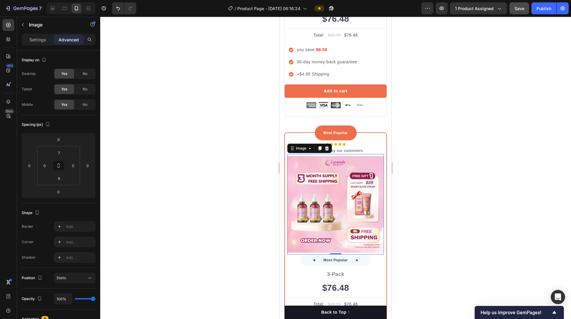
scroll to position [2705, 0]
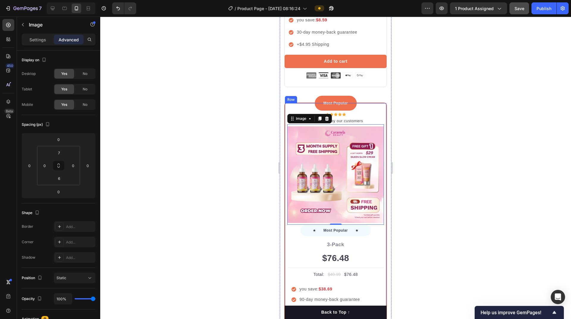
click at [286, 135] on div "Most Popular Text block Row Icon Icon Icon Icon Icon Icon List Hoz Rated 4.8/5 …" at bounding box center [335, 228] width 103 height 250
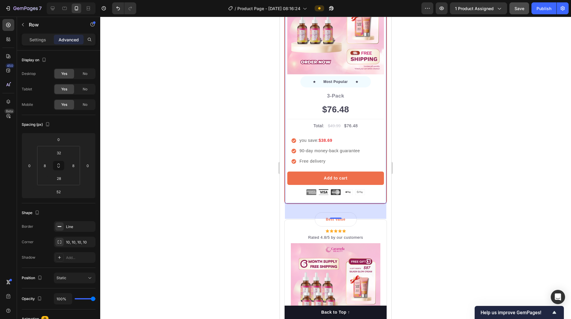
scroll to position [2973, 0]
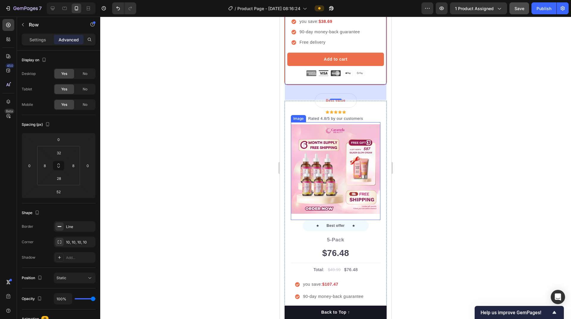
click at [373, 149] on img at bounding box center [336, 169] width 90 height 90
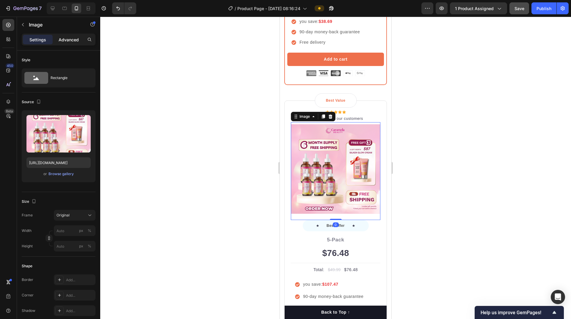
click at [69, 38] on p "Advanced" at bounding box center [69, 40] width 20 height 6
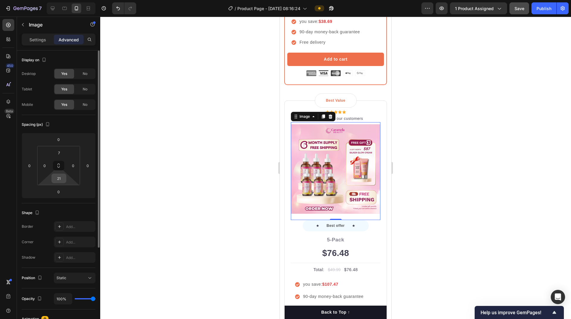
click at [59, 180] on input "21" at bounding box center [59, 178] width 12 height 9
type input "6"
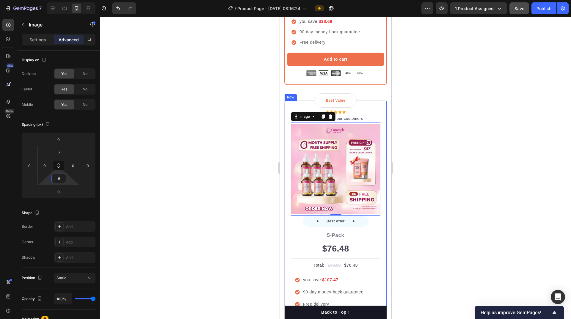
click at [288, 172] on div "Best Value Text block Row Icon Icon Icon Icon Icon Icon List Hoz Rated 4.8/5 by…" at bounding box center [335, 224] width 103 height 246
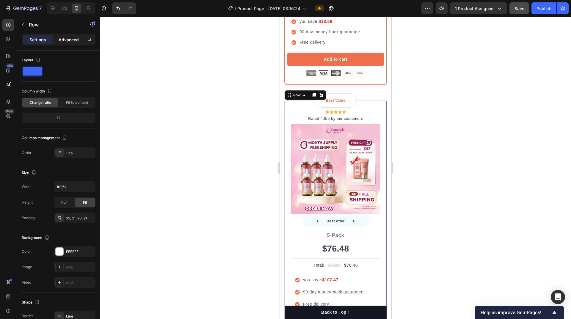
click at [68, 43] on div "Advanced" at bounding box center [69, 40] width 30 height 10
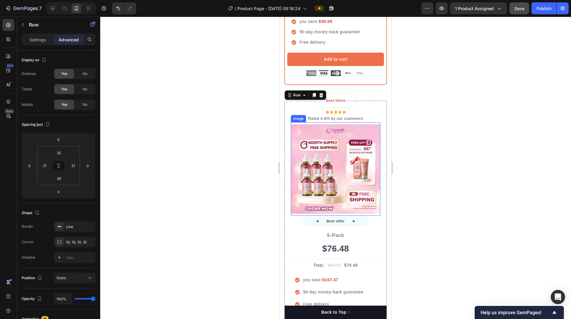
click at [293, 156] on img at bounding box center [336, 169] width 90 height 90
click at [289, 156] on div "Best Value Text block Row Icon Icon Icon Icon Icon Icon List Hoz Rated 4.8/5 by…" at bounding box center [335, 224] width 103 height 246
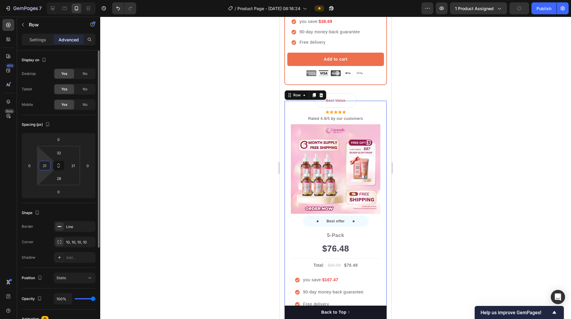
click at [48, 165] on input "21" at bounding box center [44, 165] width 9 height 9
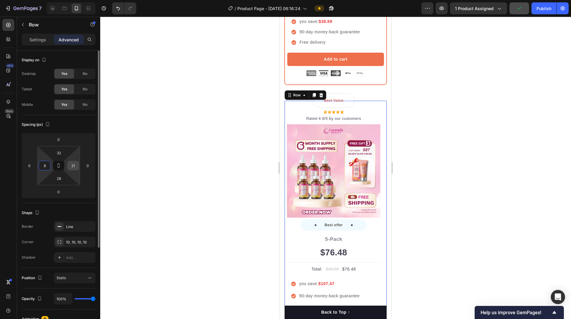
type input "8"
click at [74, 165] on input "21" at bounding box center [73, 165] width 9 height 9
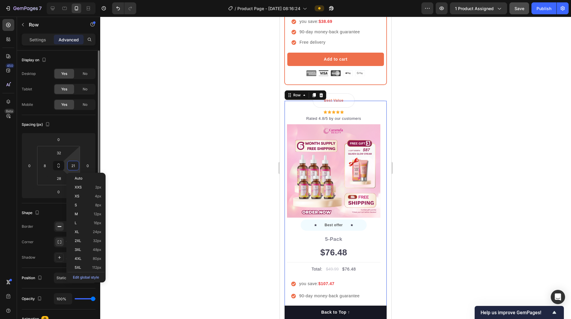
type input "8"
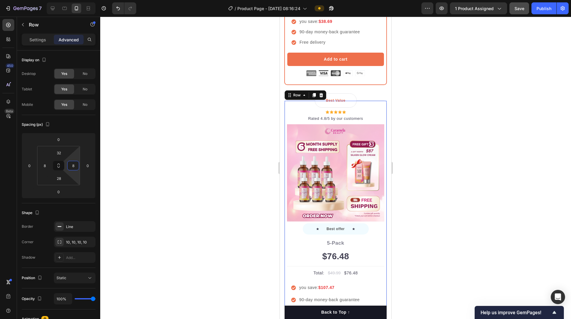
click at [450, 154] on div at bounding box center [335, 168] width 471 height 302
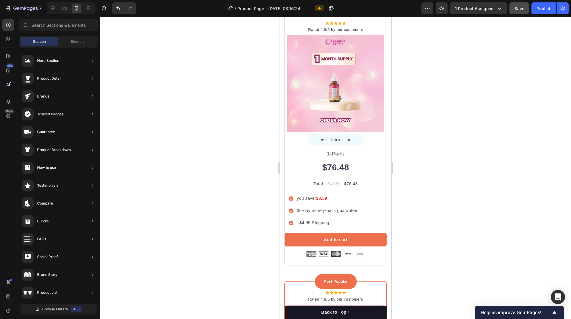
scroll to position [2497, 0]
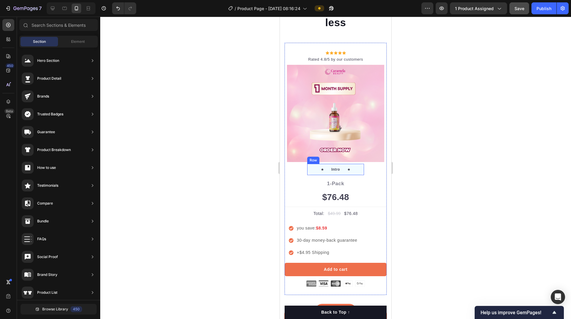
click at [357, 164] on div "Icon Intro Text block Icon Row" at bounding box center [335, 169] width 57 height 11
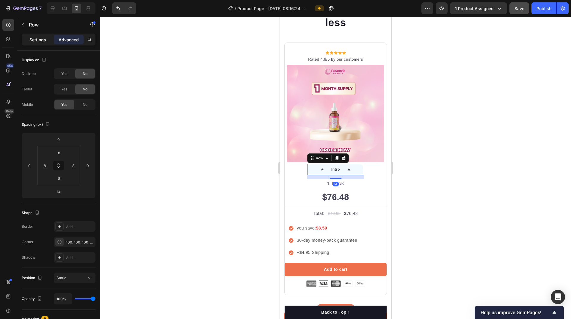
click at [38, 39] on p "Settings" at bounding box center [37, 40] width 17 height 6
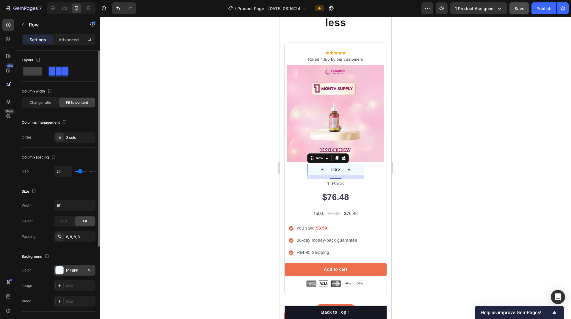
click at [61, 271] on div at bounding box center [60, 270] width 8 height 8
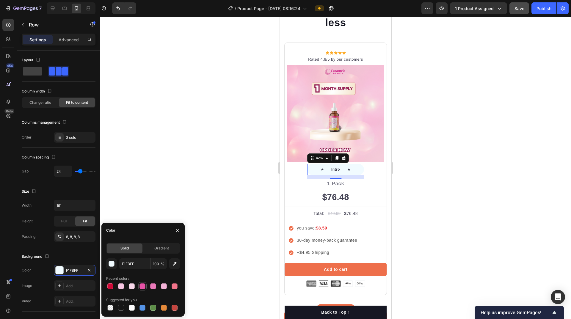
click at [141, 286] on div at bounding box center [142, 286] width 6 height 6
type input "E452A5"
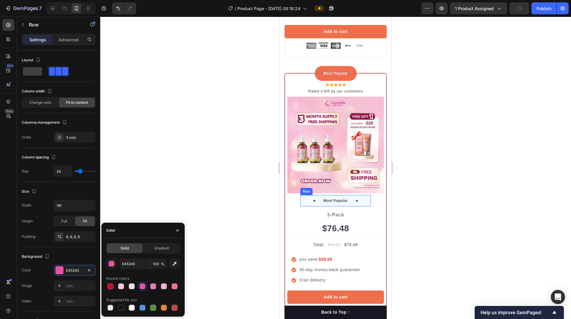
scroll to position [2646, 0]
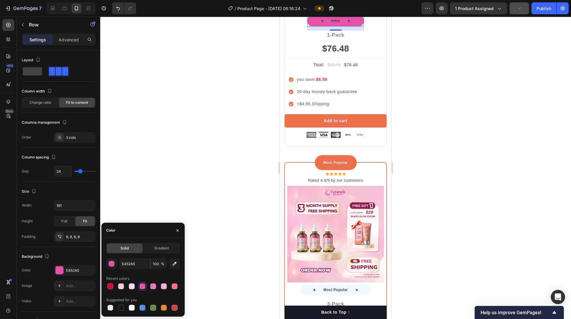
click at [458, 147] on div at bounding box center [335, 168] width 471 height 302
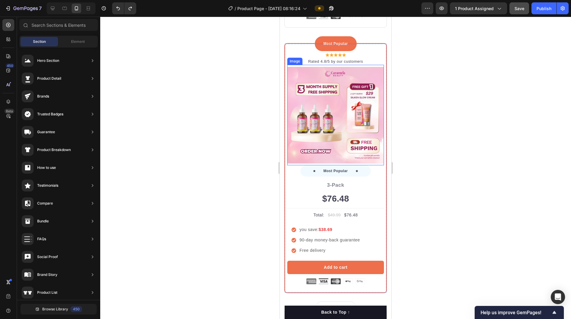
scroll to position [2795, 0]
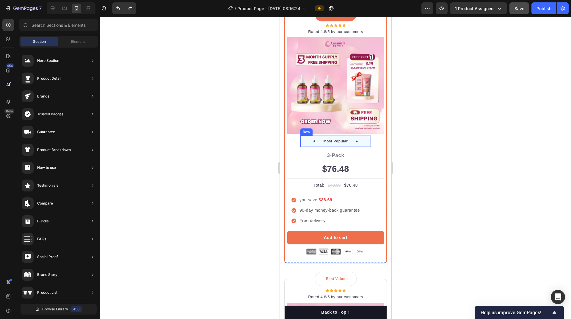
click at [360, 136] on div "Icon Most Popular Text block Icon Row" at bounding box center [335, 141] width 70 height 11
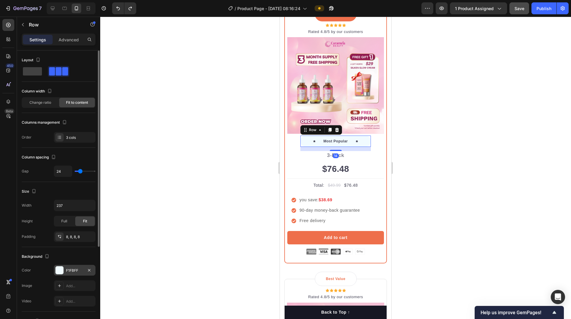
click at [59, 268] on div at bounding box center [60, 270] width 8 height 8
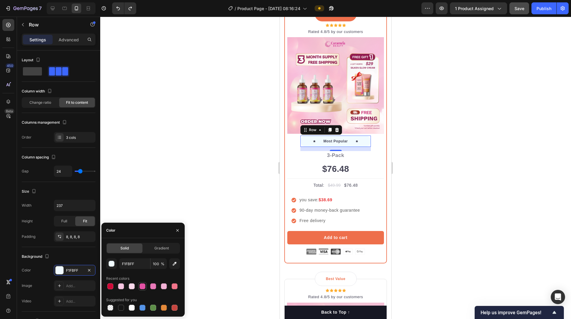
drag, startPoint x: 142, startPoint y: 285, endPoint x: 68, endPoint y: 167, distance: 138.6
click at [142, 285] on div at bounding box center [142, 286] width 6 height 6
type input "E452A5"
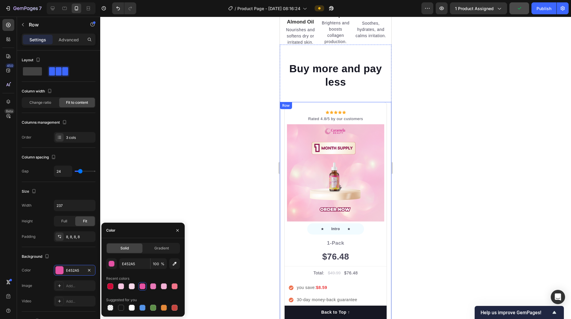
scroll to position [2557, 0]
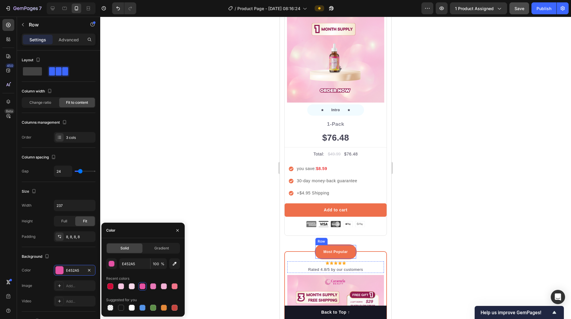
click at [347, 244] on div "Most Popular Text block Row" at bounding box center [336, 251] width 42 height 15
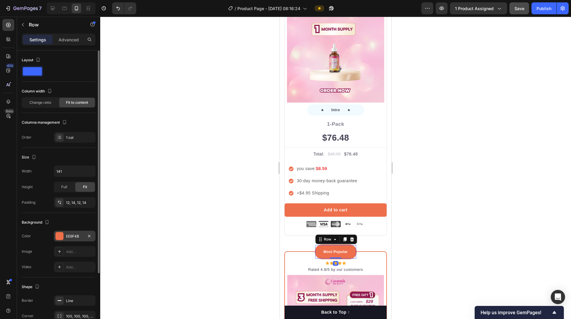
click at [62, 236] on div at bounding box center [60, 236] width 8 height 8
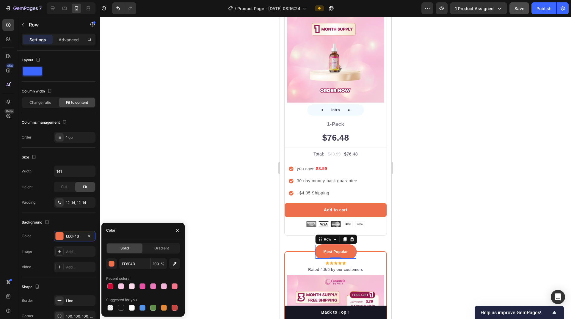
drag, startPoint x: 143, startPoint y: 287, endPoint x: 434, endPoint y: 229, distance: 296.8
click at [143, 287] on div at bounding box center [142, 286] width 6 height 6
type input "E452A5"
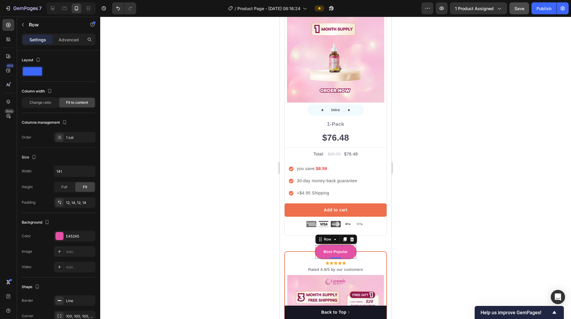
click at [438, 208] on div at bounding box center [335, 168] width 471 height 302
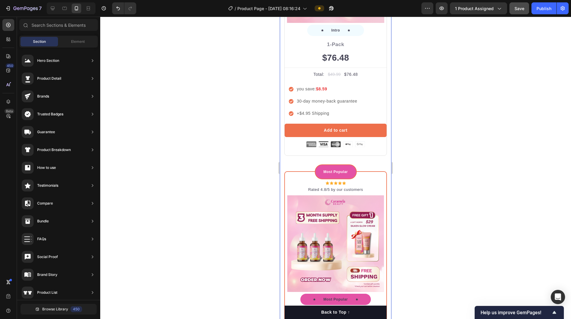
scroll to position [2646, 0]
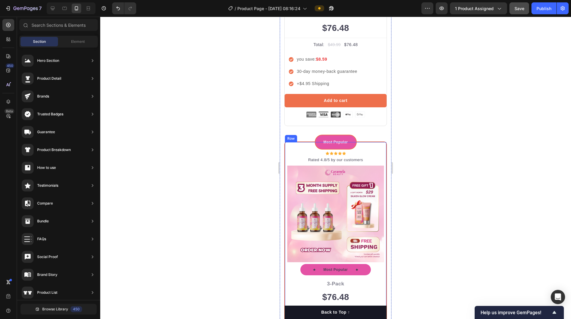
click at [290, 143] on div "Most Popular Text block Row Icon Icon Icon Icon Icon Icon List Hoz Rated 4.8/5 …" at bounding box center [335, 267] width 103 height 250
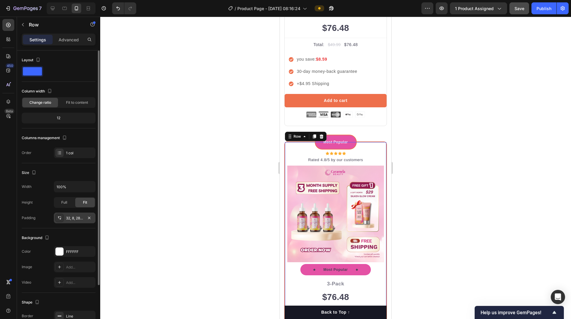
scroll to position [62, 0]
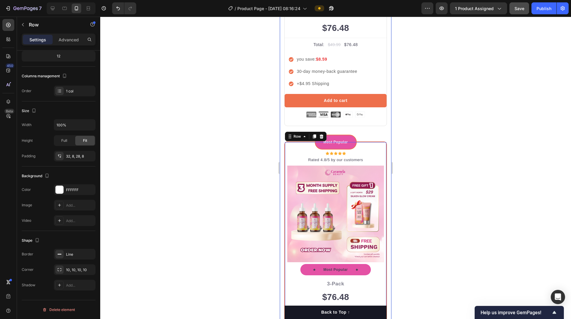
click at [284, 198] on div "Icon Icon Icon Icon Icon Icon List Hoz Rated 4.8/5 by our customers Text block …" at bounding box center [336, 267] width 112 height 788
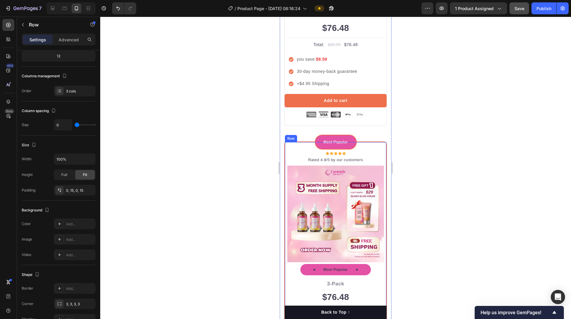
click at [284, 158] on div "Most Popular Text block Row Icon Icon Icon Icon Icon Icon List Hoz Rated 4.8/5 …" at bounding box center [335, 267] width 103 height 250
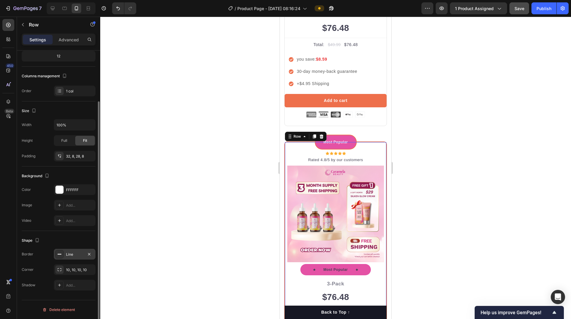
click at [72, 255] on div "Line" at bounding box center [74, 254] width 17 height 5
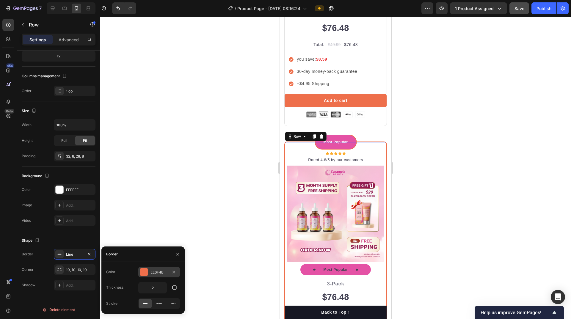
click at [148, 271] on div "EE6F4B" at bounding box center [159, 272] width 42 height 11
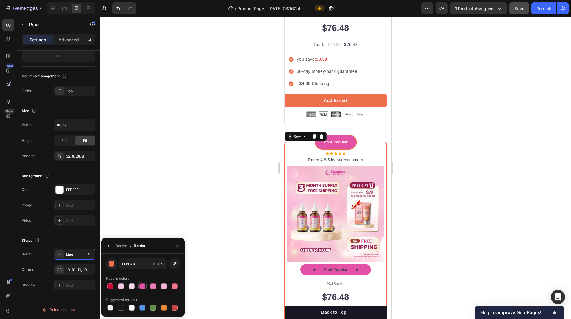
click at [141, 288] on div at bounding box center [142, 286] width 6 height 6
type input "E452A5"
click at [453, 183] on div at bounding box center [335, 168] width 471 height 302
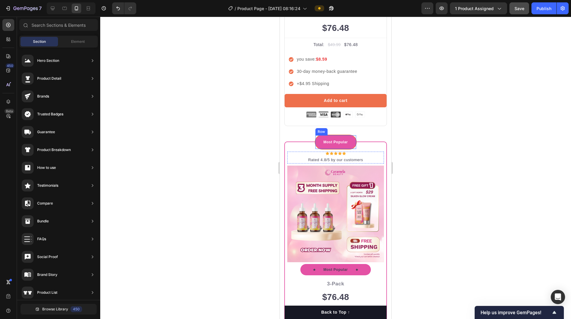
click at [352, 137] on div "Most Popular Text block Row" at bounding box center [336, 142] width 42 height 15
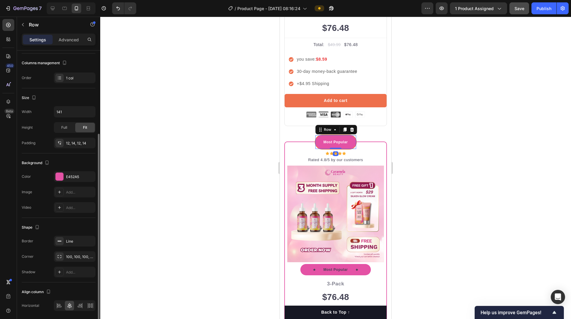
scroll to position [80, 0]
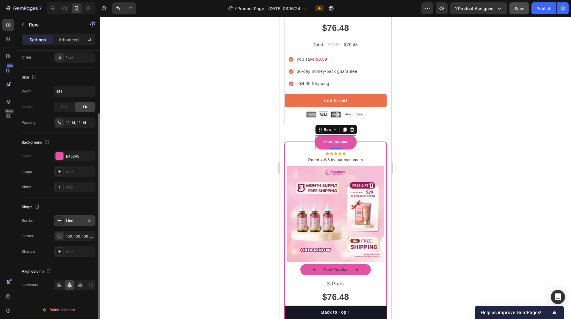
click at [76, 221] on div "Line" at bounding box center [74, 220] width 17 height 5
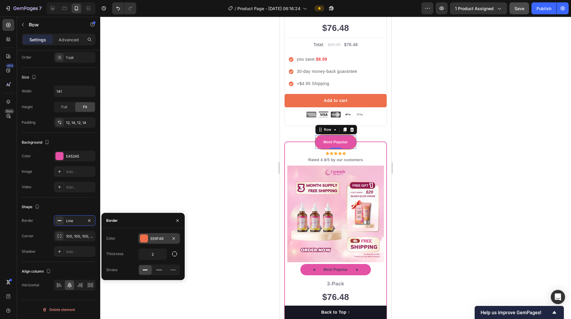
click at [150, 238] on div "EE6F4B" at bounding box center [159, 238] width 42 height 11
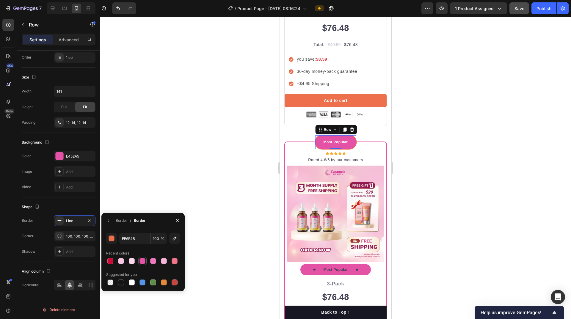
click at [142, 262] on div at bounding box center [142, 261] width 6 height 6
type input "E452A5"
click at [483, 167] on div at bounding box center [335, 168] width 471 height 302
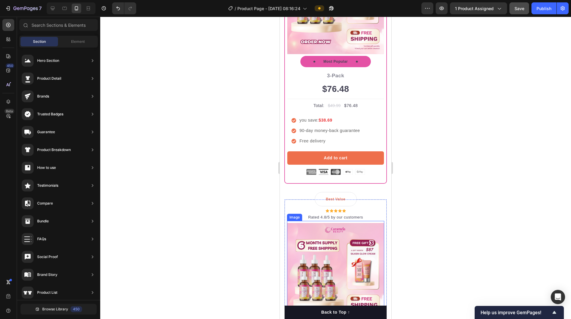
scroll to position [2884, 0]
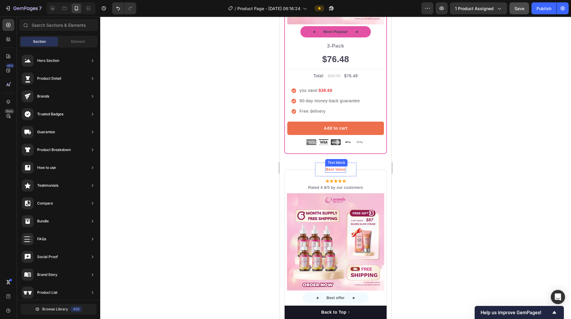
click at [340, 167] on p "Best Value" at bounding box center [336, 169] width 20 height 5
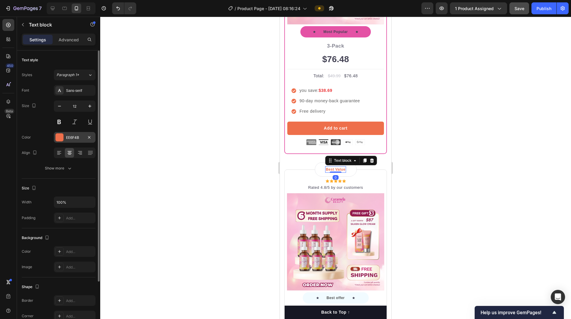
click at [66, 137] on div "EE6F4B" at bounding box center [74, 137] width 17 height 5
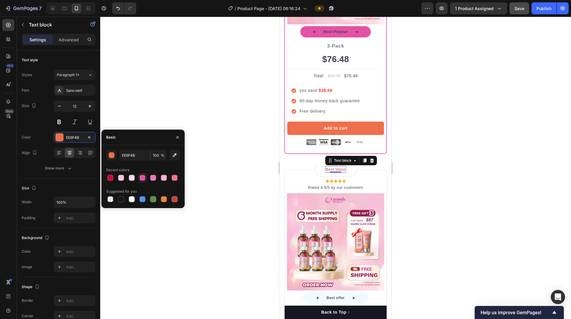
click at [141, 178] on div at bounding box center [142, 178] width 6 height 6
type input "E452A5"
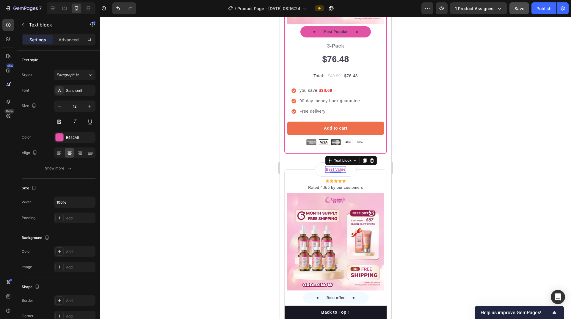
click at [483, 180] on div at bounding box center [335, 168] width 471 height 302
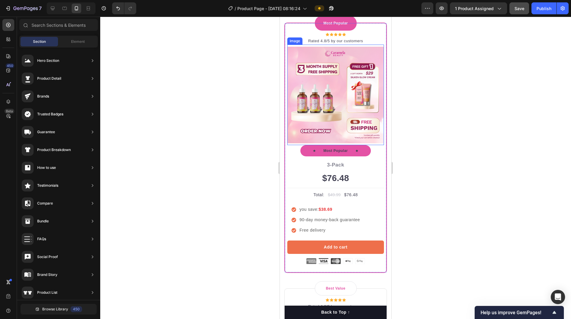
scroll to position [2854, 0]
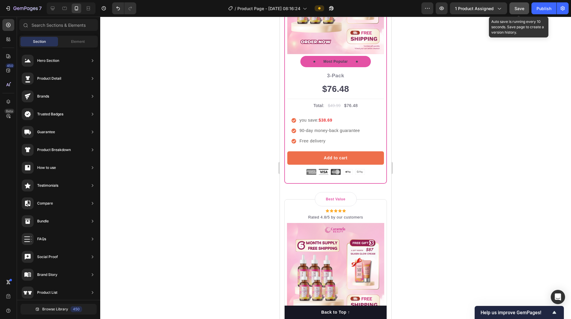
click at [519, 8] on span "Save" at bounding box center [519, 8] width 10 height 5
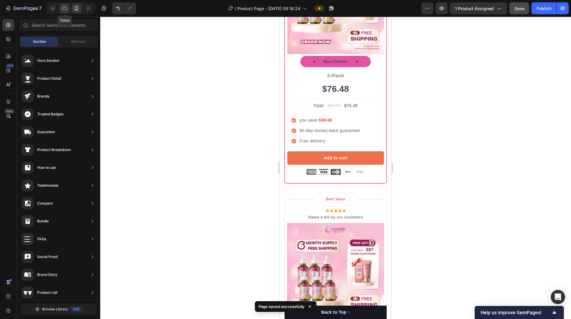
click at [63, 9] on icon at bounding box center [64, 8] width 4 height 3
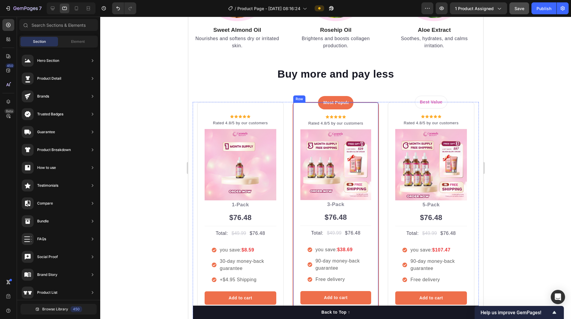
scroll to position [2481, 0]
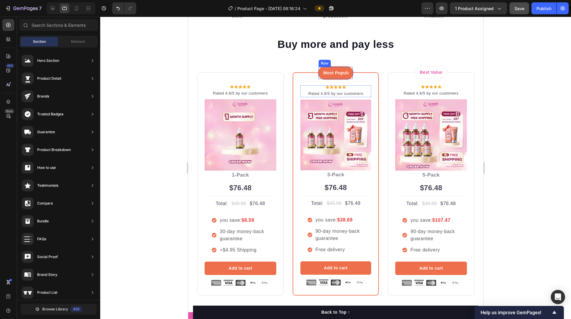
click at [346, 68] on div "Most Popular Text block Row" at bounding box center [335, 72] width 35 height 13
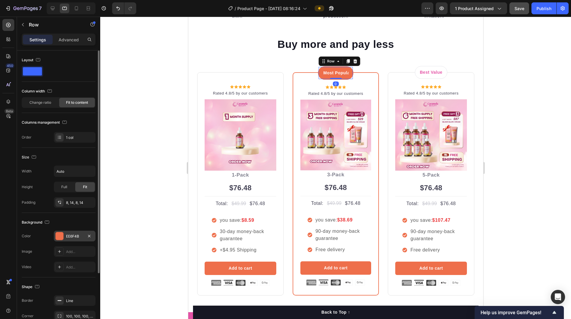
click at [68, 234] on div "EE6F4B" at bounding box center [74, 236] width 17 height 5
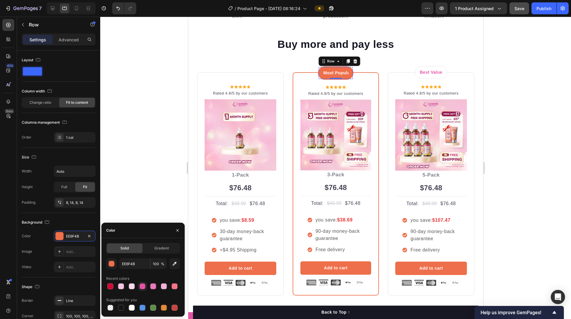
drag, startPoint x: 142, startPoint y: 288, endPoint x: 141, endPoint y: 71, distance: 216.8
click at [142, 288] on div at bounding box center [142, 286] width 6 height 6
type input "E452A5"
click at [140, 194] on div at bounding box center [335, 168] width 471 height 302
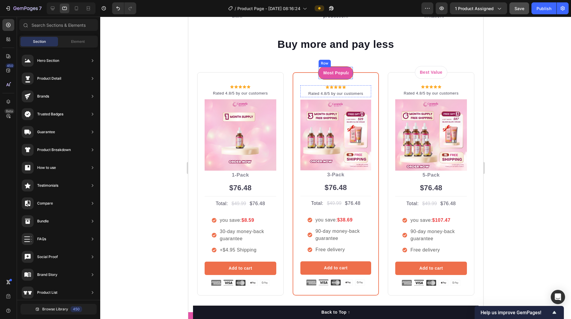
click at [346, 68] on div "Most Popular Text block Row" at bounding box center [335, 72] width 35 height 13
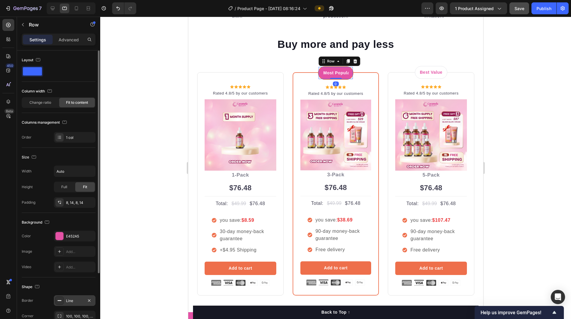
click at [79, 299] on div "Line" at bounding box center [74, 300] width 17 height 5
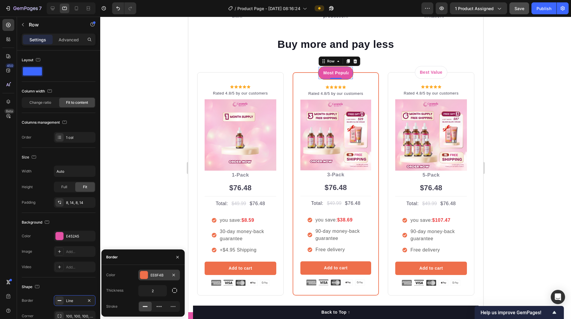
click at [148, 278] on div at bounding box center [144, 275] width 8 height 8
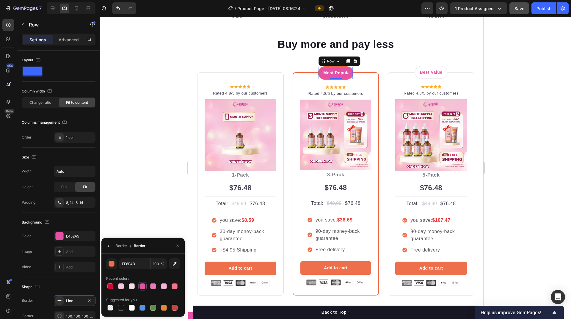
drag, startPoint x: 143, startPoint y: 287, endPoint x: 114, endPoint y: 78, distance: 210.7
click at [143, 287] on div at bounding box center [142, 286] width 6 height 6
type input "E452A5"
click at [292, 81] on div "Most Popular Text block Row 0 Icon Icon Icon Icon Icon Icon List Hoz Rated 4.8/…" at bounding box center [335, 183] width 87 height 223
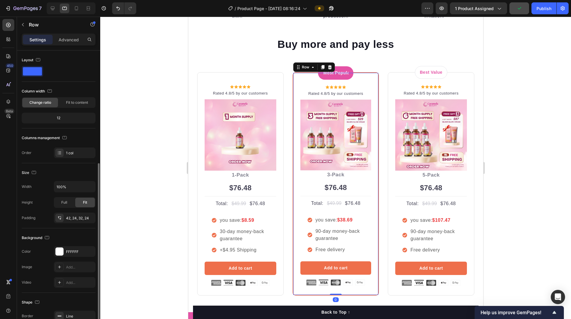
scroll to position [62, 0]
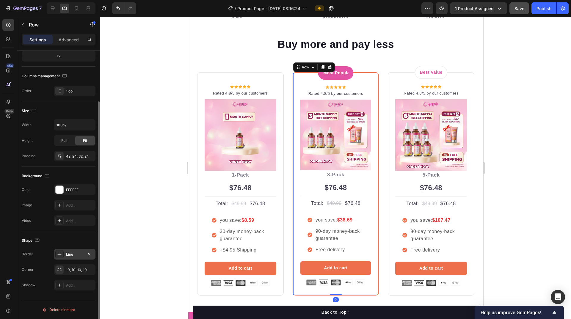
click at [72, 257] on div "Line" at bounding box center [74, 254] width 17 height 5
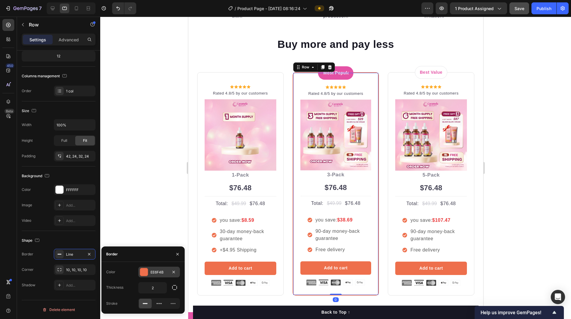
click at [146, 270] on div at bounding box center [144, 272] width 8 height 8
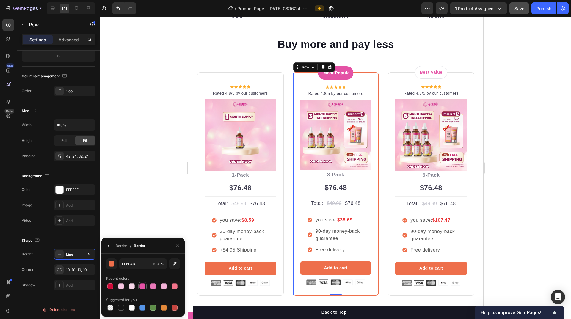
click at [142, 286] on div at bounding box center [142, 286] width 6 height 6
type input "E452A5"
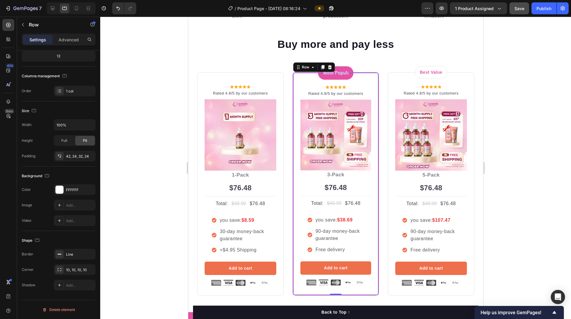
click at [522, 134] on div at bounding box center [335, 168] width 471 height 302
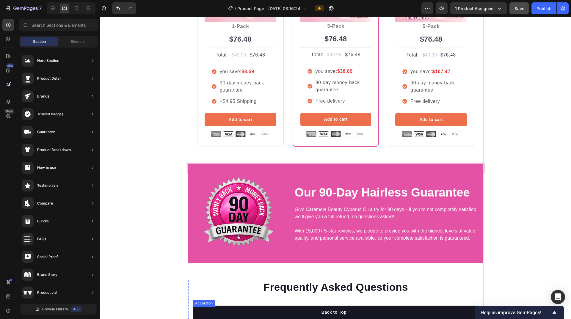
scroll to position [2600, 0]
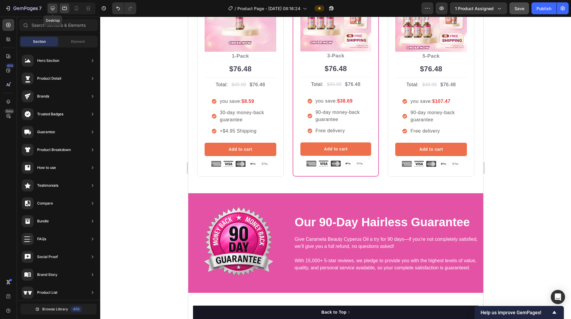
click at [53, 8] on icon at bounding box center [53, 8] width 6 height 6
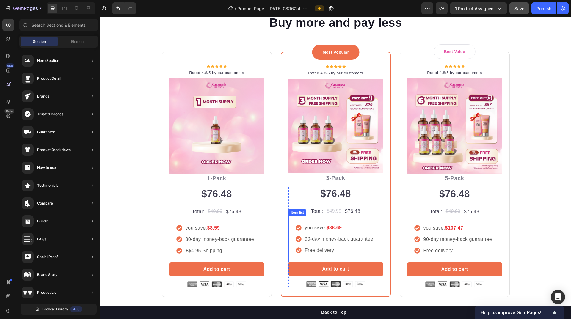
scroll to position [2451, 0]
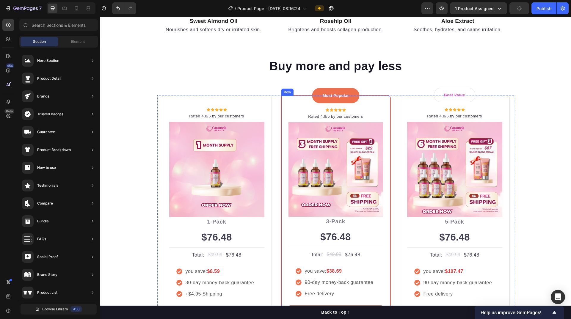
click at [281, 115] on div "Most Popular Text block Row Icon Icon Icon Icon Icon Icon List Hoz Rated 4.8/5 …" at bounding box center [336, 218] width 110 height 246
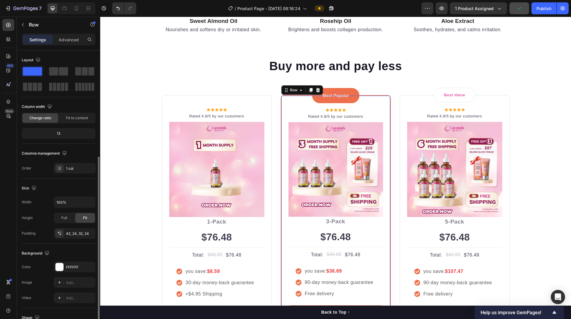
scroll to position [77, 0]
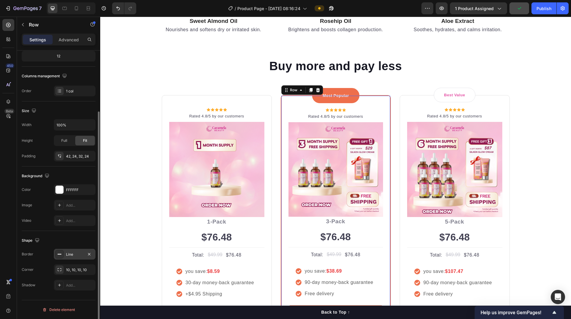
click at [73, 255] on div "Line" at bounding box center [74, 254] width 17 height 5
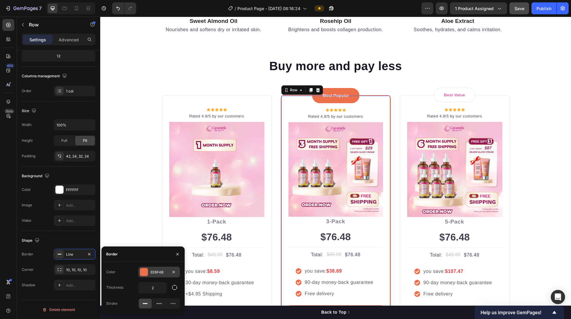
click at [147, 272] on div at bounding box center [144, 272] width 8 height 8
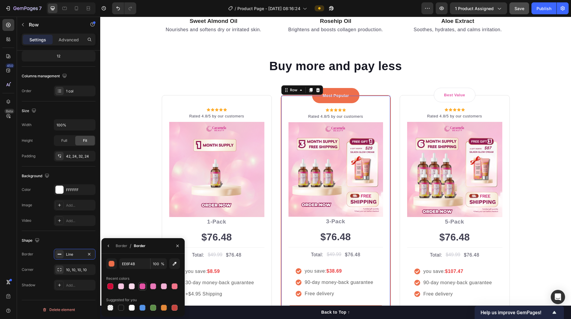
click at [142, 287] on div at bounding box center [142, 286] width 6 height 6
type input "E452A5"
click at [348, 90] on div "Most Popular Text block Row" at bounding box center [335, 95] width 47 height 15
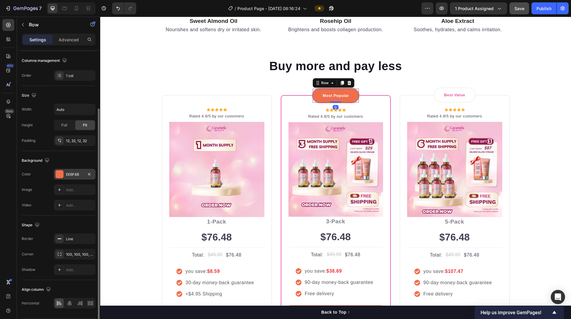
click at [74, 175] on div "EE6F4B" at bounding box center [74, 174] width 17 height 5
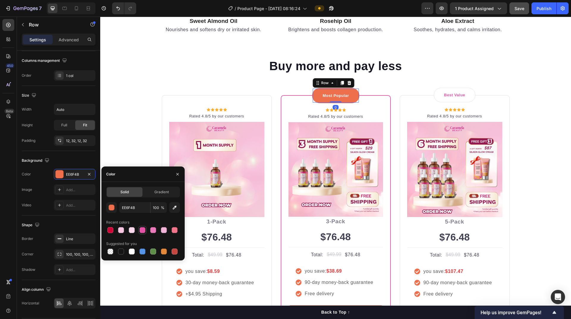
click at [142, 230] on div at bounding box center [142, 230] width 6 height 6
type input "E452A5"
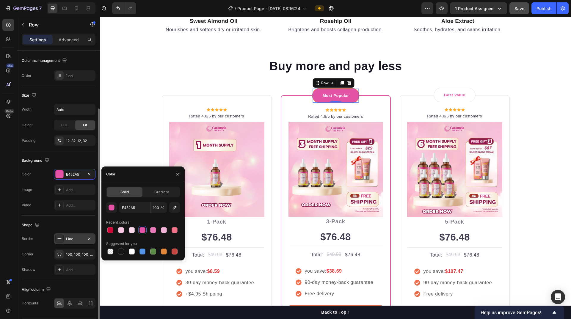
click at [75, 238] on div "Line" at bounding box center [74, 238] width 17 height 5
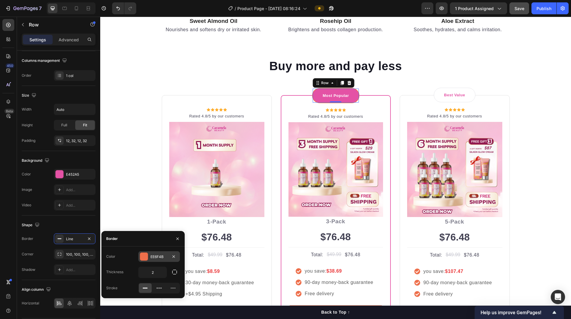
click at [146, 257] on div at bounding box center [144, 257] width 8 height 8
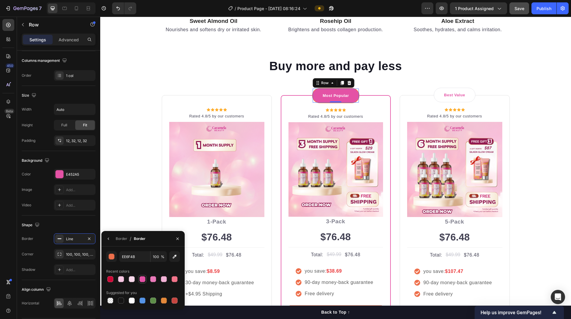
drag, startPoint x: 145, startPoint y: 280, endPoint x: 126, endPoint y: 165, distance: 116.0
click at [145, 280] on div at bounding box center [142, 279] width 6 height 6
type input "E452A5"
click at [536, 132] on div "Buy more and pay less Heading Row Icon Icon Icon Icon Icon Icon List Hoz Rated …" at bounding box center [336, 199] width 462 height 283
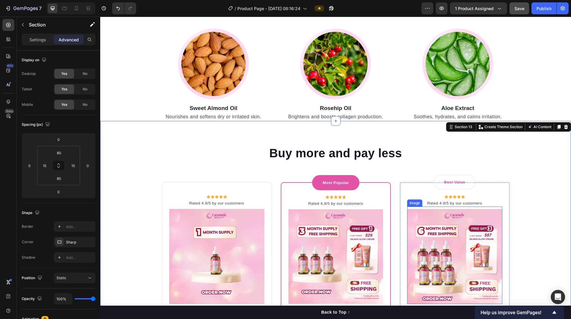
scroll to position [2421, 0]
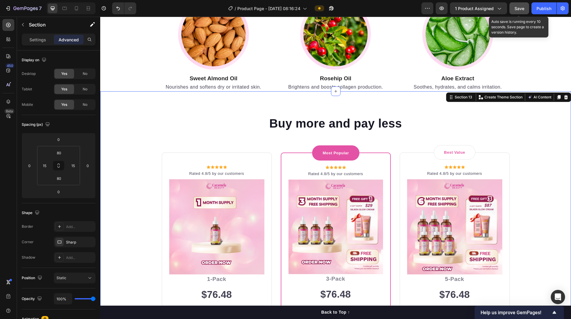
click at [517, 7] on span "Save" at bounding box center [519, 8] width 10 height 5
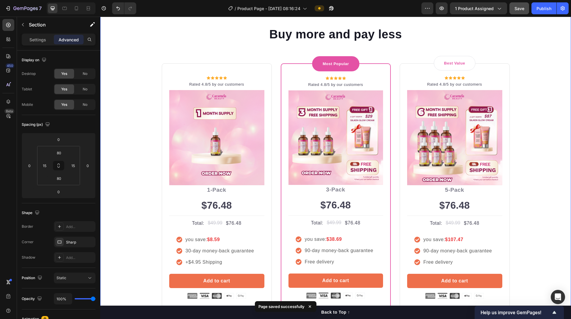
scroll to position [2540, 0]
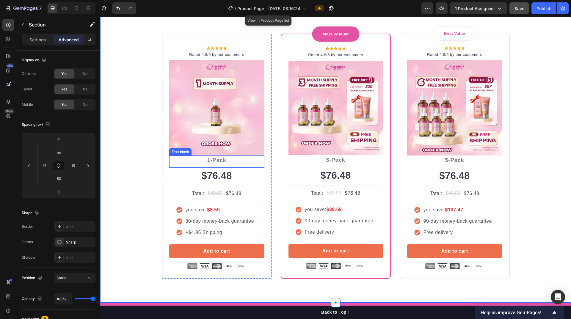
click at [218, 162] on p "1-Pack" at bounding box center [217, 160] width 94 height 9
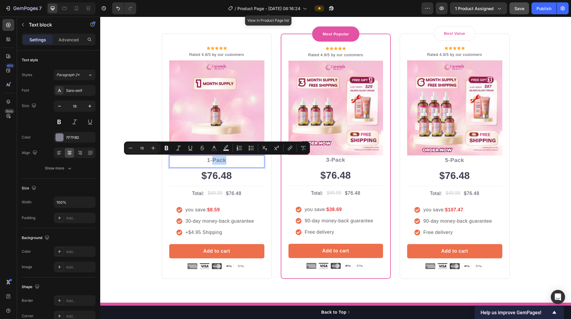
click at [218, 162] on p "1-Pack" at bounding box center [217, 160] width 94 height 9
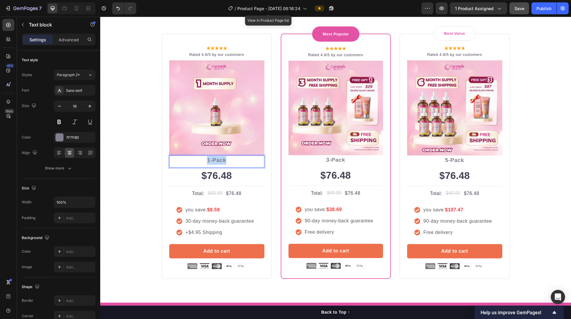
click at [218, 162] on p "1-Pack" at bounding box center [217, 160] width 94 height 9
click at [70, 39] on p "Advanced" at bounding box center [69, 40] width 20 height 6
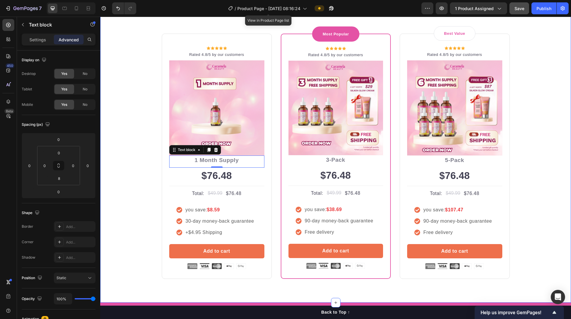
click at [132, 177] on div "Buy more and pay less Heading Row Icon Icon Icon Icon Icon Icon List Hoz Rated …" at bounding box center [336, 137] width 462 height 283
click at [225, 178] on div "$76.48" at bounding box center [216, 176] width 95 height 16
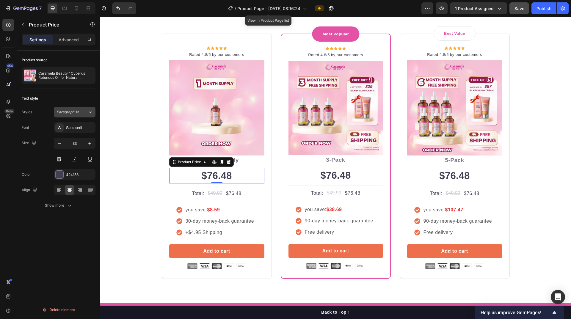
click at [76, 112] on span "Paragraph 1*" at bounding box center [67, 111] width 23 height 5
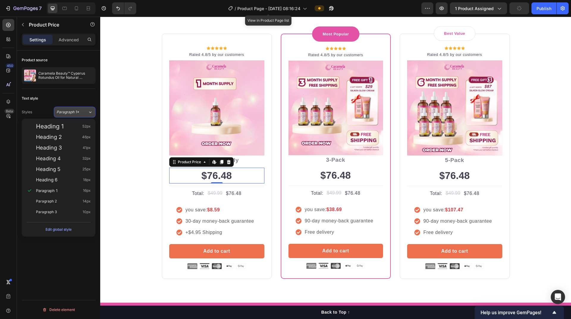
click at [76, 112] on span "Paragraph 1*" at bounding box center [67, 111] width 23 height 5
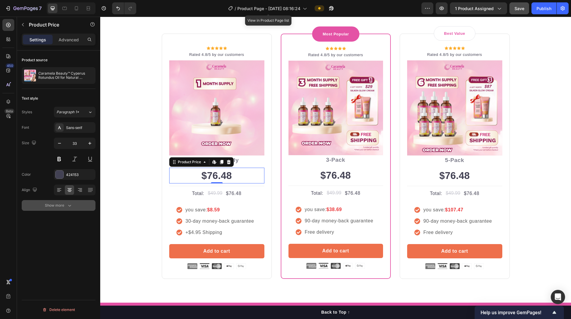
click at [73, 205] on button "Show more" at bounding box center [59, 205] width 74 height 11
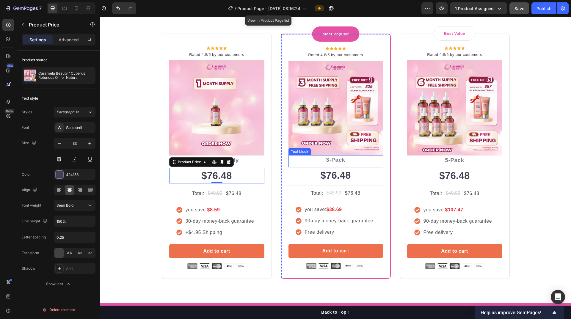
click at [332, 160] on p "3-Pack" at bounding box center [335, 160] width 93 height 9
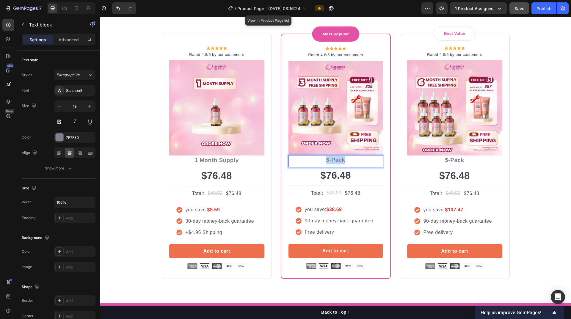
click at [332, 160] on p "3-Pack" at bounding box center [335, 160] width 93 height 9
click at [315, 160] on p "1 Month Supply" at bounding box center [335, 160] width 93 height 9
click at [447, 161] on p "5-Pack" at bounding box center [455, 160] width 94 height 9
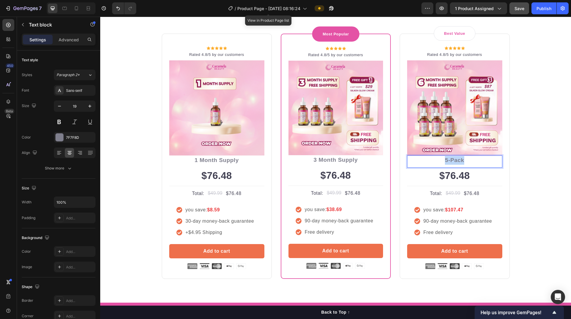
click at [447, 161] on p "5-Pack" at bounding box center [455, 160] width 94 height 9
click at [433, 159] on p "1 Month Supply" at bounding box center [455, 160] width 94 height 9
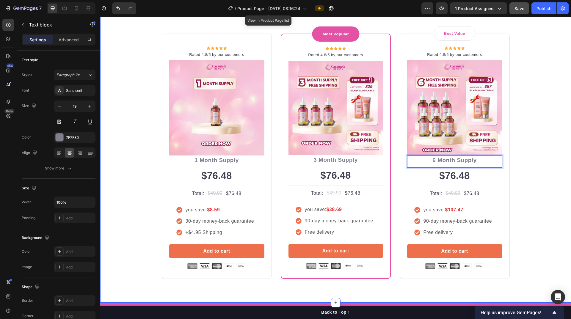
click at [143, 210] on div "Buy more and pay less Heading Row Icon Icon Icon Icon Icon Icon List Hoz Rated …" at bounding box center [336, 137] width 462 height 283
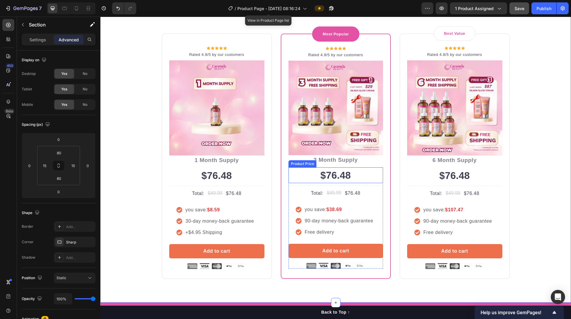
click at [322, 172] on div "$76.48" at bounding box center [335, 175] width 95 height 16
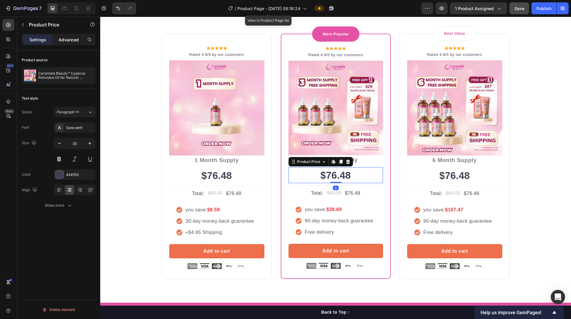
click at [73, 37] on p "Advanced" at bounding box center [69, 40] width 20 height 6
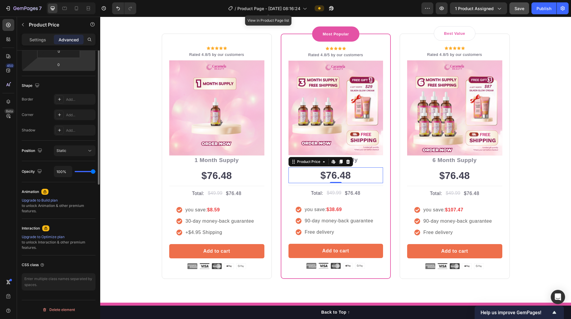
scroll to position [0, 0]
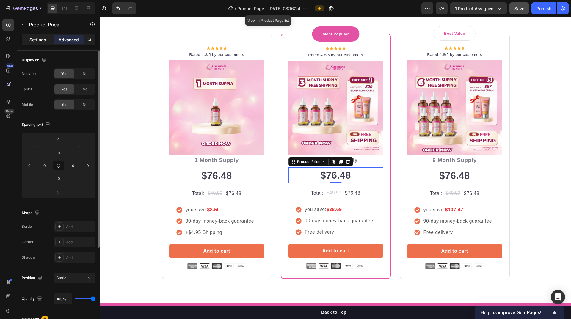
click at [36, 40] on p "Settings" at bounding box center [37, 40] width 17 height 6
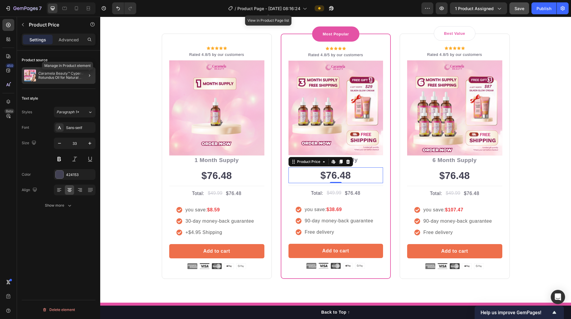
click at [86, 79] on div at bounding box center [89, 75] width 7 height 7
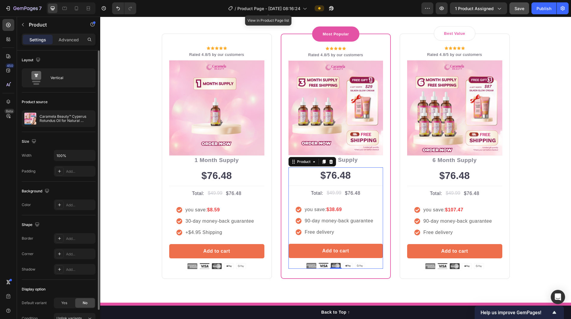
scroll to position [33, 0]
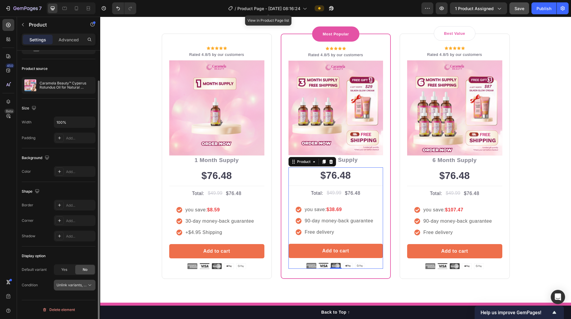
click at [85, 285] on span "Unlink variants, quantity <br> between same products" at bounding box center [101, 285] width 91 height 4
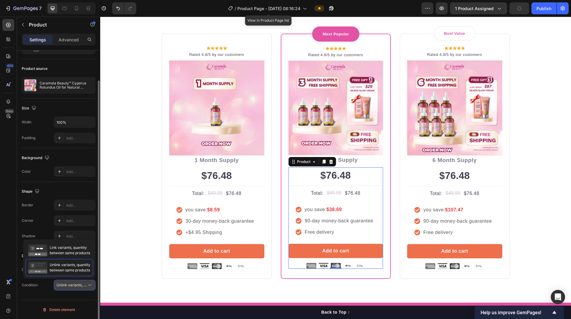
click at [86, 285] on span "Unlink variants, quantity <br> between same products" at bounding box center [101, 285] width 91 height 4
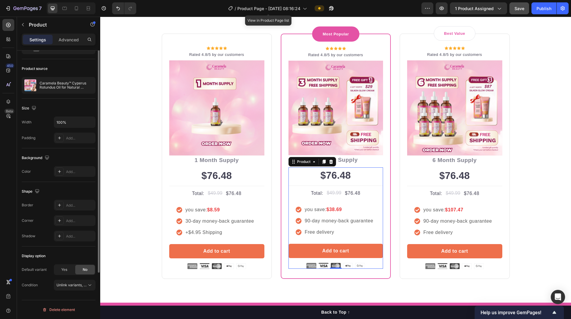
scroll to position [0, 0]
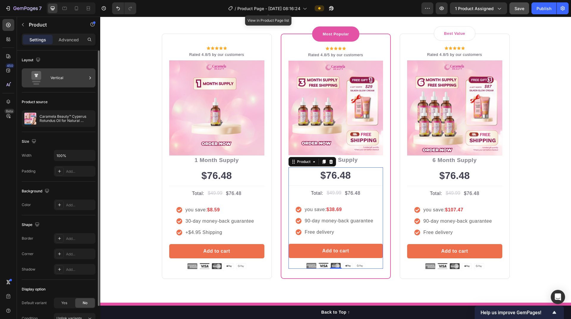
click at [58, 75] on div "Vertical" at bounding box center [69, 78] width 36 height 14
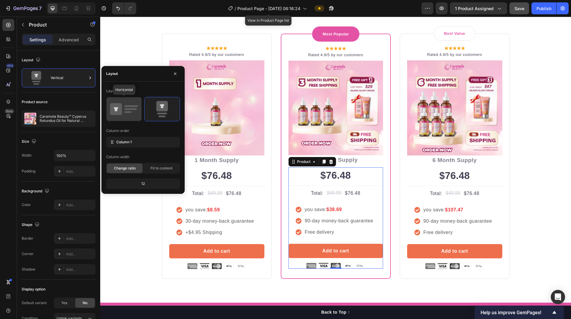
click at [129, 116] on icon at bounding box center [124, 109] width 28 height 17
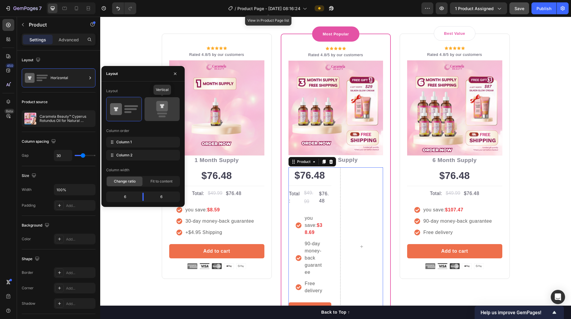
click at [157, 111] on icon at bounding box center [162, 109] width 28 height 17
type input "0"
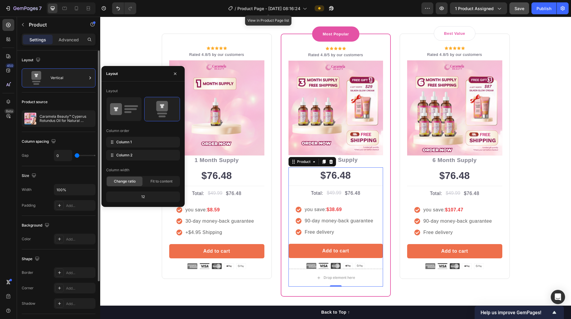
click at [65, 94] on div "Product source Caramela Beauty™ Cyperus Rotundus Oil for Natural Permanent Hair…" at bounding box center [59, 112] width 74 height 40
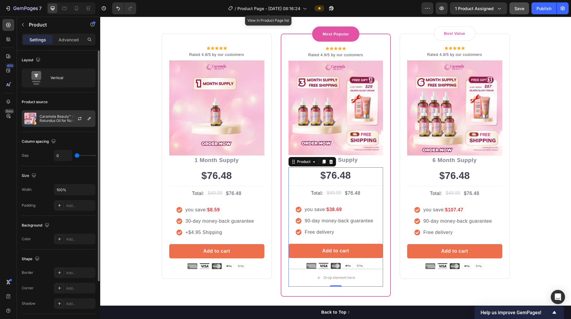
click at [59, 122] on p "Caramela Beauty™ Cyperus Rotundus Oil for Natural Permanent Hair Reduction" at bounding box center [66, 118] width 53 height 8
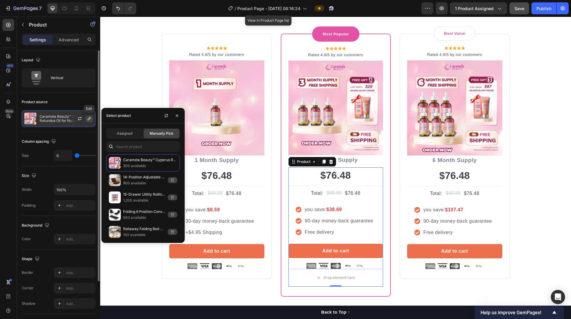
click at [89, 119] on icon "button" at bounding box center [89, 118] width 5 height 5
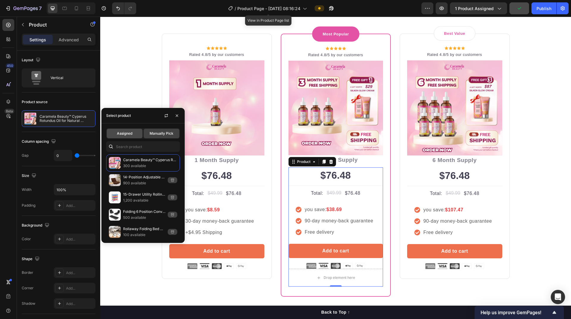
click at [125, 134] on span "Assigned" at bounding box center [124, 133] width 15 height 5
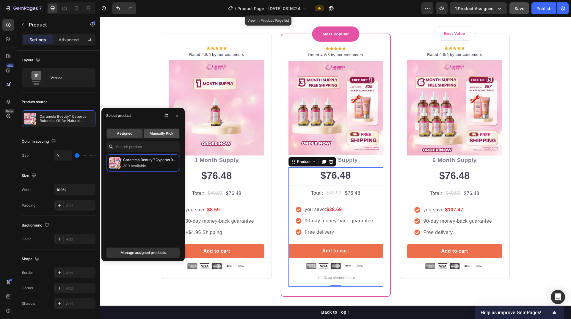
click at [154, 131] on span "Manually Pick" at bounding box center [162, 133] width 24 height 5
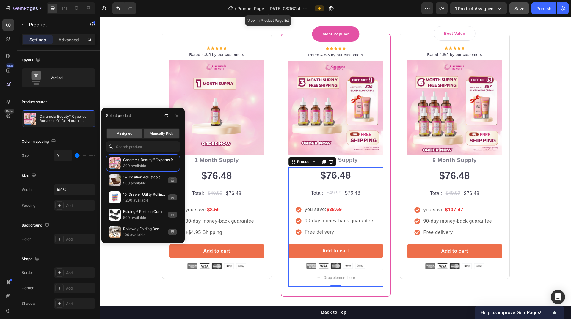
click at [124, 133] on span "Assigned" at bounding box center [124, 133] width 15 height 5
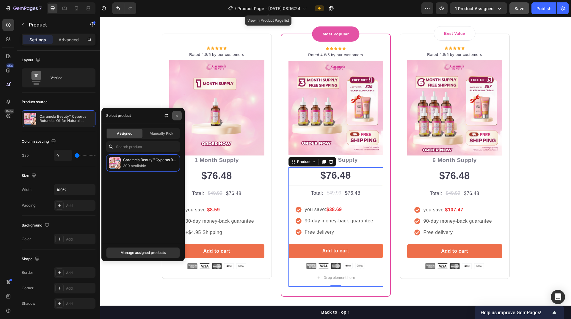
click at [176, 115] on icon "button" at bounding box center [177, 115] width 5 height 5
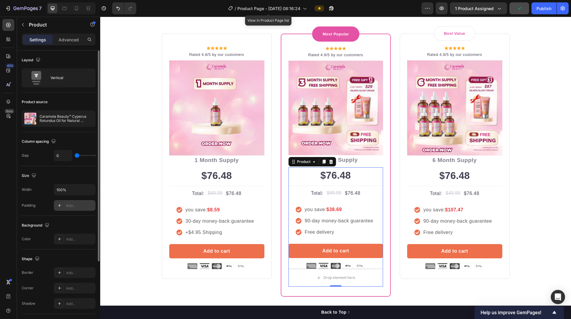
scroll to position [30, 0]
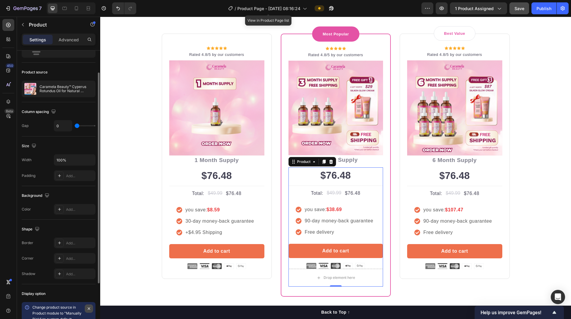
click at [88, 308] on icon "button" at bounding box center [89, 308] width 5 height 5
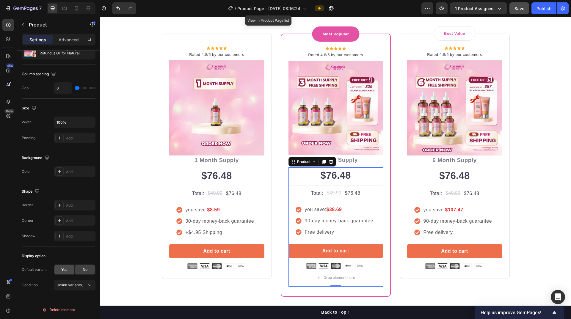
click at [64, 270] on span "Yes" at bounding box center [64, 269] width 6 height 5
click at [84, 271] on span "No" at bounding box center [85, 269] width 5 height 5
click at [58, 271] on div "Yes" at bounding box center [64, 270] width 20 height 10
click at [64, 270] on span "Yes" at bounding box center [64, 269] width 6 height 5
click at [65, 286] on span "Unlink variants, quantity <br> between same products" at bounding box center [101, 285] width 91 height 4
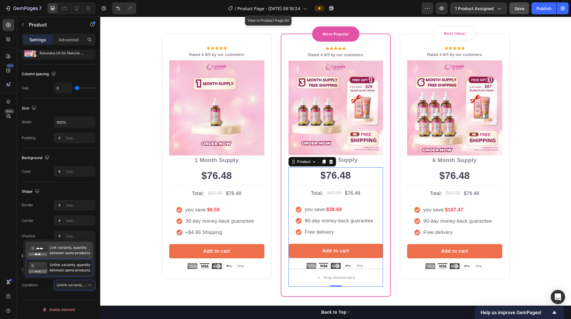
click at [65, 251] on span "Link variants, quantity between same products" at bounding box center [70, 250] width 40 height 11
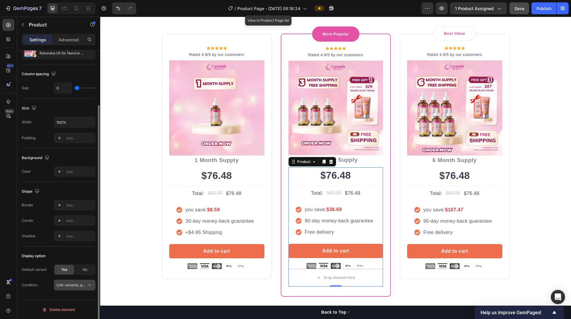
click at [70, 286] on span "Link variants, quantity <br> between same products" at bounding box center [100, 285] width 88 height 4
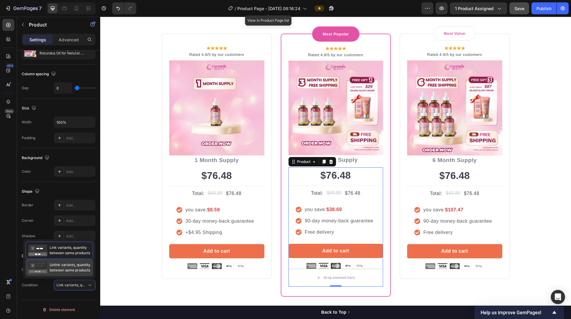
click at [66, 268] on span "Unlink variants, quantity between same products" at bounding box center [70, 267] width 41 height 11
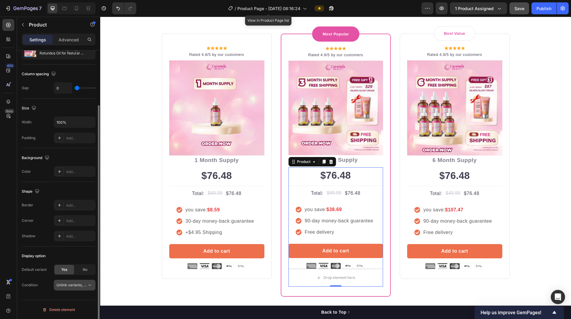
click at [74, 285] on span "Unlink variants, quantity <br> between same products" at bounding box center [101, 285] width 91 height 4
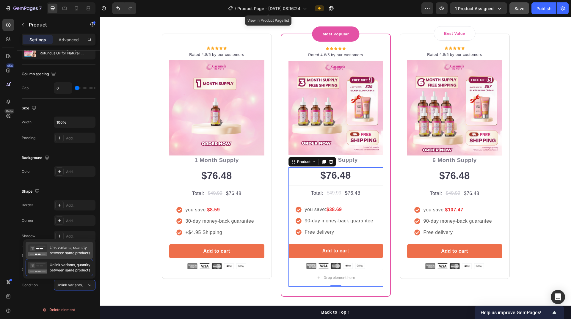
click at [59, 251] on span "Link variants, quantity between same products" at bounding box center [70, 250] width 40 height 11
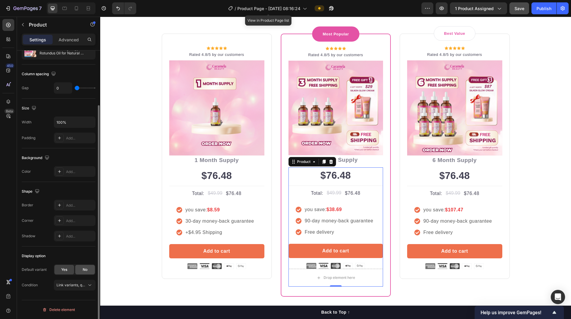
click at [85, 271] on span "No" at bounding box center [85, 269] width 5 height 5
click at [69, 270] on div "Yes" at bounding box center [64, 270] width 20 height 10
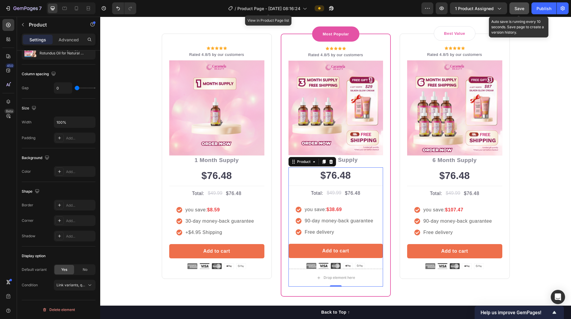
click at [521, 9] on span "Save" at bounding box center [519, 8] width 10 height 5
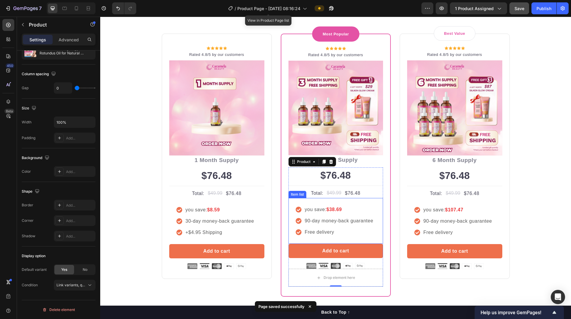
click at [328, 209] on strong "$38.69" at bounding box center [333, 209] width 15 height 5
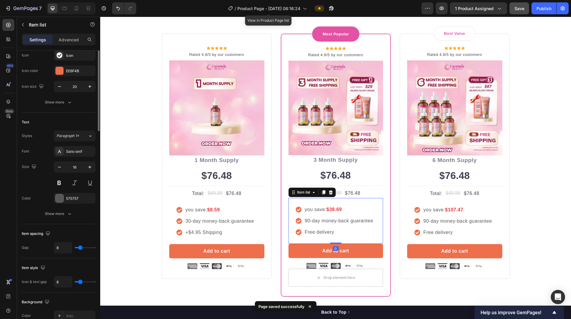
scroll to position [0, 0]
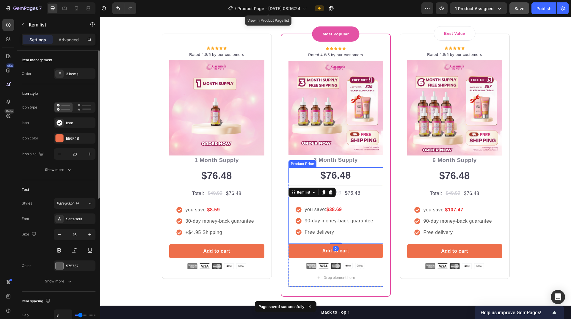
click at [337, 175] on div "$76.48" at bounding box center [335, 175] width 95 height 16
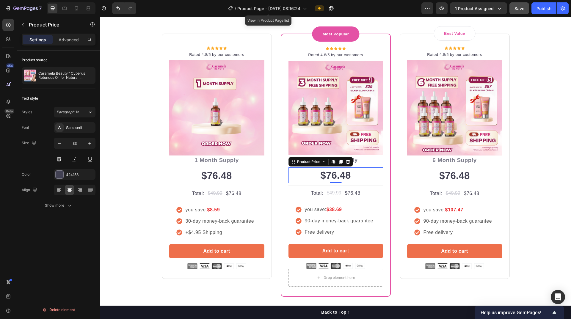
click at [306, 175] on div "$76.48" at bounding box center [335, 175] width 95 height 16
click at [51, 76] on p "Caramela Beauty™ Cyperus Rotundus Oil for Natural Permanent Hair Reduction" at bounding box center [65, 75] width 55 height 8
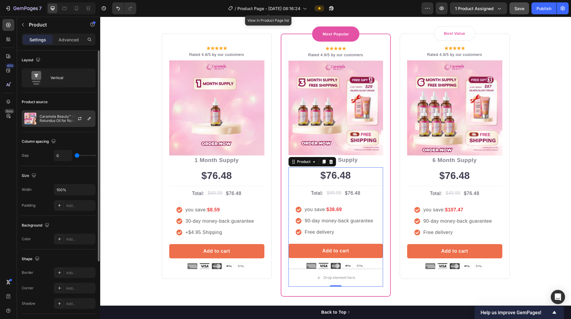
click at [60, 122] on p "Caramela Beauty™ Cyperus Rotundus Oil for Natural Permanent Hair Reduction" at bounding box center [66, 118] width 53 height 8
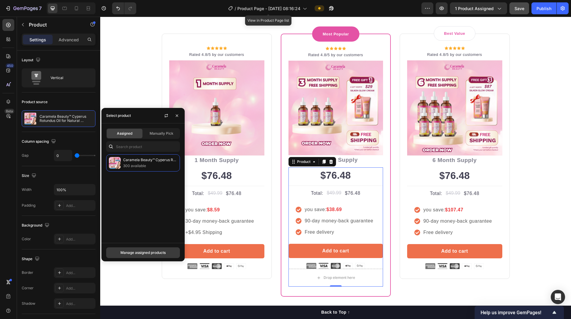
click at [147, 250] on div "Manage assigned products" at bounding box center [142, 252] width 45 height 5
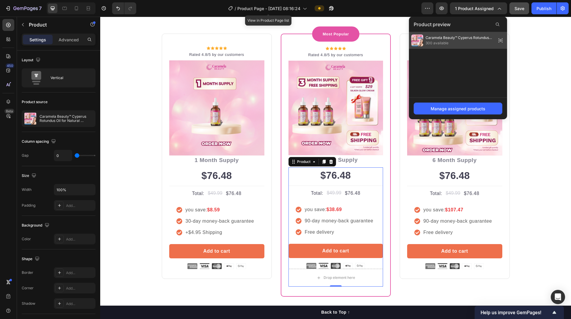
click at [456, 38] on span "Caramela Beauty™ Cyperus Rotundus Oil for Natural Permanent Hair Reduction" at bounding box center [460, 37] width 68 height 5
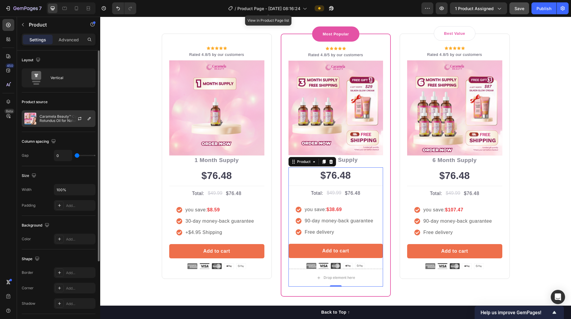
click at [65, 120] on p "Caramela Beauty™ Cyperus Rotundus Oil for Natural Permanent Hair Reduction" at bounding box center [66, 118] width 53 height 8
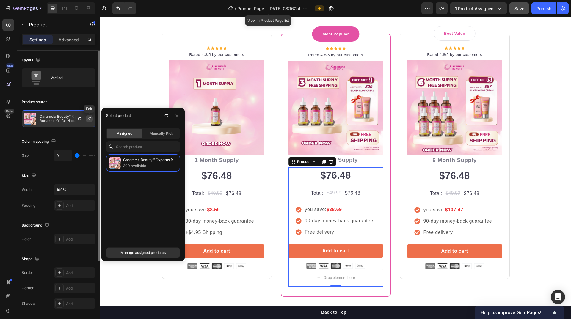
click at [89, 118] on icon "button" at bounding box center [89, 118] width 5 height 5
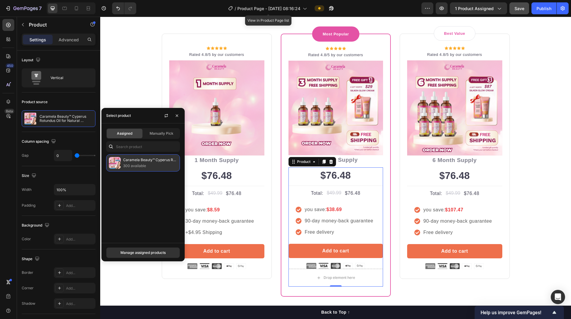
click at [144, 164] on p "300 available" at bounding box center [150, 166] width 54 height 6
click at [152, 134] on span "Manually Pick" at bounding box center [162, 133] width 24 height 5
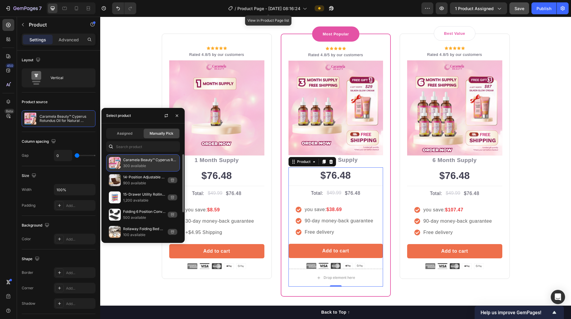
click at [166, 164] on p "300 available" at bounding box center [150, 166] width 54 height 6
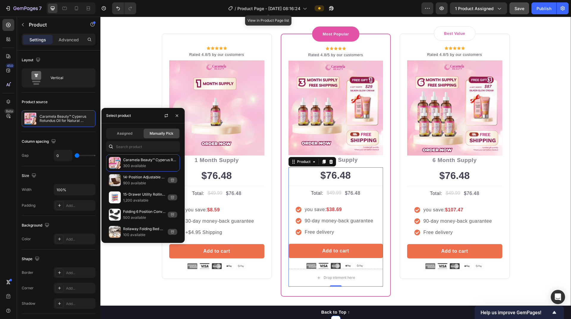
click at [146, 256] on div "Buy more and pay less Heading Row Icon Icon Icon Icon Icon Icon List Hoz Rated …" at bounding box center [336, 146] width 462 height 301
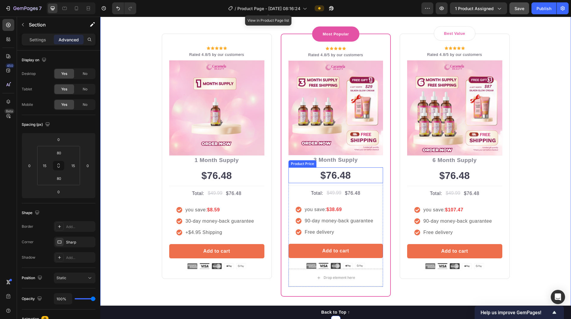
click at [327, 172] on div "$76.48" at bounding box center [335, 175] width 95 height 16
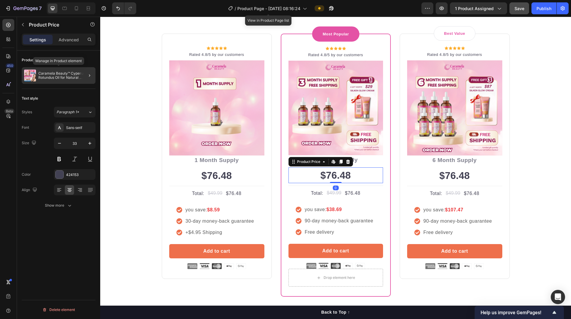
click at [74, 77] on p "Caramela Beauty™ Cyperus Rotundus Oil for Natural Permanent Hair Reduction" at bounding box center [65, 75] width 55 height 8
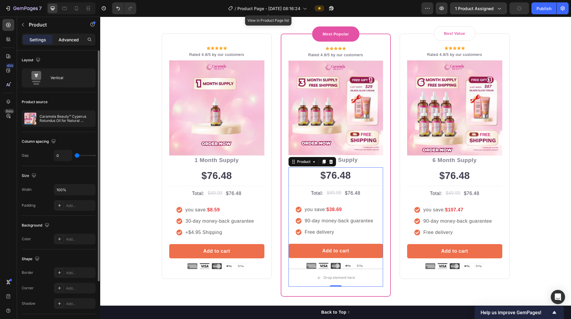
click at [66, 42] on p "Advanced" at bounding box center [69, 40] width 20 height 6
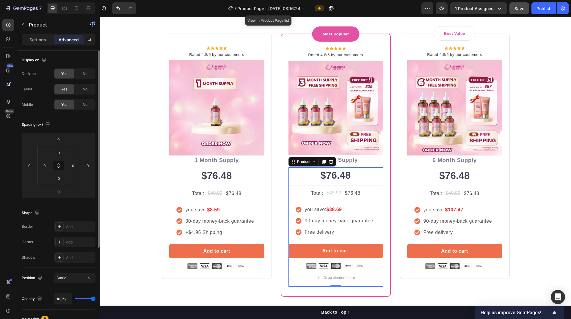
click at [34, 39] on p "Settings" at bounding box center [37, 40] width 17 height 6
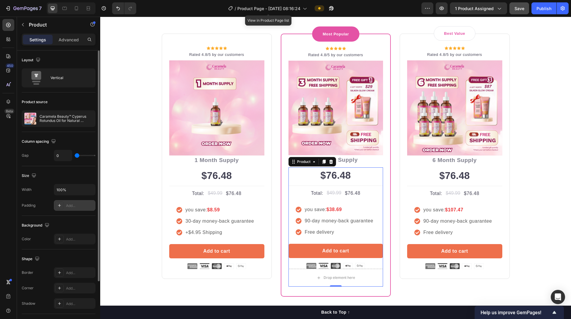
click at [73, 205] on div "Add..." at bounding box center [80, 205] width 28 height 5
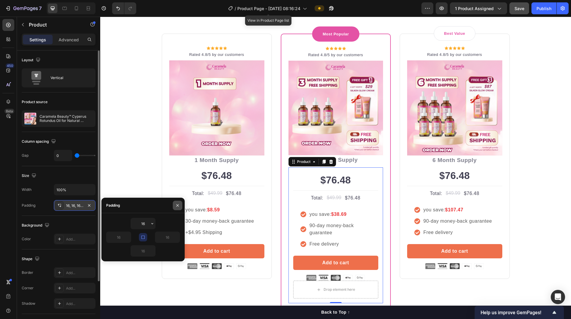
click at [176, 205] on icon "button" at bounding box center [177, 205] width 5 height 5
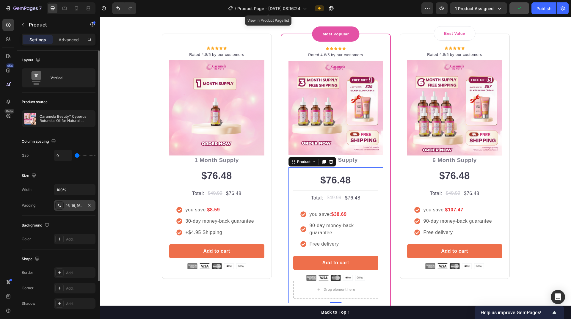
click at [117, 165] on div "Buy more and pay less Heading Row Icon Icon Icon Icon Icon Icon List Hoz Rated …" at bounding box center [336, 155] width 462 height 318
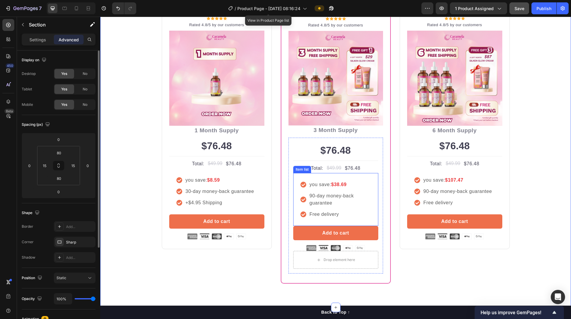
scroll to position [2600, 0]
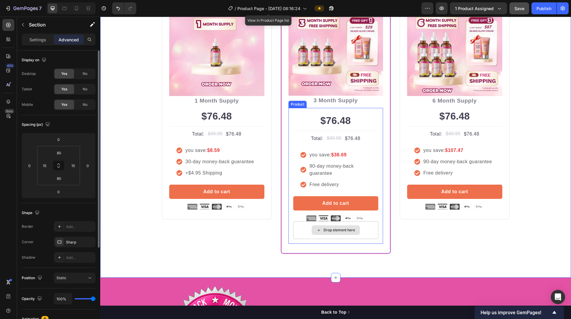
click at [297, 230] on div "Drop element here" at bounding box center [335, 230] width 85 height 18
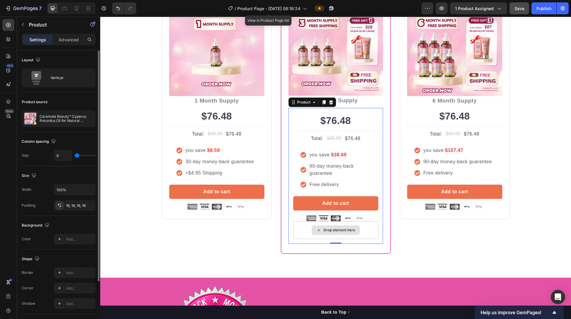
click at [371, 231] on div "Drop element here" at bounding box center [335, 230] width 85 height 18
click at [212, 233] on div "Icon Icon Icon Icon Icon Icon List Hoz Rated 4.8/5 by our customers Text block …" at bounding box center [217, 114] width 110 height 280
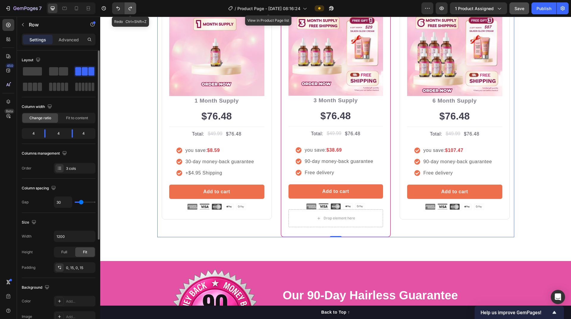
click at [132, 7] on icon "Undo/Redo" at bounding box center [130, 8] width 6 height 6
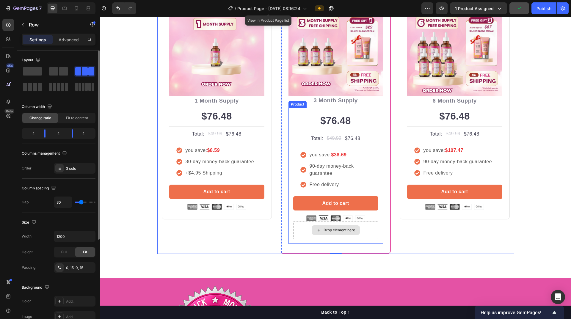
click at [301, 231] on div "Drop element here" at bounding box center [335, 230] width 85 height 18
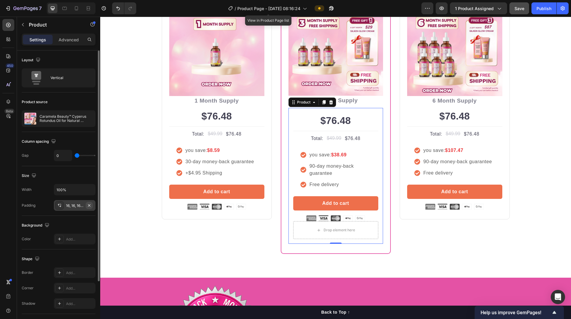
click at [90, 205] on icon "button" at bounding box center [89, 205] width 5 height 5
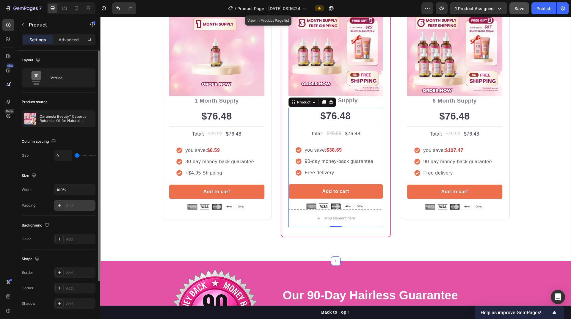
click at [123, 206] on div "Buy more and pay less Heading Row Icon Icon Icon Icon Icon Icon List Hoz Rated …" at bounding box center [336, 87] width 462 height 301
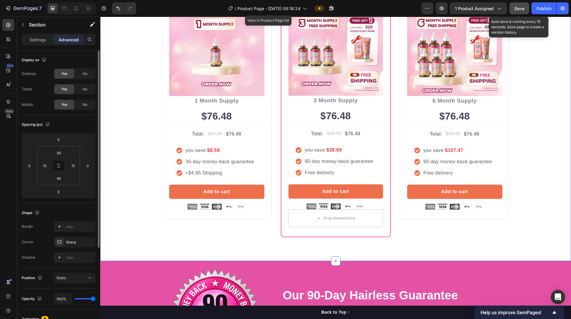
click at [515, 10] on span "Save" at bounding box center [519, 8] width 10 height 5
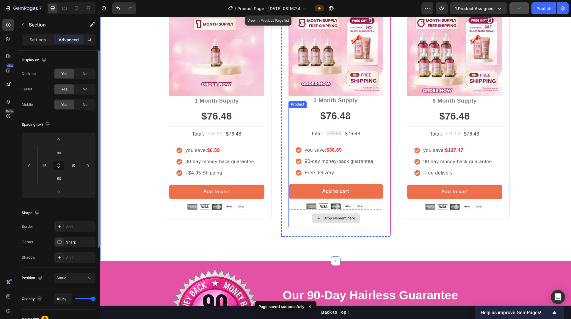
click at [373, 216] on div "Drop element here" at bounding box center [335, 218] width 95 height 18
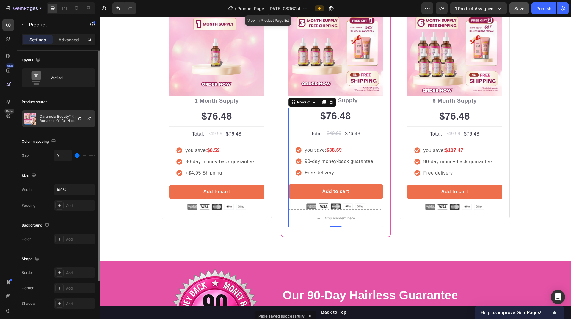
click at [64, 121] on p "Caramela Beauty™ Cyperus Rotundus Oil for Natural Permanent Hair Reduction" at bounding box center [66, 118] width 53 height 8
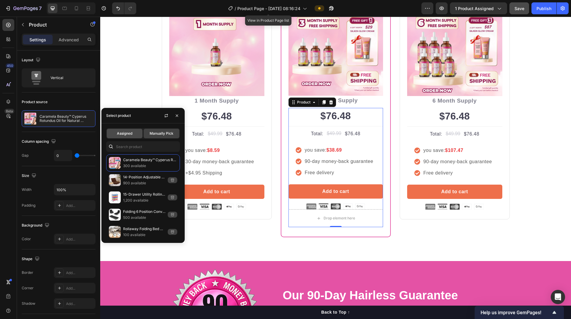
click at [129, 135] on span "Assigned" at bounding box center [124, 133] width 15 height 5
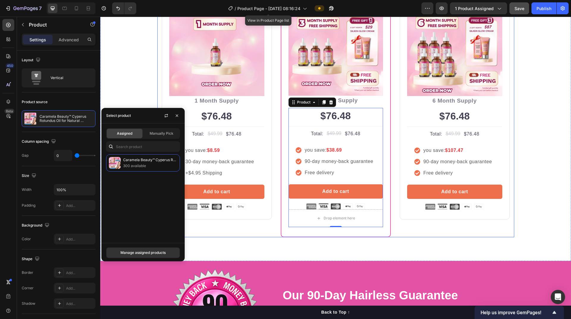
click at [226, 229] on div "Icon Icon Icon Icon Icon Icon List Hoz Rated 4.8/5 by our customers Text block …" at bounding box center [217, 105] width 110 height 263
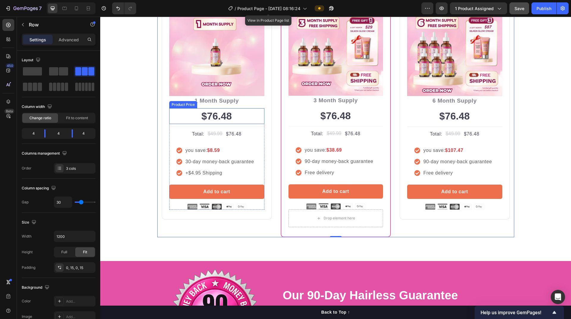
click at [211, 115] on div "$76.48" at bounding box center [216, 116] width 95 height 16
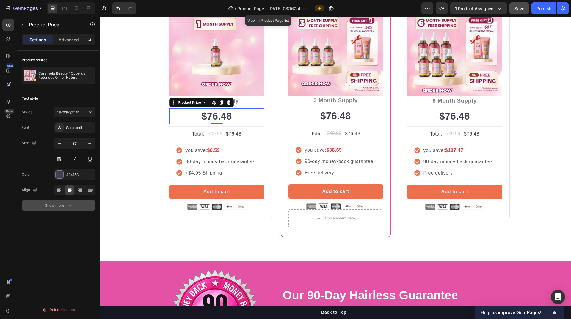
click at [68, 206] on icon "button" at bounding box center [70, 206] width 6 height 6
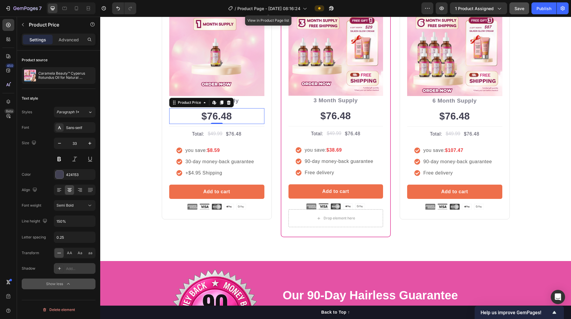
click at [75, 266] on div "Add..." at bounding box center [80, 268] width 28 height 5
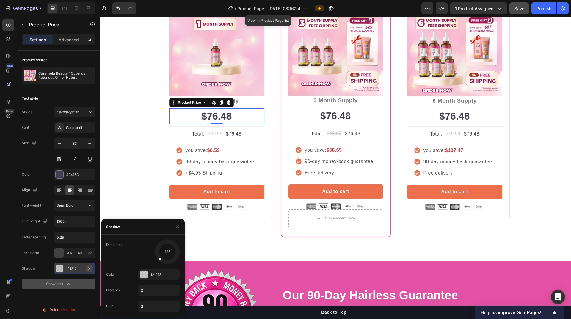
click at [90, 269] on icon "button" at bounding box center [89, 268] width 2 height 2
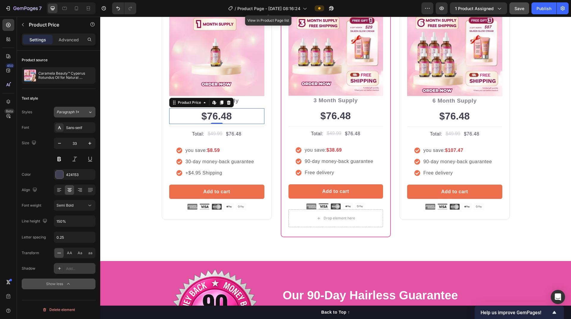
click at [85, 113] on div "Paragraph 1*" at bounding box center [71, 111] width 31 height 5
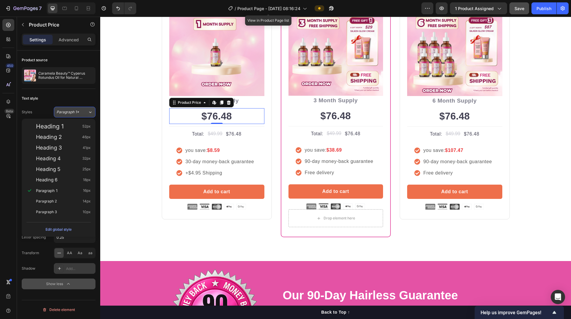
click at [85, 113] on div "Paragraph 1*" at bounding box center [71, 111] width 31 height 5
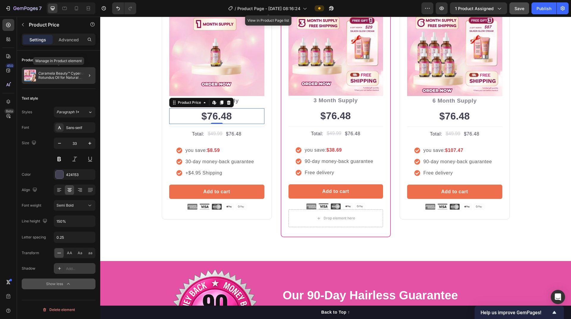
click at [74, 78] on p "Caramela Beauty™ Cyperus Rotundus Oil for Natural Permanent Hair Reduction" at bounding box center [65, 75] width 55 height 8
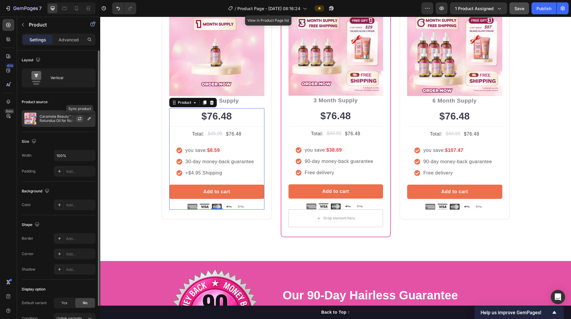
click at [81, 118] on icon "button" at bounding box center [79, 118] width 5 height 5
click at [0, 0] on icon "button" at bounding box center [0, 0] width 0 height 0
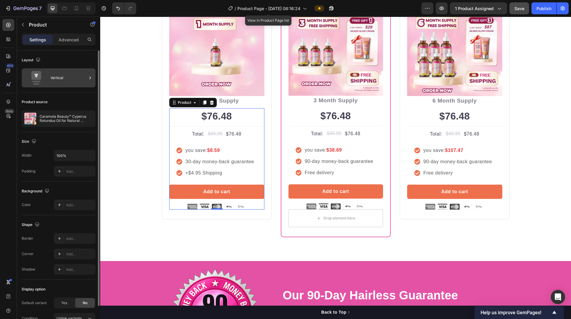
click at [79, 81] on div "Vertical" at bounding box center [69, 78] width 36 height 14
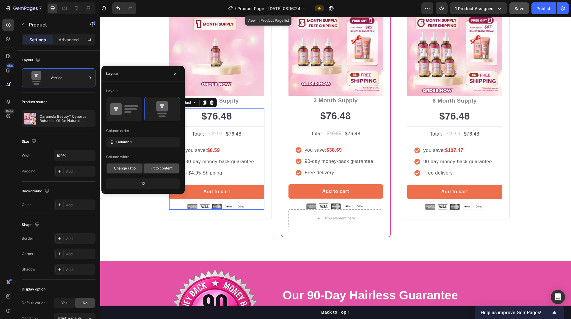
click at [163, 170] on span "Fit to content" at bounding box center [161, 168] width 22 height 5
click at [133, 168] on span "Change ratio" at bounding box center [125, 168] width 22 height 5
click at [174, 74] on icon "button" at bounding box center [175, 73] width 5 height 5
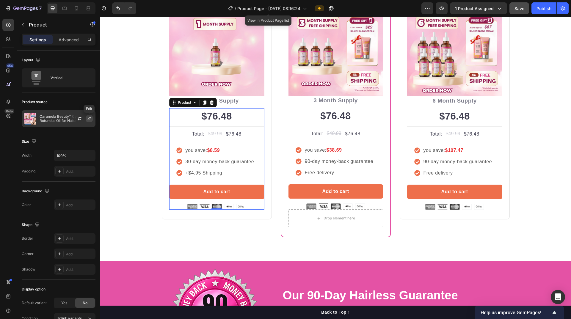
click at [90, 119] on icon "button" at bounding box center [89, 118] width 3 height 3
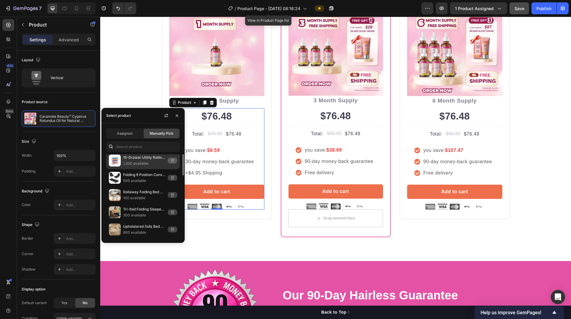
scroll to position [0, 0]
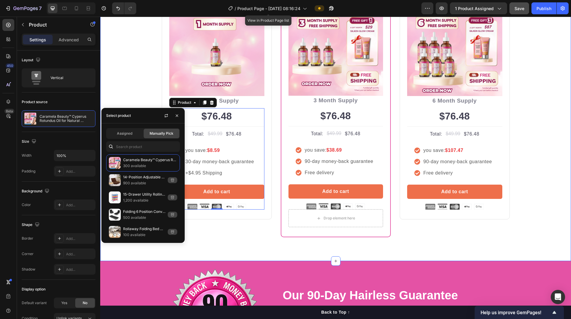
click at [132, 253] on div "Buy more and pay less Heading Row Icon Icon Icon Icon Icon Icon List Hoz Rated …" at bounding box center [335, 87] width 471 height 349
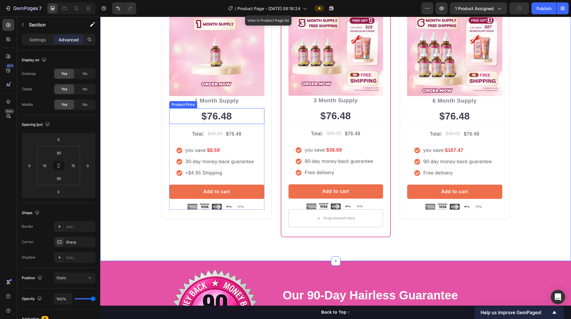
click at [216, 116] on div "$76.48" at bounding box center [216, 116] width 95 height 16
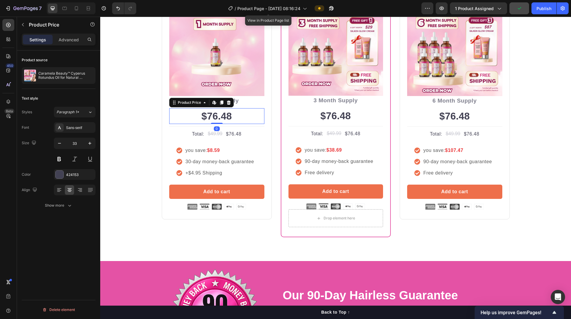
click at [216, 116] on div "$76.48" at bounding box center [216, 116] width 95 height 16
click at [212, 103] on icon at bounding box center [214, 102] width 5 height 5
click at [307, 10] on icon at bounding box center [305, 8] width 6 height 6
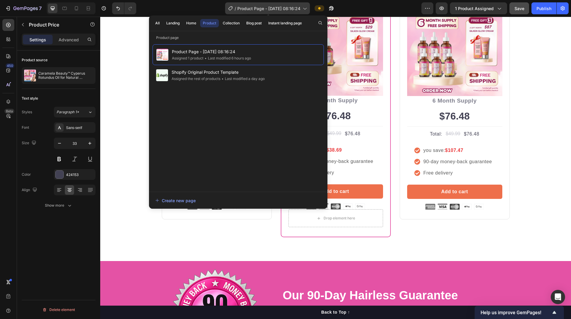
click at [307, 10] on icon at bounding box center [305, 8] width 6 height 6
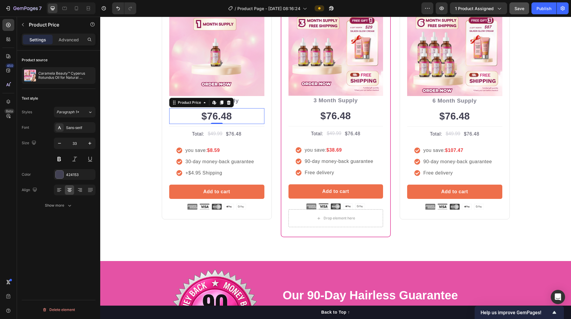
click at [218, 115] on div "$76.48" at bounding box center [216, 116] width 95 height 16
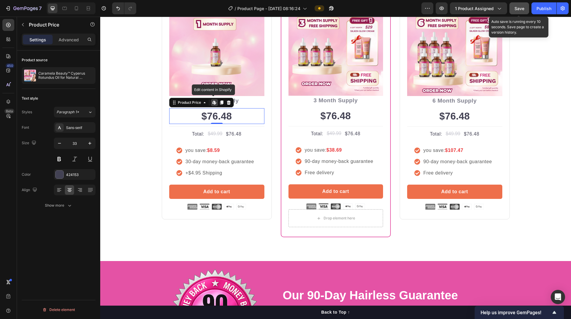
click at [517, 11] on span "Save" at bounding box center [519, 8] width 10 height 5
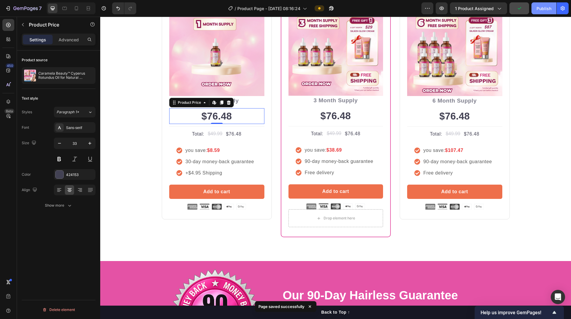
click at [537, 6] on div "Publish" at bounding box center [543, 8] width 15 height 6
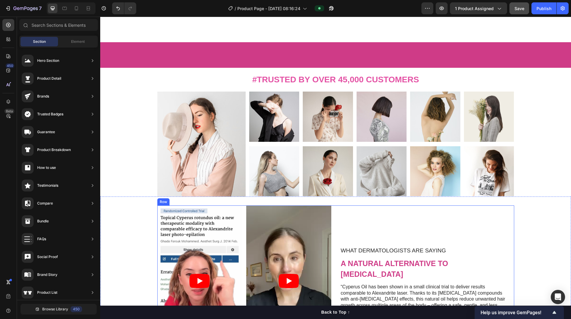
scroll to position [327, 0]
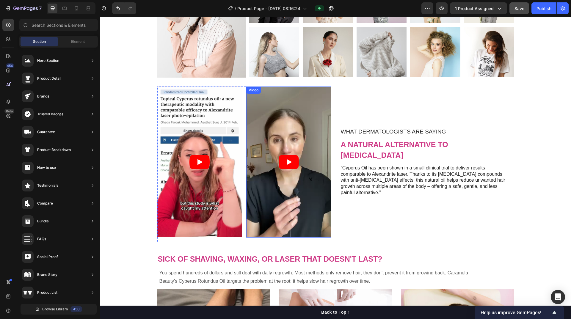
click at [319, 131] on article at bounding box center [288, 162] width 85 height 151
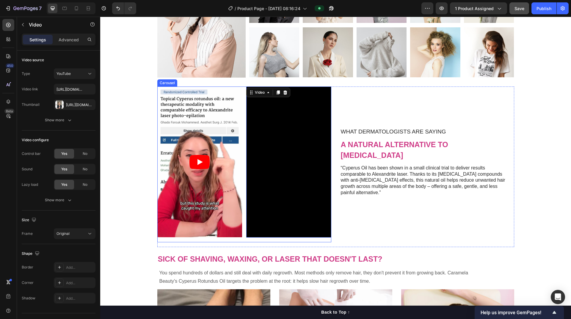
click at [241, 115] on div "Video Video 16 Video Video" at bounding box center [244, 165] width 174 height 156
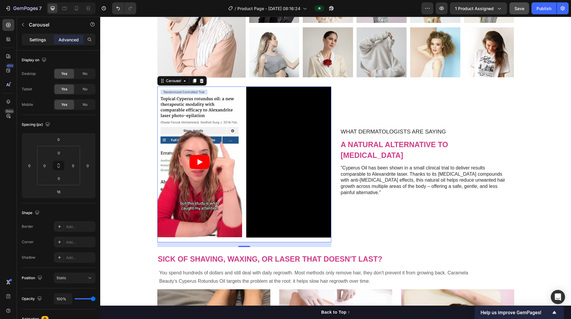
click at [41, 43] on div "Settings" at bounding box center [38, 40] width 30 height 10
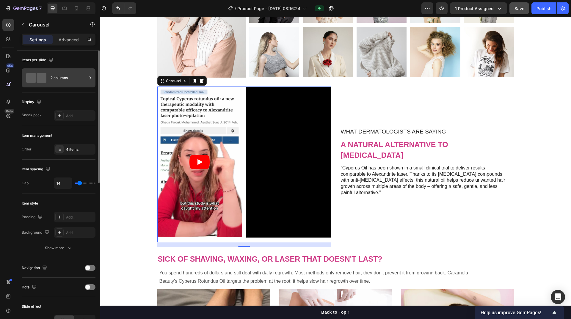
click at [68, 76] on div "2 columns" at bounding box center [69, 78] width 36 height 14
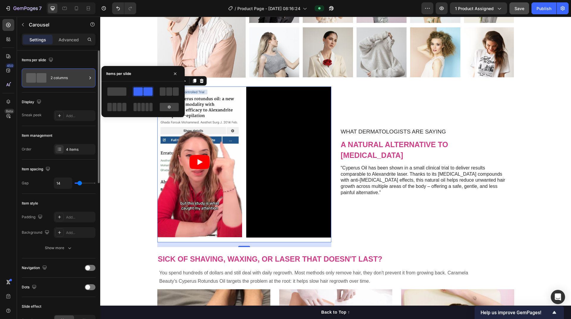
click at [68, 76] on div "2 columns" at bounding box center [69, 78] width 36 height 14
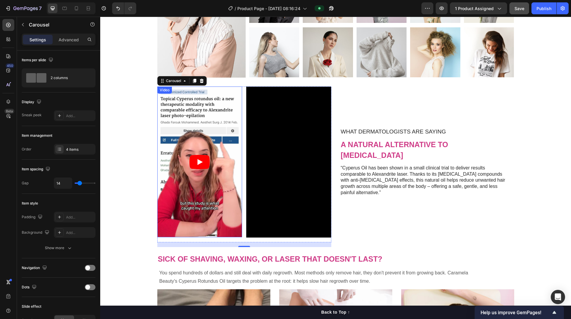
click at [216, 127] on article at bounding box center [199, 162] width 85 height 151
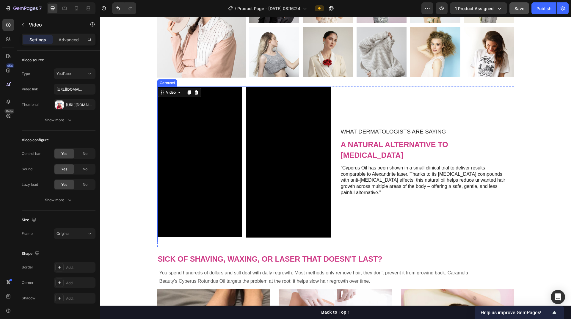
click at [242, 239] on div "Video 16 Video Video Video" at bounding box center [244, 165] width 174 height 156
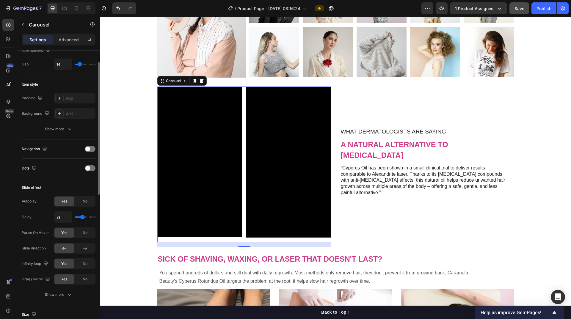
scroll to position [149, 0]
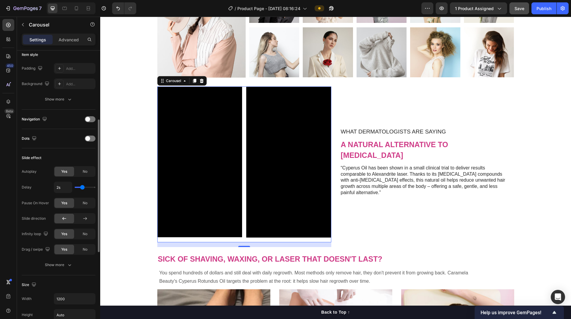
type input "1s"
drag, startPoint x: 82, startPoint y: 187, endPoint x: 68, endPoint y: 187, distance: 14.0
type input "1"
click at [75, 187] on input "range" at bounding box center [85, 187] width 21 height 1
drag, startPoint x: 77, startPoint y: 188, endPoint x: 69, endPoint y: 188, distance: 7.7
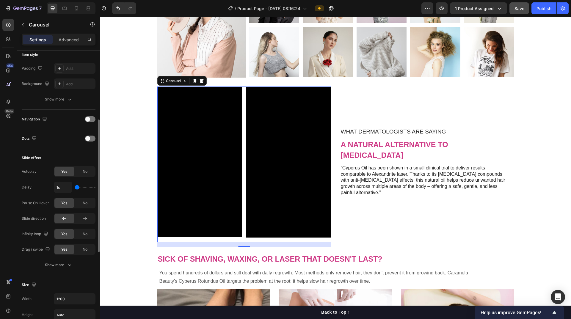
click at [75, 188] on input "range" at bounding box center [85, 187] width 21 height 1
click at [61, 188] on input "1s" at bounding box center [63, 187] width 18 height 11
click at [38, 188] on div "Delay 0s" at bounding box center [59, 187] width 74 height 11
type input "1s"
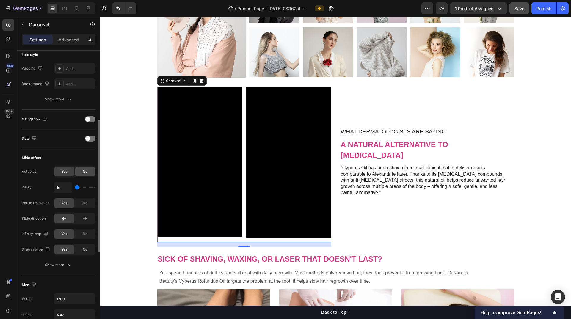
click at [87, 171] on span "No" at bounding box center [85, 171] width 5 height 5
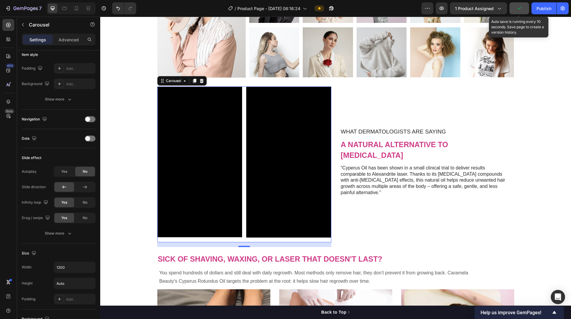
click at [519, 9] on icon "button" at bounding box center [519, 8] width 6 height 6
click at [519, 9] on span "Save" at bounding box center [519, 8] width 10 height 5
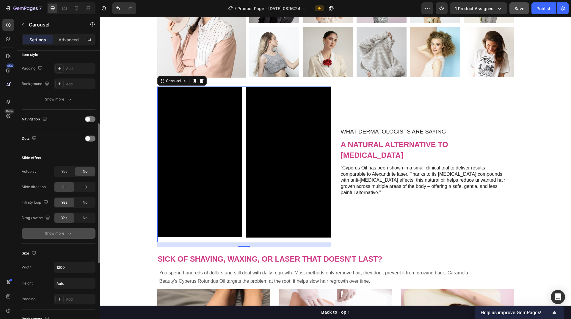
click at [70, 235] on icon "button" at bounding box center [70, 233] width 6 height 6
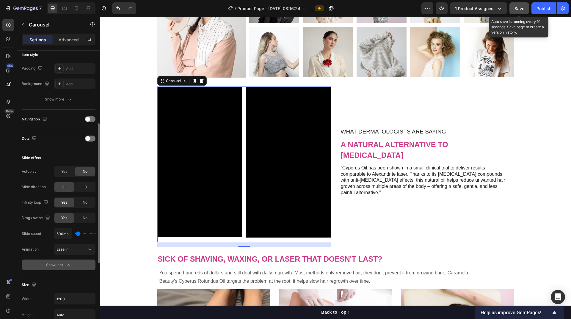
click at [519, 9] on span "Save" at bounding box center [519, 8] width 10 height 5
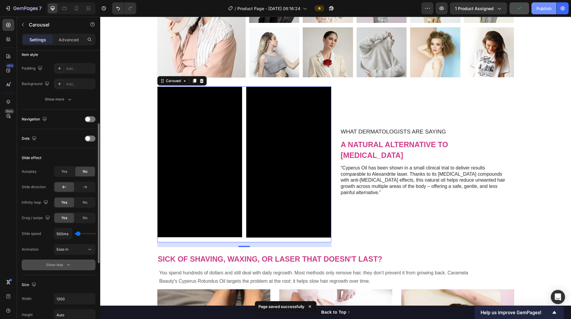
click at [545, 11] on div "Publish" at bounding box center [543, 8] width 15 height 6
click at [367, 225] on div "What Dermatologists are Saying Text Block a natural alternative to laser hair r…" at bounding box center [427, 167] width 174 height 161
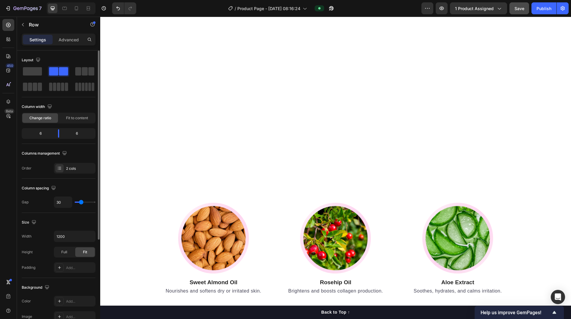
scroll to position [1873, 0]
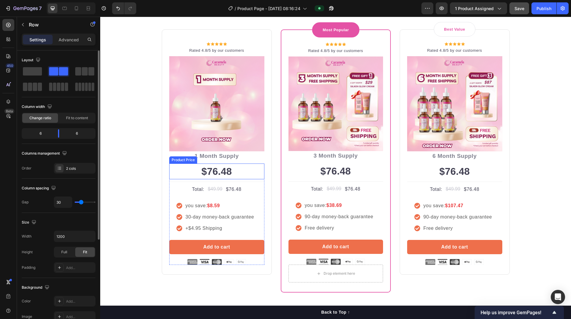
click at [221, 170] on div "$76.48" at bounding box center [216, 172] width 95 height 16
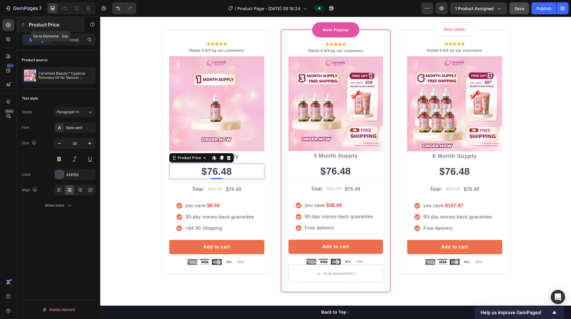
click at [23, 24] on icon "button" at bounding box center [23, 24] width 5 height 5
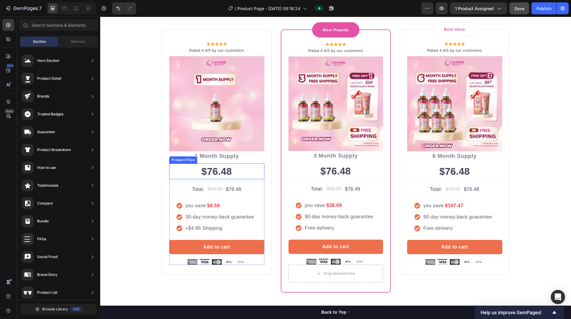
click at [216, 170] on div "$76.48" at bounding box center [216, 172] width 95 height 16
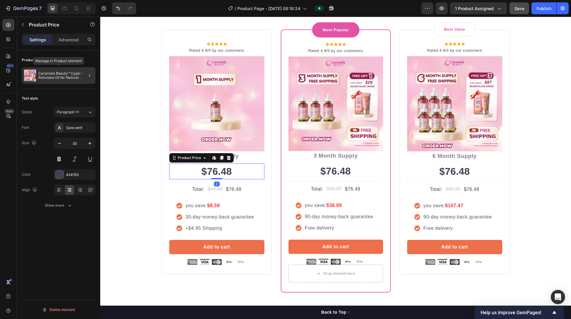
click at [60, 76] on p "Caramela Beauty™ Cyperus Rotundus Oil for Natural Permanent Hair Reduction" at bounding box center [65, 75] width 55 height 8
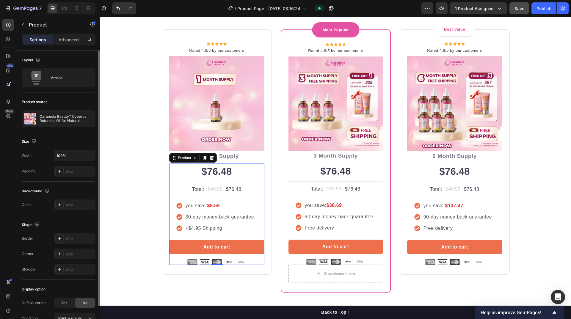
scroll to position [33, 0]
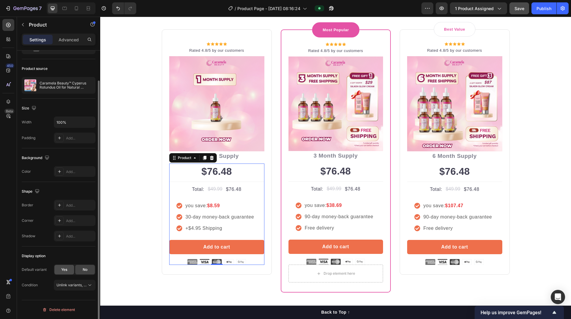
click at [63, 270] on span "Yes" at bounding box center [64, 269] width 6 height 5
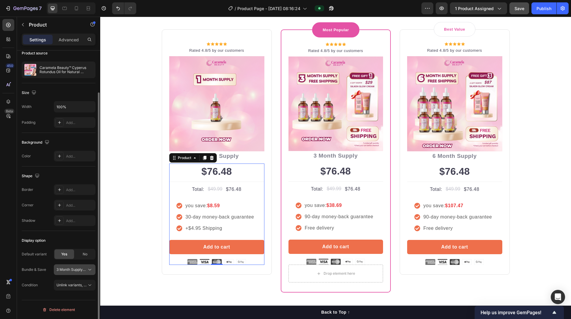
click at [78, 271] on span "3 Month Supply + Free Shipping" at bounding box center [70, 269] width 29 height 5
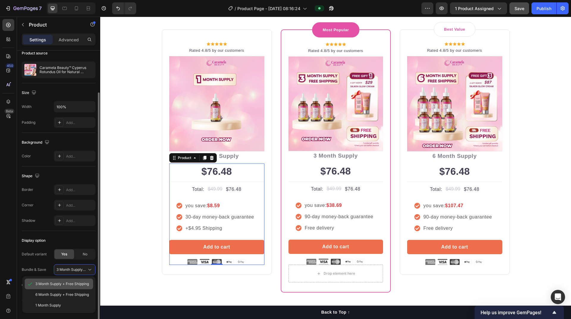
click at [76, 282] on span "3 Month Supply + Free Shipping" at bounding box center [62, 283] width 54 height 5
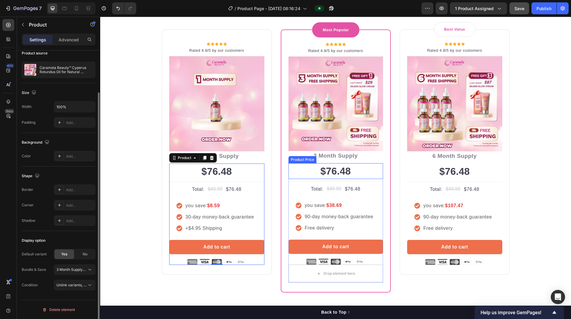
click at [338, 171] on div "$76.48" at bounding box center [335, 171] width 95 height 16
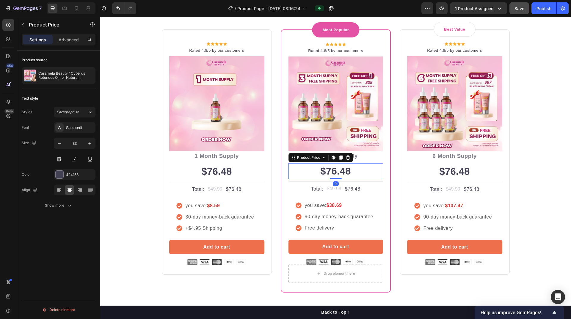
scroll to position [0, 0]
click at [55, 76] on p "Caramela Beauty™ Cyperus Rotundus Oil for Natural Permanent Hair Reduction" at bounding box center [65, 75] width 55 height 8
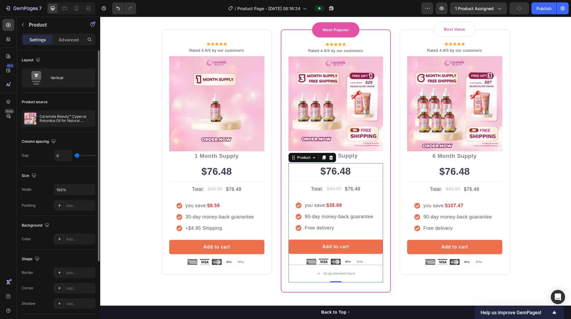
scroll to position [101, 0]
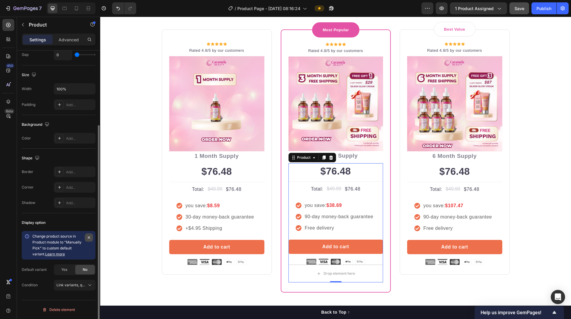
click at [89, 238] on icon "button" at bounding box center [89, 237] width 5 height 5
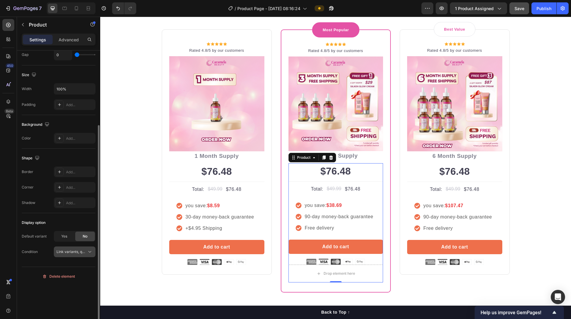
click at [75, 252] on span "Link variants, quantity <br> between same products" at bounding box center [100, 251] width 88 height 4
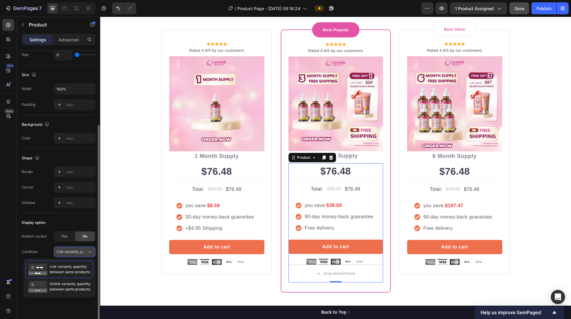
click at [75, 252] on span "Link variants, quantity <br> between same products" at bounding box center [100, 251] width 88 height 4
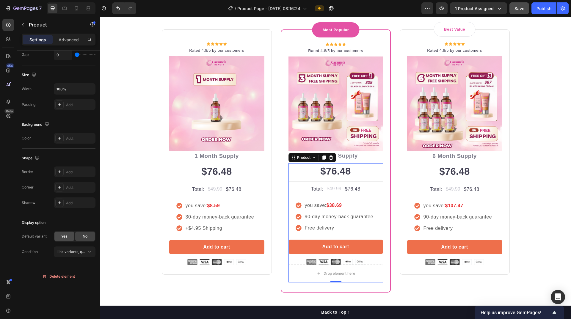
click at [66, 236] on span "Yes" at bounding box center [64, 236] width 6 height 5
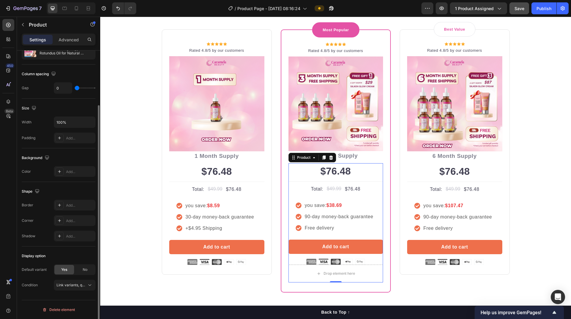
scroll to position [68, 0]
click at [72, 282] on span "Link variants, quantity <br> between same products" at bounding box center [71, 284] width 30 height 5
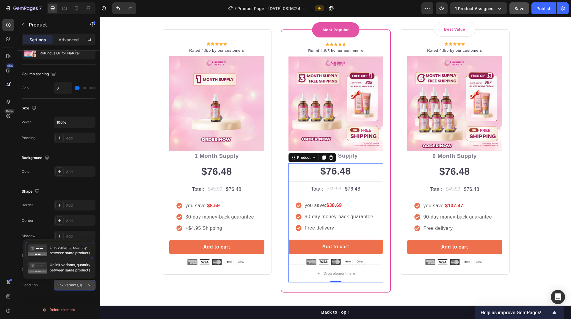
click at [72, 282] on span "Link variants, quantity <br> between same products" at bounding box center [71, 284] width 30 height 5
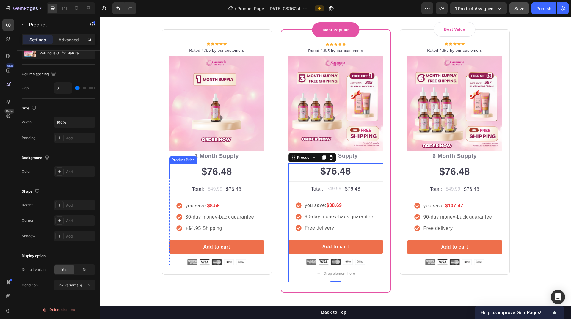
click at [217, 174] on div "$76.48" at bounding box center [216, 172] width 95 height 16
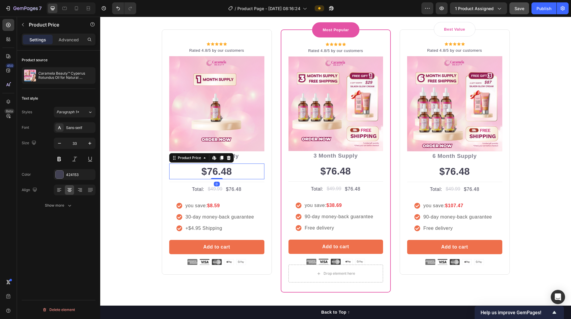
scroll to position [0, 0]
click at [74, 77] on p "Caramela Beauty™ Cyperus Rotundus Oil for Natural Permanent Hair Reduction" at bounding box center [65, 75] width 55 height 8
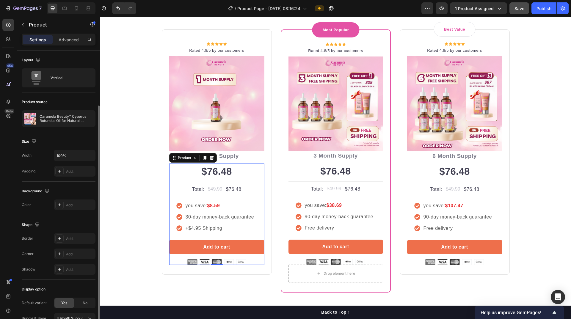
scroll to position [49, 0]
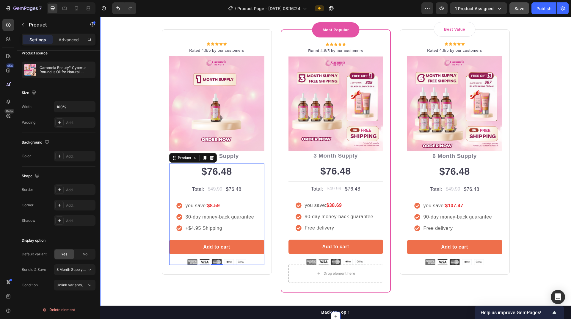
click at [522, 152] on div "Buy more and pay less Heading Row Icon Icon Icon Icon Icon Icon List Hoz Rated …" at bounding box center [336, 142] width 462 height 301
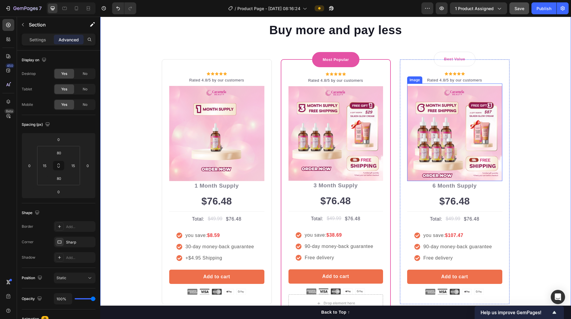
scroll to position [1784, 0]
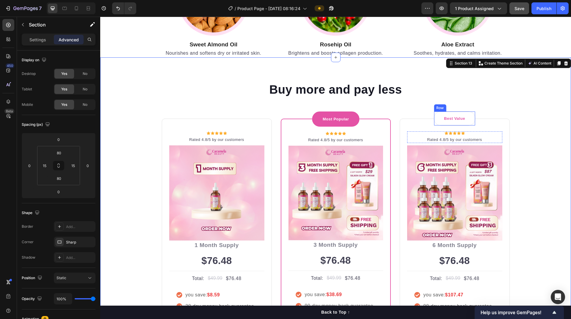
click at [467, 117] on div "Best Value Text block Row" at bounding box center [455, 118] width 42 height 15
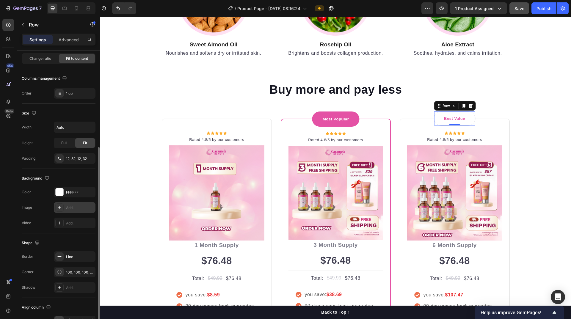
scroll to position [89, 0]
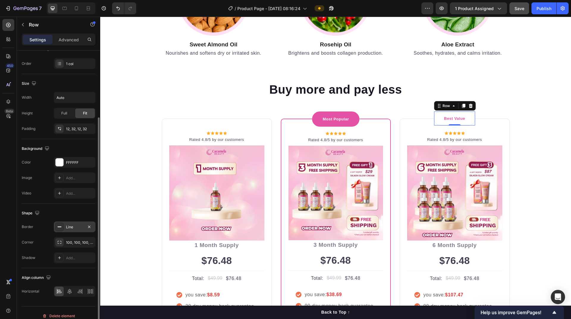
click at [73, 227] on div "Line" at bounding box center [74, 227] width 17 height 5
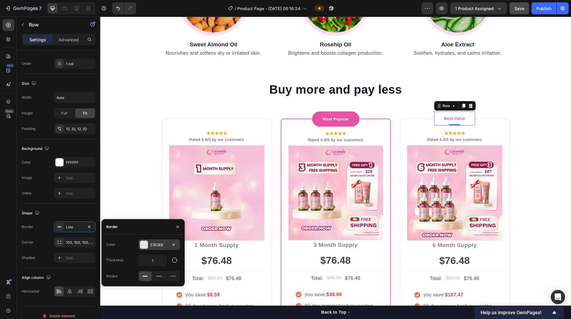
click at [145, 243] on div at bounding box center [144, 245] width 8 height 8
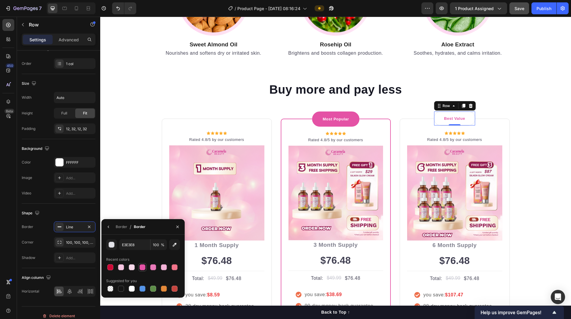
click at [144, 267] on div at bounding box center [142, 267] width 6 height 6
type input "E452A5"
click at [539, 154] on div "Buy more and pay less Heading Row Icon Icon Icon Icon Icon Icon List Hoz Rated …" at bounding box center [336, 231] width 462 height 301
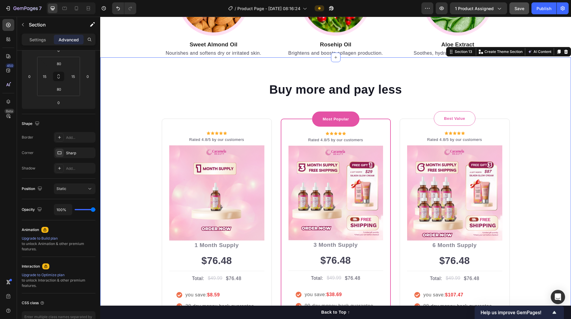
scroll to position [0, 0]
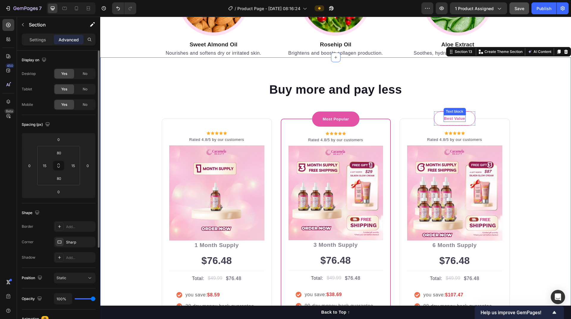
click at [459, 119] on p "Best Value" at bounding box center [454, 119] width 21 height 6
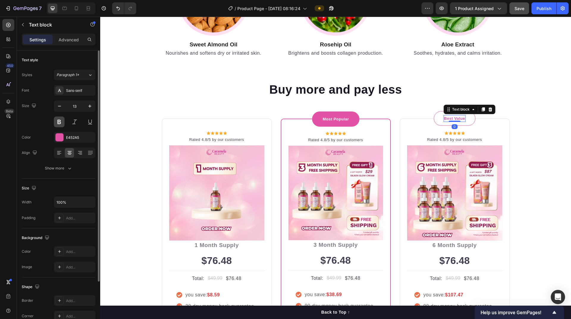
click at [61, 122] on button at bounding box center [59, 122] width 11 height 11
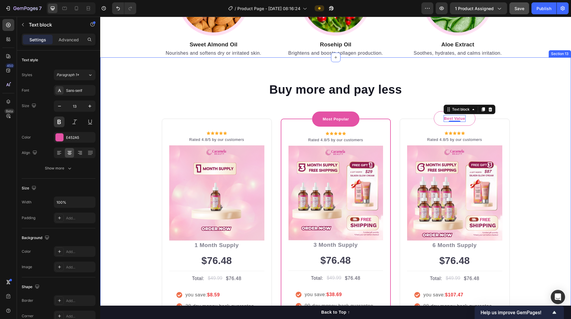
click at [140, 133] on div "Buy more and pay less Heading Row Icon Icon Icon Icon Icon Icon List Hoz Rated …" at bounding box center [336, 231] width 462 height 301
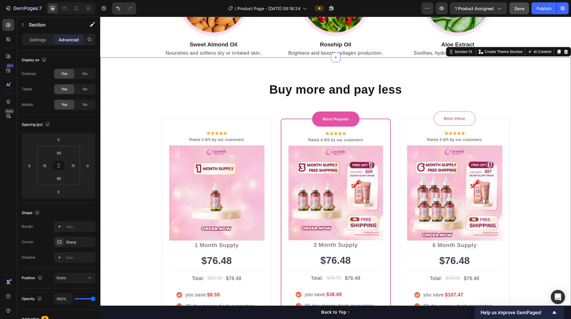
click at [540, 161] on div "Buy more and pay less Heading Row Icon Icon Icon Icon Icon Icon List Hoz Rated …" at bounding box center [336, 231] width 462 height 301
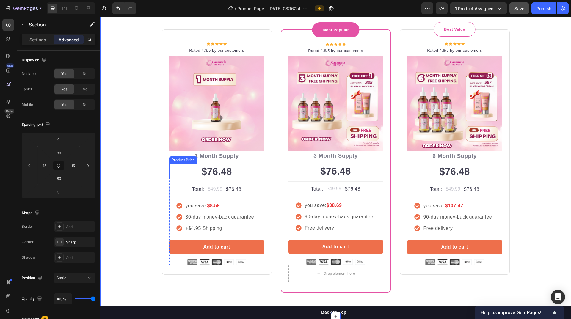
click at [219, 172] on div "$76.48" at bounding box center [216, 172] width 95 height 16
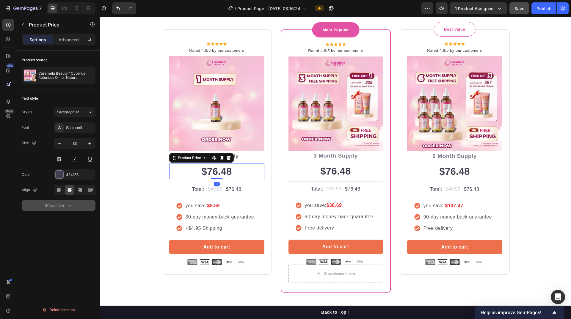
click at [65, 208] on div "Show more" at bounding box center [59, 206] width 28 height 6
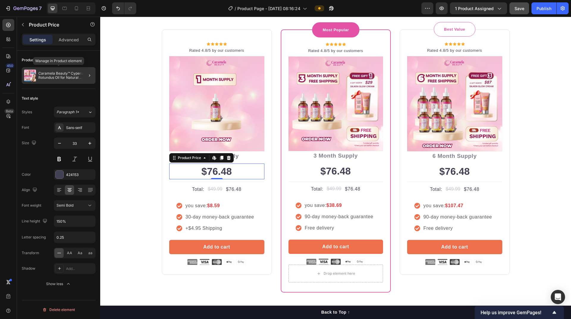
click at [64, 80] on div "Caramela Beauty™ Cyperus Rotundus Oil for Natural Permanent Hair Reduction" at bounding box center [59, 75] width 74 height 17
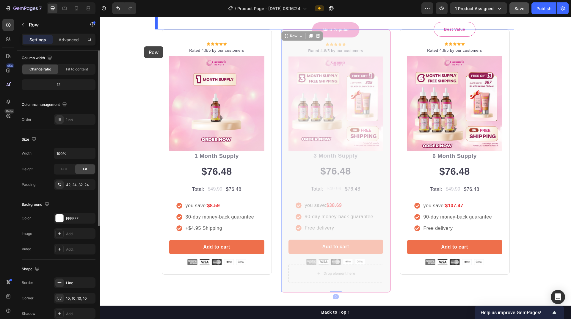
scroll to position [0, 0]
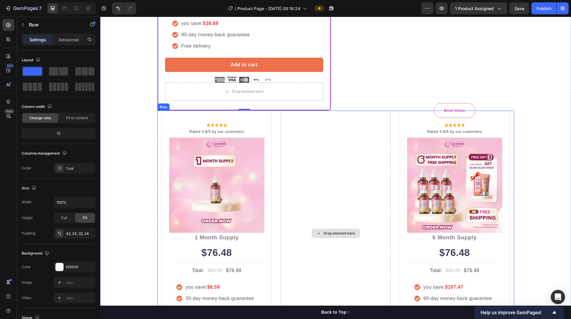
scroll to position [2111, 0]
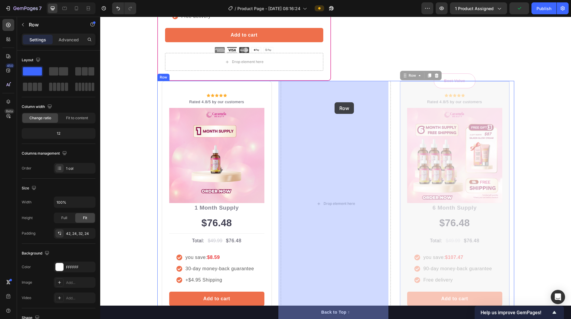
drag, startPoint x: 487, startPoint y: 85, endPoint x: 362, endPoint y: 97, distance: 126.3
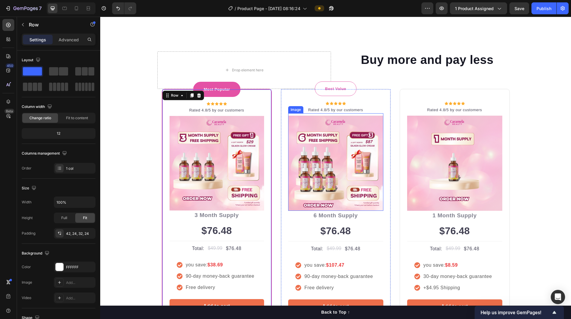
scroll to position [1754, 0]
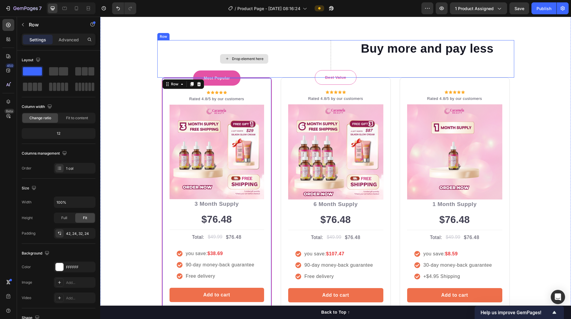
click at [310, 78] on div "Drop element here" at bounding box center [244, 58] width 174 height 37
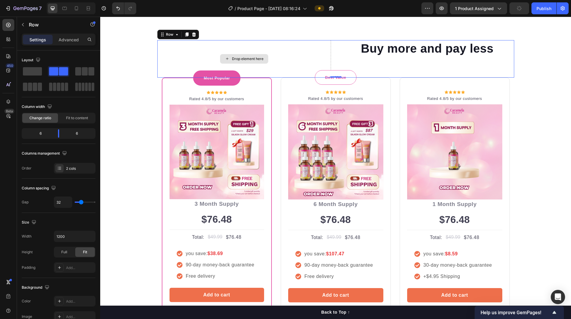
click at [281, 78] on div "Drop element here" at bounding box center [244, 58] width 174 height 37
click at [192, 37] on icon at bounding box center [194, 34] width 4 height 4
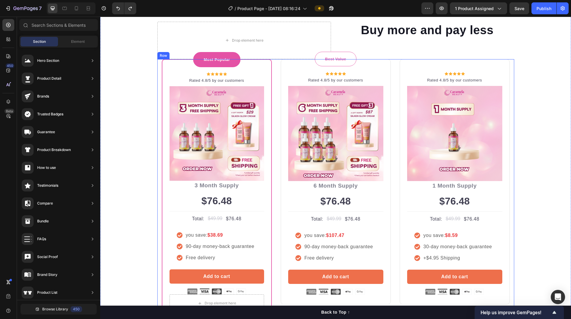
scroll to position [1725, 0]
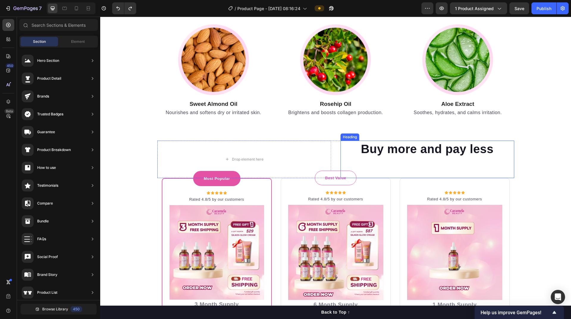
click at [368, 161] on div "Buy more and pay less Heading" at bounding box center [427, 159] width 174 height 37
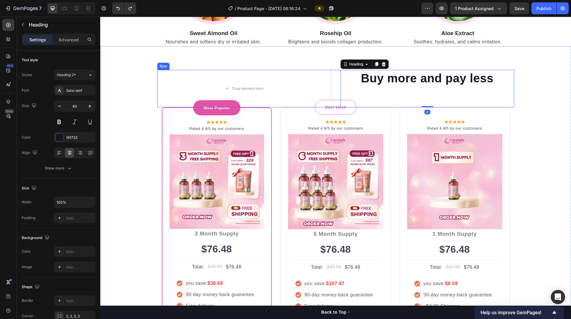
click at [333, 107] on div "Drop element here Buy more and pay less Heading 0 Row" at bounding box center [335, 88] width 357 height 37
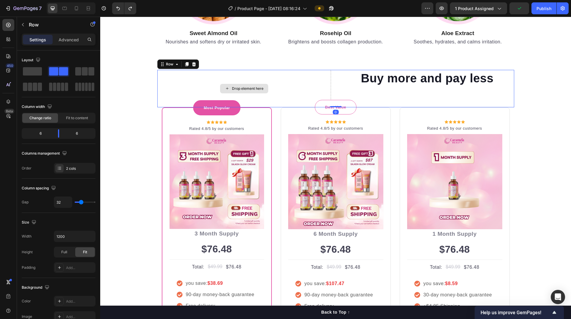
click at [314, 107] on div "Drop element here" at bounding box center [244, 88] width 174 height 37
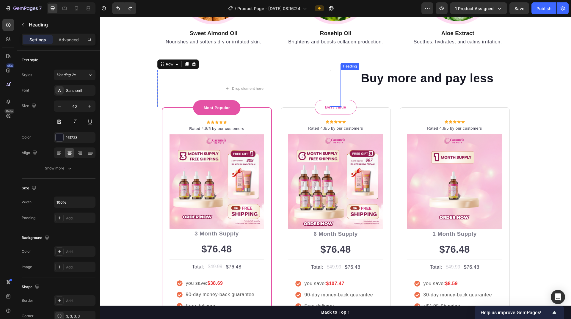
click at [345, 107] on div "Buy more and pay less Heading" at bounding box center [427, 88] width 174 height 37
click at [323, 107] on div "Drop element here" at bounding box center [244, 88] width 174 height 37
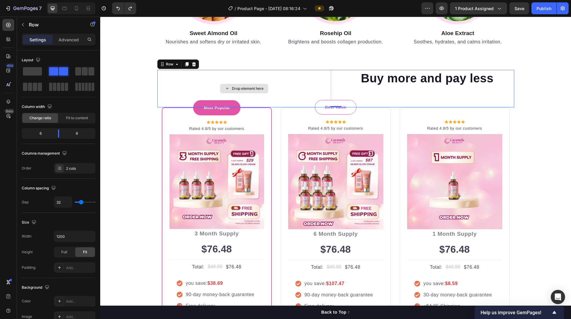
click at [309, 107] on div "Drop element here" at bounding box center [244, 88] width 174 height 37
click at [37, 72] on span at bounding box center [32, 71] width 19 height 8
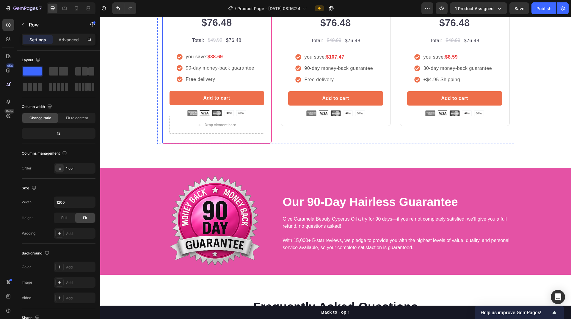
scroll to position [1873, 0]
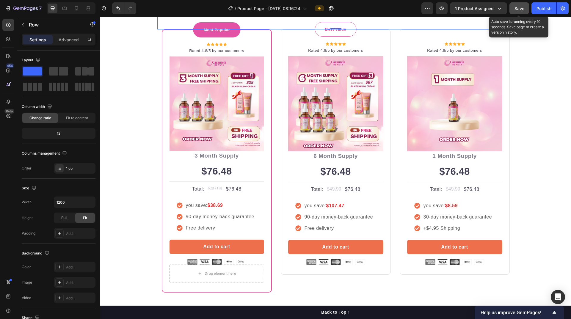
click at [519, 8] on span "Save" at bounding box center [519, 8] width 10 height 5
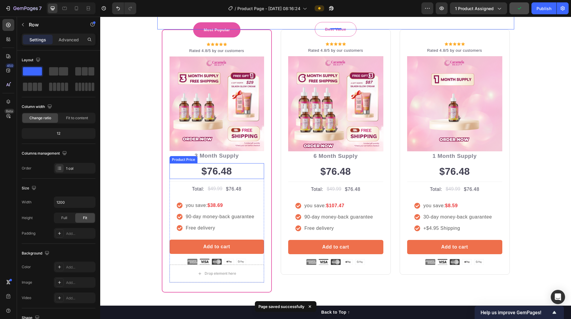
click at [218, 175] on div "$76.48" at bounding box center [216, 171] width 95 height 16
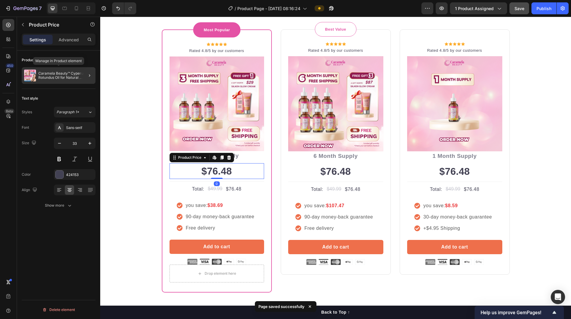
click at [54, 78] on p "Caramela Beauty™ Cyperus Rotundus Oil for Natural Permanent Hair Reduction" at bounding box center [65, 75] width 55 height 8
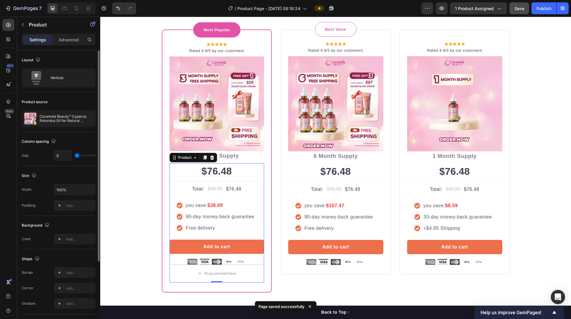
scroll to position [101, 0]
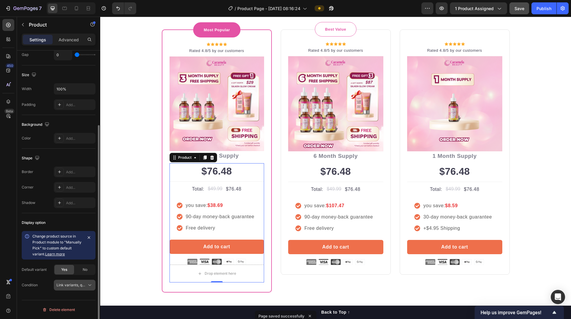
click at [77, 283] on span "Link variants, quantity <br> between same products" at bounding box center [100, 285] width 88 height 4
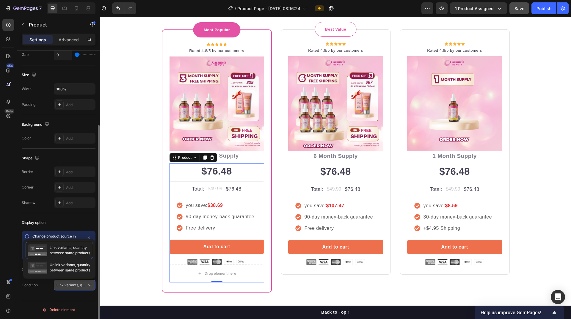
click at [77, 283] on span "Link variants, quantity <br> between same products" at bounding box center [100, 285] width 88 height 4
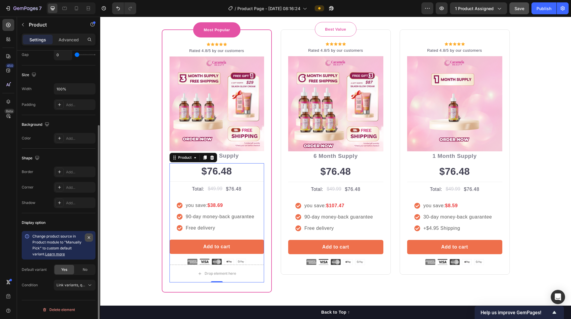
click at [87, 238] on icon "button" at bounding box center [89, 237] width 5 height 5
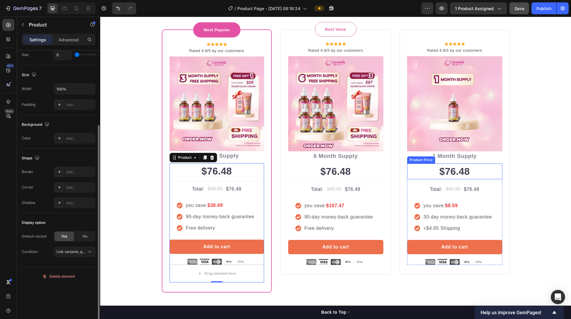
click at [467, 172] on div "$76.48" at bounding box center [454, 172] width 95 height 16
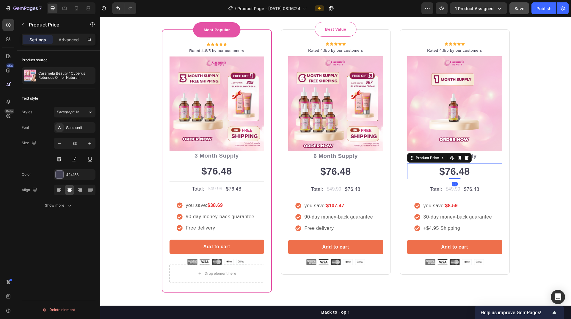
scroll to position [0, 0]
click at [45, 79] on p "Caramela Beauty™ Cyperus Rotundus Oil for Natural Permanent Hair Reduction" at bounding box center [65, 75] width 55 height 8
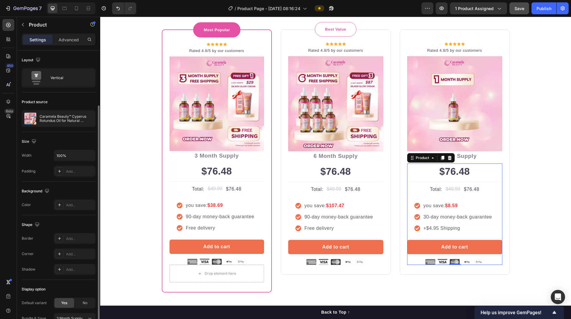
scroll to position [49, 0]
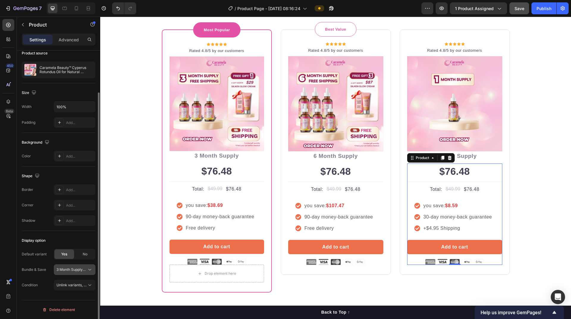
click at [73, 271] on span "3 Month Supply + Free Shipping" at bounding box center [70, 269] width 29 height 5
click at [62, 301] on div "1 Month Supply" at bounding box center [59, 305] width 68 height 11
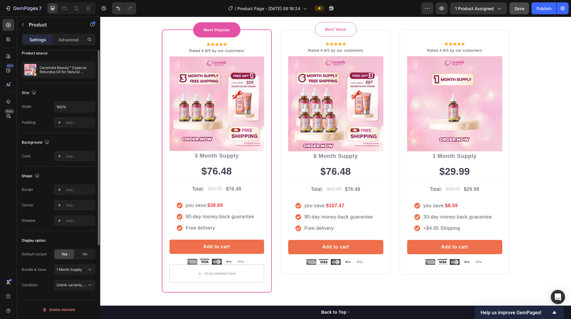
scroll to position [0, 0]
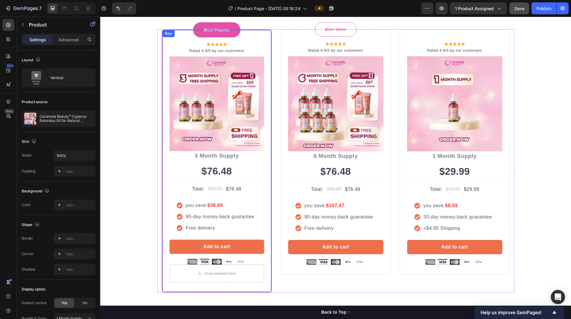
click at [267, 184] on div "Most Popular Text block Row Icon Icon Icon Icon Icon Icon List Hoz Rated 4.8/5 …" at bounding box center [217, 160] width 110 height 263
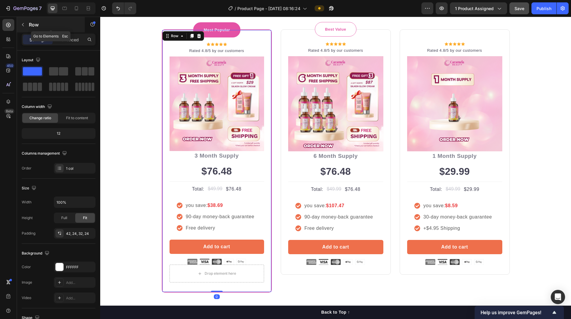
click at [24, 26] on icon "button" at bounding box center [23, 24] width 5 height 5
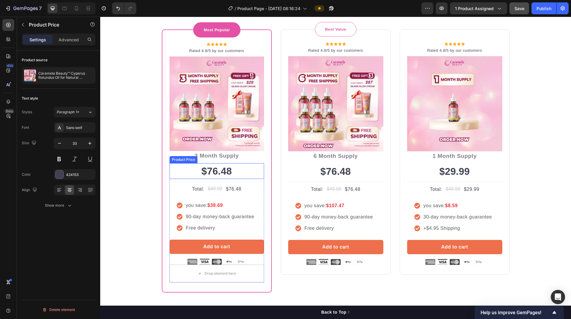
click at [225, 171] on div "$76.48" at bounding box center [216, 171] width 95 height 16
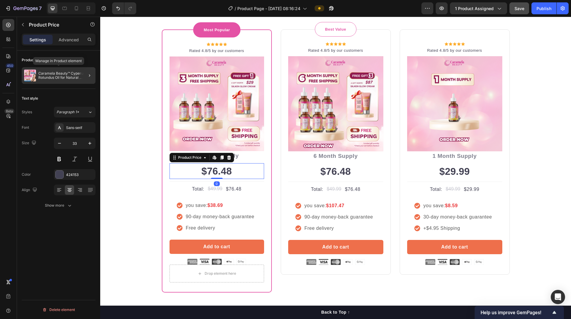
click at [54, 74] on p "Caramela Beauty™ Cyperus Rotundus Oil for Natural Permanent Hair Reduction" at bounding box center [65, 75] width 55 height 8
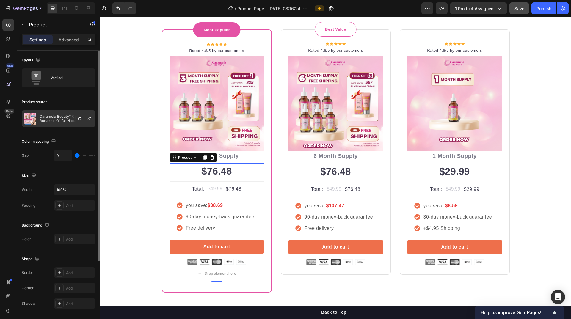
click at [62, 120] on p "Caramela Beauty™ Cyperus Rotundus Oil for Natural Permanent Hair Reduction" at bounding box center [66, 118] width 53 height 8
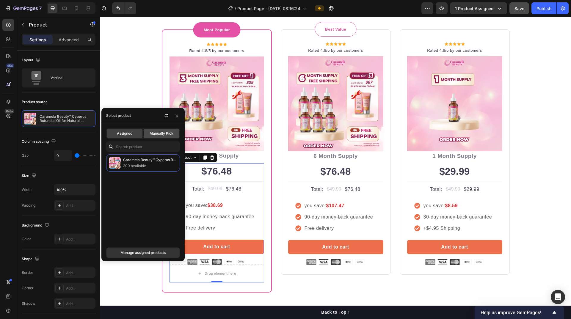
click at [163, 134] on span "Manually Pick" at bounding box center [162, 133] width 24 height 5
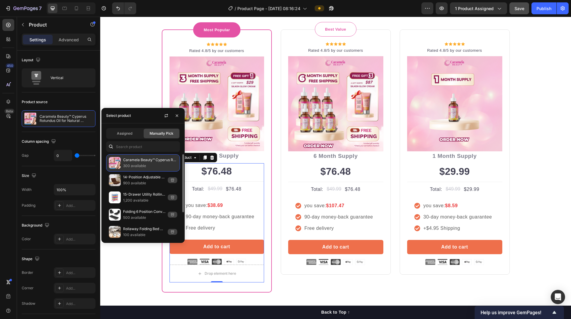
click at [157, 167] on p "300 available" at bounding box center [150, 166] width 54 height 6
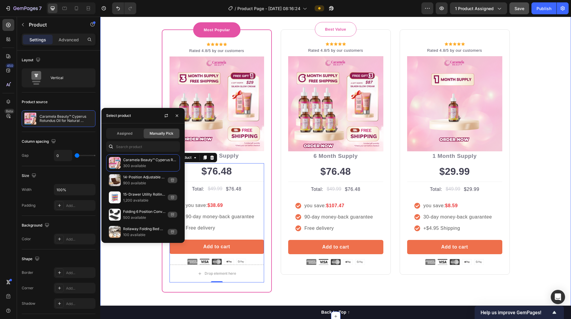
click at [138, 261] on div "Buy more and pay less Heading Row Most Popular Text block Row Icon Icon Icon Ic…" at bounding box center [336, 142] width 462 height 301
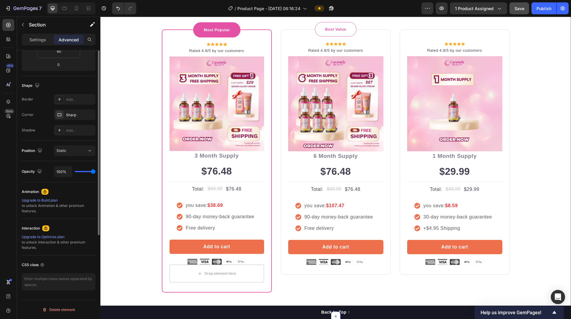
scroll to position [38, 0]
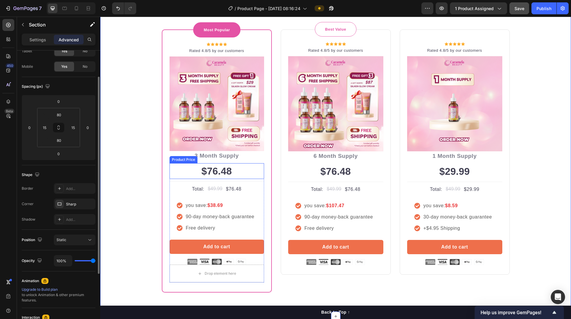
click at [212, 173] on div "$76.48" at bounding box center [216, 171] width 95 height 16
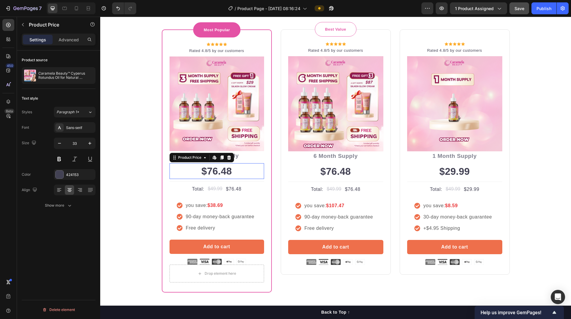
scroll to position [0, 0]
click at [59, 76] on p "Caramela Beauty™ Cyperus Rotundus Oil for Natural Permanent Hair Reduction" at bounding box center [65, 75] width 55 height 8
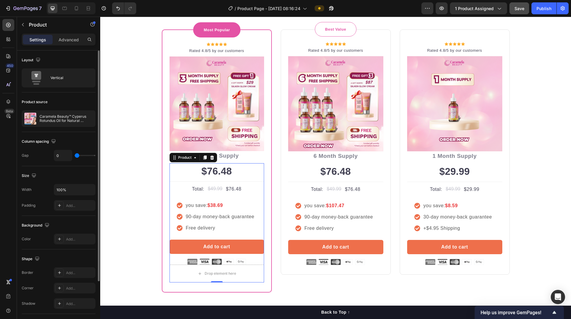
scroll to position [68, 0]
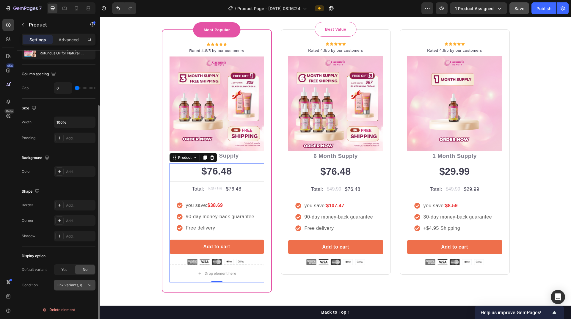
click at [81, 284] on span "Link variants, quantity <br> between same products" at bounding box center [100, 285] width 88 height 4
click at [67, 272] on div "Yes" at bounding box center [64, 270] width 20 height 10
click at [76, 285] on span "3 Month Supply + Free Shipping" at bounding box center [70, 284] width 29 height 5
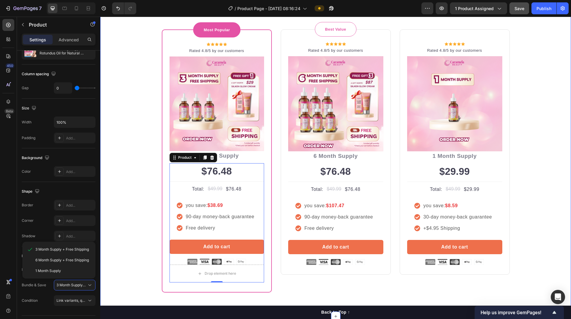
drag, startPoint x: 134, startPoint y: 220, endPoint x: 230, endPoint y: 207, distance: 96.9
click at [134, 220] on div "Buy more and pay less Heading Row Most Popular Text block Row Icon Icon Icon Ic…" at bounding box center [336, 142] width 462 height 301
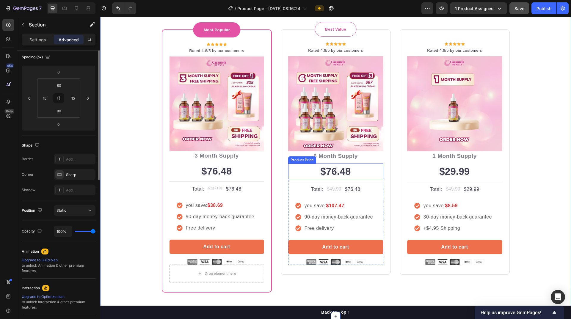
scroll to position [0, 0]
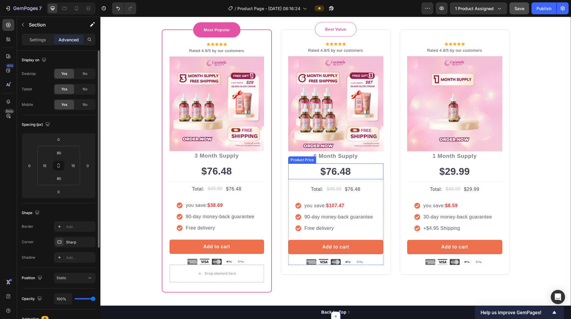
click at [329, 170] on div "$76.48" at bounding box center [335, 172] width 95 height 16
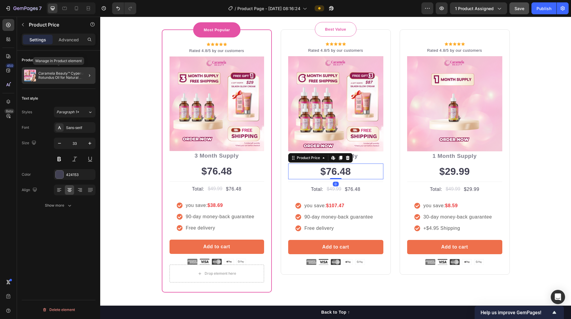
click at [59, 71] on div "Caramela Beauty™ Cyperus Rotundus Oil for Natural Permanent Hair Reduction" at bounding box center [59, 75] width 74 height 17
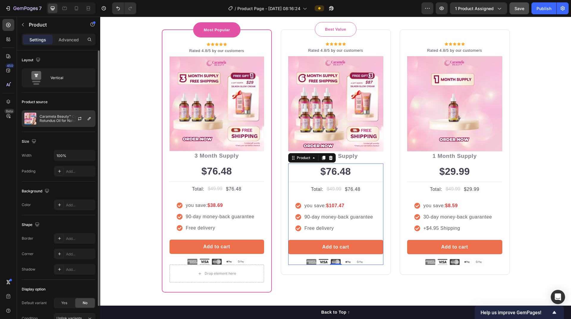
click at [66, 119] on p "Caramela Beauty™ Cyperus Rotundus Oil for Natural Permanent Hair Reduction" at bounding box center [66, 118] width 53 height 8
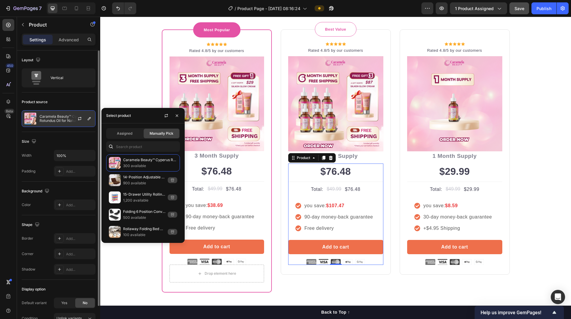
click at [67, 119] on p "Caramela Beauty™ Cyperus Rotundus Oil for Natural Permanent Hair Reduction" at bounding box center [66, 118] width 53 height 8
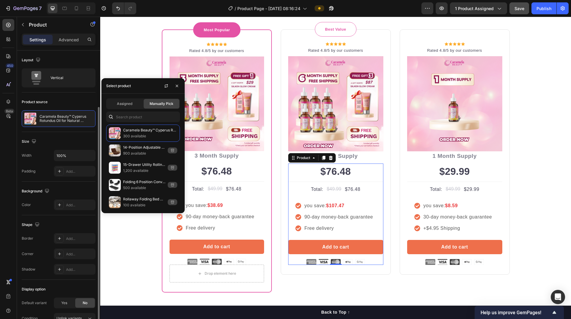
scroll to position [33, 0]
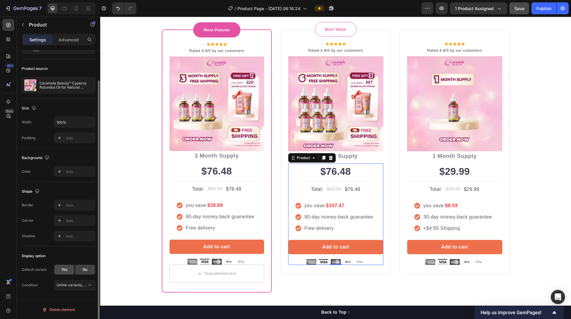
click at [67, 270] on span "Yes" at bounding box center [64, 269] width 6 height 5
click at [71, 286] on span "3 Month Supply + Free Shipping" at bounding box center [70, 284] width 29 height 5
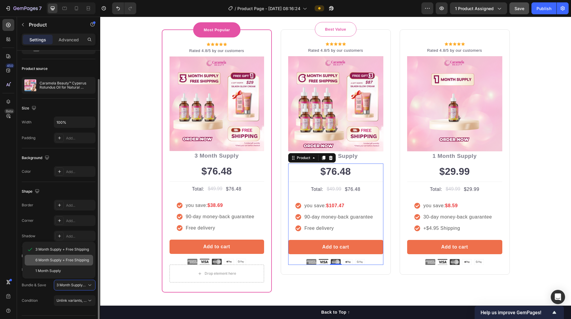
click at [63, 263] on div "6 Month Supply + Free Shipping" at bounding box center [59, 260] width 68 height 11
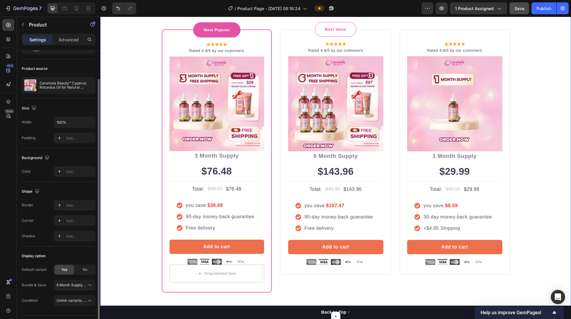
click at [131, 210] on div "Buy more and pay less Heading Row Most Popular Text block Row Icon Icon Icon Ic…" at bounding box center [336, 142] width 462 height 301
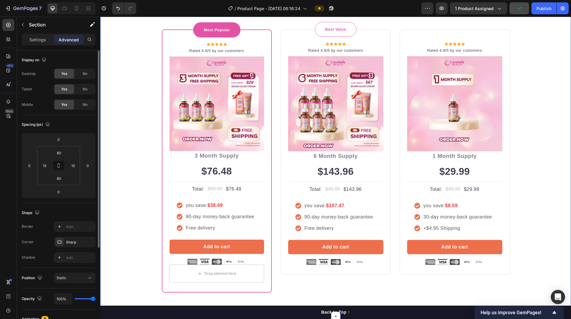
scroll to position [1784, 0]
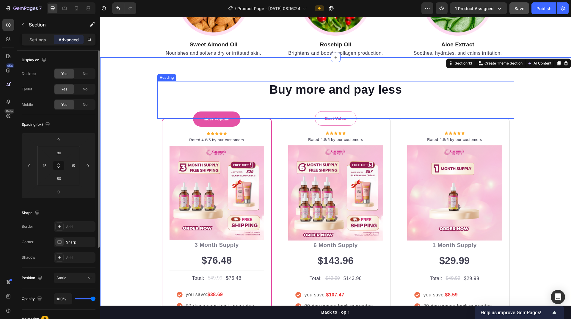
click at [381, 93] on p "Buy more and pay less" at bounding box center [336, 89] width 356 height 15
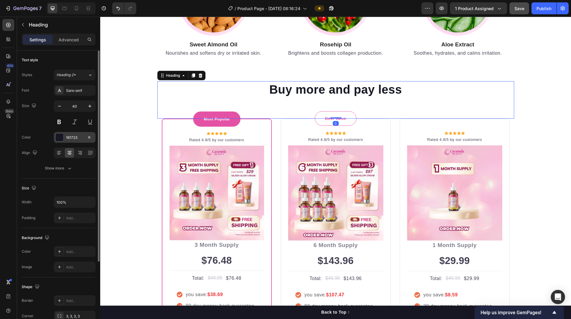
click at [70, 138] on div "161723" at bounding box center [74, 137] width 17 height 5
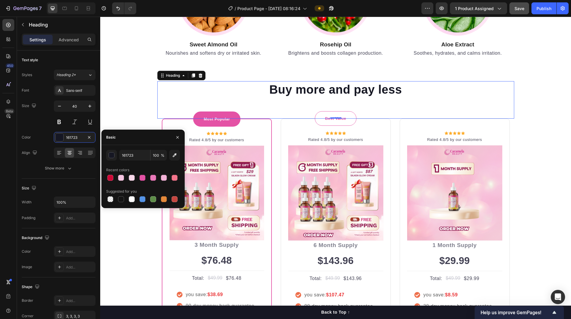
drag, startPoint x: 142, startPoint y: 178, endPoint x: 144, endPoint y: 205, distance: 26.6
click at [142, 178] on div at bounding box center [142, 178] width 6 height 6
type input "E452A5"
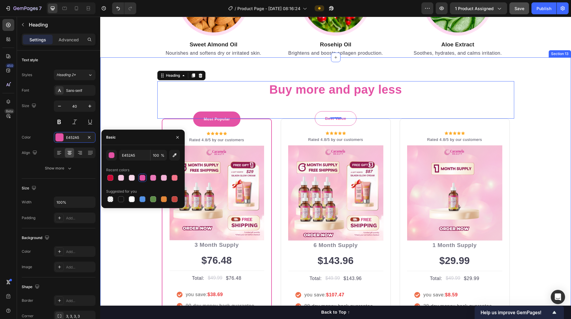
click at [138, 249] on div "Buy more and pay less Heading 0 Row Most Popular Text block Row Icon Icon Icon …" at bounding box center [336, 231] width 462 height 301
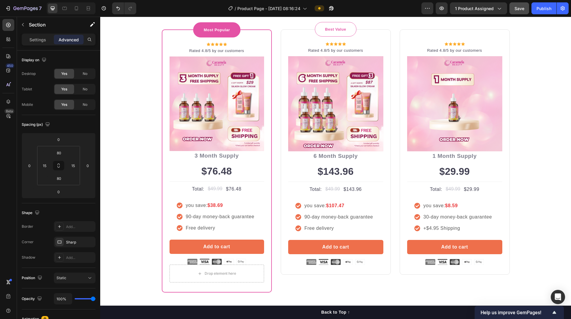
scroll to position [1903, 0]
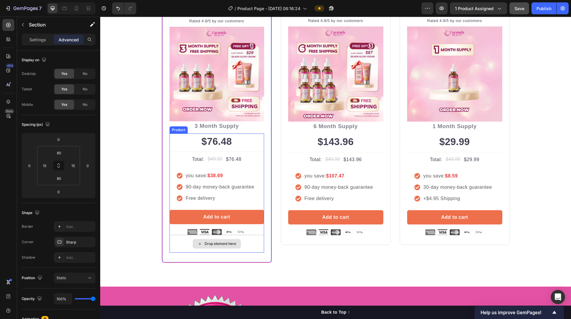
click at [247, 245] on div "Drop element here" at bounding box center [216, 244] width 95 height 18
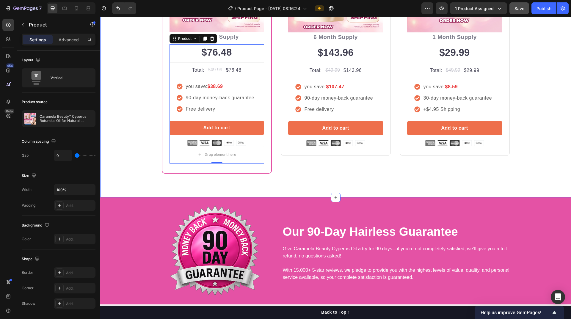
scroll to position [2022, 0]
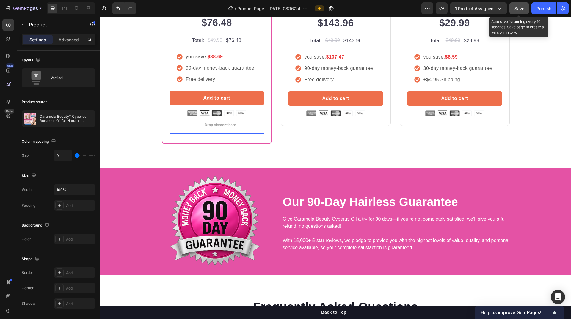
click at [521, 6] on span "Save" at bounding box center [519, 8] width 10 height 5
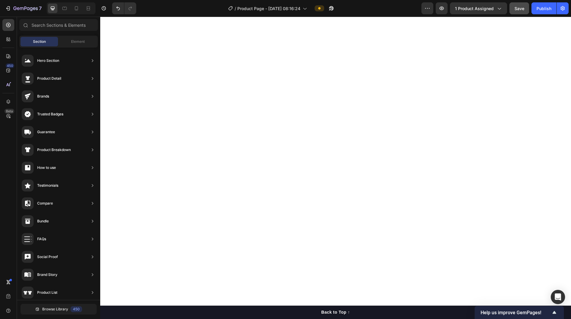
scroll to position [2052, 0]
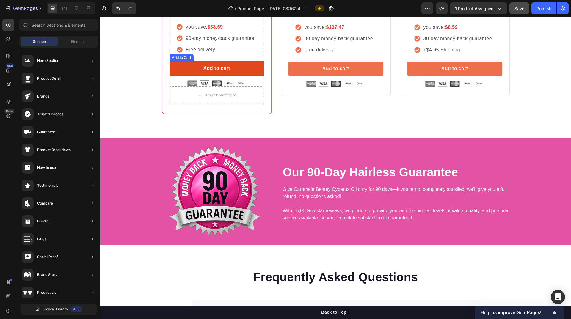
click at [249, 68] on button "Add to cart" at bounding box center [216, 68] width 95 height 14
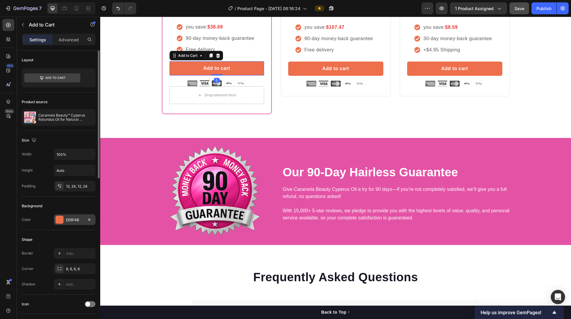
click at [64, 218] on div "EE6F4B" at bounding box center [75, 219] width 42 height 11
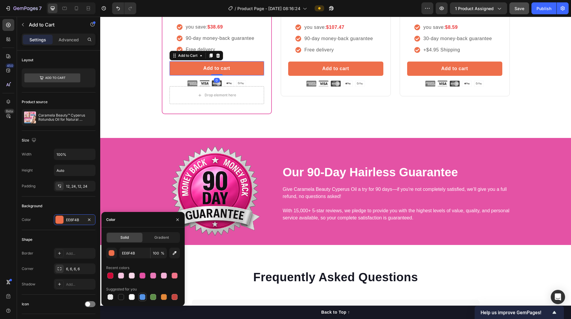
drag, startPoint x: 144, startPoint y: 298, endPoint x: 153, endPoint y: 161, distance: 137.4
click at [144, 298] on div at bounding box center [142, 297] width 6 height 6
type input "5594E7"
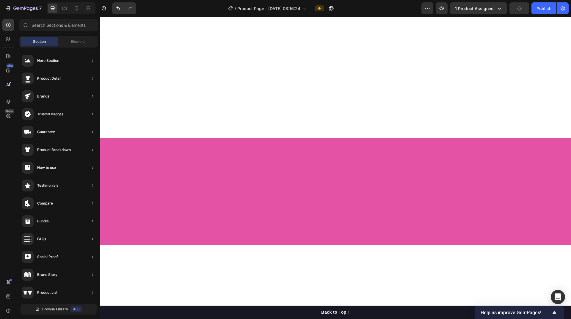
scroll to position [0, 0]
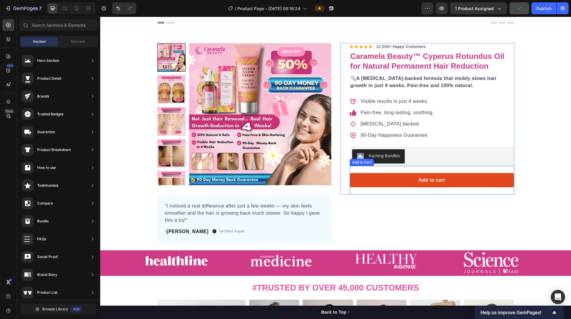
click at [471, 181] on button "Add to cart" at bounding box center [432, 180] width 164 height 14
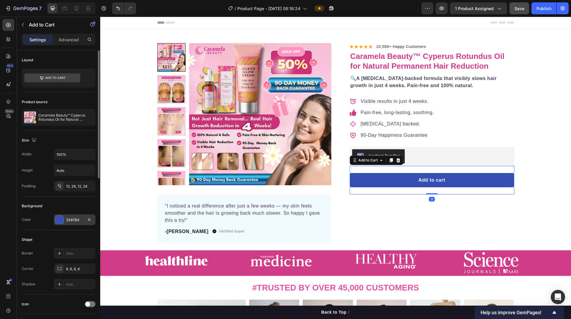
click at [76, 220] on div "334FB4" at bounding box center [74, 219] width 17 height 5
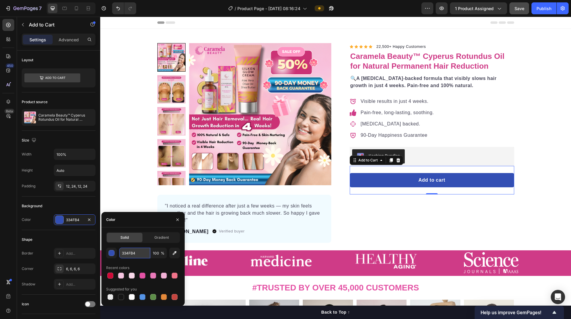
click at [136, 249] on input "334FB4" at bounding box center [134, 253] width 31 height 11
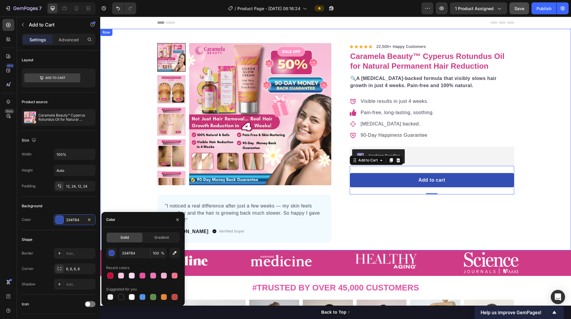
click at [561, 199] on div "Product Images "I noticed a real difference after just a few weeks — my skin fe…" at bounding box center [335, 143] width 471 height 200
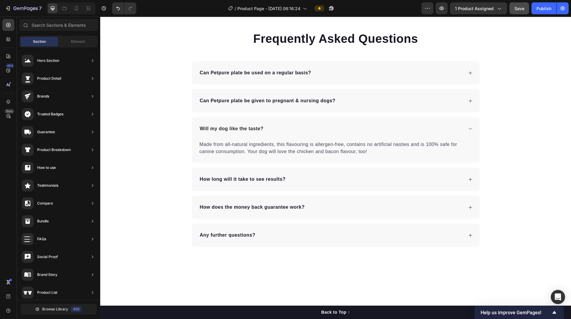
scroll to position [1993, 0]
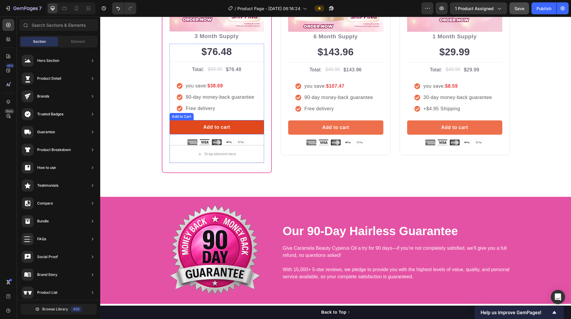
click at [257, 129] on button "Add to cart" at bounding box center [216, 127] width 95 height 14
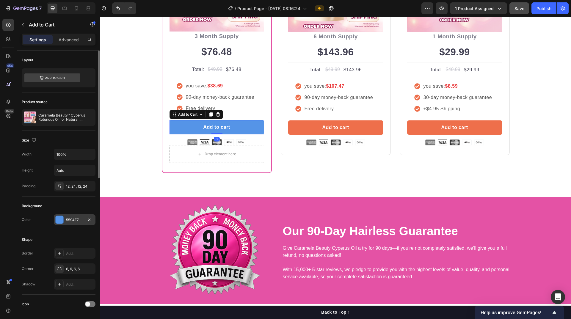
click at [68, 218] on div "5594E7" at bounding box center [74, 219] width 17 height 5
click at [71, 218] on div "5594E7" at bounding box center [74, 219] width 17 height 5
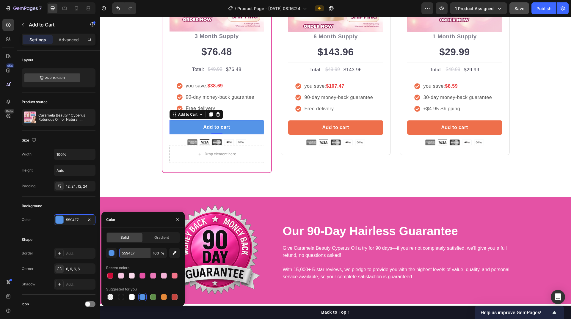
click at [136, 255] on input "5594E7" at bounding box center [134, 253] width 31 height 11
paste input "334FB4"
type input "334FB4"
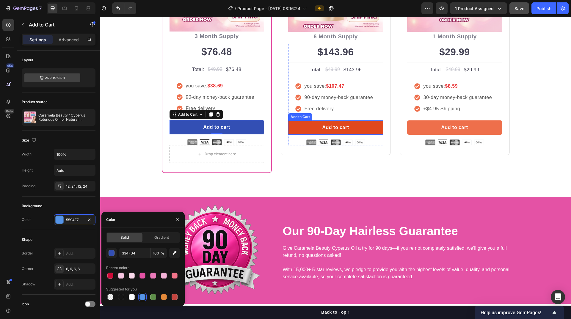
click at [308, 128] on button "Add to cart" at bounding box center [335, 127] width 95 height 14
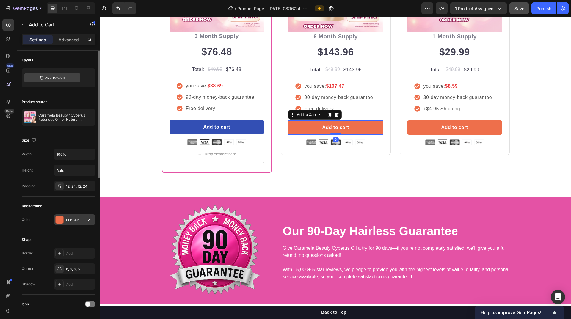
click at [73, 222] on div "EE6F4B" at bounding box center [74, 219] width 17 height 5
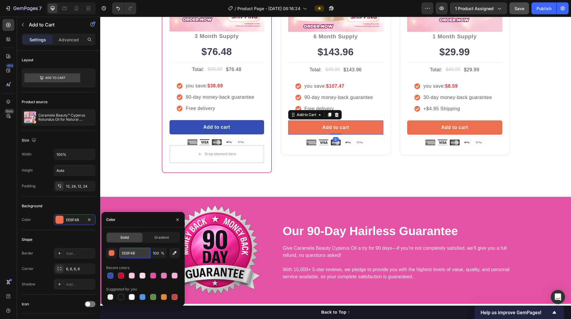
click at [139, 249] on input "EE6F4B" at bounding box center [134, 253] width 31 height 11
paste input "334FB4"
type input "334FB4"
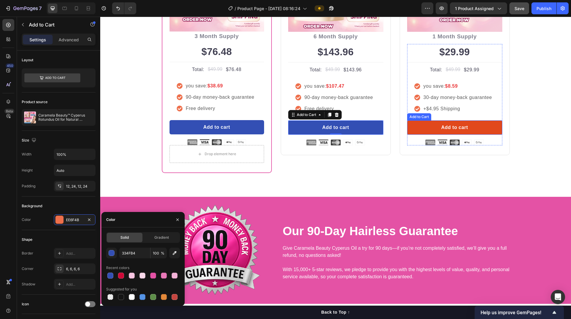
click at [421, 129] on button "Add to cart" at bounding box center [454, 127] width 95 height 14
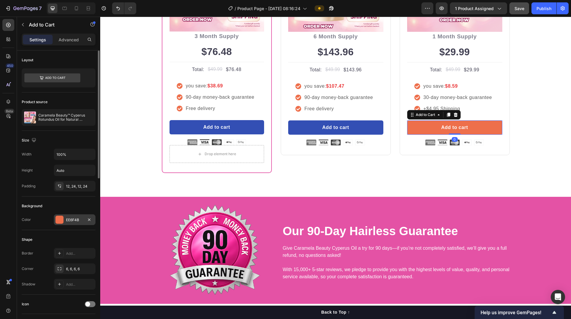
click at [67, 219] on div "EE6F4B" at bounding box center [74, 219] width 17 height 5
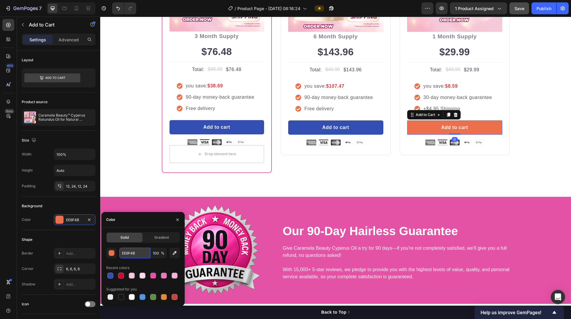
click at [142, 254] on input "EE6F4B" at bounding box center [134, 253] width 31 height 11
paste input "334FB4"
type input "334FB4"
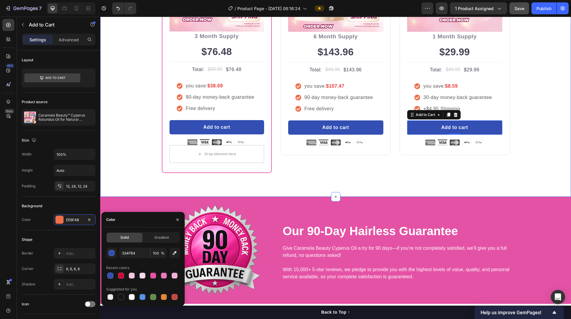
click at [310, 181] on div "Buy more and pay less Heading Row Most Popular Text block Row Icon Icon Icon Ic…" at bounding box center [335, 23] width 471 height 349
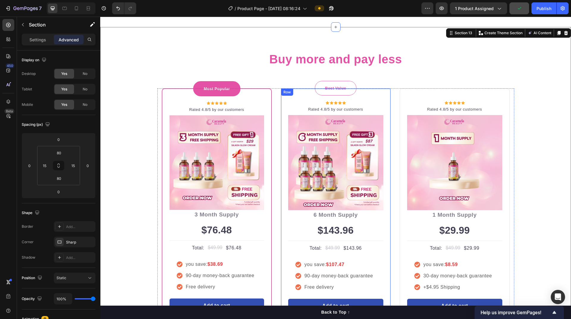
scroll to position [1874, 0]
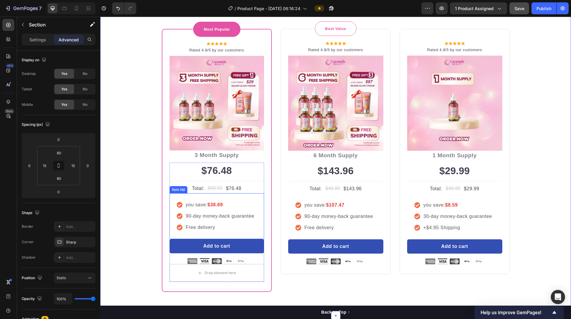
click at [178, 206] on icon at bounding box center [180, 205] width 6 height 6
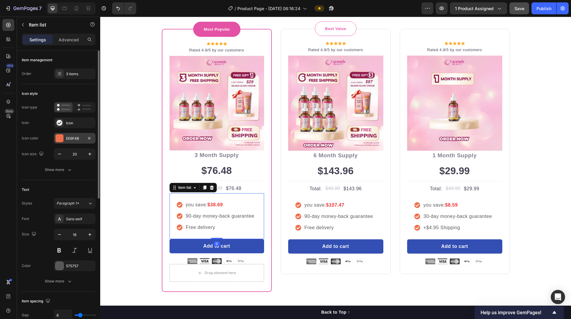
click at [68, 138] on div "EE6F4B" at bounding box center [74, 138] width 17 height 5
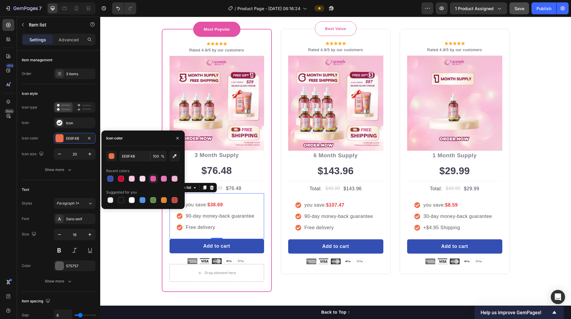
click at [155, 179] on div at bounding box center [153, 179] width 6 height 6
type input "E452A5"
click at [295, 205] on icon at bounding box center [298, 205] width 6 height 6
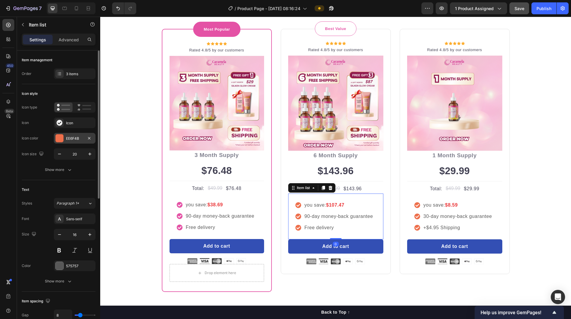
click at [72, 140] on div "EE6F4B" at bounding box center [74, 138] width 17 height 5
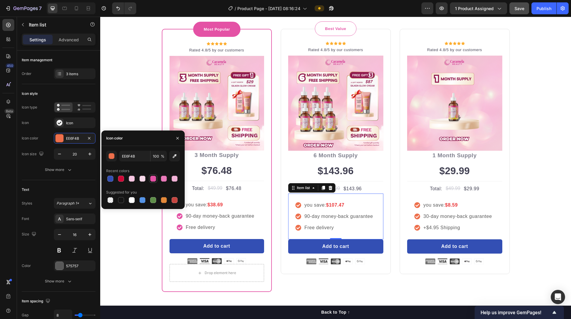
click at [152, 179] on div at bounding box center [153, 179] width 6 height 6
type input "E452A5"
click at [430, 200] on div "you save: $8.59 30-day money-back guarantee +$4.95 Shipping" at bounding box center [454, 217] width 95 height 46
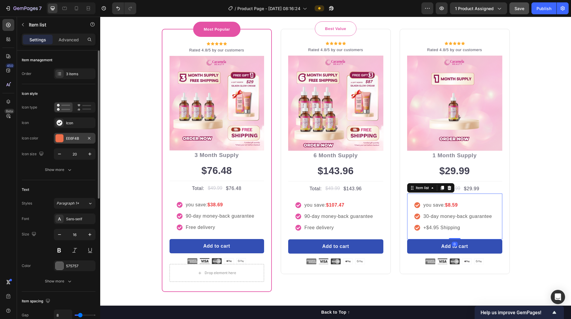
click at [71, 142] on div "EE6F4B" at bounding box center [75, 138] width 42 height 11
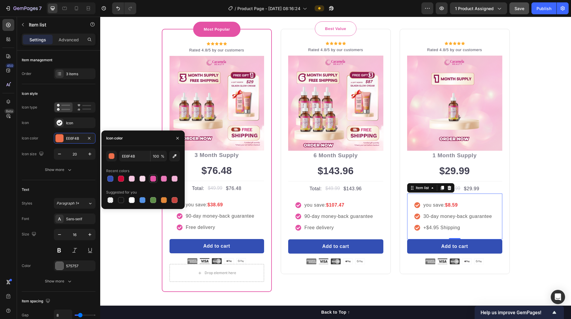
click at [151, 179] on div at bounding box center [153, 179] width 6 height 6
type input "E452A5"
click at [131, 243] on div "Buy more and pay less Heading Row Most Popular Text block Row Icon Icon Icon Ic…" at bounding box center [336, 141] width 462 height 301
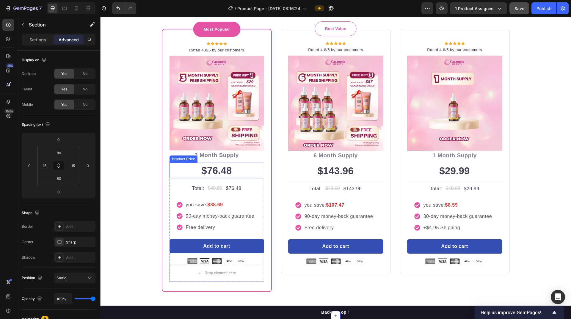
click at [215, 174] on div "$76.48" at bounding box center [216, 171] width 95 height 16
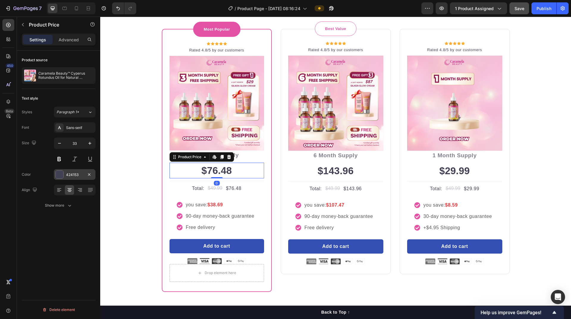
click at [65, 175] on div "424153" at bounding box center [75, 174] width 42 height 11
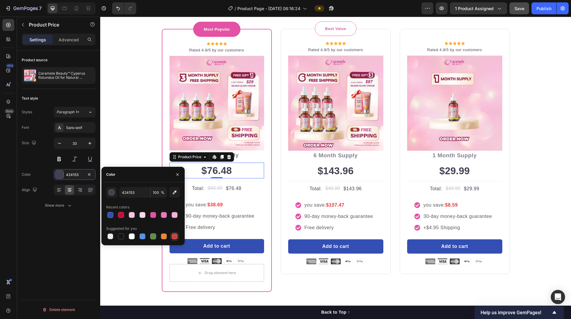
click at [175, 236] on div at bounding box center [175, 236] width 6 height 6
type input "C5453F"
click at [214, 204] on strong "$38.69" at bounding box center [214, 204] width 15 height 5
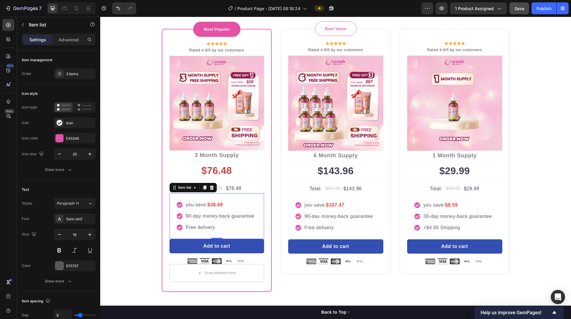
click at [222, 204] on strong "$38.69" at bounding box center [214, 204] width 15 height 5
click at [219, 204] on strong "$38.69" at bounding box center [214, 204] width 15 height 5
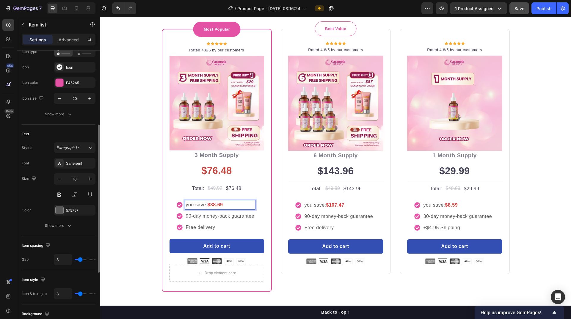
scroll to position [26, 0]
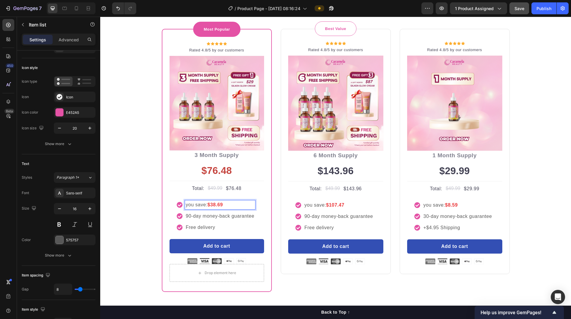
click at [226, 205] on p "you save: $38.69" at bounding box center [220, 204] width 69 height 7
click at [460, 205] on p "you save: $8.59" at bounding box center [457, 205] width 69 height 7
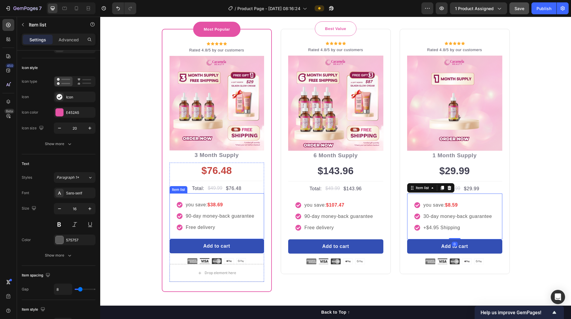
click at [216, 204] on strong "$38.69" at bounding box center [214, 204] width 15 height 5
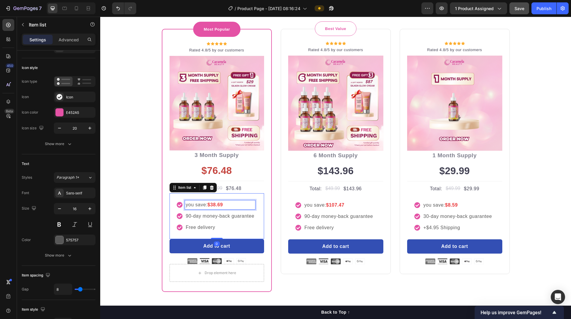
click at [223, 203] on p "you save: $38.69" at bounding box center [220, 204] width 69 height 7
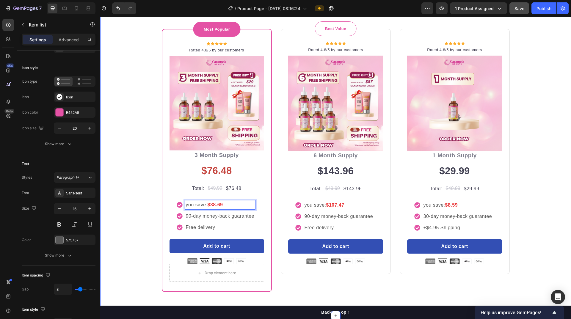
click at [152, 230] on div "Buy more and pay less Heading Row Most Popular Text block Row Icon Icon Icon Ic…" at bounding box center [336, 141] width 462 height 301
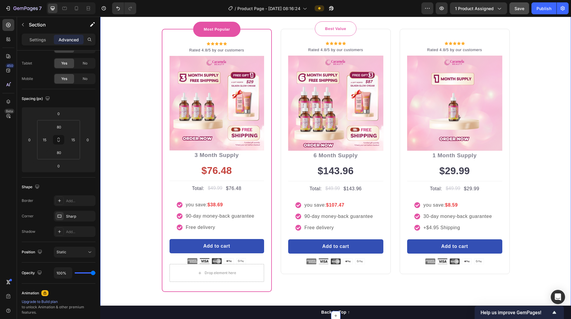
scroll to position [0, 0]
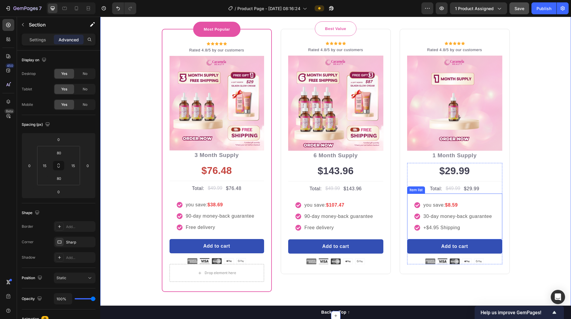
click at [456, 206] on strong "$8.59" at bounding box center [451, 205] width 13 height 5
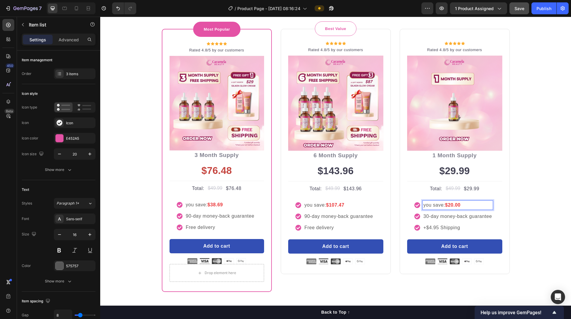
click at [415, 228] on icon at bounding box center [417, 228] width 6 height 6
click at [418, 228] on div "+$4.95 Shipping" at bounding box center [453, 227] width 79 height 9
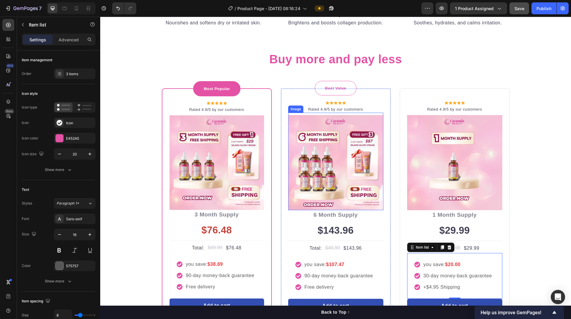
scroll to position [1874, 0]
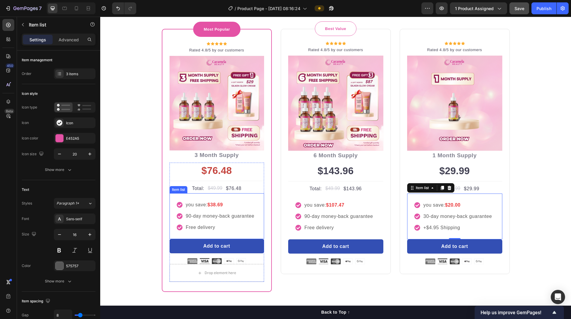
click at [217, 203] on strong "$38.69" at bounding box center [214, 204] width 15 height 5
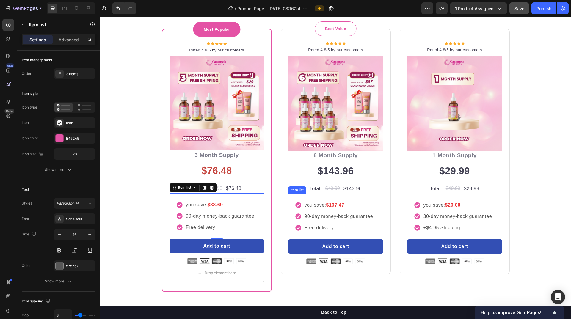
click at [340, 203] on strong "$107.47" at bounding box center [335, 205] width 18 height 5
click at [216, 206] on strong "$38.69" at bounding box center [214, 204] width 15 height 5
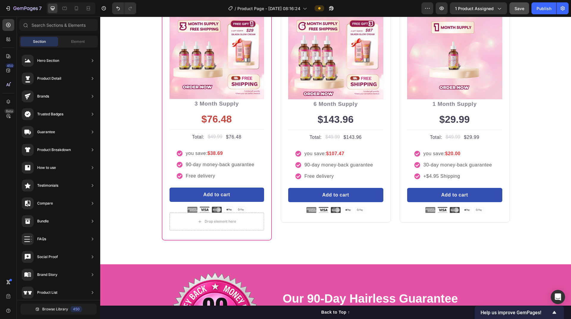
scroll to position [1896, 0]
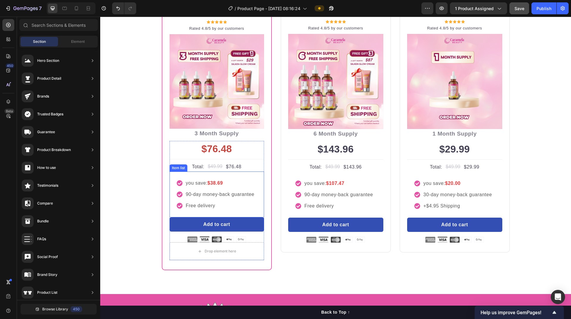
click at [219, 184] on strong "$38.69" at bounding box center [214, 182] width 15 height 5
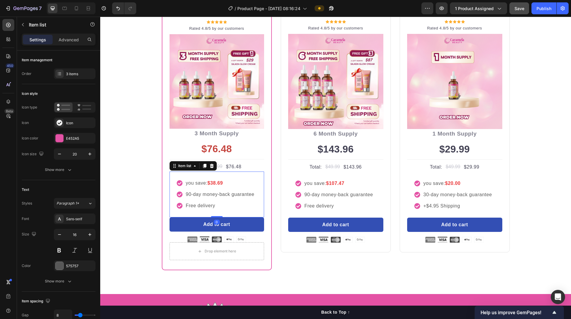
click at [219, 184] on strong "$38.69" at bounding box center [214, 182] width 15 height 5
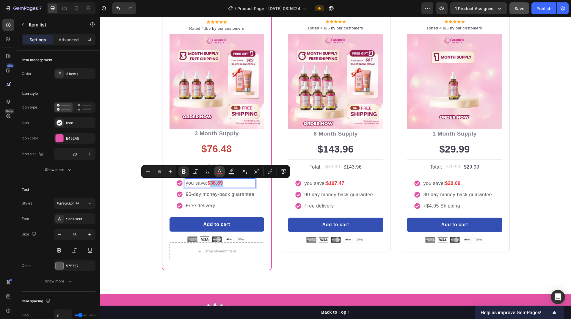
click at [219, 173] on rect "Editor contextual toolbar" at bounding box center [220, 173] width 6 height 1
type input "EA3335"
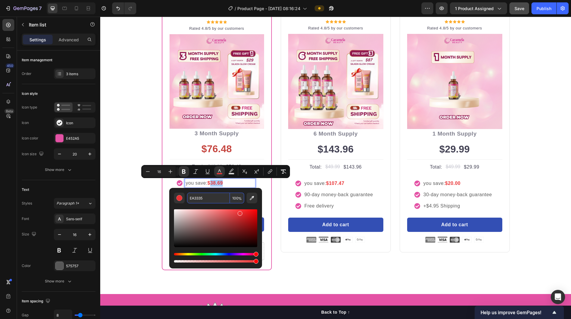
click at [220, 198] on input "EA3335" at bounding box center [208, 198] width 43 height 11
click at [218, 148] on div "$76.48" at bounding box center [216, 149] width 95 height 16
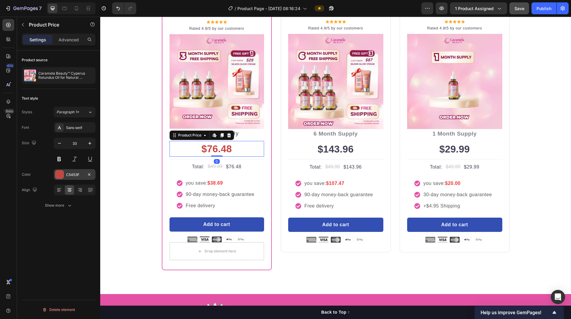
click at [71, 175] on div "C5453F" at bounding box center [74, 174] width 17 height 5
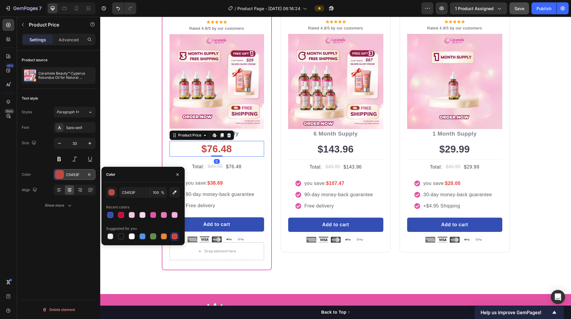
click at [71, 175] on div "C5453F" at bounding box center [74, 174] width 17 height 5
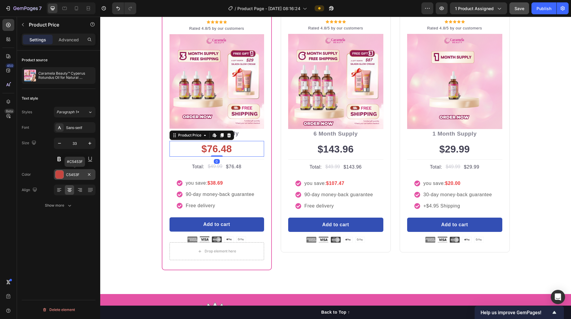
click at [71, 175] on div "C5453F" at bounding box center [74, 174] width 17 height 5
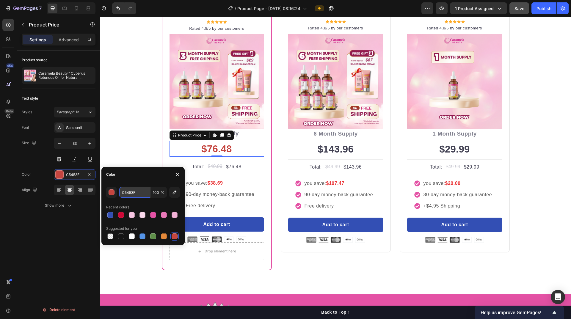
click at [137, 192] on input "C5453F" at bounding box center [134, 192] width 31 height 11
paste input "EA3335"
type input "EA3335"
click at [333, 150] on div "$143.96" at bounding box center [335, 149] width 95 height 16
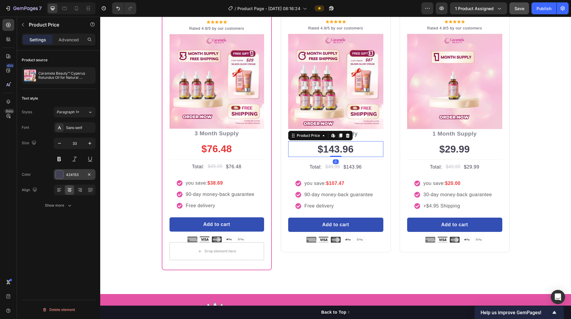
click at [73, 175] on div "424153" at bounding box center [74, 174] width 17 height 5
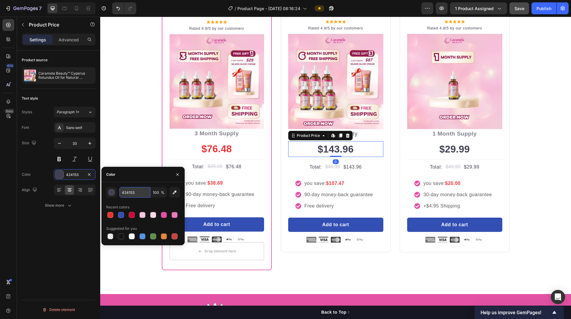
click at [137, 193] on input "424153" at bounding box center [134, 192] width 31 height 11
paste input "EA3335"
type input "EA3335"
click at [445, 149] on div "$29.99" at bounding box center [454, 149] width 95 height 16
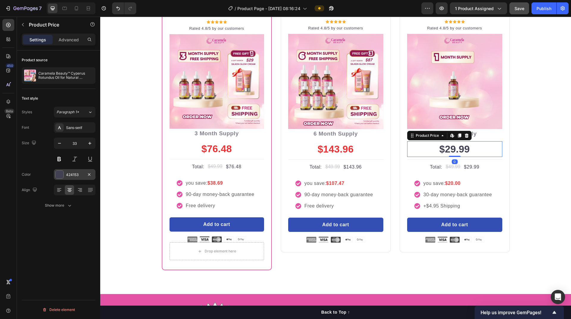
click at [73, 173] on div "424153" at bounding box center [74, 174] width 17 height 5
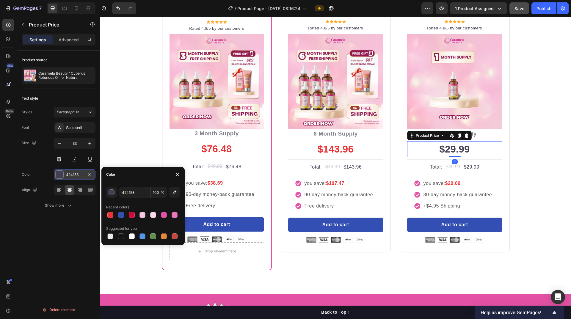
click at [73, 173] on div "424153" at bounding box center [74, 174] width 17 height 5
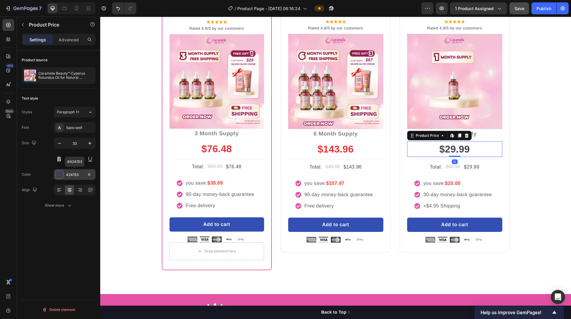
click at [73, 173] on div "424153" at bounding box center [74, 174] width 17 height 5
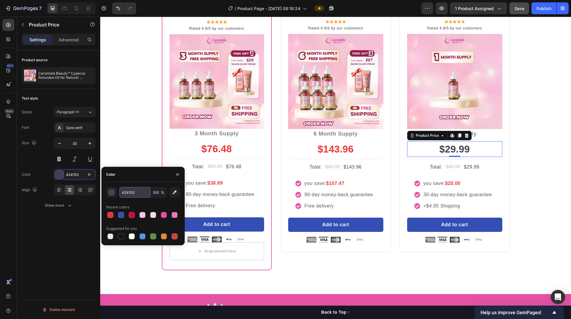
click at [135, 191] on input "424153" at bounding box center [134, 192] width 31 height 11
paste input "EA3335"
type input "EA3335"
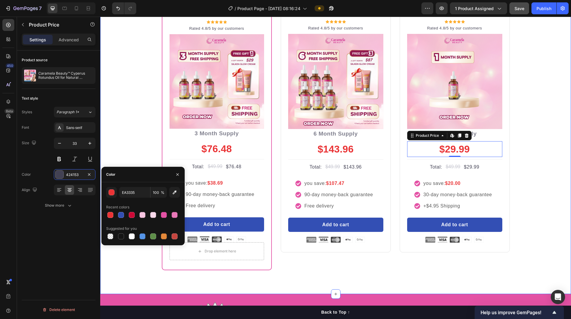
click at [135, 259] on div "Buy more and pay less Heading Row Most Popular Text block Row Icon Icon Icon Ic…" at bounding box center [336, 120] width 462 height 301
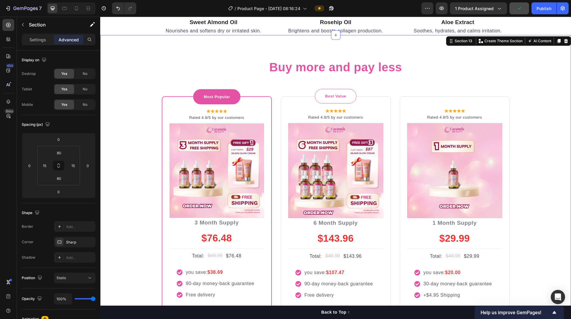
scroll to position [1866, 0]
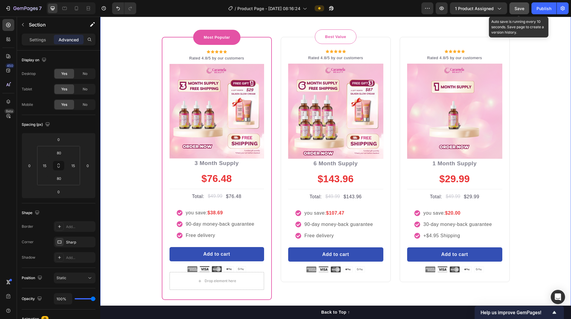
click at [516, 7] on span "Save" at bounding box center [519, 8] width 10 height 5
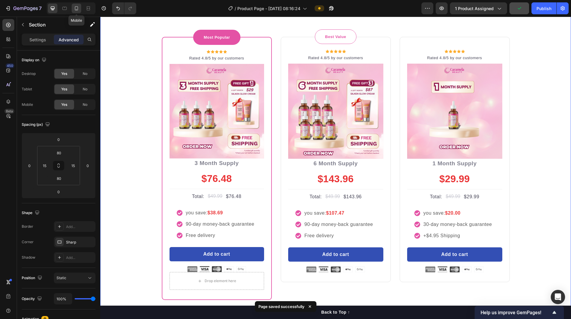
click at [75, 8] on icon at bounding box center [76, 8] width 3 height 4
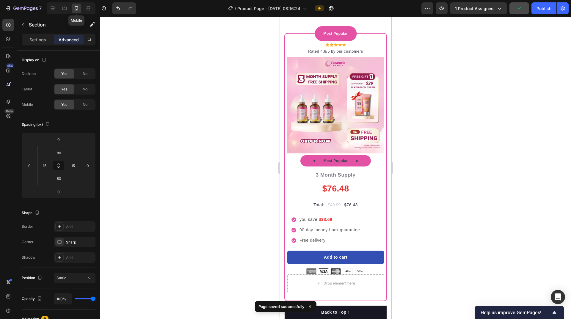
type input "56"
type input "0"
type input "56"
type input "0"
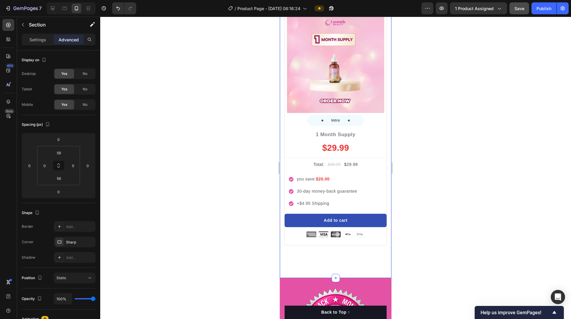
scroll to position [2339, 0]
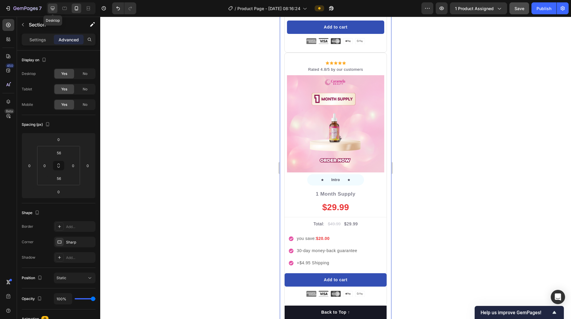
click at [54, 7] on icon at bounding box center [53, 8] width 6 height 6
type input "80"
type input "15"
type input "80"
type input "15"
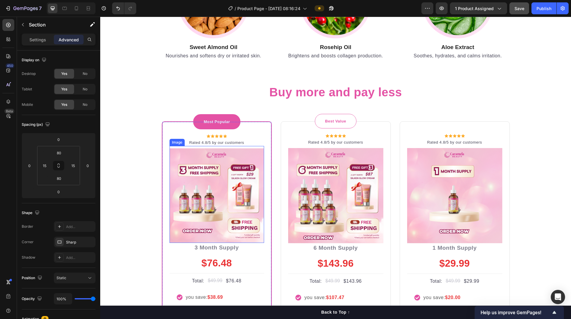
scroll to position [1790, 0]
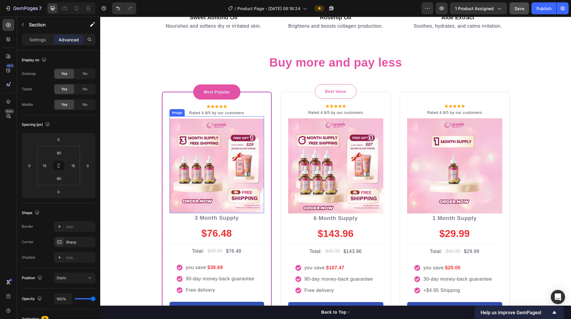
click at [258, 208] on img at bounding box center [216, 166] width 95 height 95
click at [164, 145] on div "Most Popular Text block Row Icon Icon Icon Icon Icon Icon List Hoz Rated 4.8/5 …" at bounding box center [217, 223] width 110 height 263
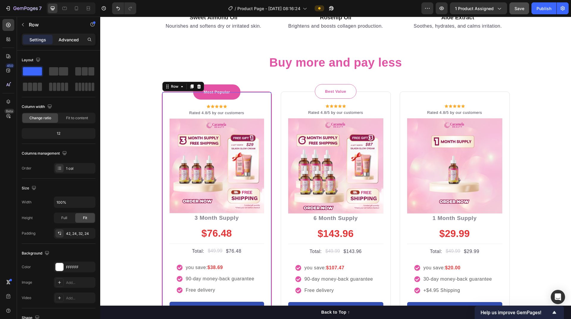
click at [66, 40] on p "Advanced" at bounding box center [69, 40] width 20 height 6
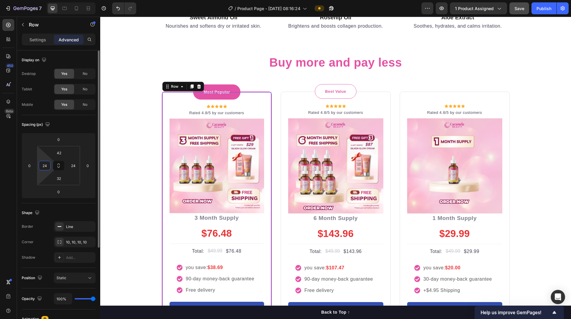
click at [43, 169] on input "24" at bounding box center [44, 165] width 9 height 9
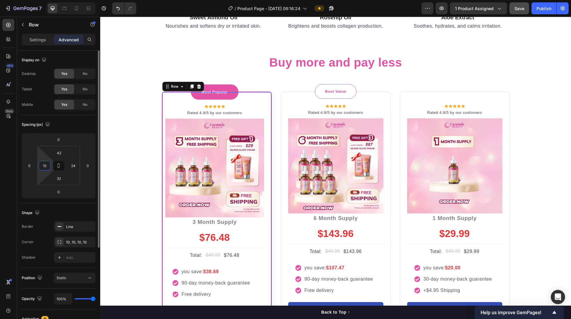
click at [43, 169] on input "10" at bounding box center [44, 165] width 9 height 9
click at [43, 169] on input "8" at bounding box center [44, 165] width 9 height 9
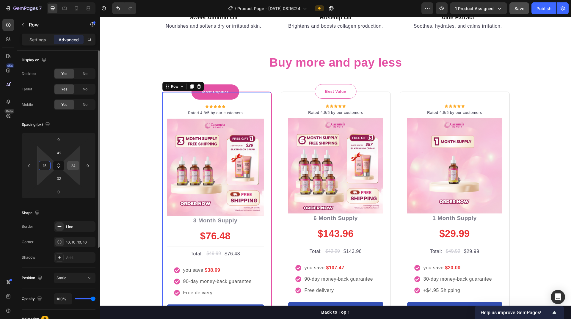
type input "15"
click at [72, 167] on input "24" at bounding box center [73, 165] width 9 height 9
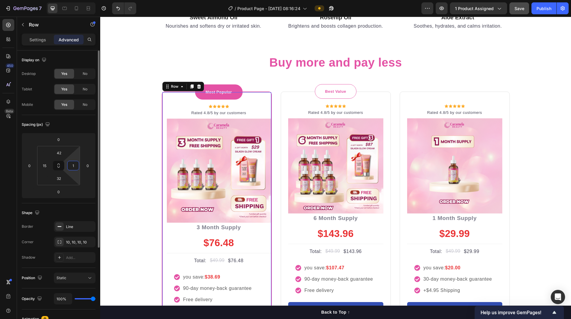
type input "15"
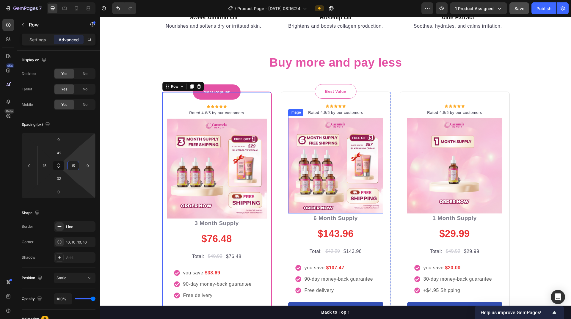
click at [291, 184] on img at bounding box center [335, 165] width 95 height 95
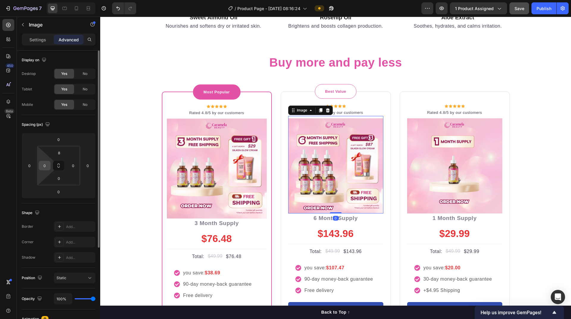
click at [46, 165] on input "0" at bounding box center [44, 165] width 9 height 9
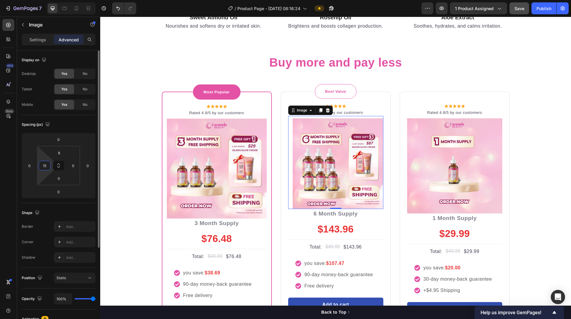
click at [46, 164] on input "15" at bounding box center [44, 165] width 9 height 9
type input "0"
click at [283, 159] on div "Best Value Text block Row Icon Icon Icon Icon Icon Icon List Hoz Rated 4.8/5 by…" at bounding box center [336, 212] width 110 height 241
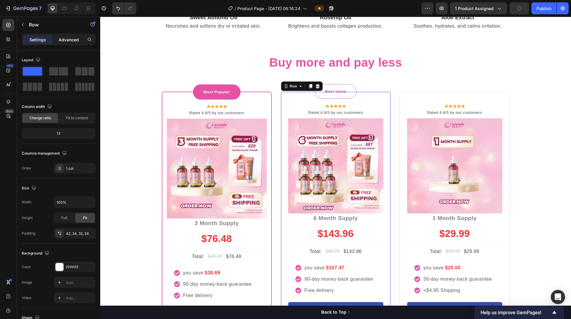
click at [73, 40] on p "Advanced" at bounding box center [69, 40] width 20 height 6
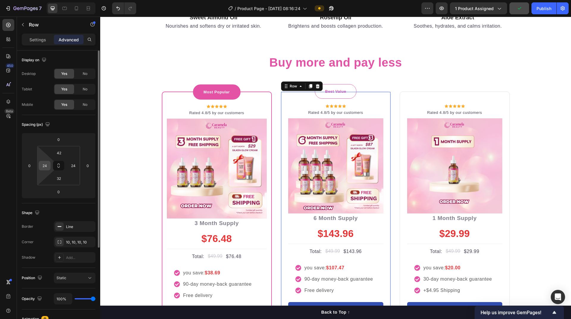
click at [43, 167] on input "24" at bounding box center [44, 165] width 9 height 9
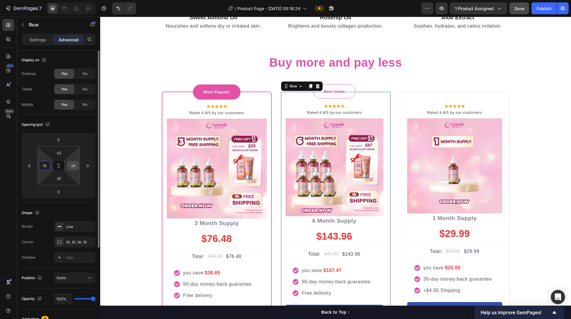
type input "15"
click at [70, 165] on input "24" at bounding box center [73, 165] width 9 height 9
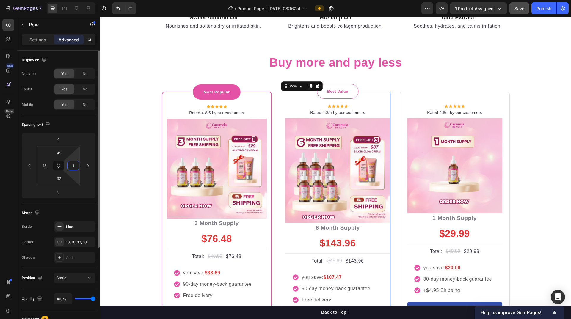
type input "15"
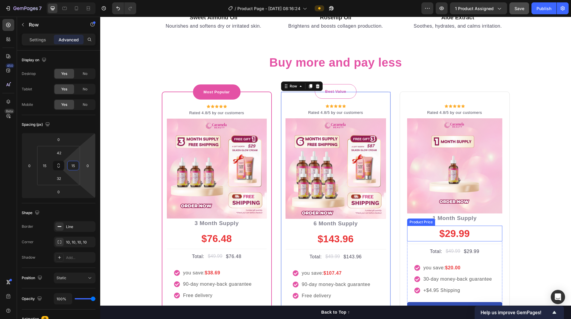
click at [407, 227] on div "$29.99" at bounding box center [454, 234] width 95 height 16
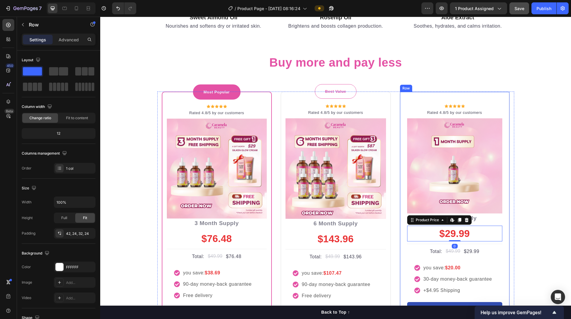
click at [401, 219] on div "Icon Icon Icon Icon Icon Icon List Hoz Rated 4.8/5 by our customers Text block …" at bounding box center [455, 215] width 110 height 246
click at [67, 41] on p "Advanced" at bounding box center [69, 40] width 20 height 6
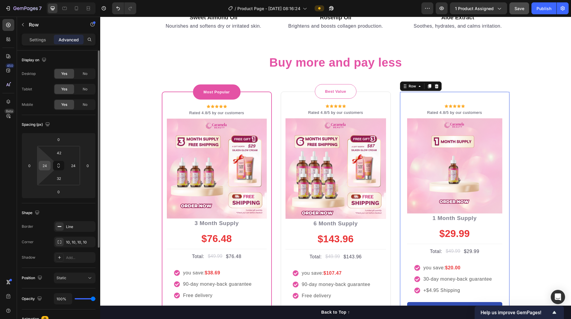
click at [45, 168] on input "24" at bounding box center [44, 165] width 9 height 9
click at [45, 168] on input "0" at bounding box center [44, 165] width 9 height 9
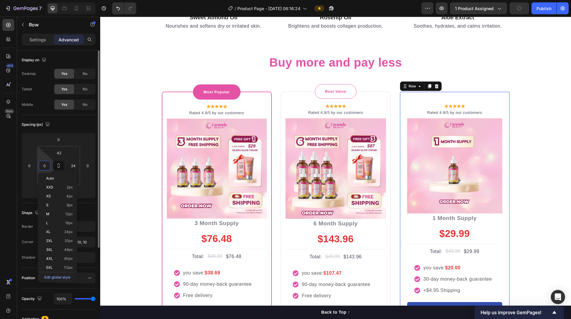
click at [45, 168] on input "0" at bounding box center [44, 165] width 9 height 9
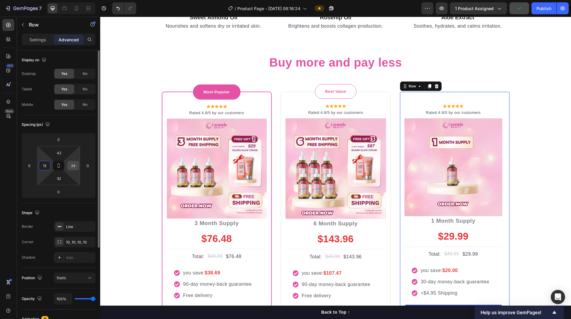
type input "15"
click at [70, 165] on input "24" at bounding box center [73, 165] width 9 height 9
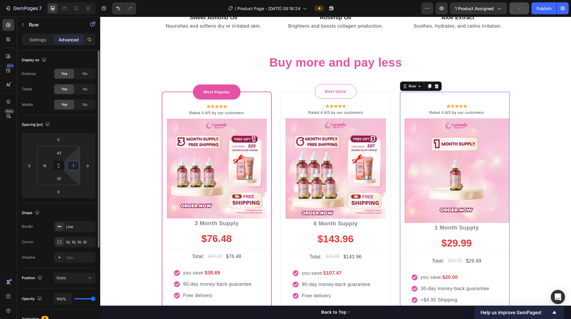
type input "15"
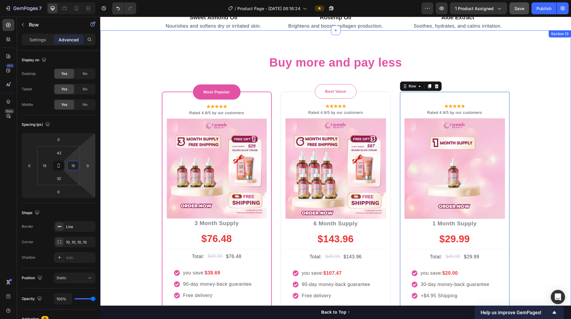
click at [529, 177] on div "Buy more and pay less Heading Row Most Popular Text block Row Icon Icon Icon Ic…" at bounding box center [336, 207] width 462 height 306
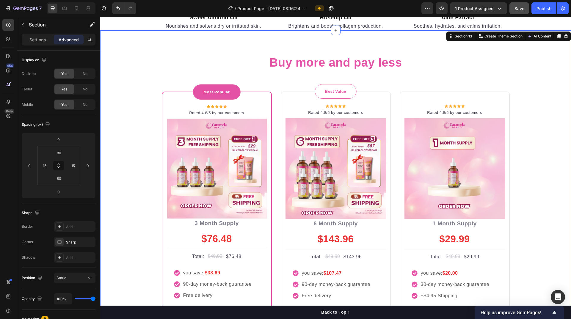
scroll to position [1819, 0]
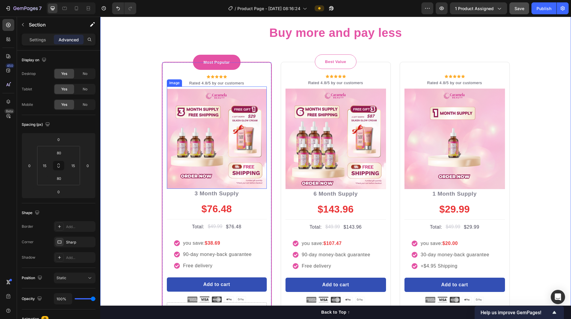
click at [259, 184] on img at bounding box center [217, 139] width 100 height 100
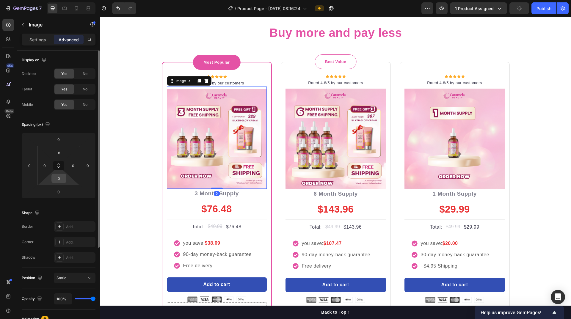
click at [60, 178] on input "0" at bounding box center [59, 178] width 12 height 9
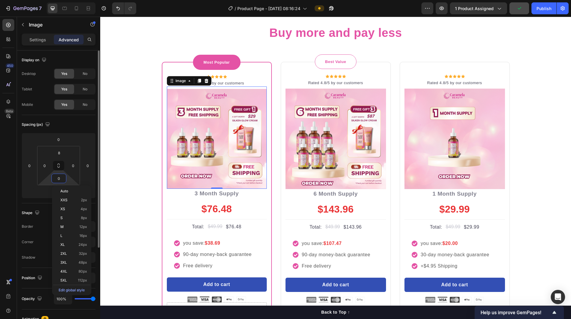
type input "5"
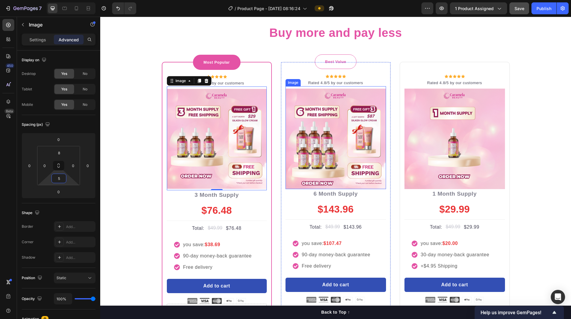
click at [335, 183] on img at bounding box center [335, 139] width 101 height 101
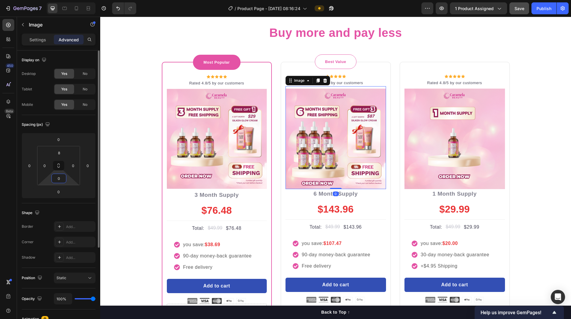
click at [62, 178] on input "0" at bounding box center [59, 178] width 12 height 9
type input "5"
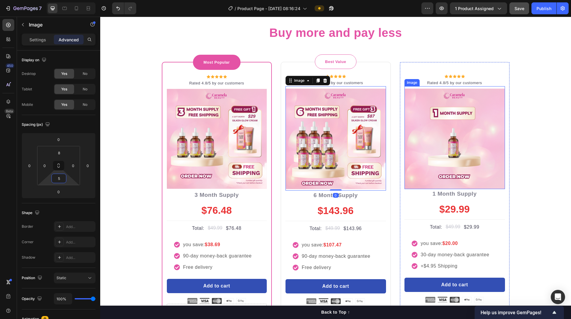
click at [421, 183] on img at bounding box center [454, 139] width 101 height 101
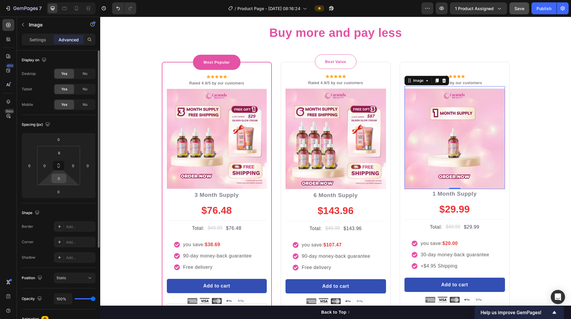
click at [59, 176] on input "0" at bounding box center [59, 178] width 12 height 9
type input "5"
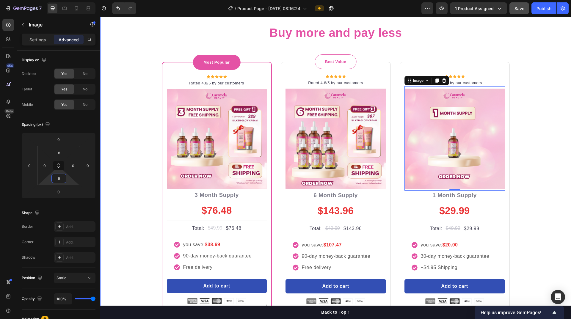
click at [525, 187] on div "Buy more and pay less Heading Row Most Popular Text block Row Icon Icon Icon Ic…" at bounding box center [336, 178] width 462 height 308
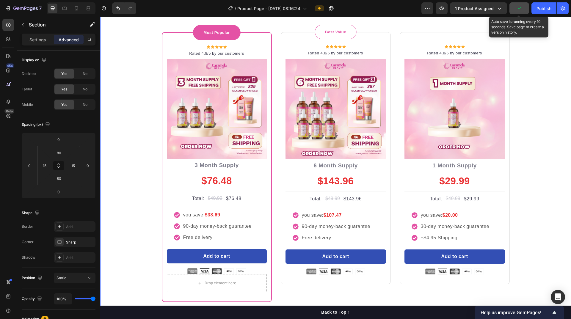
click at [520, 8] on icon "button" at bounding box center [519, 8] width 3 height 2
click at [522, 9] on span "Save" at bounding box center [519, 8] width 10 height 5
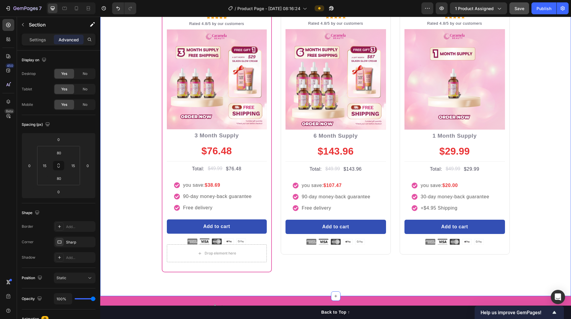
scroll to position [1908, 0]
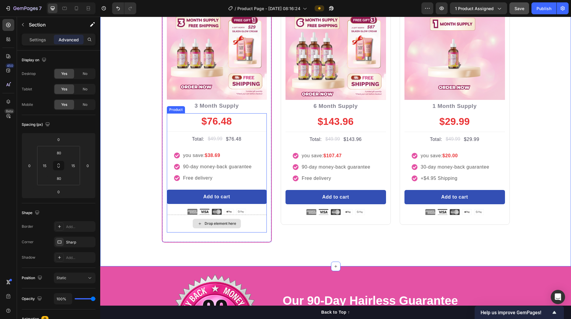
click at [251, 222] on div "Drop element here" at bounding box center [217, 224] width 100 height 18
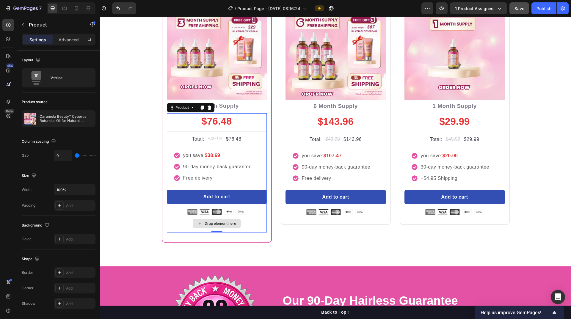
drag, startPoint x: 251, startPoint y: 222, endPoint x: 158, endPoint y: 238, distance: 94.5
click at [158, 238] on div "Most Popular Text block Row Icon Icon Icon Icon Icon Icon List Hoz Rated 4.8/5 …" at bounding box center [335, 108] width 357 height 270
click at [210, 224] on div "Drop element here" at bounding box center [221, 223] width 32 height 5
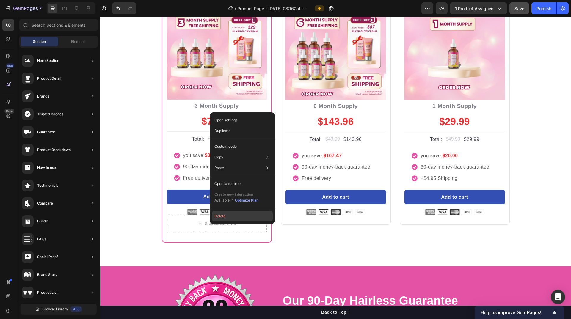
click at [219, 217] on button "Delete" at bounding box center [242, 216] width 61 height 11
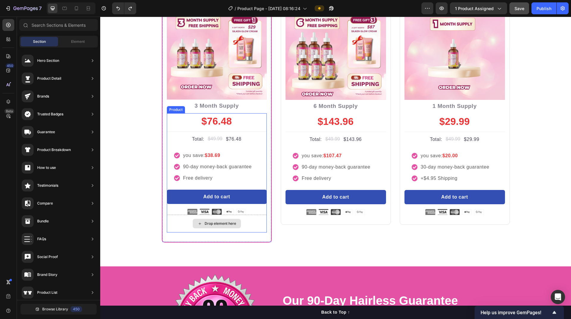
click at [243, 223] on div "Drop element here" at bounding box center [217, 224] width 100 height 18
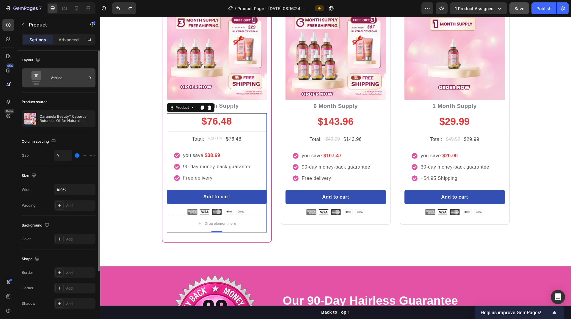
click at [68, 79] on div "Vertical" at bounding box center [69, 78] width 36 height 14
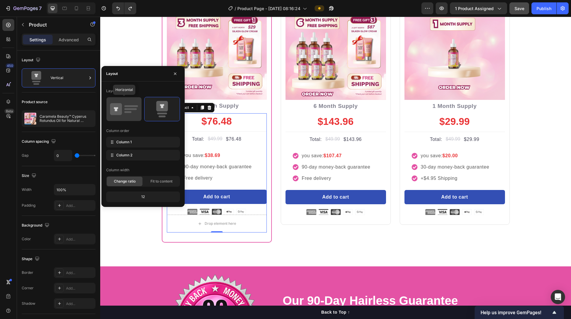
click at [130, 105] on icon at bounding box center [124, 109] width 28 height 17
type input "30"
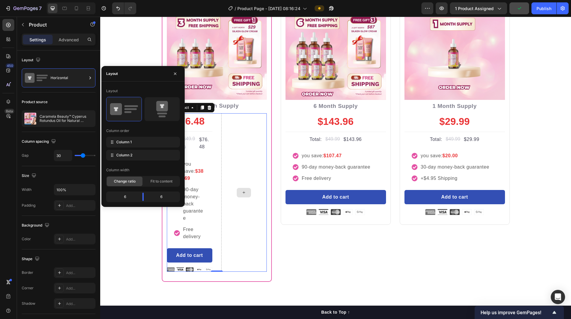
click at [246, 213] on div at bounding box center [243, 192] width 45 height 159
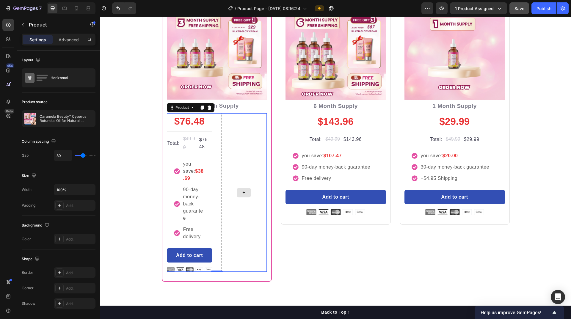
click at [235, 152] on div at bounding box center [243, 192] width 45 height 159
click at [242, 192] on icon at bounding box center [243, 192] width 5 height 5
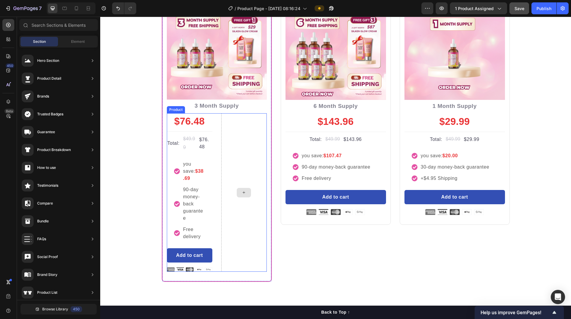
click at [229, 214] on div at bounding box center [243, 192] width 45 height 159
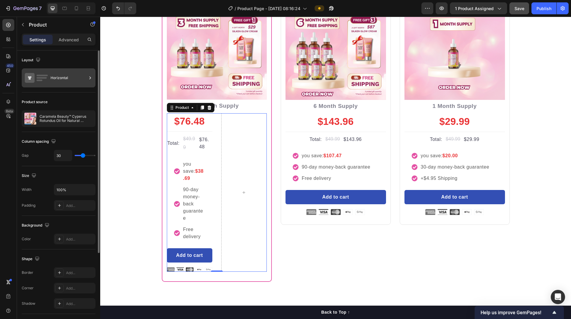
click at [59, 80] on div "Horizontal" at bounding box center [69, 78] width 36 height 14
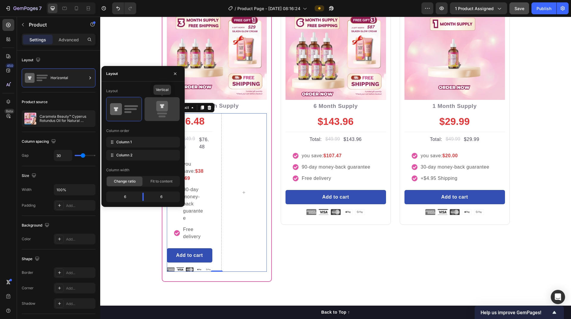
click at [170, 109] on icon at bounding box center [162, 109] width 28 height 17
type input "0"
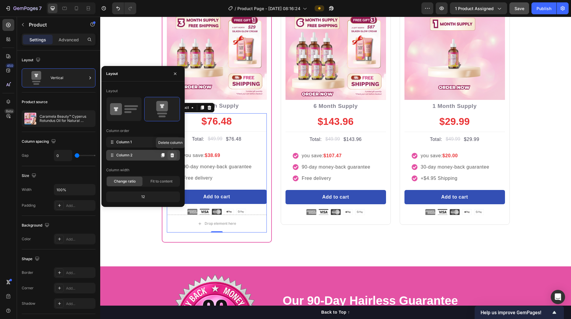
click at [172, 156] on icon at bounding box center [172, 155] width 4 height 4
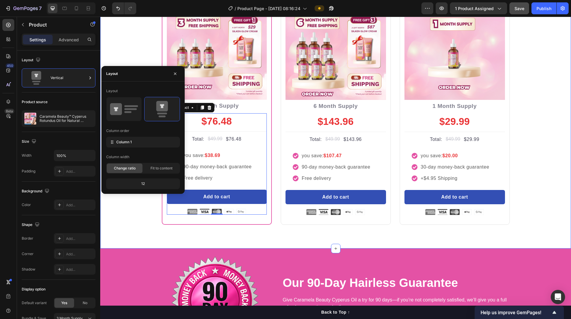
click at [151, 230] on div "Buy more and pay less Heading Row Most Popular Text block Row Icon Icon Icon Ic…" at bounding box center [335, 80] width 471 height 338
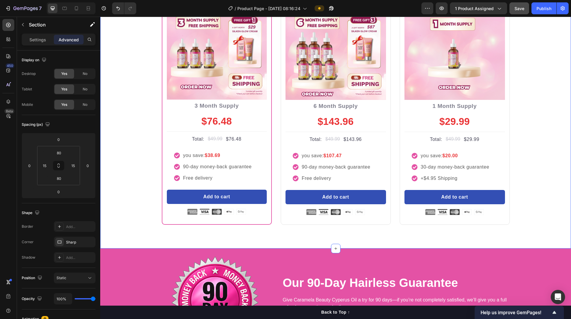
click at [536, 179] on div "Buy more and pay less Heading Row Most Popular Text block Row Icon Icon Icon Ic…" at bounding box center [336, 80] width 462 height 290
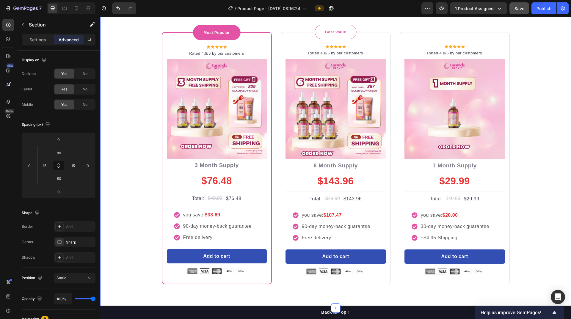
scroll to position [1819, 0]
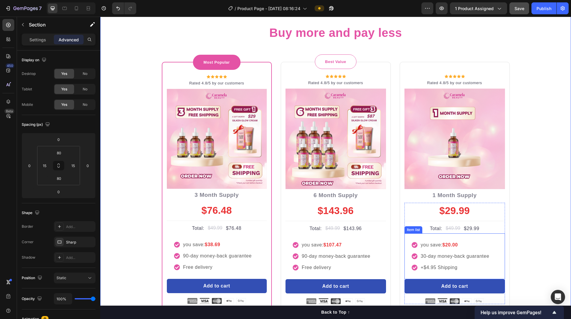
click at [420, 268] on div "+$4.95 Shipping" at bounding box center [455, 267] width 70 height 9
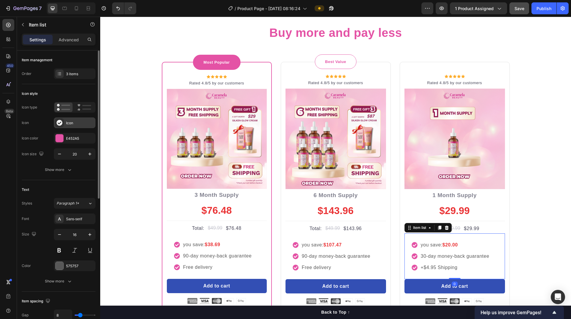
click at [65, 120] on div "Icon" at bounding box center [75, 122] width 42 height 11
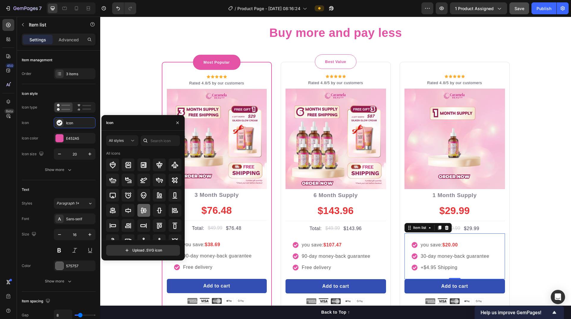
scroll to position [59, 0]
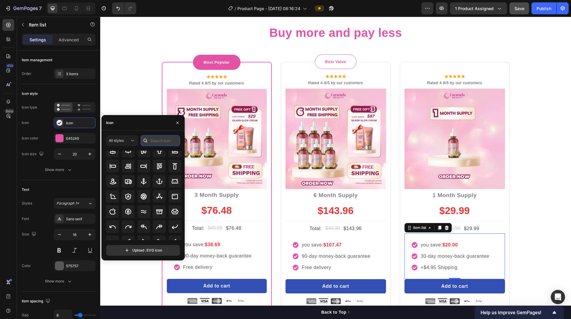
click at [158, 142] on input "text" at bounding box center [160, 140] width 39 height 11
type input "x"
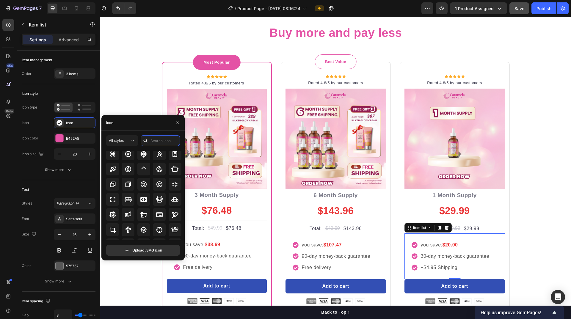
scroll to position [1088, 0]
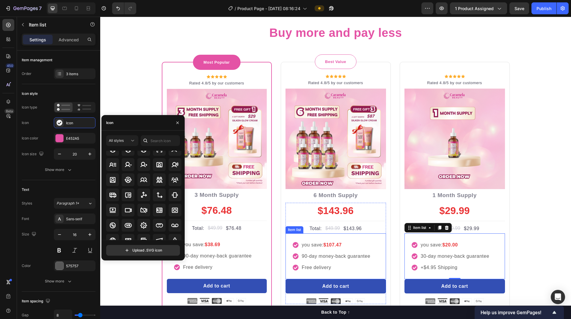
click at [323, 266] on p "Free delivery" at bounding box center [336, 267] width 69 height 7
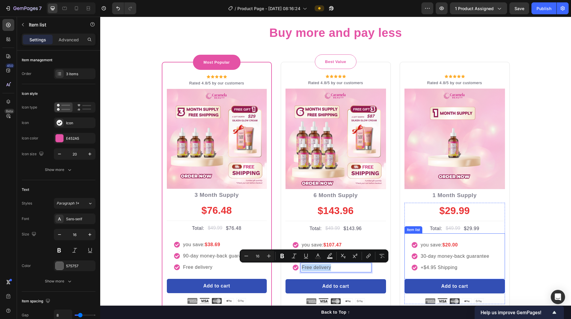
click at [429, 269] on p "+$4.95 Shipping" at bounding box center [455, 267] width 69 height 7
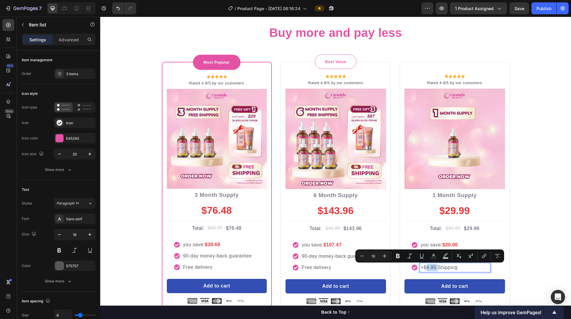
click at [429, 269] on p "+$4.95 Shipping" at bounding box center [455, 267] width 69 height 7
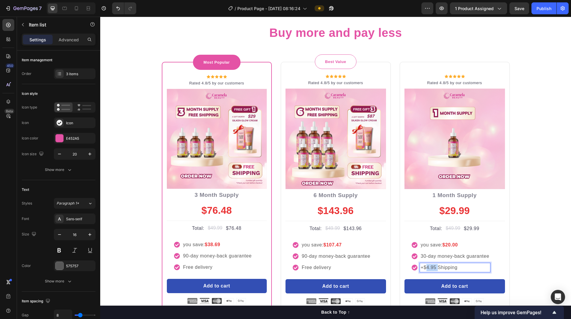
click at [429, 269] on p "+$4.95 Shipping" at bounding box center [455, 267] width 69 height 7
click at [421, 268] on p "Free delivery" at bounding box center [455, 267] width 69 height 7
click at [430, 267] on p "No Free delivery" at bounding box center [455, 267] width 69 height 7
click at [540, 250] on div "Buy more and pay less Heading Row Most Popular Text block Row Icon Icon Icon Ic…" at bounding box center [336, 169] width 462 height 290
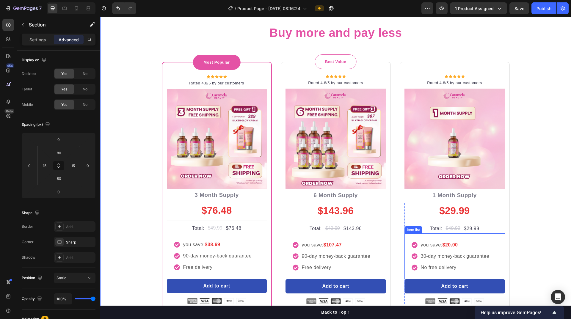
click at [415, 268] on icon at bounding box center [415, 268] width 6 height 6
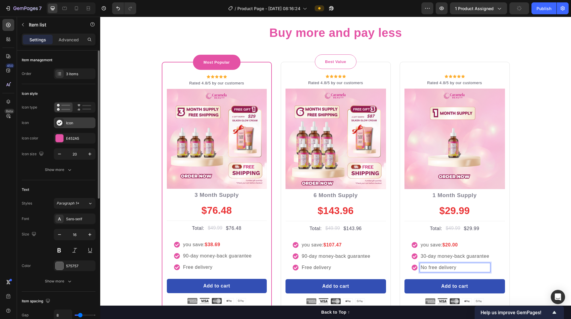
click at [70, 125] on div "Icon" at bounding box center [80, 122] width 28 height 5
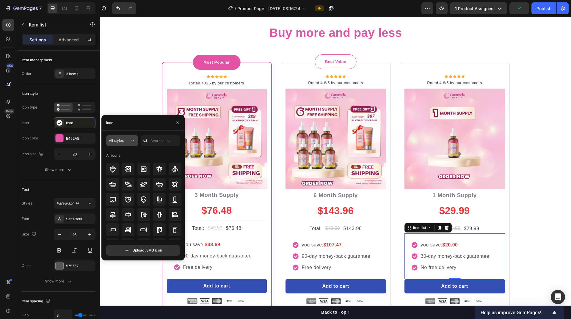
click at [123, 142] on span "All styles" at bounding box center [116, 140] width 15 height 4
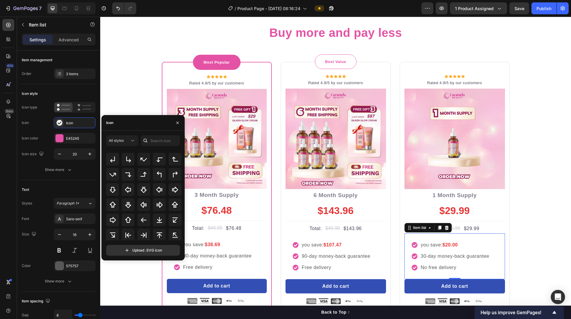
scroll to position [238, 0]
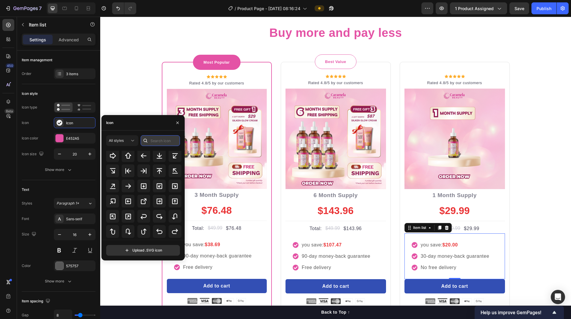
click at [155, 141] on input "text" at bounding box center [160, 140] width 39 height 11
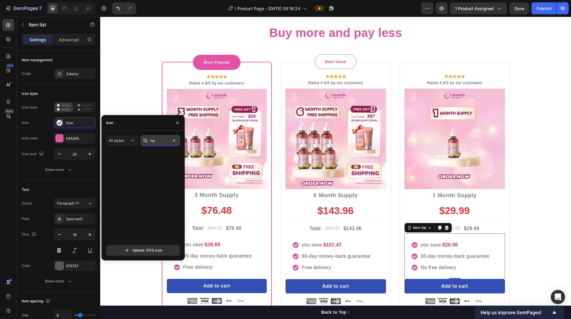
scroll to position [0, 0]
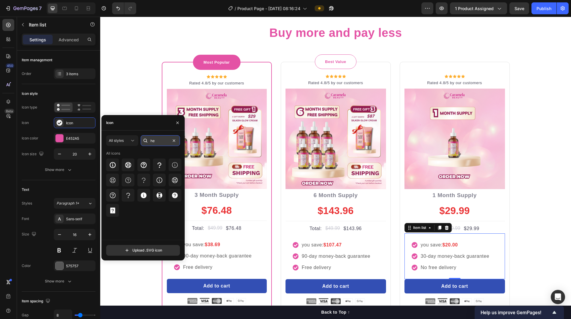
type input "h"
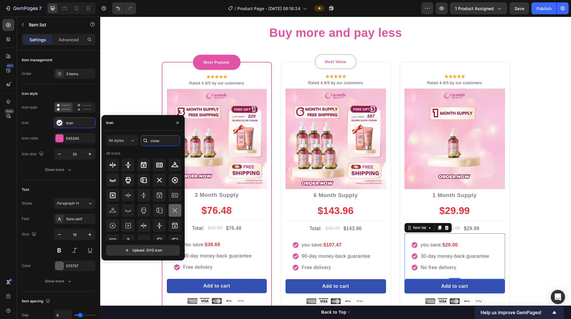
type input "close"
click at [172, 212] on icon at bounding box center [174, 210] width 7 height 7
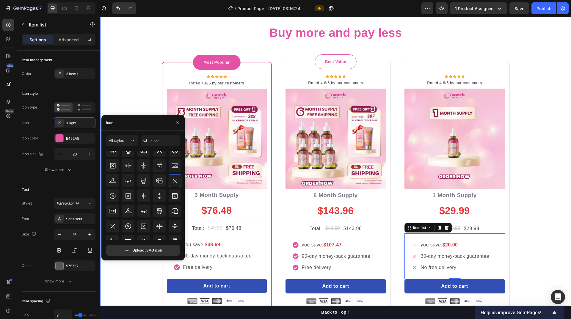
click at [130, 276] on div "Buy more and pay less Heading Row Most Popular Text block Row Icon Icon Icon Ic…" at bounding box center [336, 169] width 462 height 290
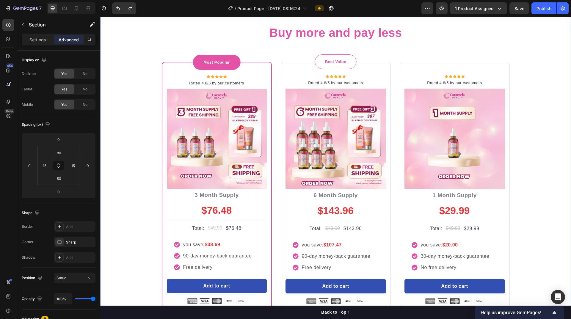
click at [522, 240] on div "Buy more and pay less Heading Row Most Popular Text block Row Icon Icon Icon Ic…" at bounding box center [336, 169] width 462 height 290
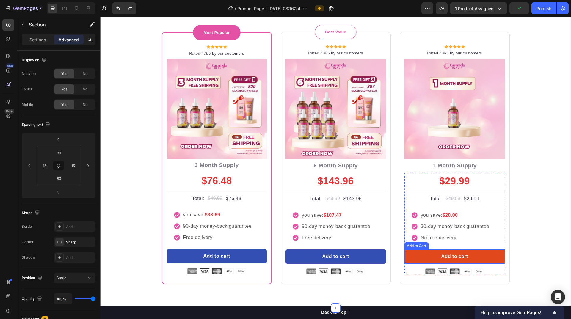
scroll to position [1879, 0]
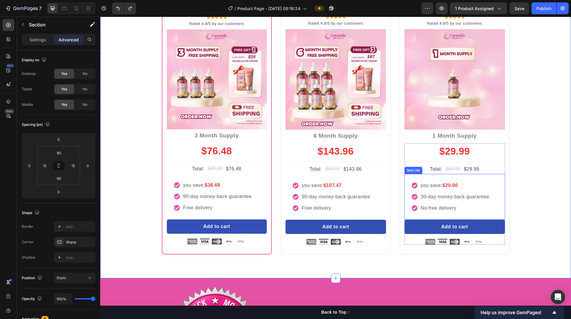
click at [426, 177] on div "you save: $20.00 30-day money-back guarantee No free delivery" at bounding box center [454, 197] width 101 height 46
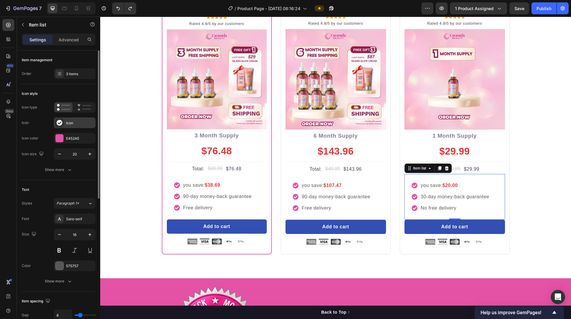
click at [73, 125] on div "Icon" at bounding box center [80, 122] width 28 height 5
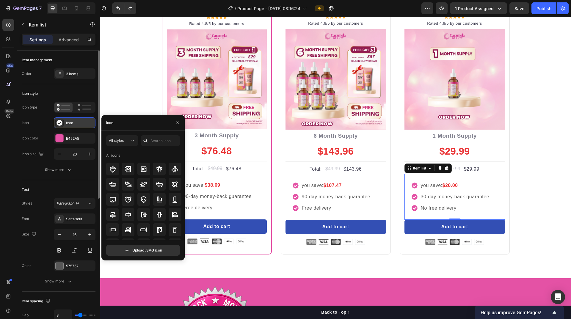
click at [73, 125] on div "Icon" at bounding box center [80, 122] width 28 height 5
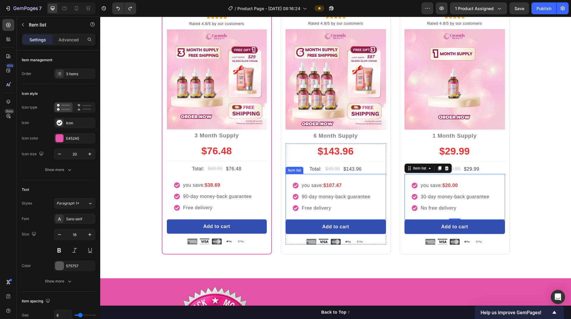
click at [340, 185] on strong "$107.47" at bounding box center [332, 185] width 18 height 5
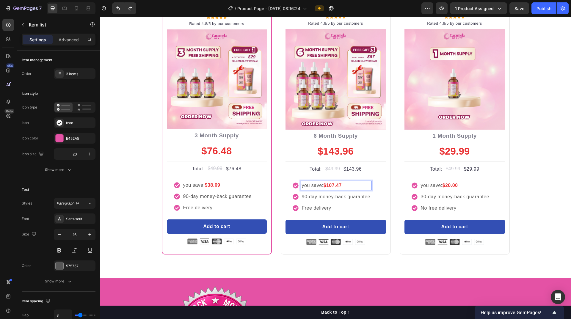
click at [340, 185] on strong "$107.47" at bounding box center [332, 185] width 18 height 5
click at [515, 8] on span "Save" at bounding box center [519, 8] width 10 height 5
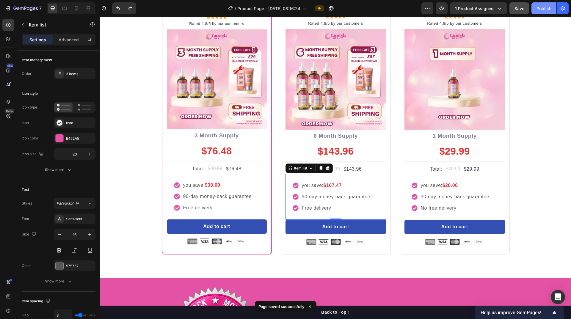
click at [544, 7] on div "Publish" at bounding box center [543, 8] width 15 height 6
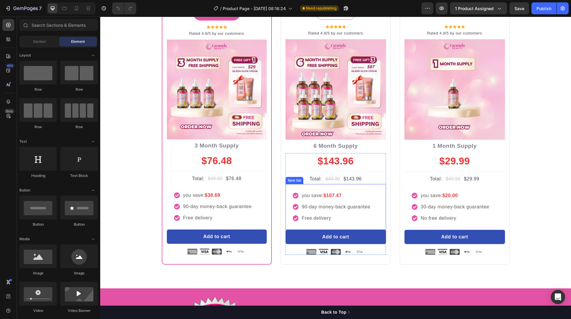
scroll to position [1844, 0]
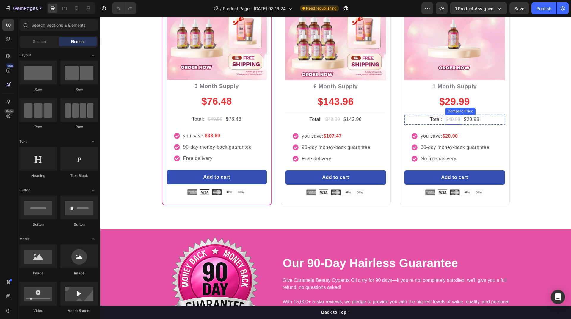
click at [454, 119] on div "$49.99" at bounding box center [453, 120] width 16 height 10
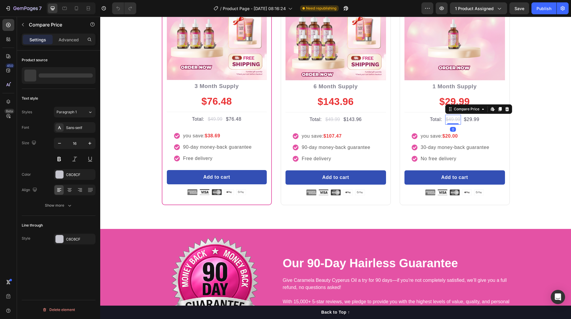
click at [454, 119] on div "$49.99" at bounding box center [453, 120] width 16 height 10
click at [227, 119] on div "$76.48" at bounding box center [233, 119] width 17 height 8
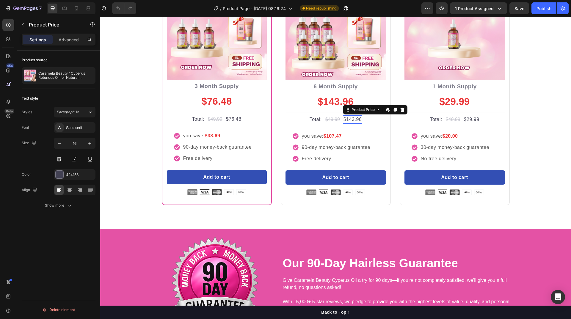
click at [351, 120] on div "$143.96" at bounding box center [352, 119] width 19 height 8
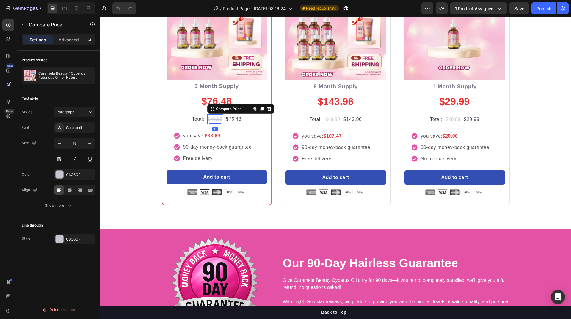
click at [213, 121] on div "$49.99" at bounding box center [215, 119] width 16 height 10
click at [63, 75] on p "Caramela Beauty™ Cyperus Rotundus Oil for Natural Permanent Hair Reduction" at bounding box center [65, 75] width 55 height 8
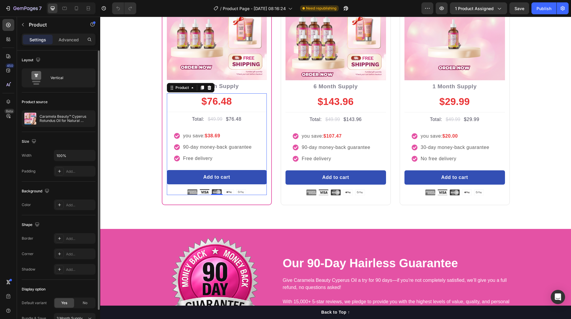
scroll to position [49, 0]
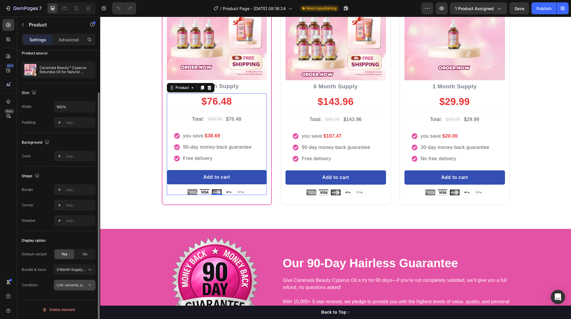
click at [72, 283] on span "Link variants, quantity <br> between same products" at bounding box center [100, 285] width 88 height 4
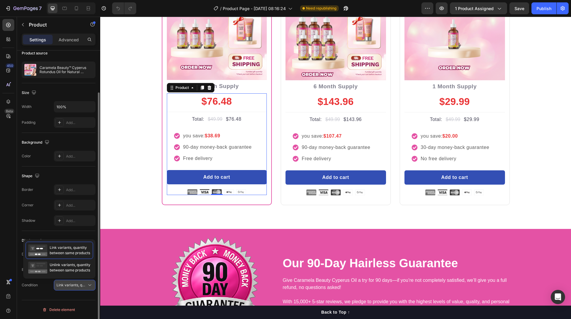
click at [72, 284] on span "Link variants, quantity <br> between same products" at bounding box center [100, 285] width 88 height 4
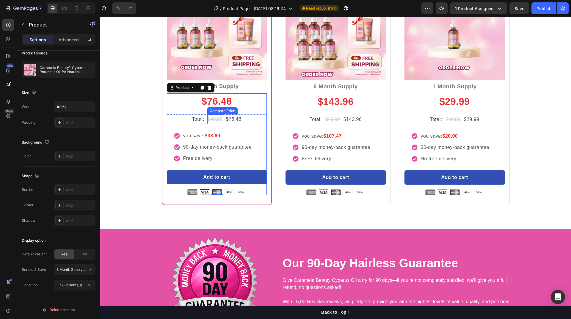
click at [216, 119] on div "$49.99" at bounding box center [215, 119] width 16 height 10
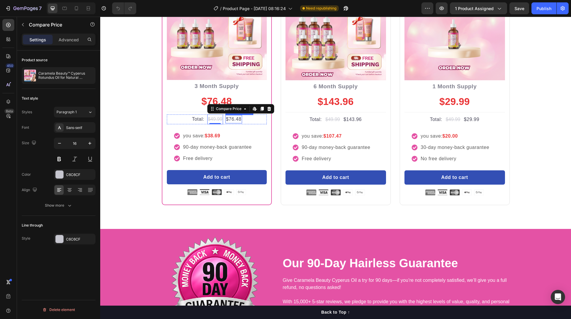
click at [230, 120] on div "$76.48" at bounding box center [233, 119] width 17 height 8
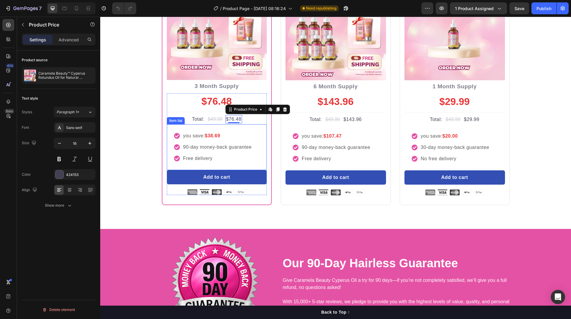
click at [215, 136] on strong "$38.69" at bounding box center [212, 135] width 15 height 5
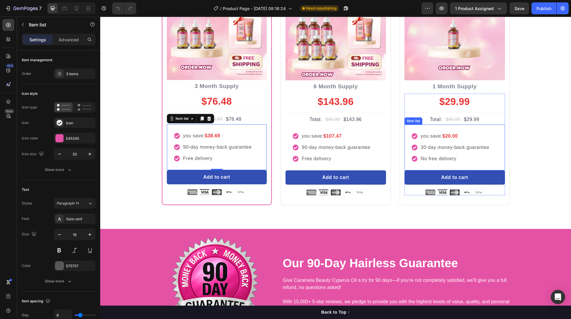
click at [458, 136] on p "you save: $20.00" at bounding box center [455, 136] width 69 height 7
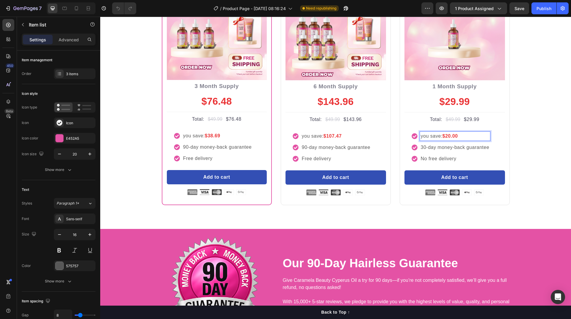
click at [448, 137] on strong "$20.00" at bounding box center [449, 136] width 15 height 5
click at [342, 136] on p "you save: $107.47" at bounding box center [336, 136] width 69 height 7
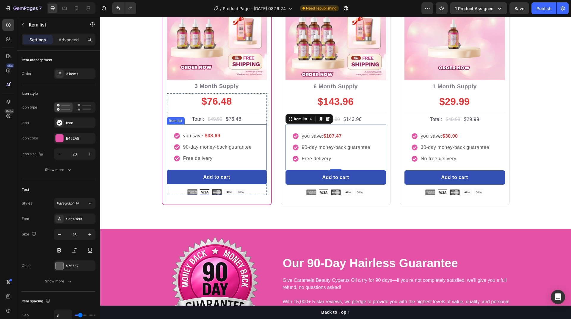
click at [210, 136] on strong "$38.69" at bounding box center [212, 135] width 15 height 5
click at [339, 136] on strong "$107.47" at bounding box center [332, 136] width 18 height 5
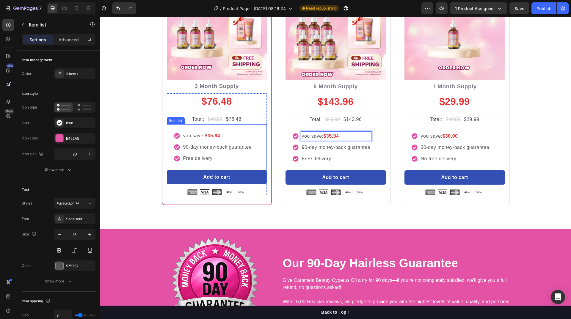
click at [217, 137] on strong "$35.94" at bounding box center [212, 135] width 15 height 5
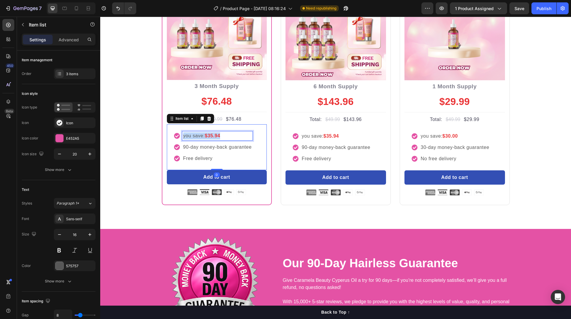
click at [217, 137] on strong "$35.94" at bounding box center [212, 135] width 15 height 5
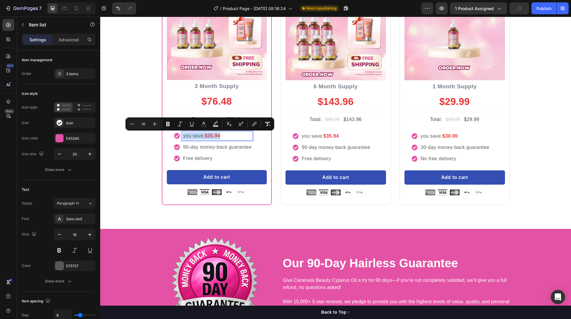
click at [226, 137] on p "you save: $35.94" at bounding box center [217, 135] width 69 height 7
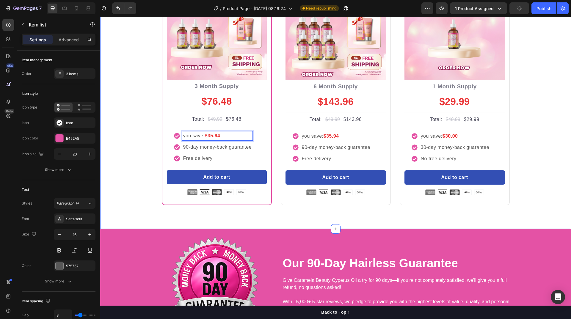
click at [537, 167] on div "Buy more and pay less Heading Row Most Popular Text block Row Icon Icon Icon Ic…" at bounding box center [336, 60] width 462 height 290
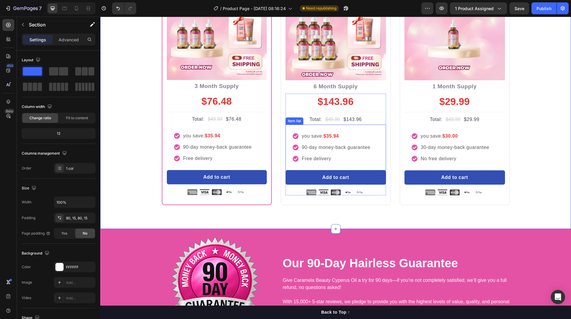
click at [335, 136] on strong "$35.94" at bounding box center [330, 136] width 15 height 5
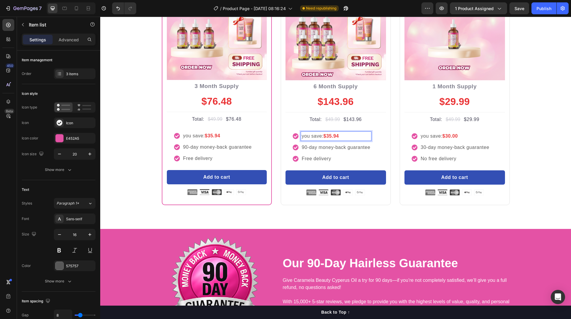
click at [339, 136] on p "you save: $35.94" at bounding box center [336, 136] width 69 height 7
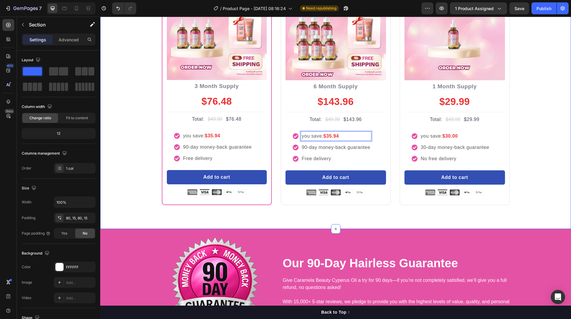
click at [544, 200] on div "Buy more and pay less Heading Row Most Popular Text block Row Icon Icon Icon Ic…" at bounding box center [336, 60] width 462 height 290
click at [452, 137] on strong "$30.00" at bounding box center [449, 136] width 15 height 5
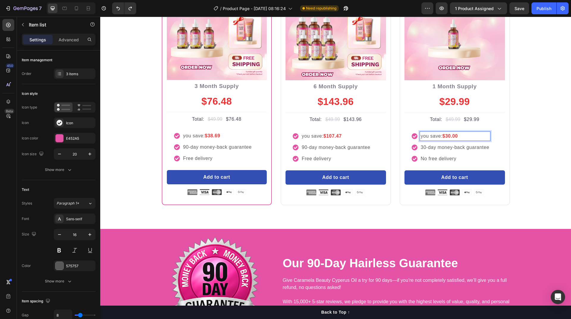
click at [448, 137] on strong "$30.00" at bounding box center [449, 136] width 15 height 5
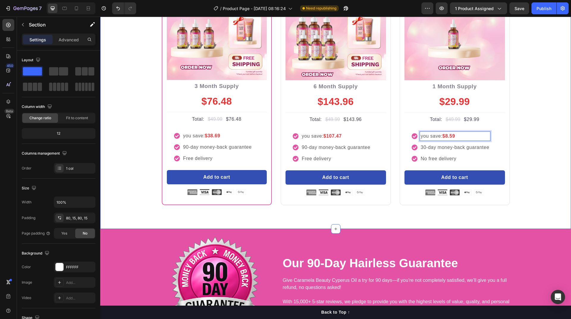
click at [531, 134] on div "Buy more and pay less Heading Row Most Popular Text block Row Icon Icon Icon Ic…" at bounding box center [336, 60] width 462 height 290
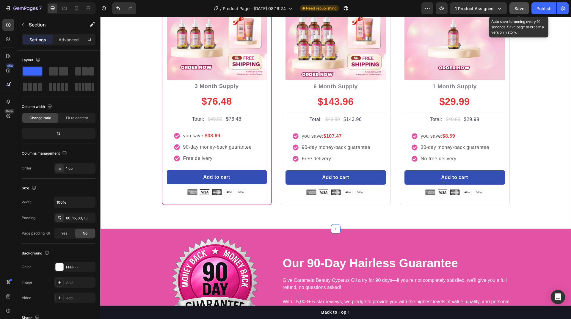
click at [521, 7] on span "Save" at bounding box center [519, 8] width 10 height 5
click at [521, 11] on span "Save" at bounding box center [519, 8] width 10 height 5
